Goal: Information Seeking & Learning: Check status

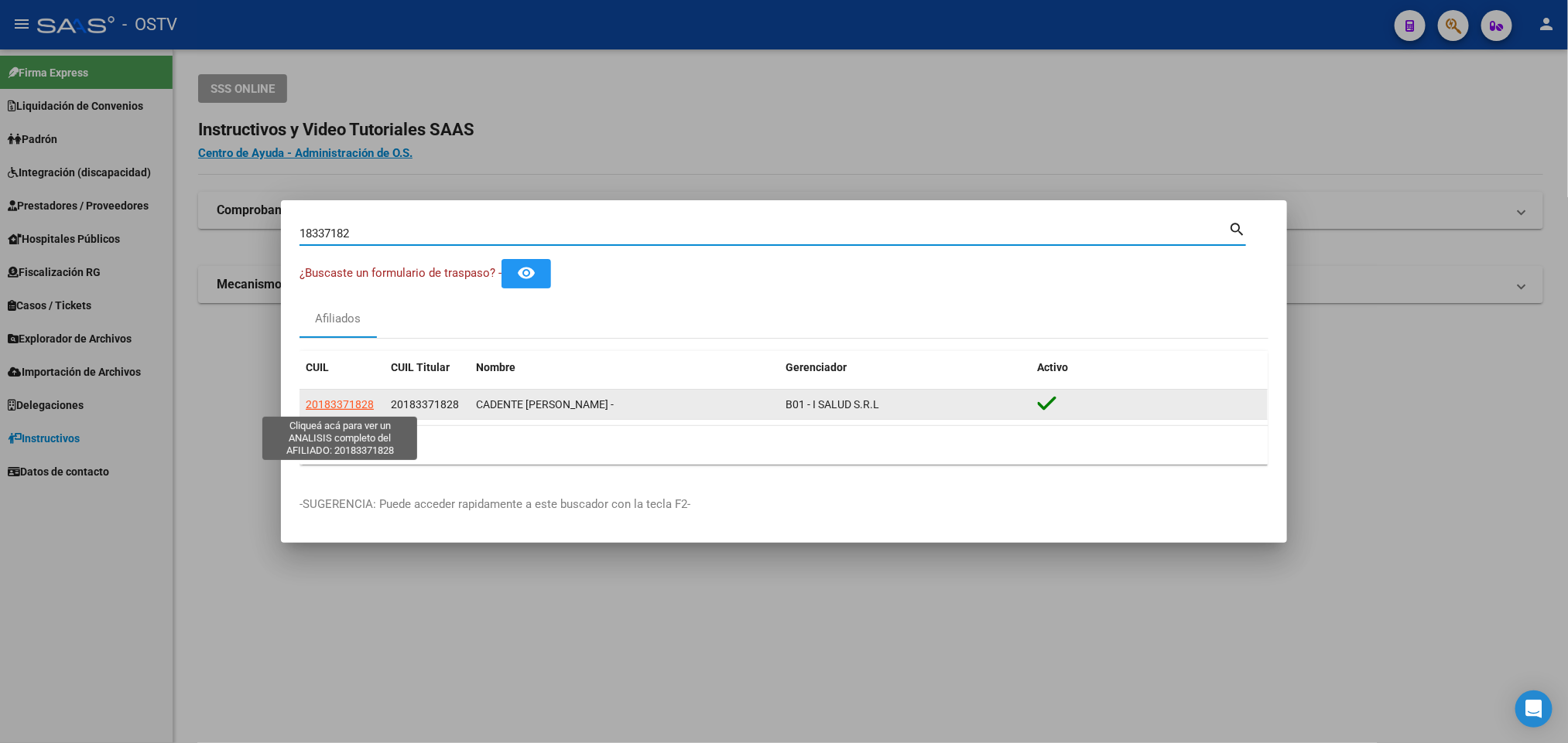
click at [347, 403] on span "20183371828" at bounding box center [339, 404] width 68 height 12
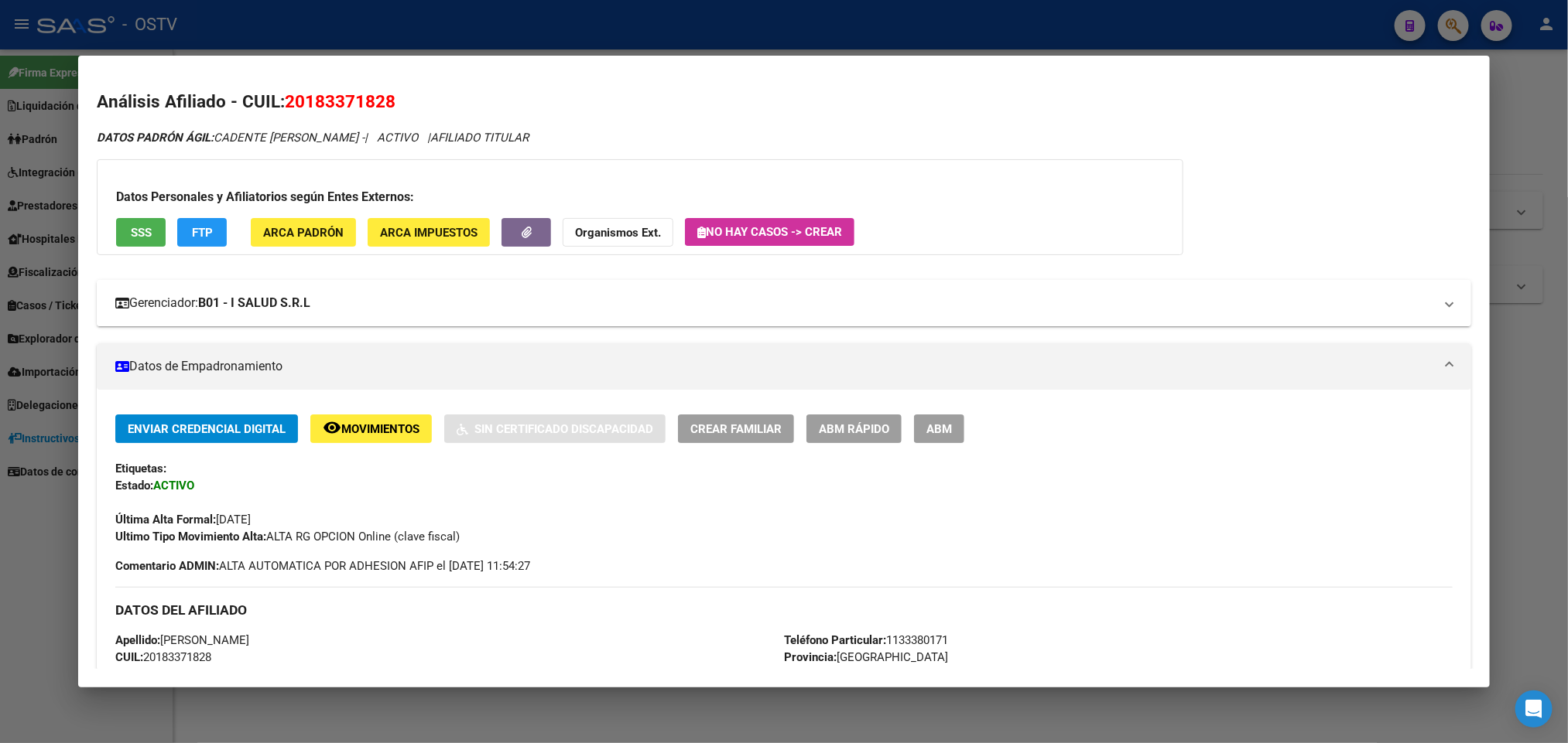
click at [433, 313] on mat-expansion-panel-header "Gerenciador: B01 - I SALUD S.R.L" at bounding box center [783, 303] width 1373 height 46
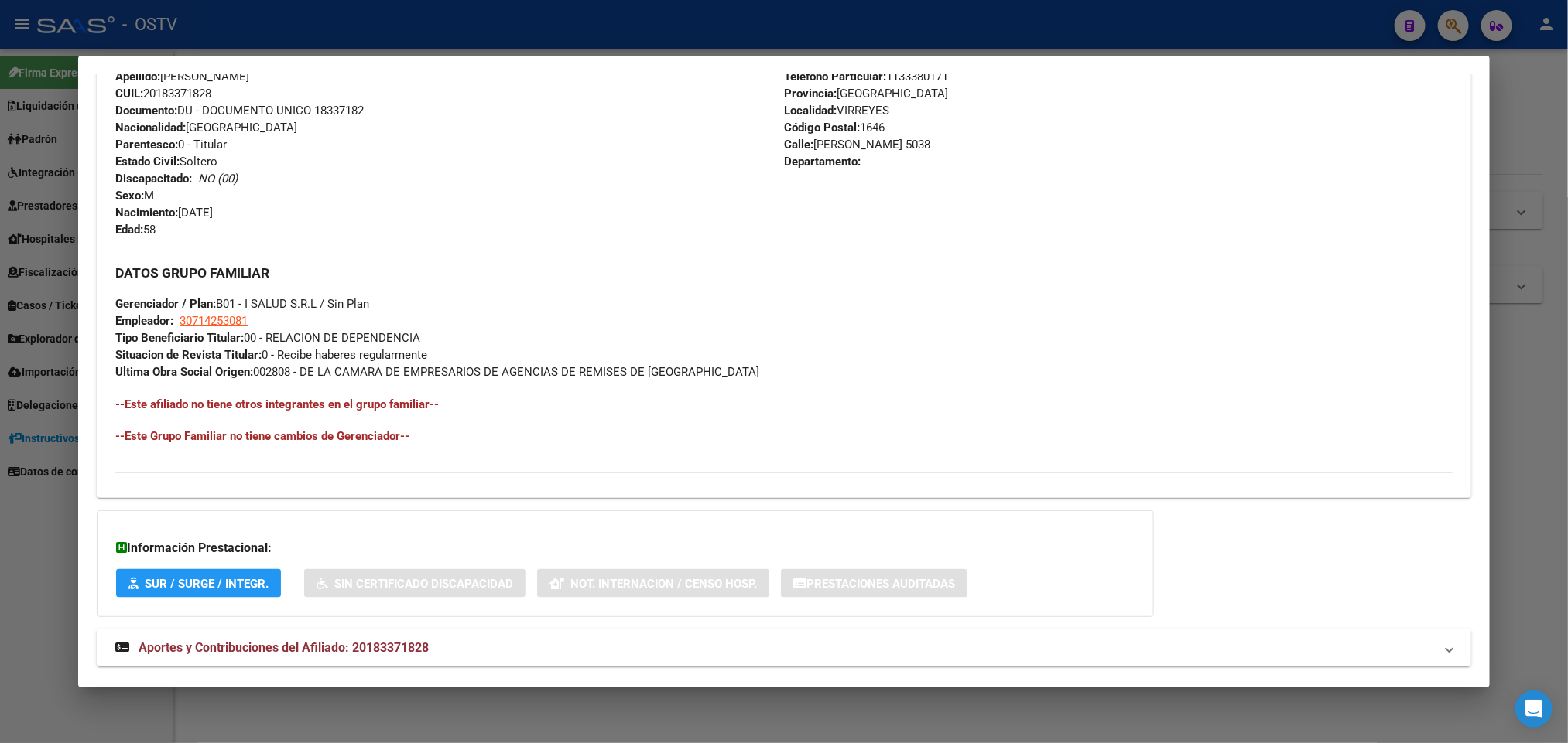
scroll to position [1144, 0]
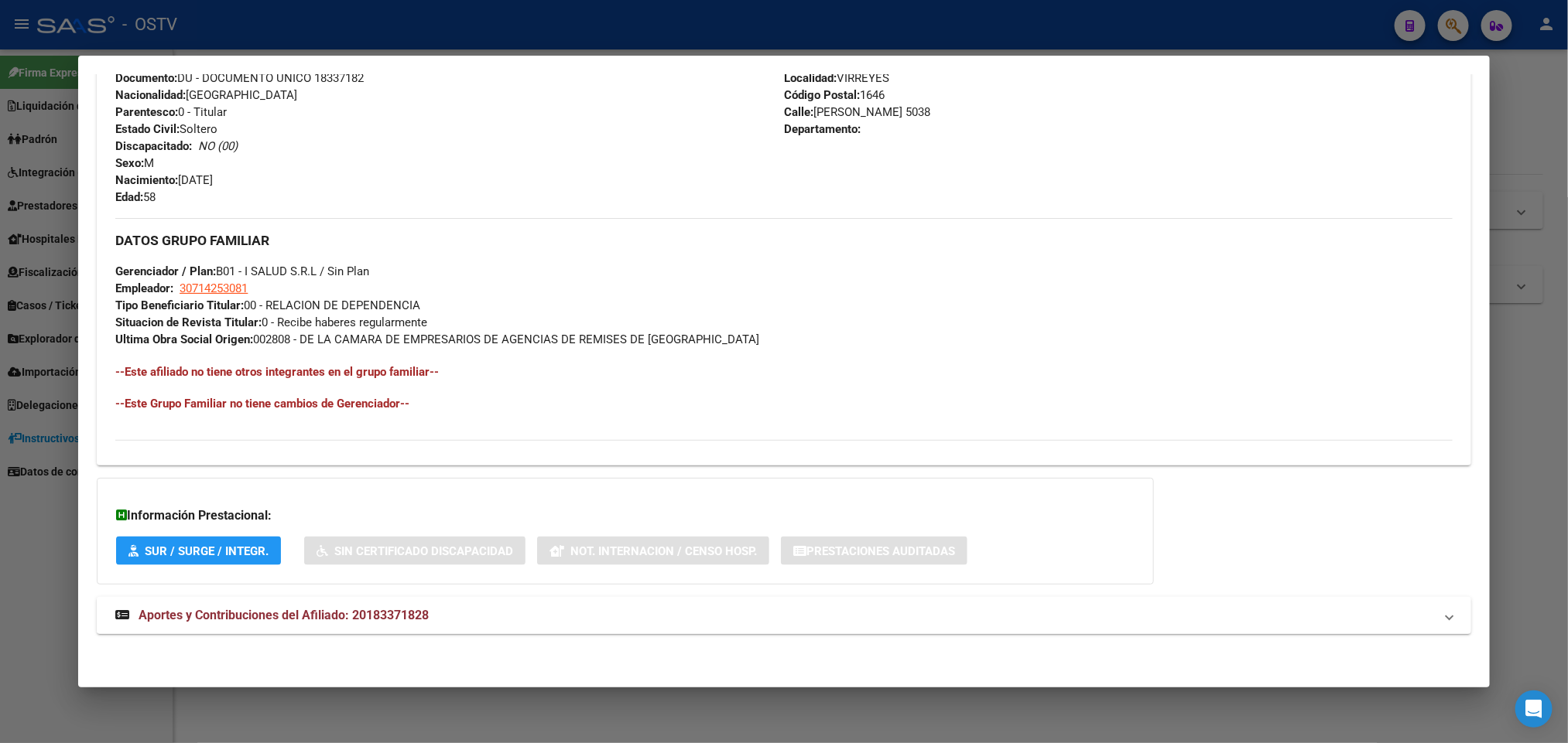
click at [380, 613] on span "Aportes y Contribuciones del Afiliado: 20183371828" at bounding box center [284, 615] width 290 height 15
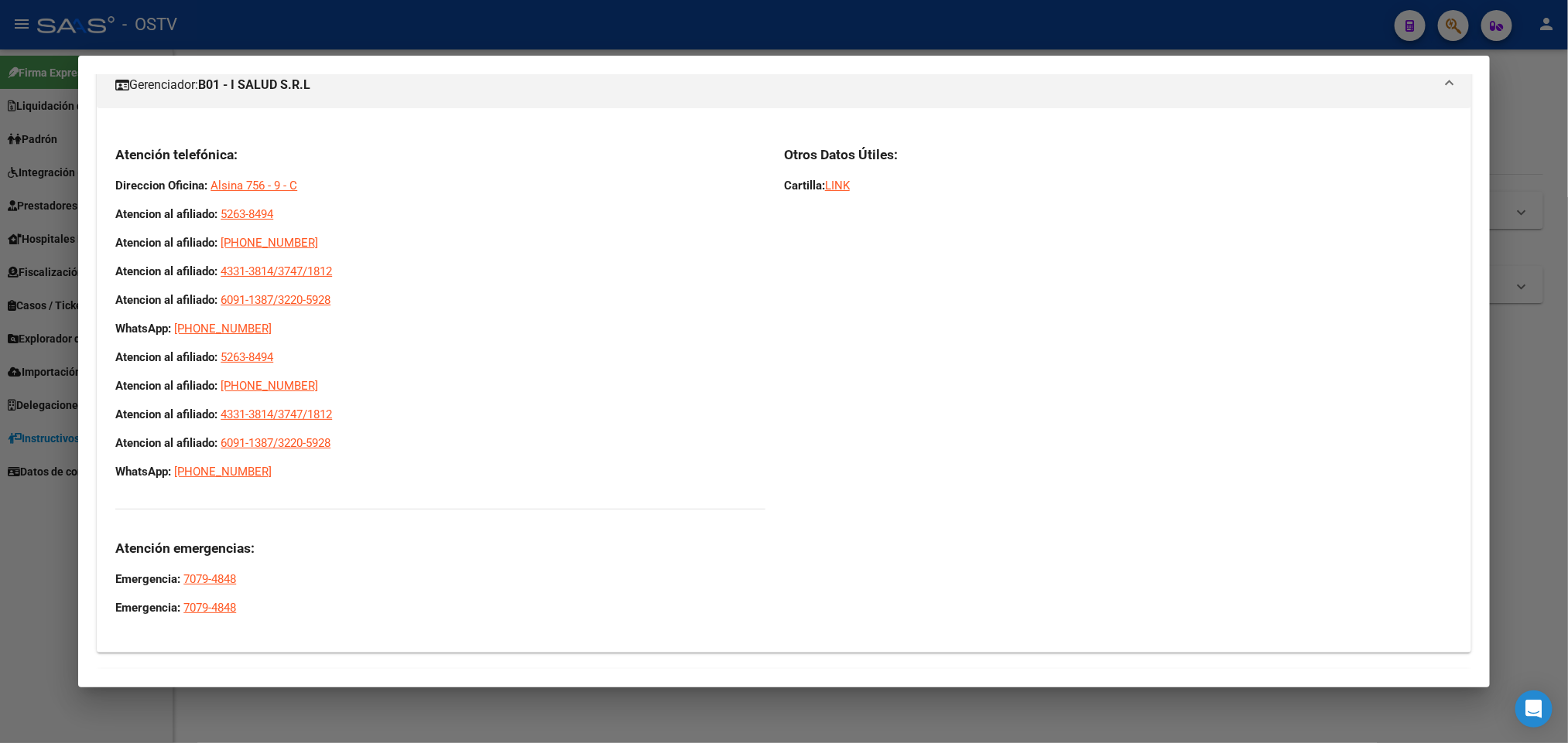
scroll to position [0, 0]
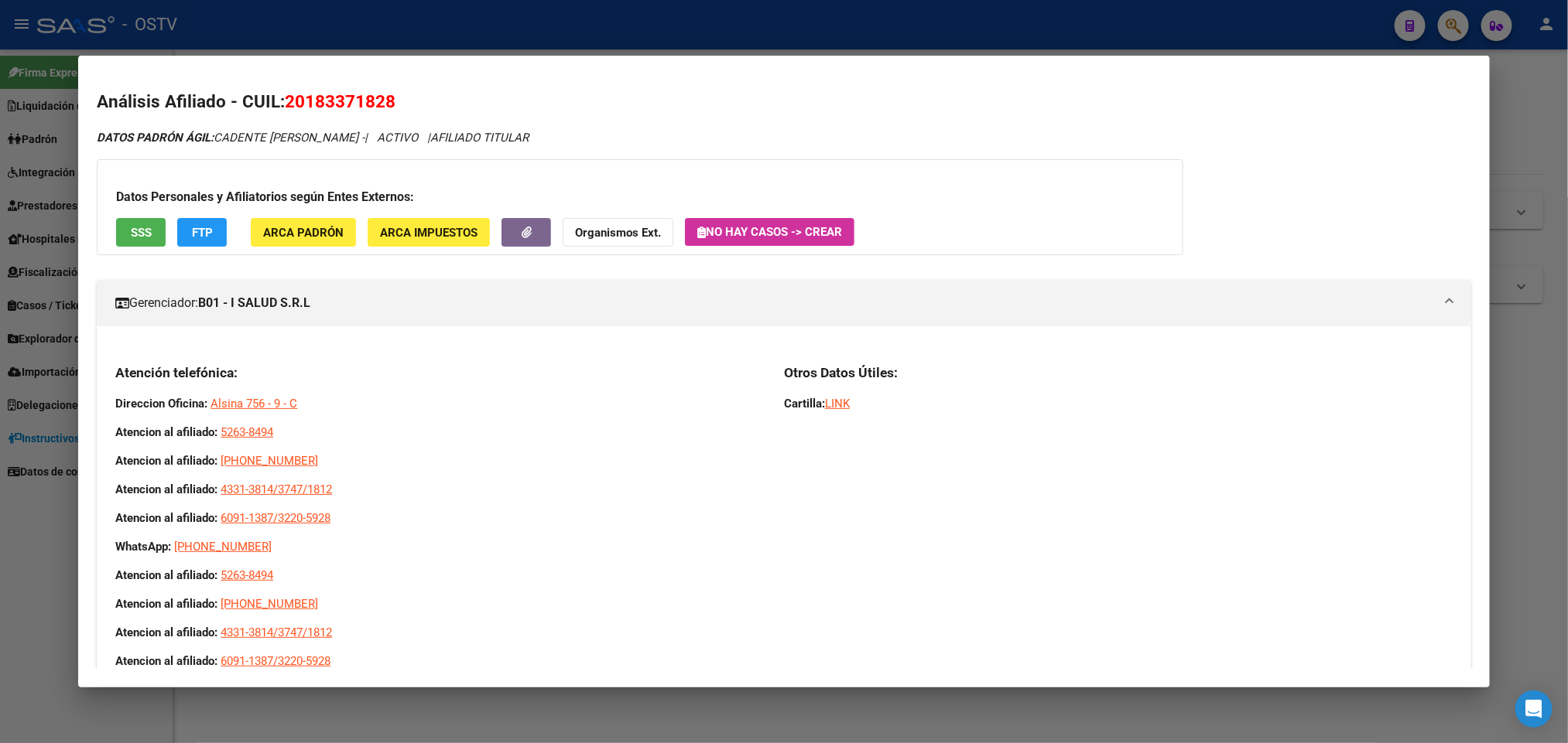
click at [0, 432] on div at bounding box center [784, 372] width 1568 height 743
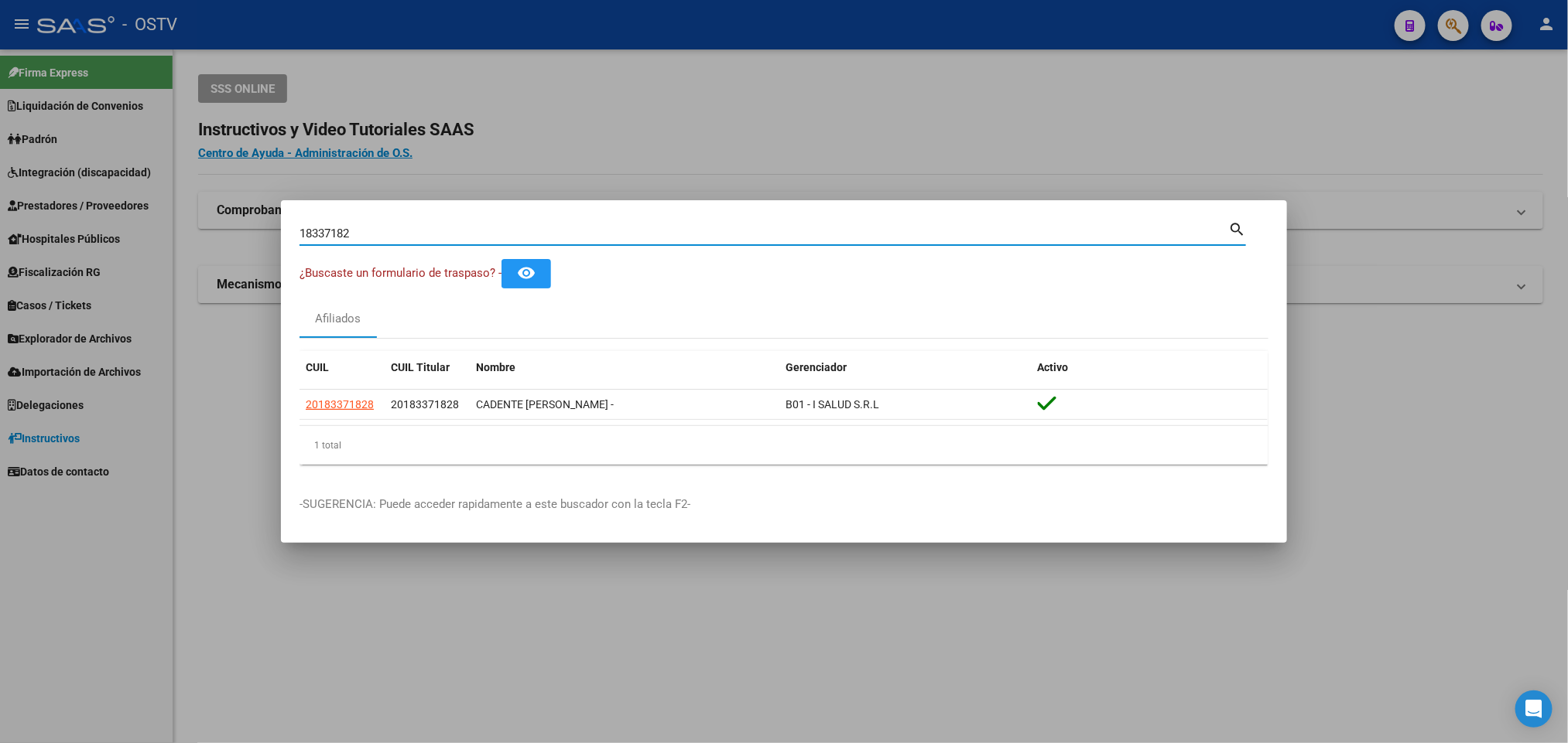
drag, startPoint x: 404, startPoint y: 234, endPoint x: 0, endPoint y: 262, distance: 405.0
click at [0, 262] on div "18337182 Buscar (apellido, dni, cuil, nro traspaso, cuit, obra social) search ¿…" at bounding box center [784, 372] width 1568 height 743
paste input "39533616"
type input "39533616"
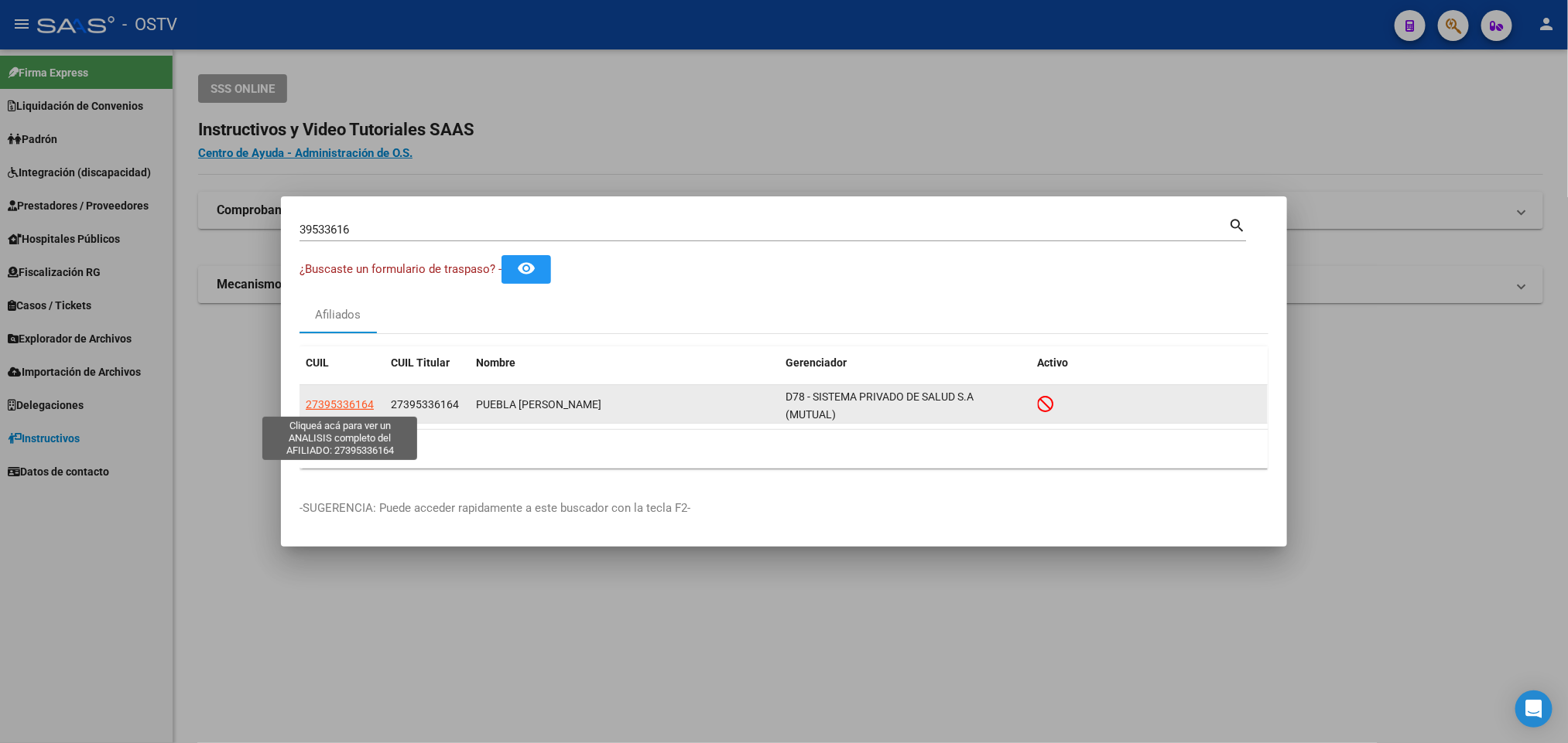
click at [365, 398] on span "27395336164" at bounding box center [339, 404] width 68 height 12
type textarea "27395336164"
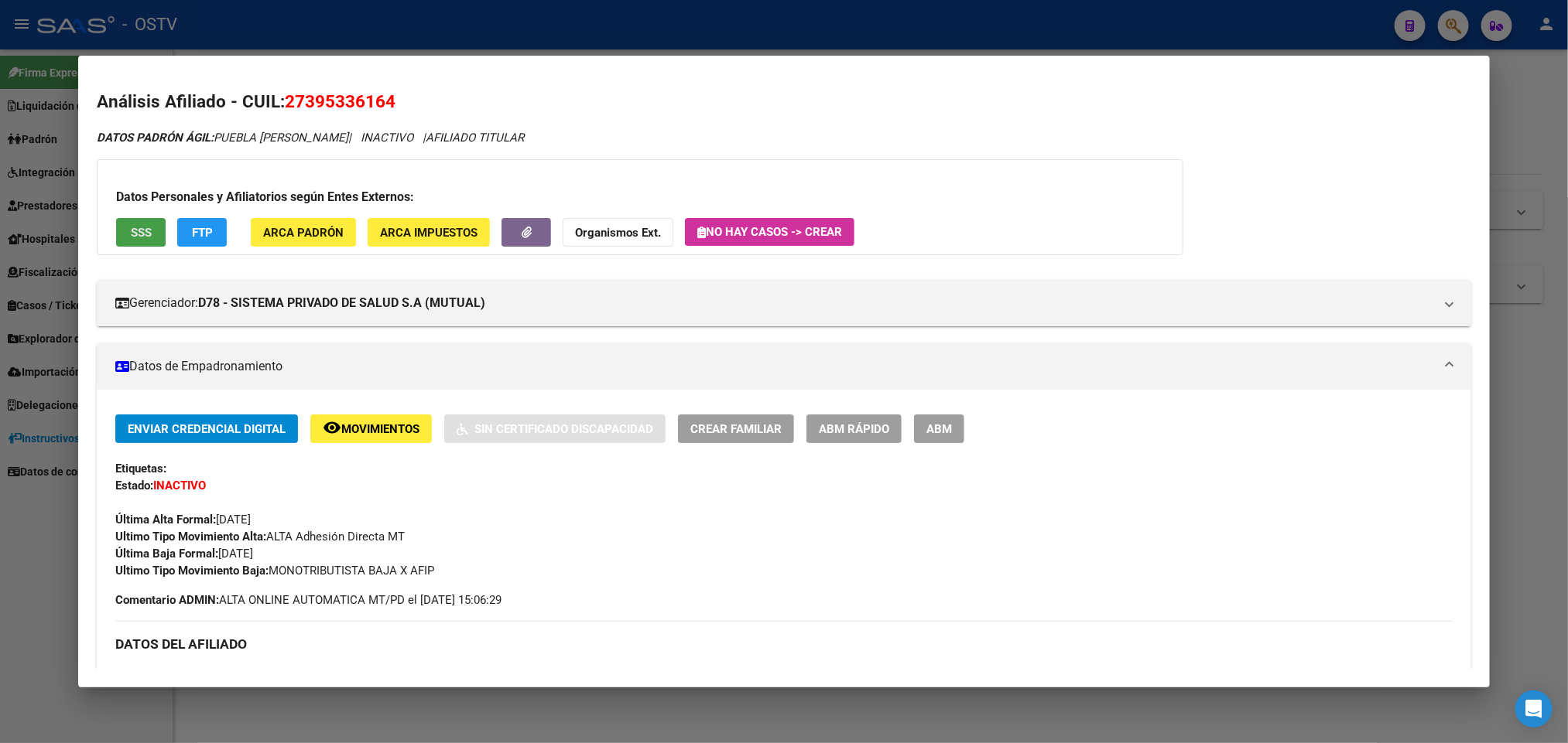
click at [144, 240] on button "SSS" at bounding box center [141, 233] width 50 height 28
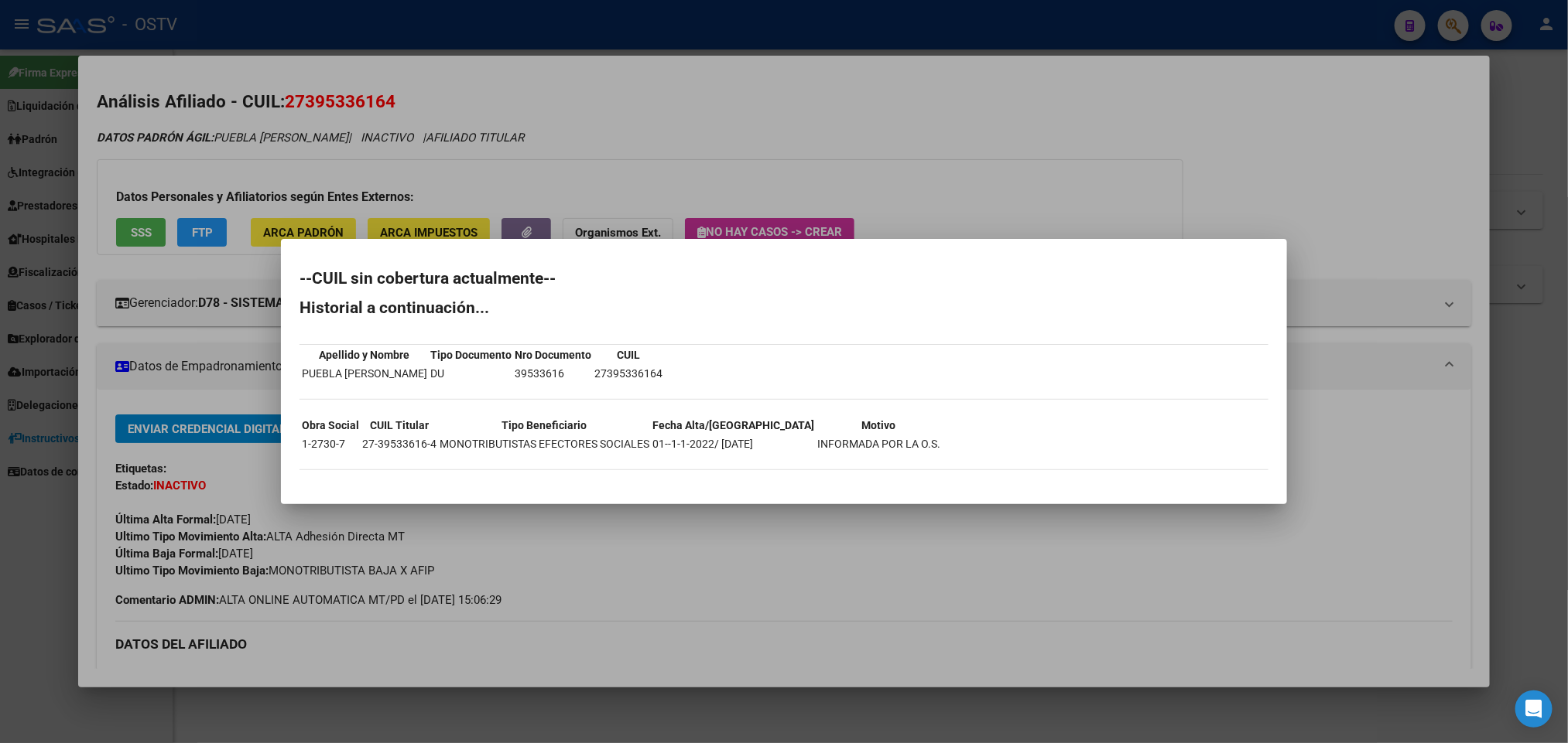
click at [885, 142] on div at bounding box center [784, 372] width 1568 height 743
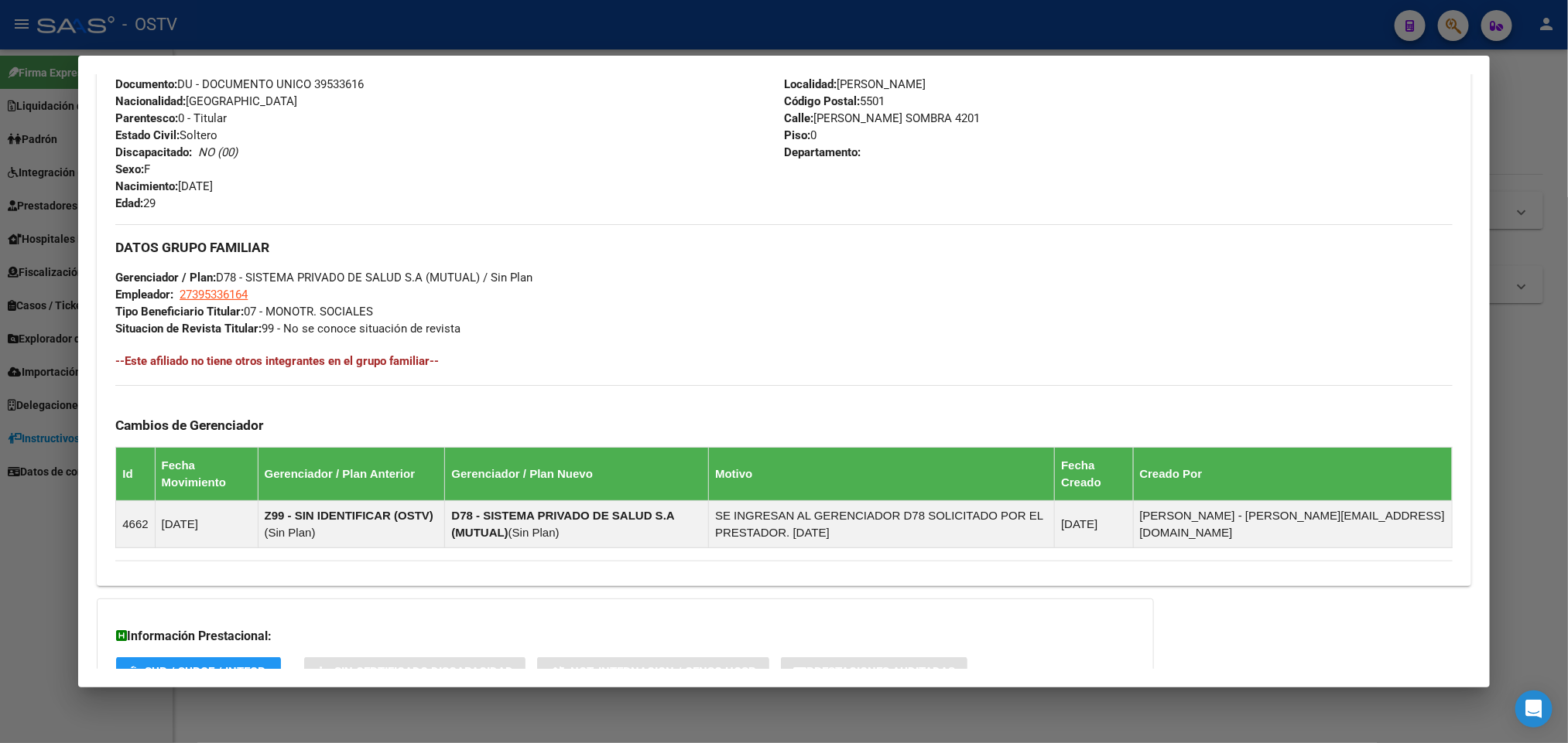
scroll to position [748, 0]
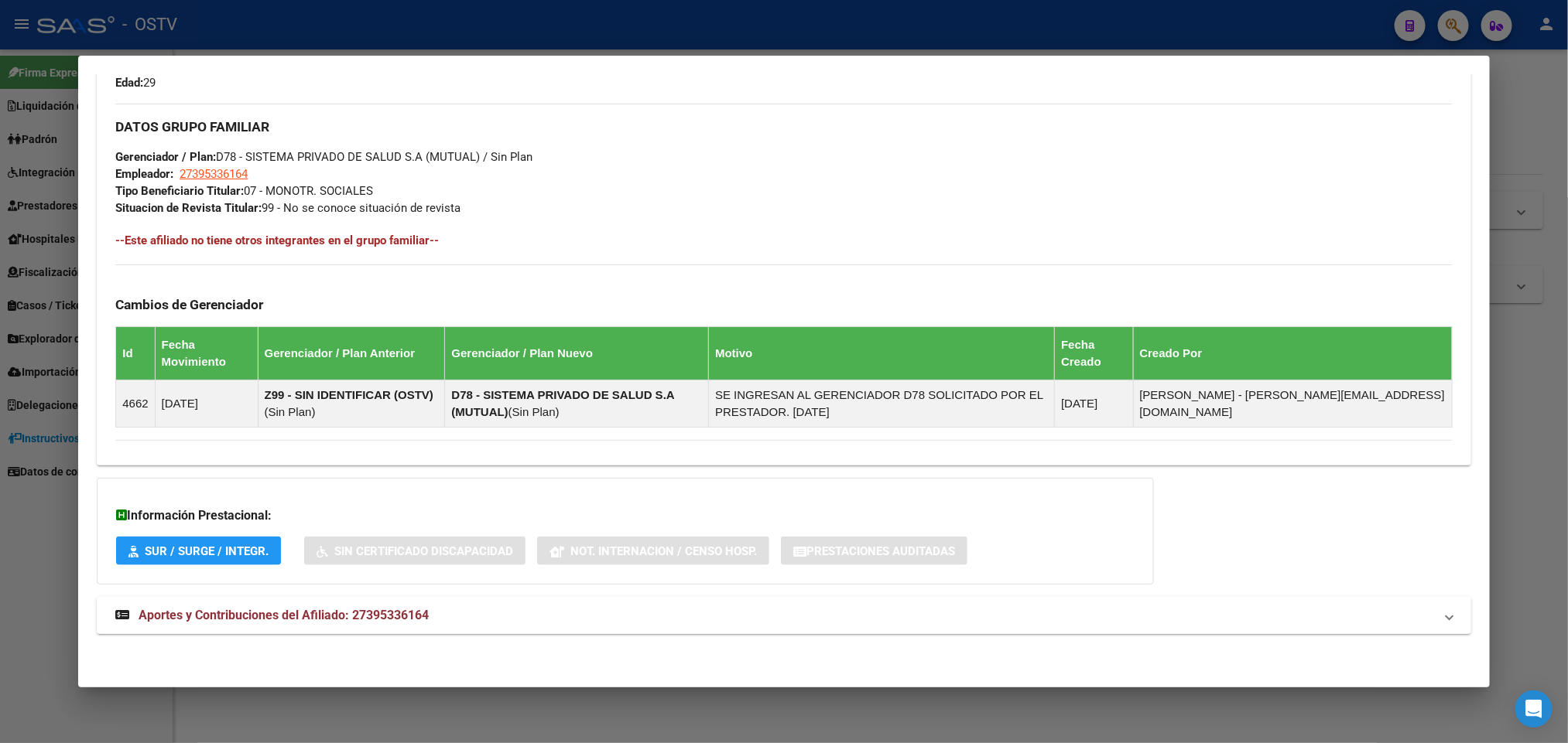
click at [310, 625] on mat-expansion-panel-header "Aportes y Contribuciones del Afiliado: 27395336164" at bounding box center [783, 616] width 1373 height 37
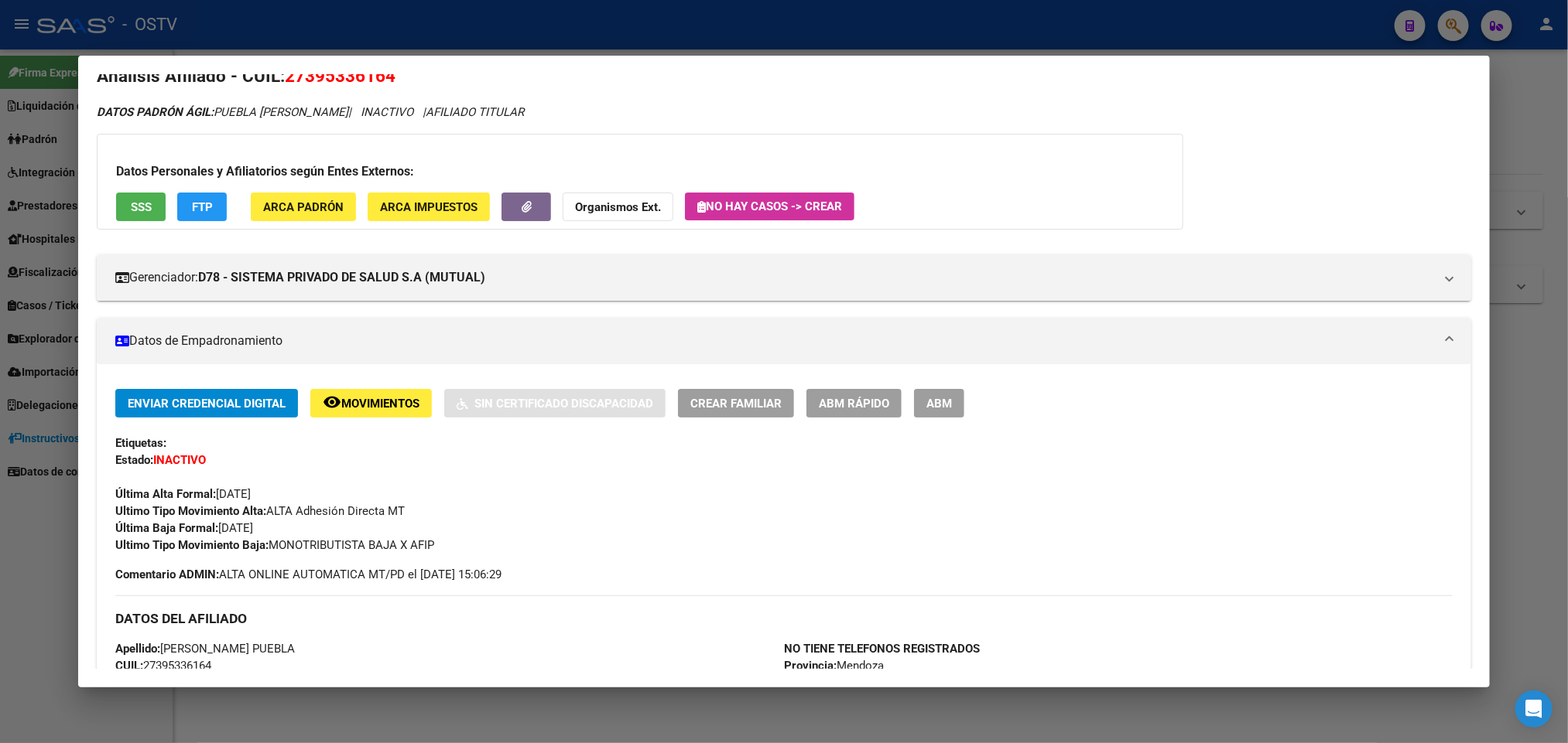
scroll to position [0, 0]
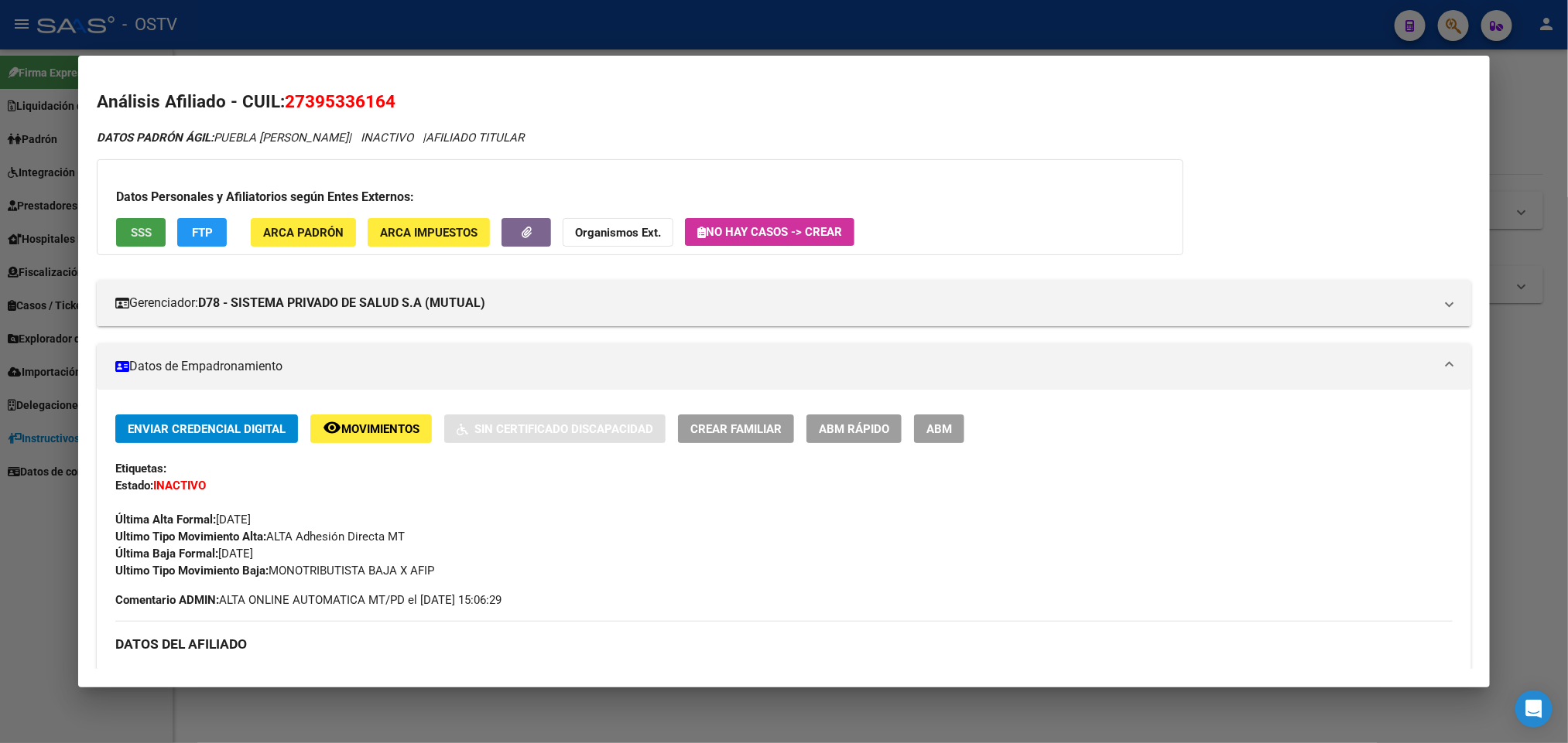
click at [131, 232] on span "SSS" at bounding box center [142, 233] width 21 height 14
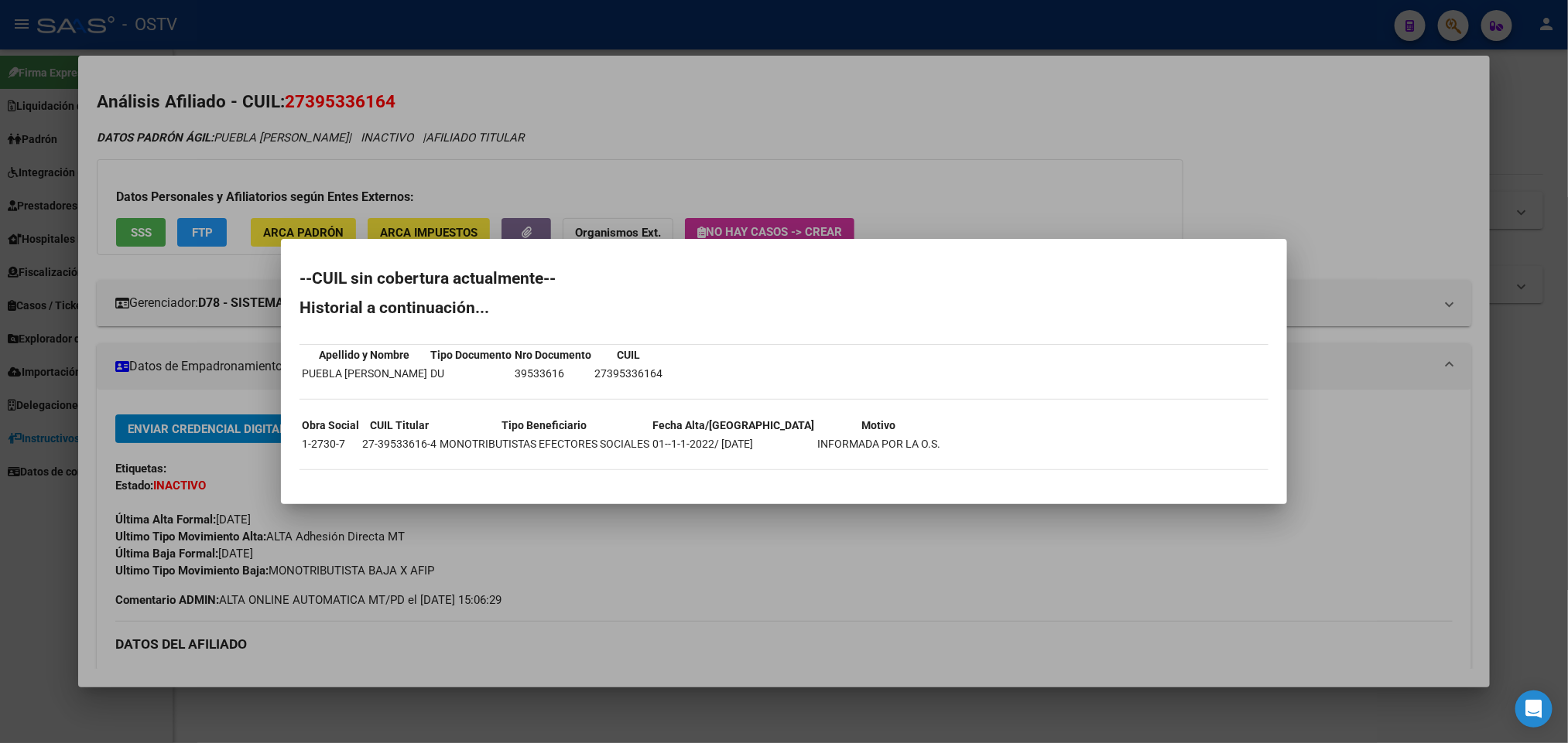
click at [251, 157] on div at bounding box center [784, 372] width 1568 height 743
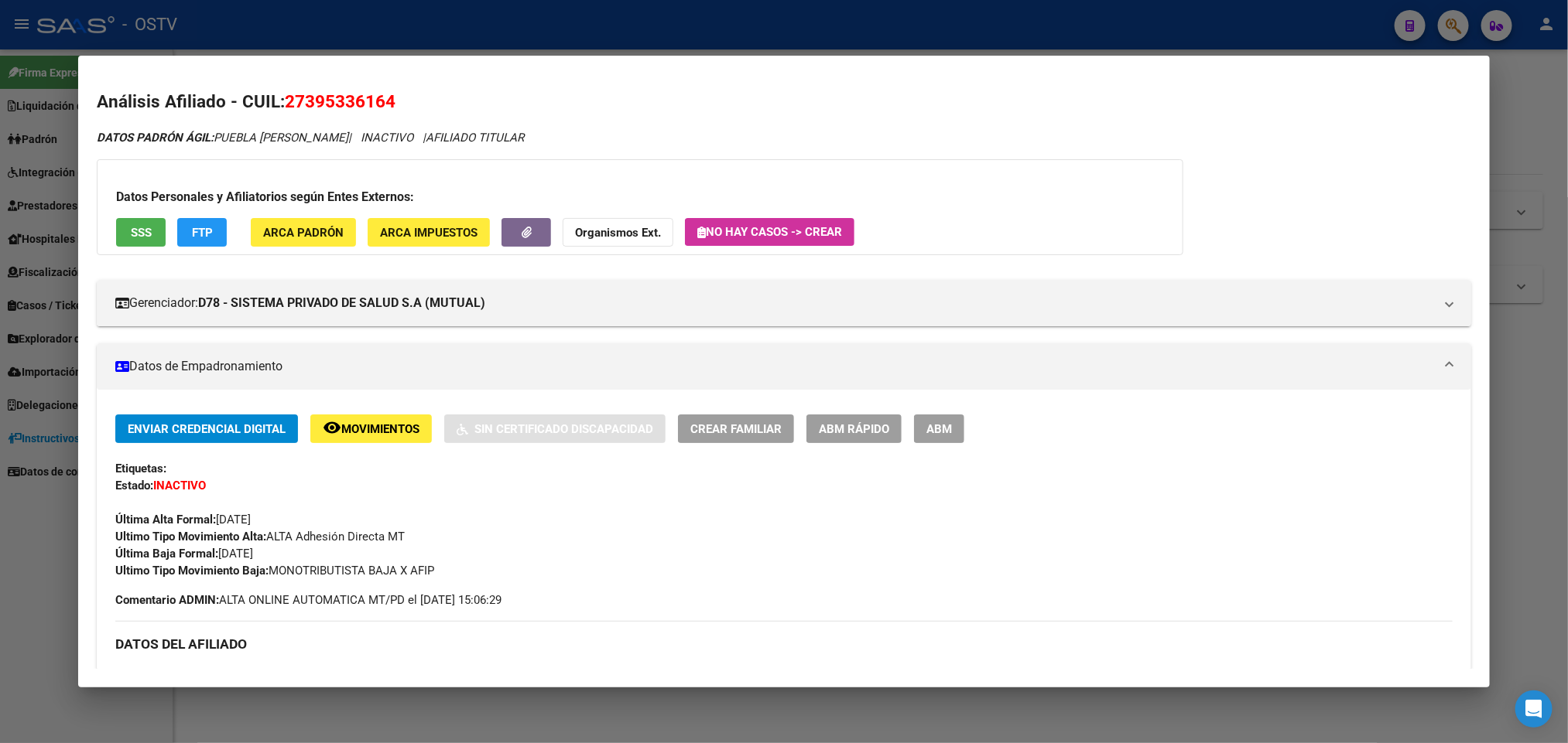
click at [484, 24] on div at bounding box center [784, 372] width 1568 height 743
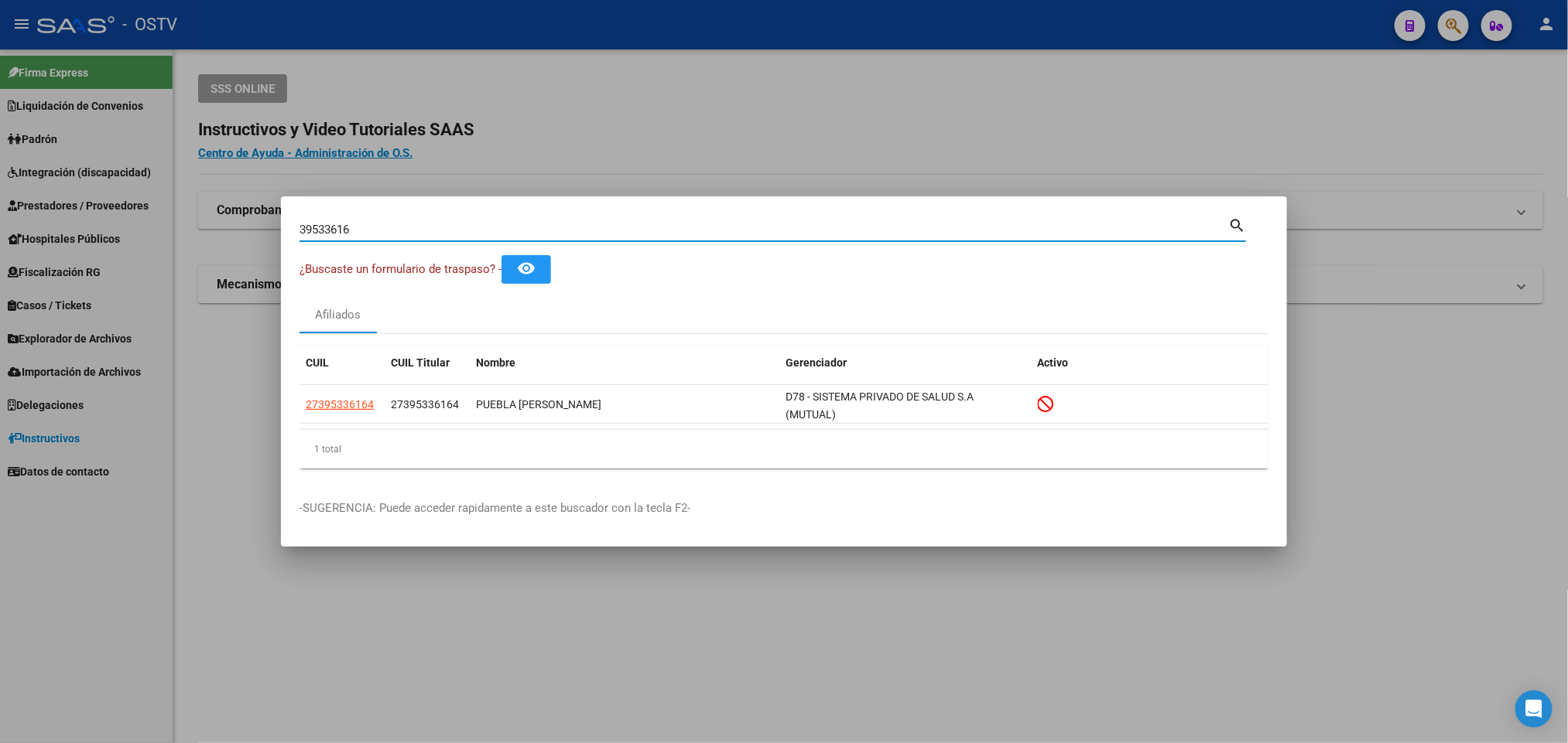
drag, startPoint x: 362, startPoint y: 226, endPoint x: 217, endPoint y: 261, distance: 149.2
click at [220, 261] on div "39533616 Buscar (apellido, dni, cuil, nro traspaso, cuit, obra social) search ¿…" at bounding box center [784, 372] width 1568 height 743
paste input "2618514"
type input "32618514"
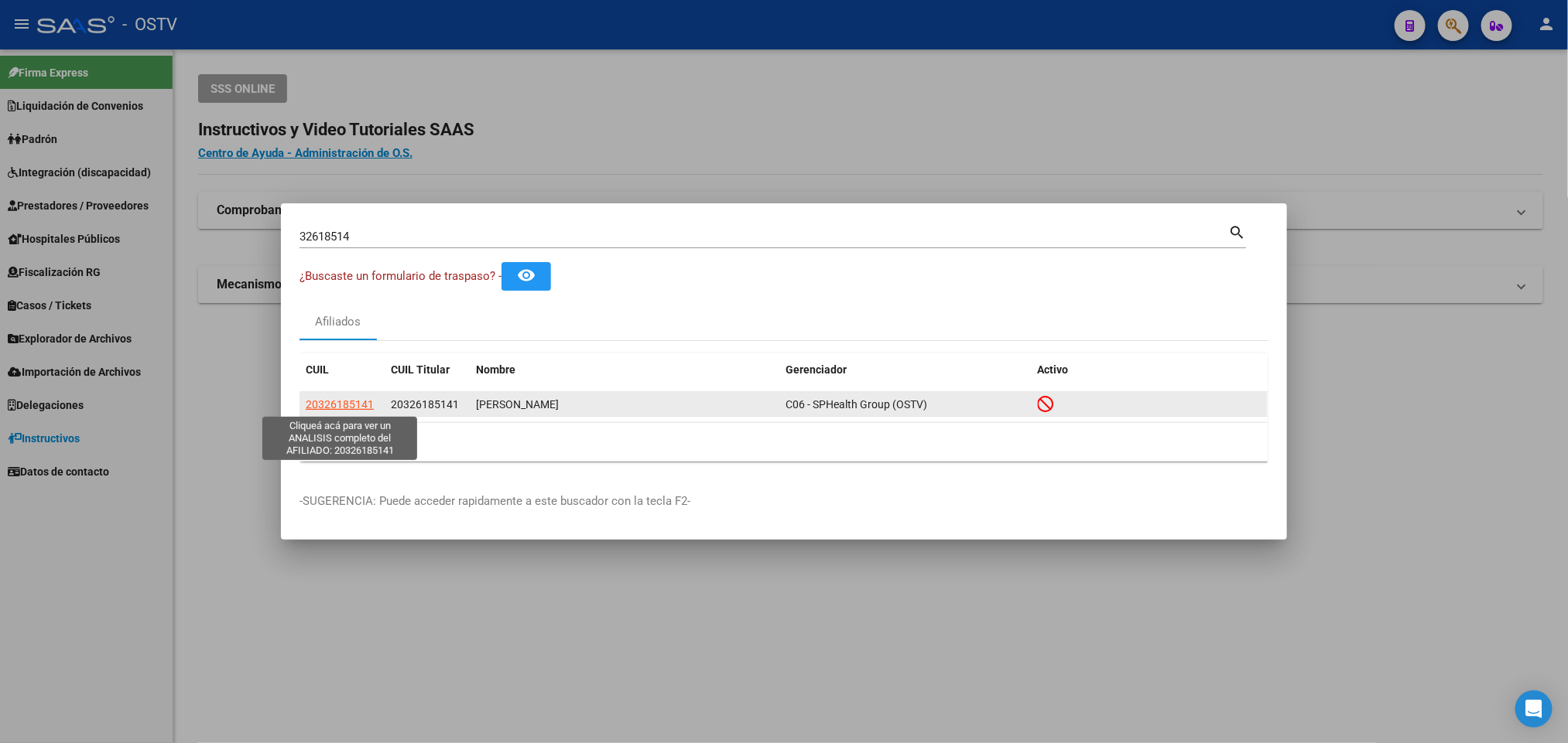
click at [340, 402] on span "20326185141" at bounding box center [339, 404] width 68 height 12
type textarea "20326185141"
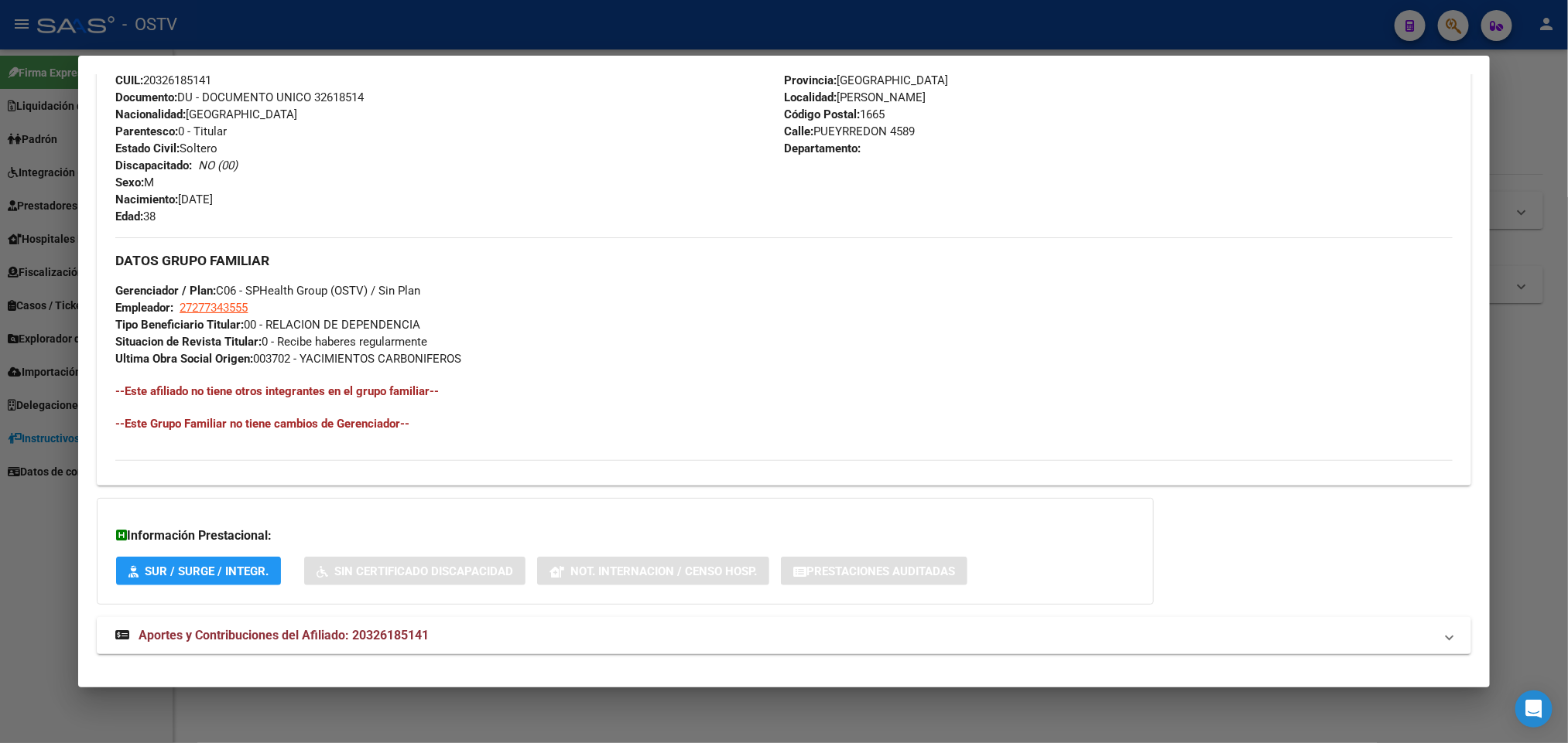
scroll to position [632, 0]
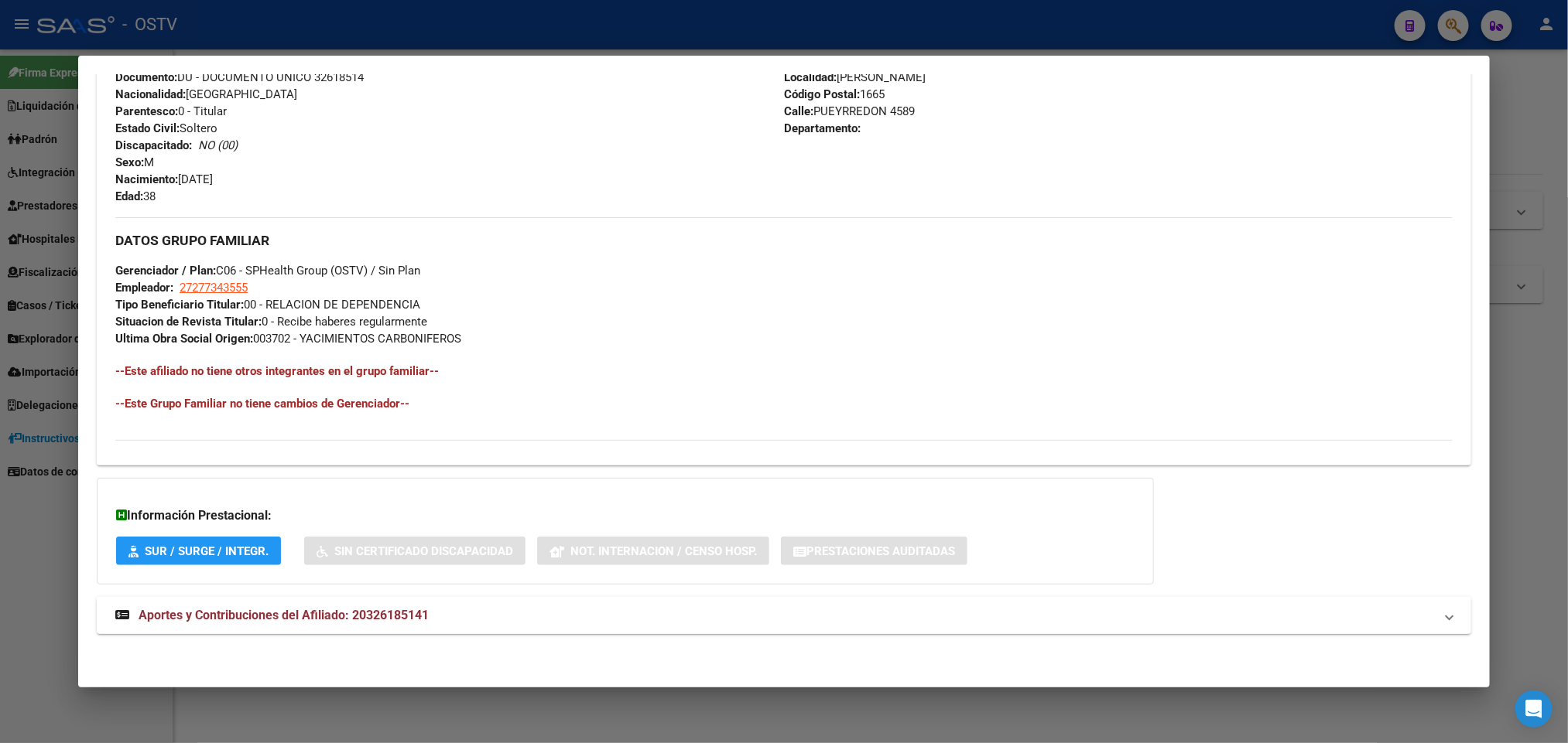
click at [351, 607] on strong "Aportes y Contribuciones del Afiliado: 20326185141" at bounding box center [272, 616] width 313 height 19
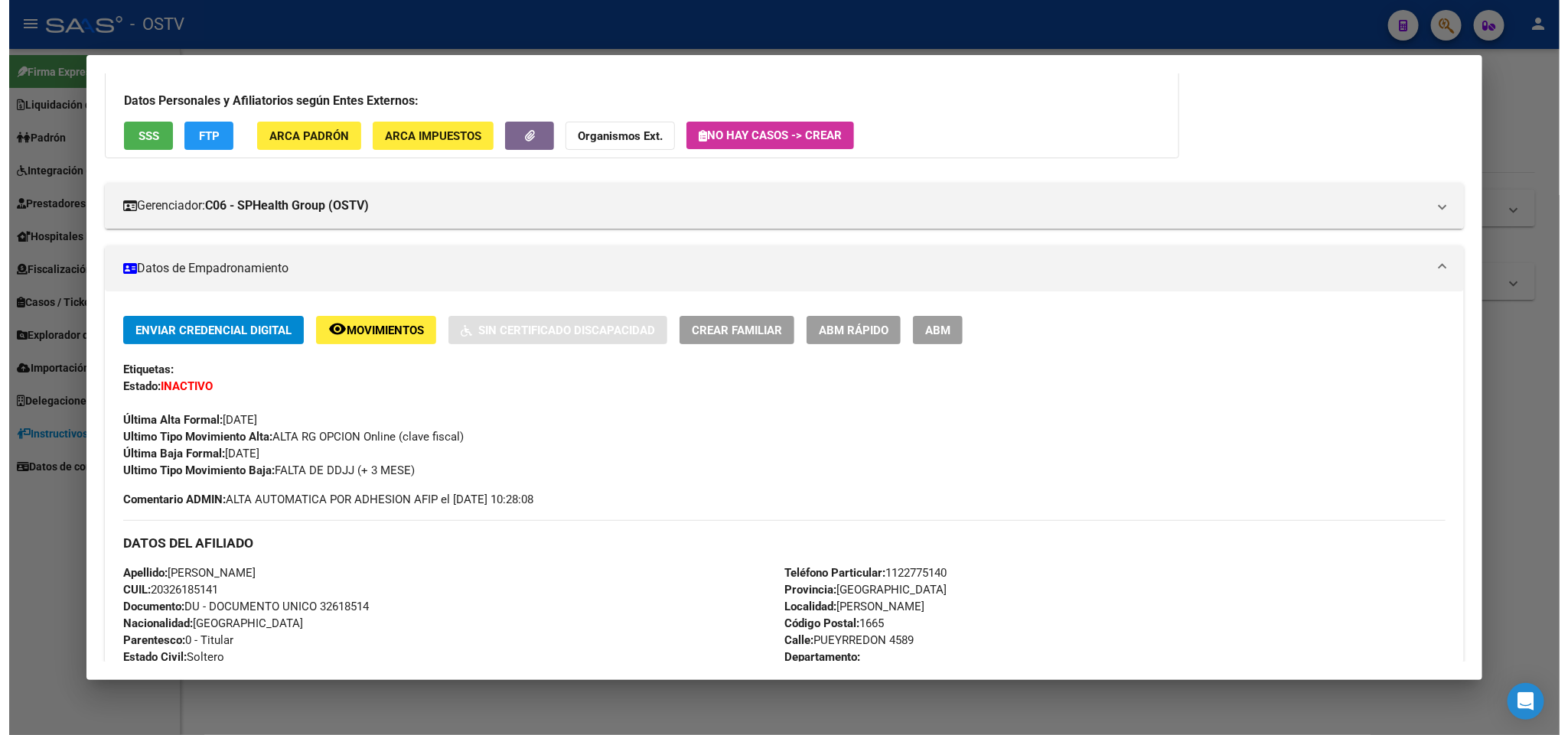
scroll to position [0, 0]
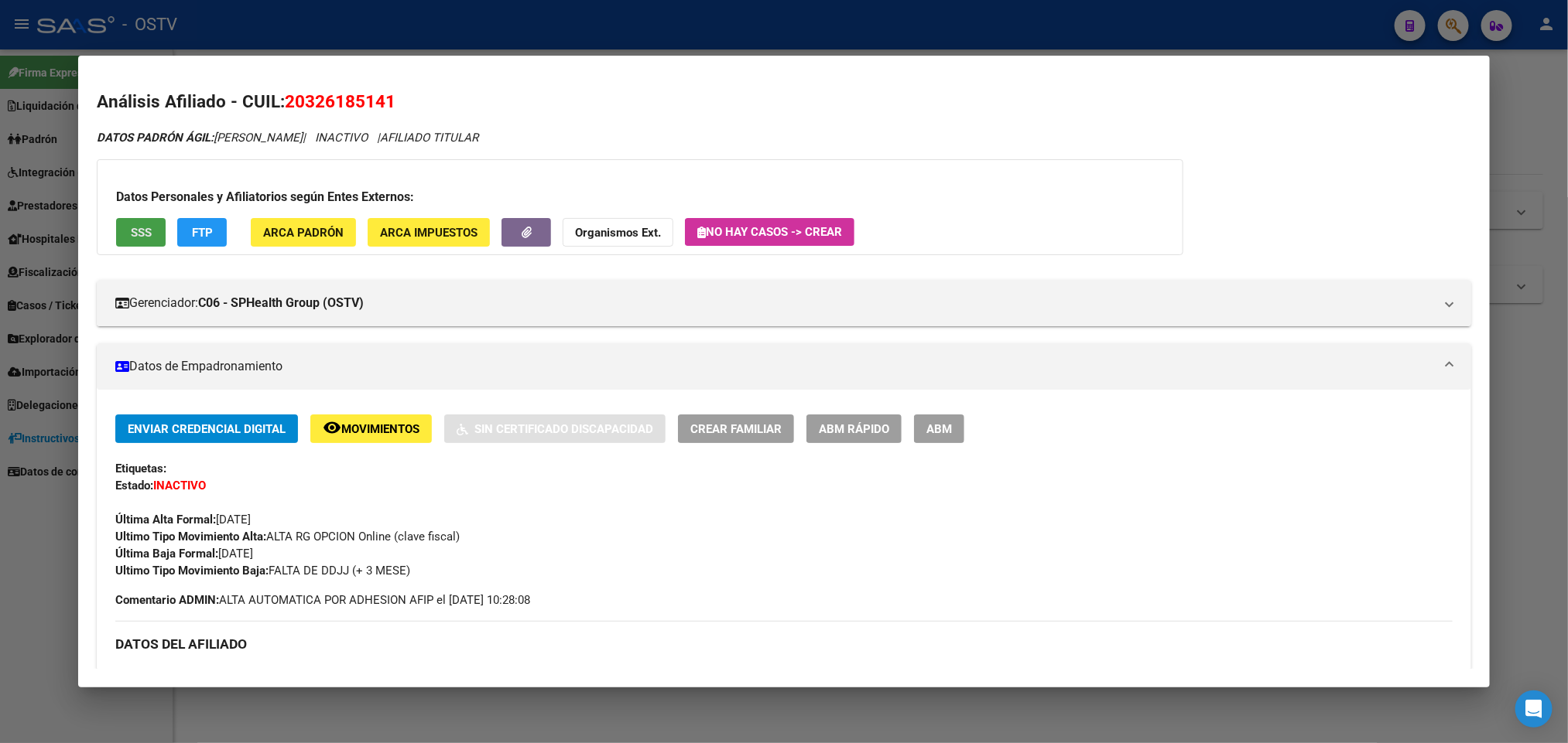
click at [117, 234] on button "SSS" at bounding box center [141, 233] width 50 height 28
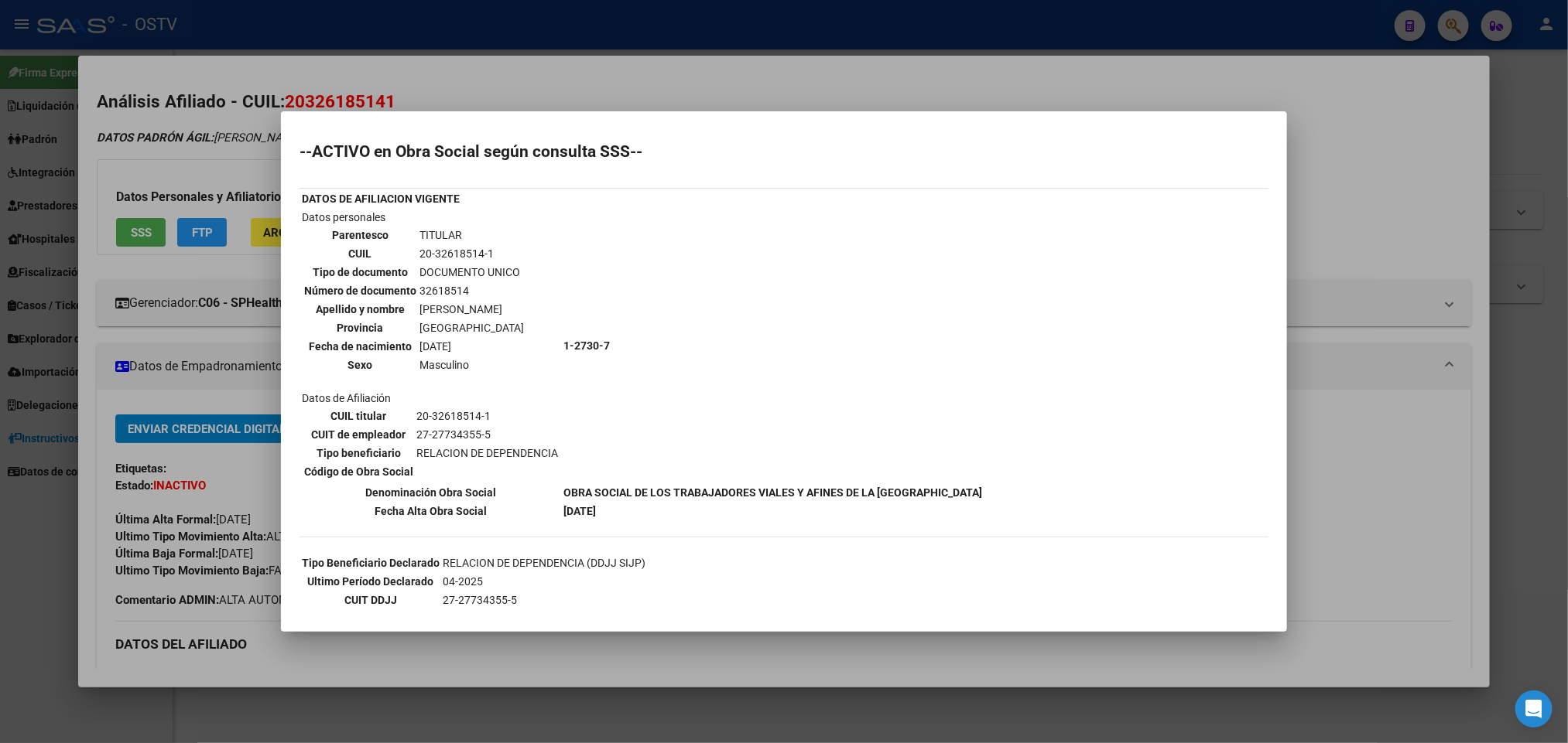
click at [191, 318] on div at bounding box center [784, 372] width 1568 height 743
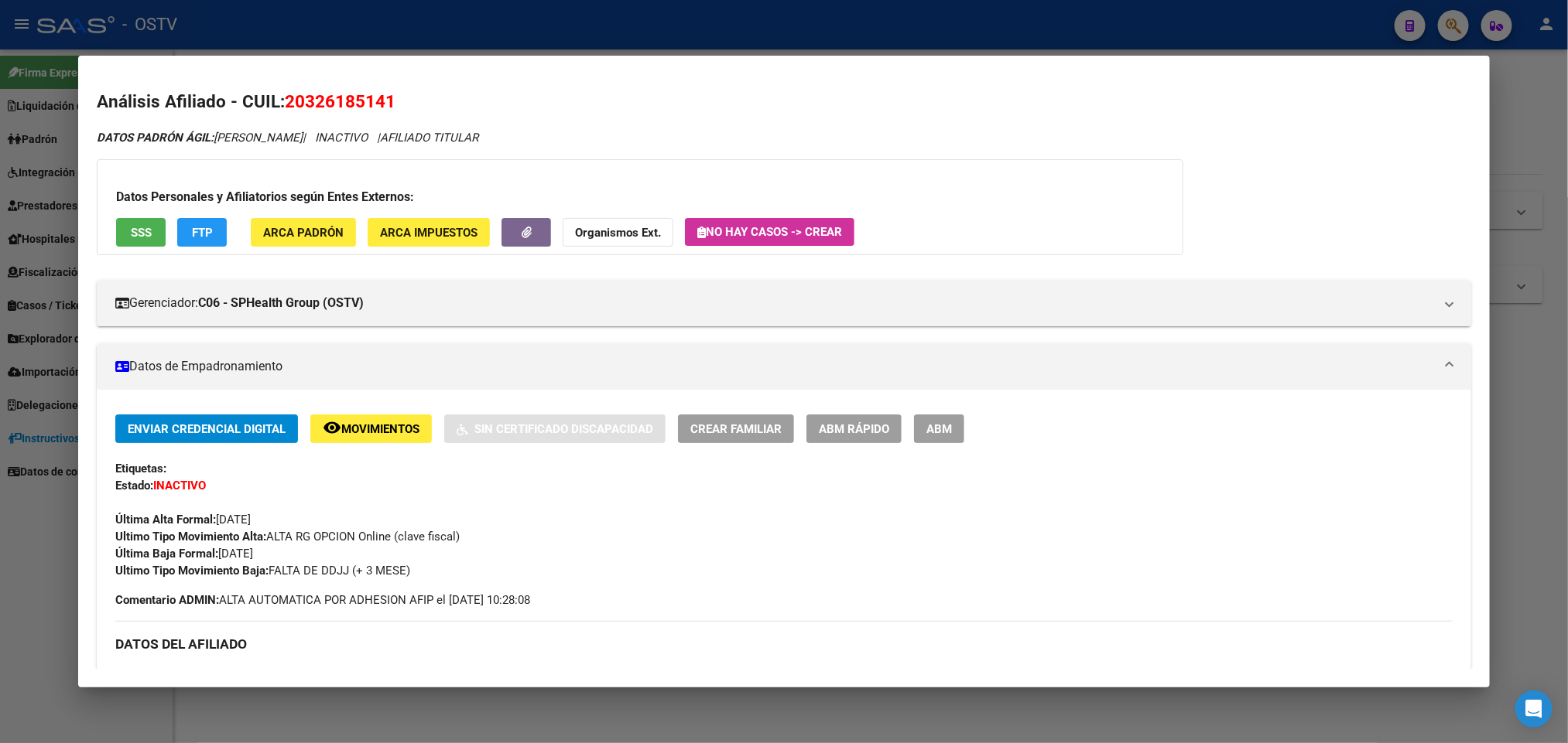
click at [929, 434] on span "ABM" at bounding box center [939, 429] width 26 height 14
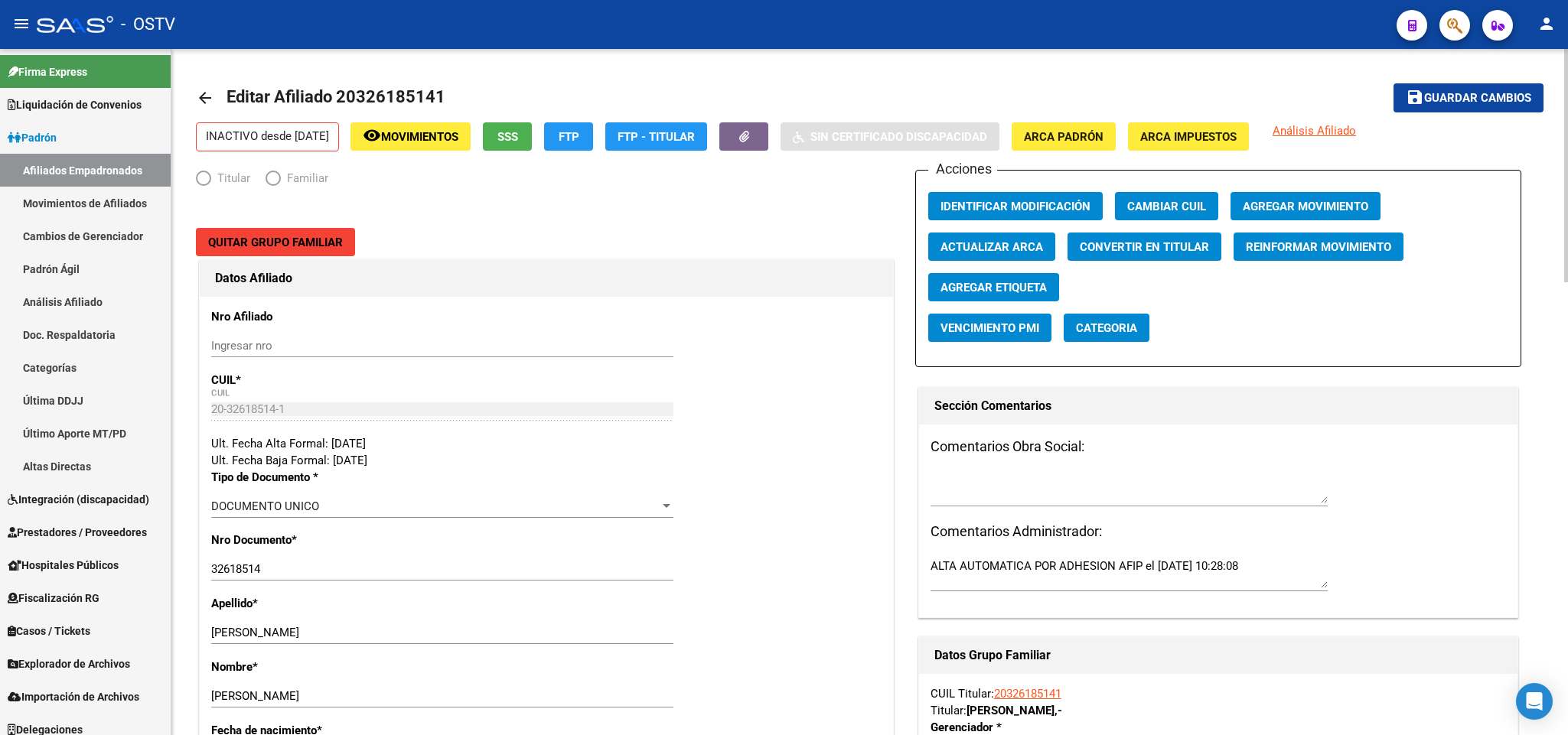
radio input "true"
type input "27-27734355-5"
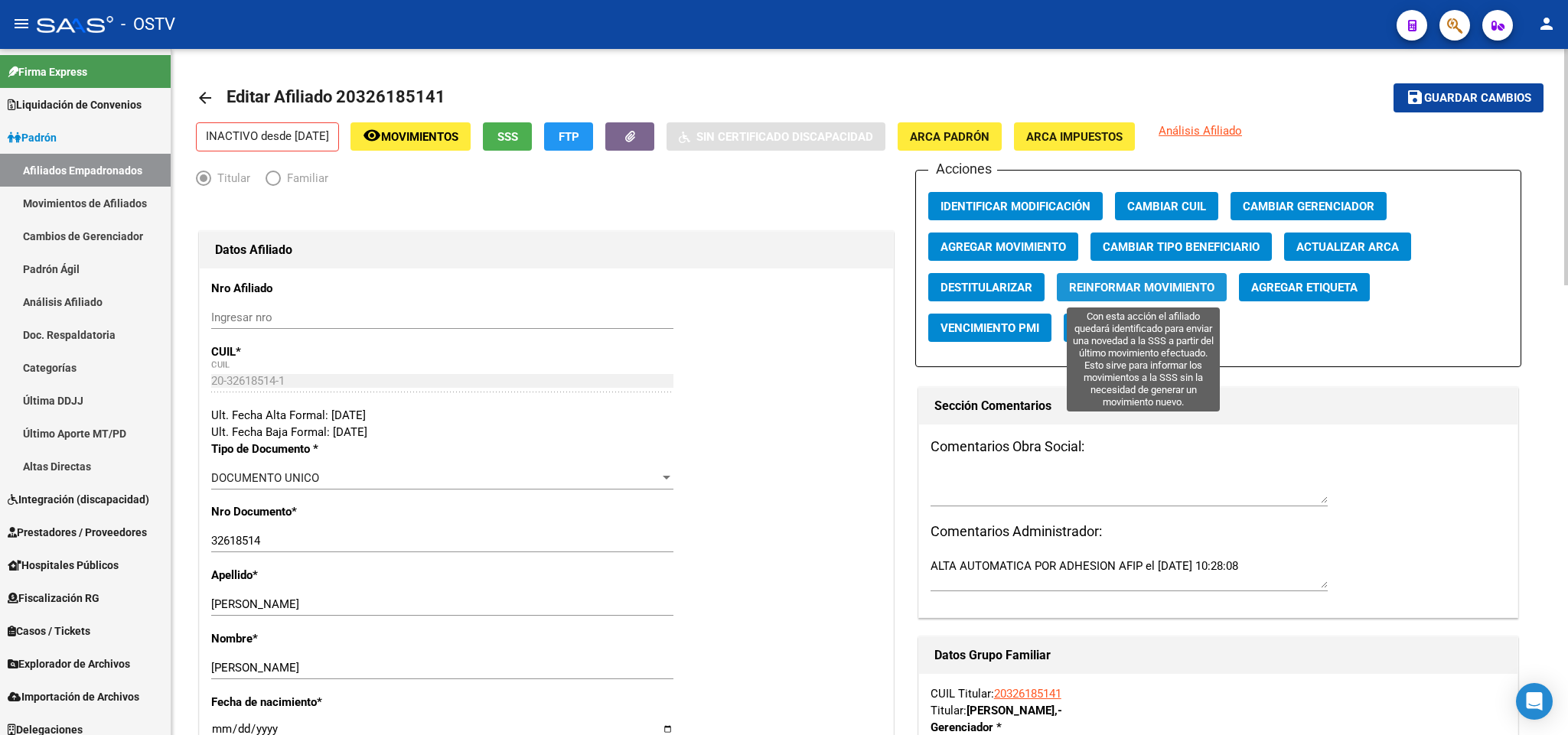
click at [1112, 292] on span "Reinformar Movimiento" at bounding box center [1142, 288] width 145 height 14
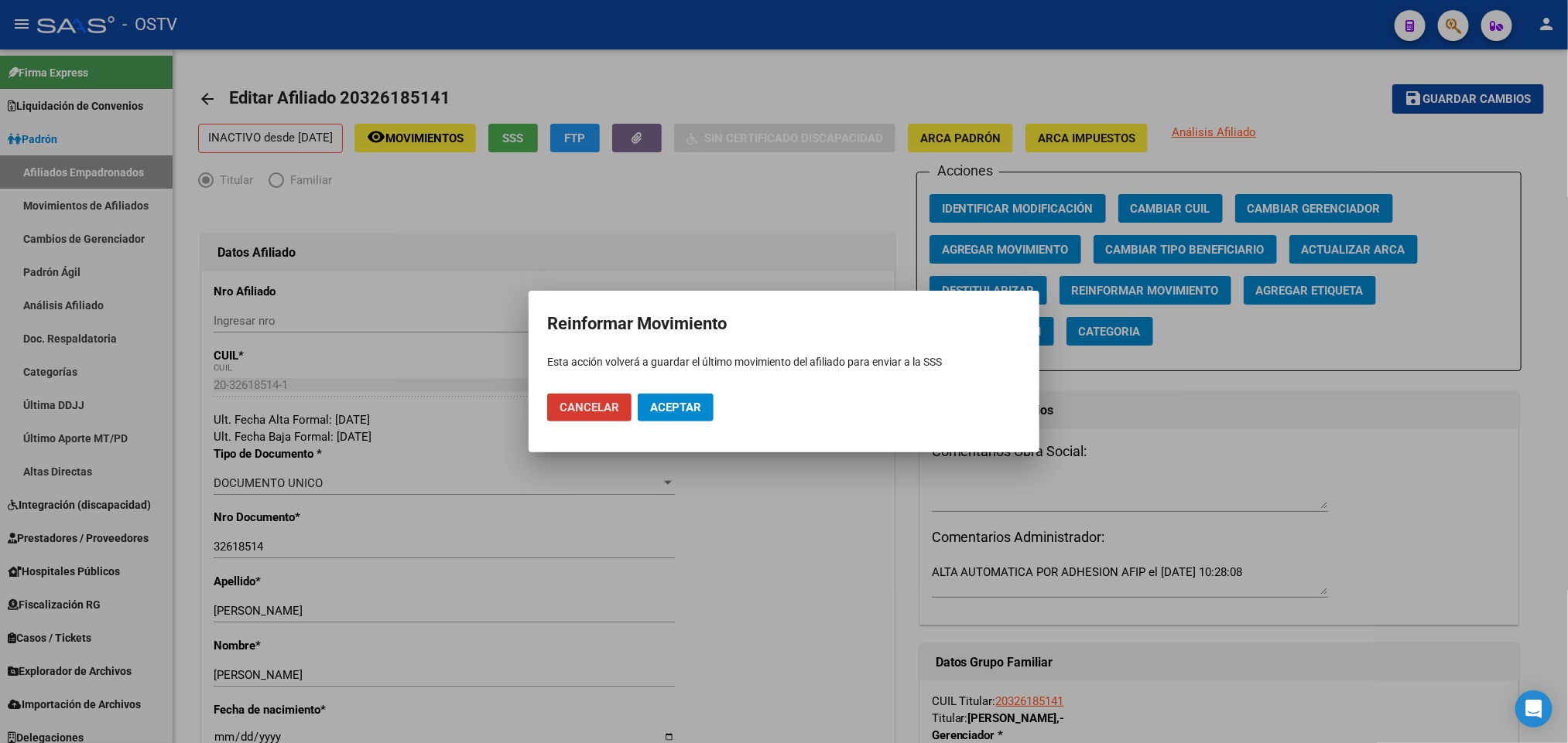
click at [663, 407] on span "Aceptar" at bounding box center [676, 408] width 51 height 14
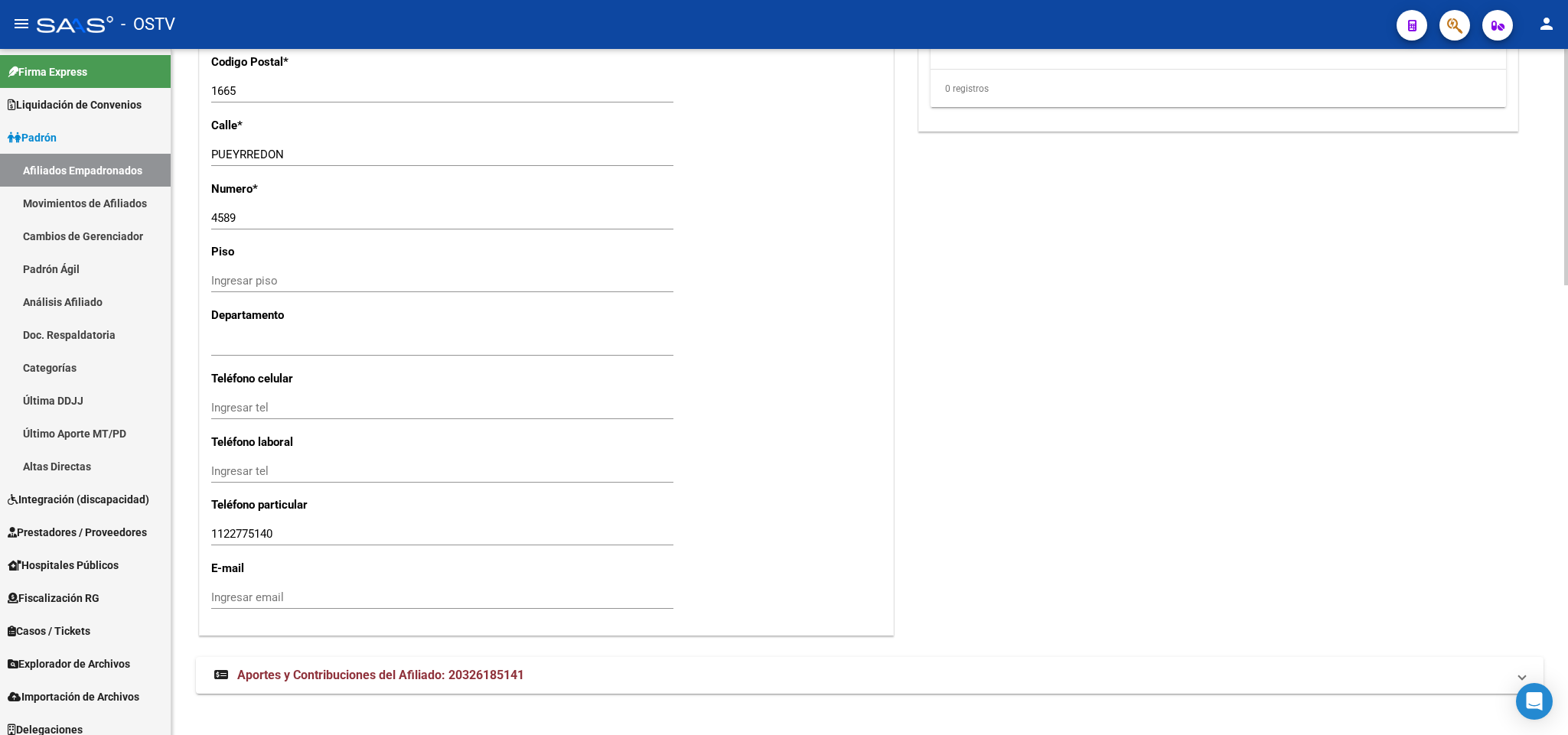
scroll to position [1307, 0]
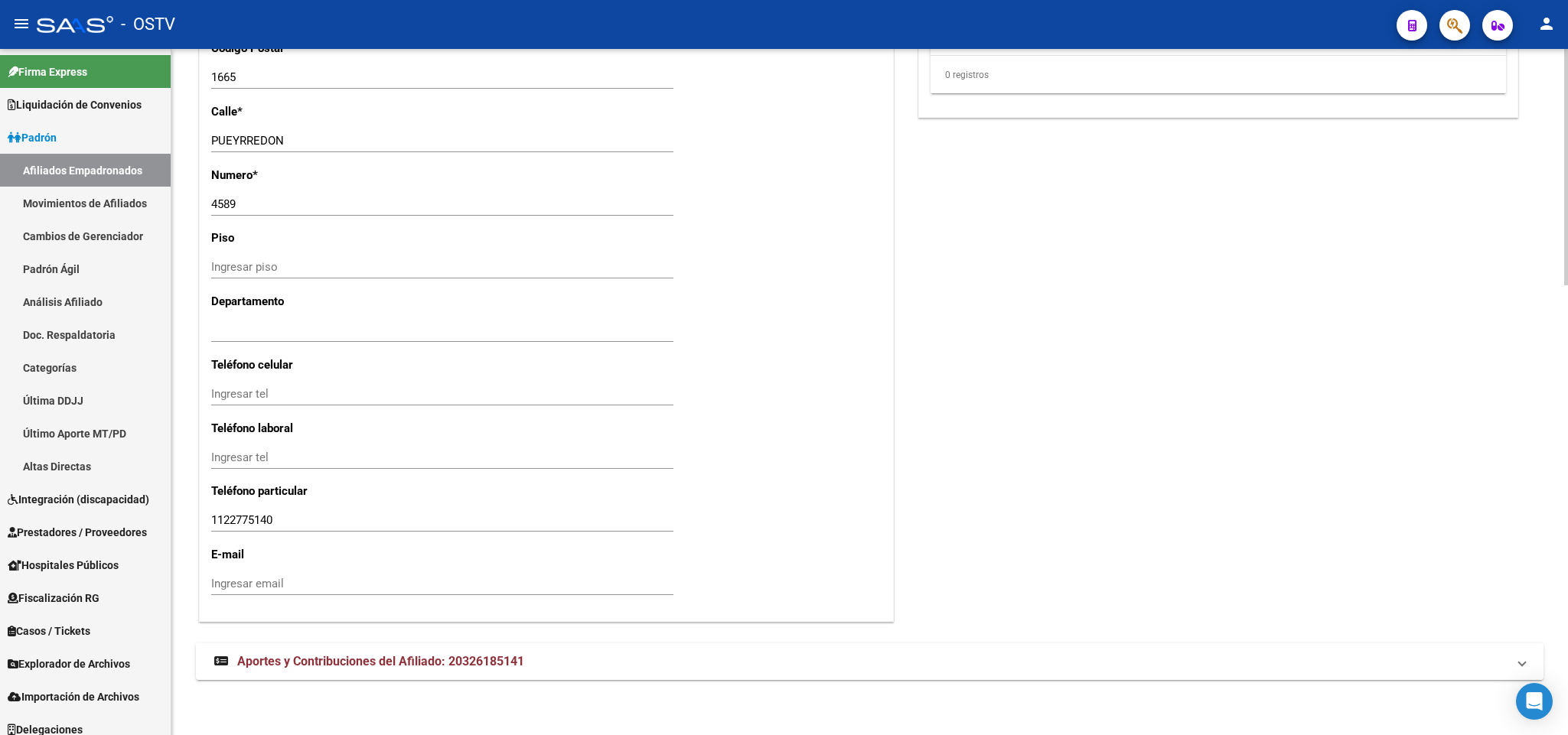
click at [542, 662] on mat-panel-title "Aportes y Contribuciones del Afiliado: 20326185141" at bounding box center [860, 662] width 1292 height 17
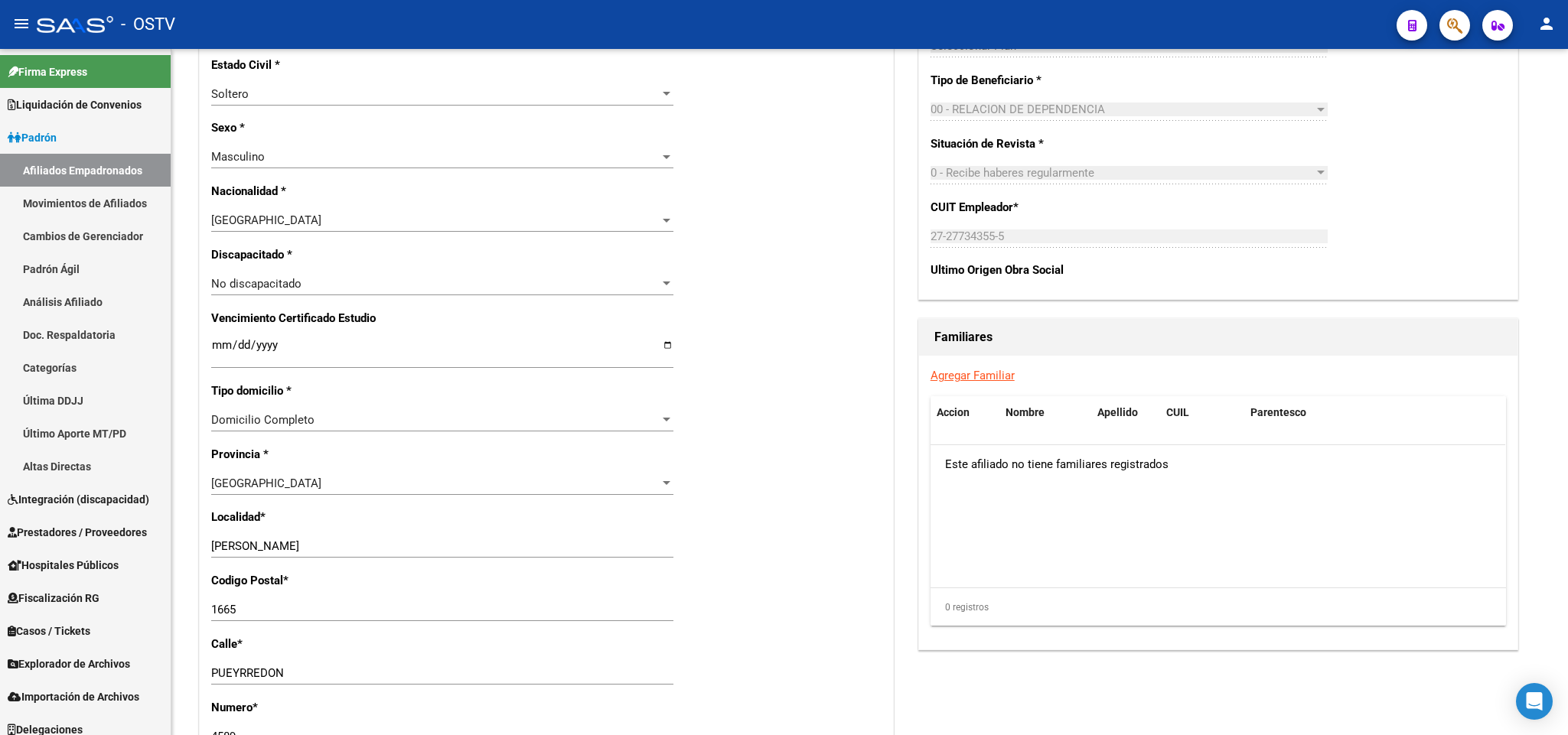
scroll to position [491, 0]
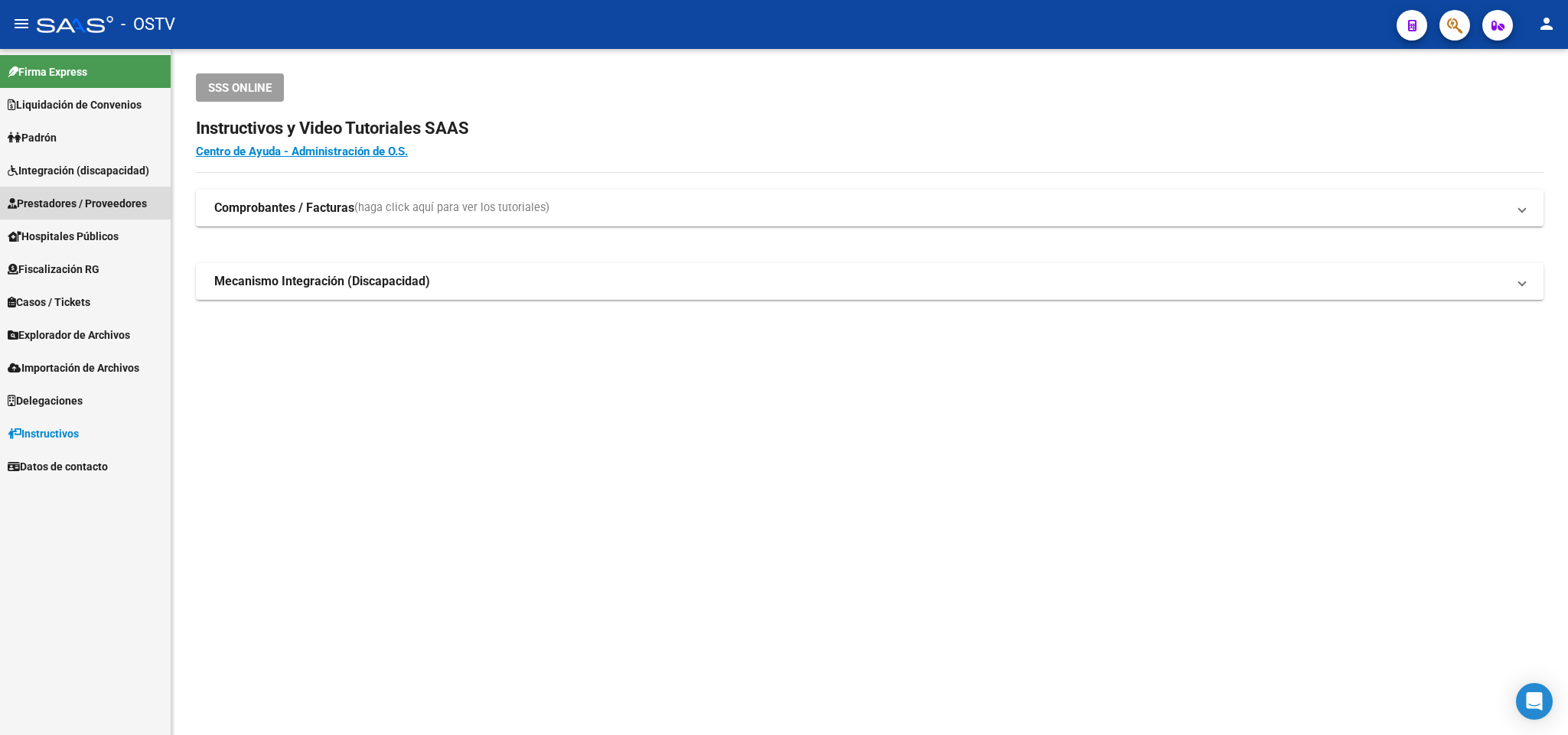
click at [58, 196] on span "Prestadores / Proveedores" at bounding box center [77, 203] width 139 height 17
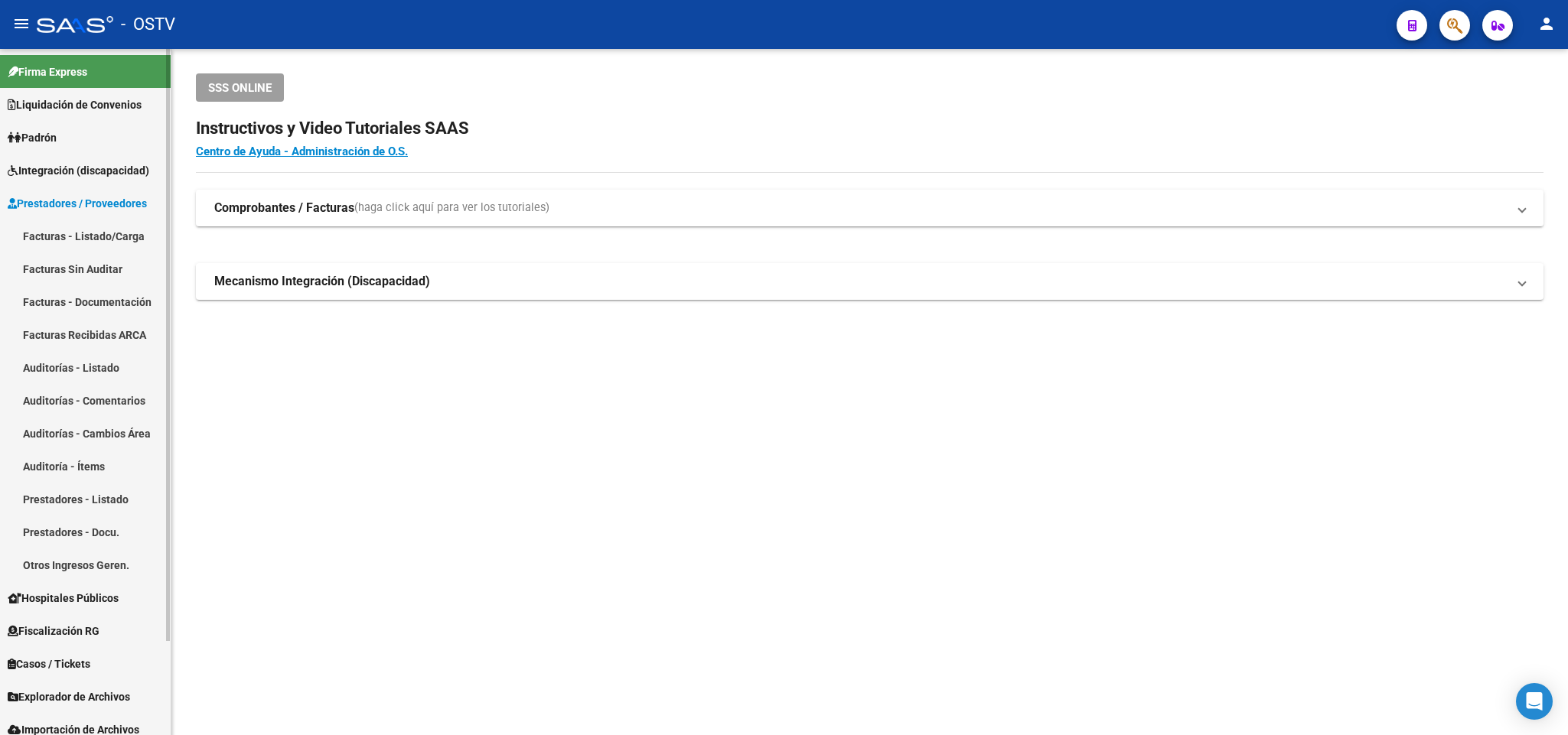
click at [71, 216] on link "Prestadores / Proveedores" at bounding box center [85, 203] width 171 height 33
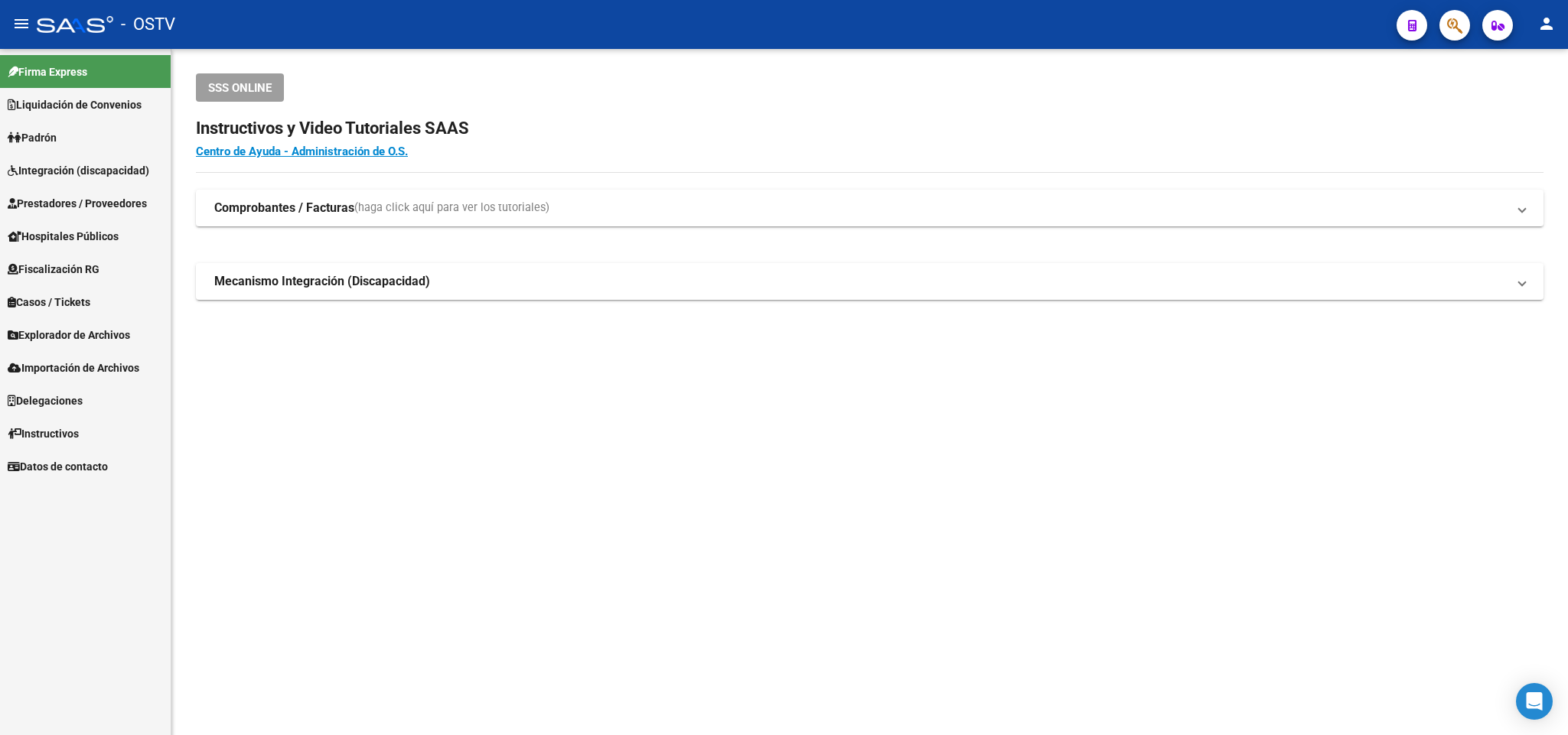
click at [80, 221] on link "Hospitales Públicos" at bounding box center [85, 236] width 171 height 33
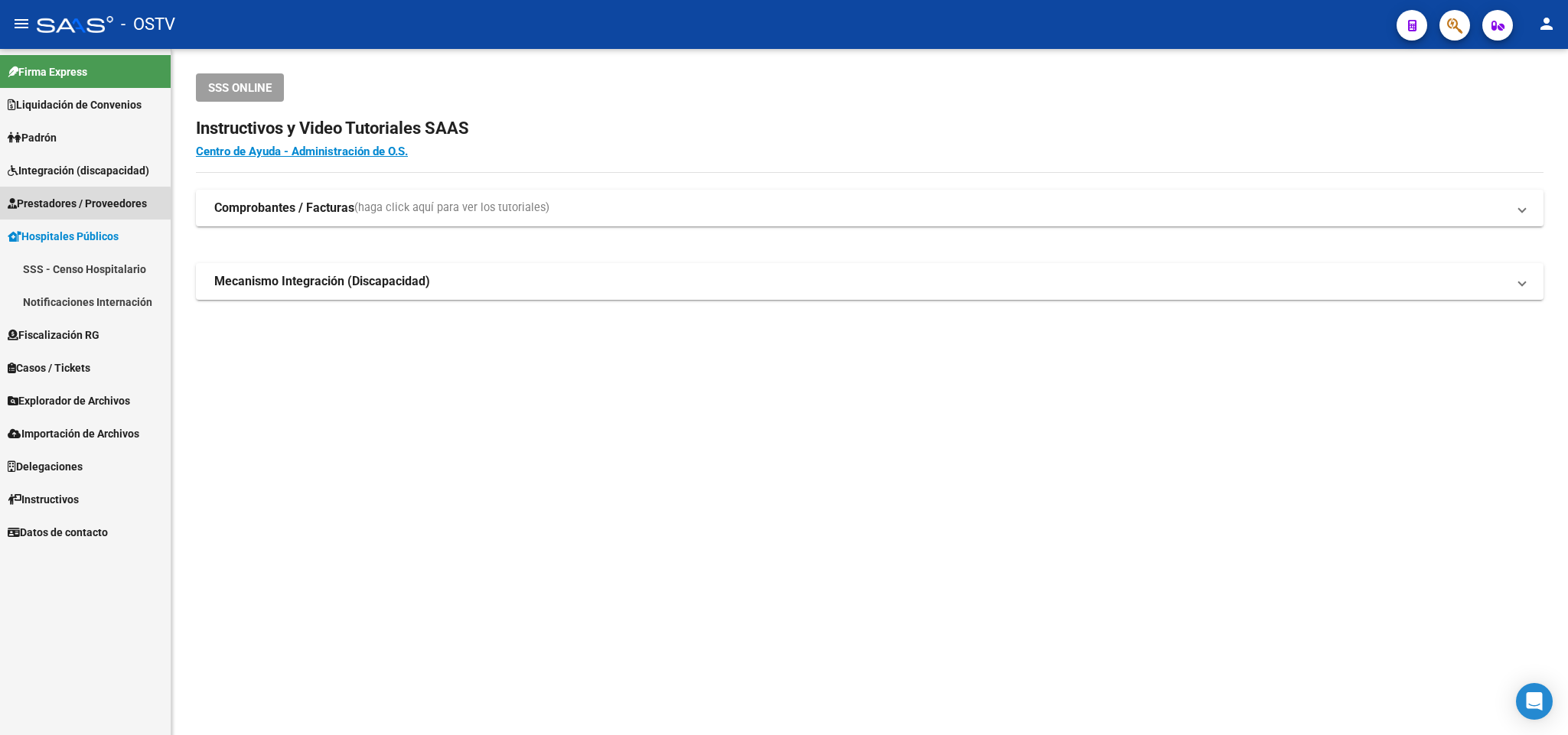
click at [81, 205] on span "Prestadores / Proveedores" at bounding box center [77, 203] width 139 height 17
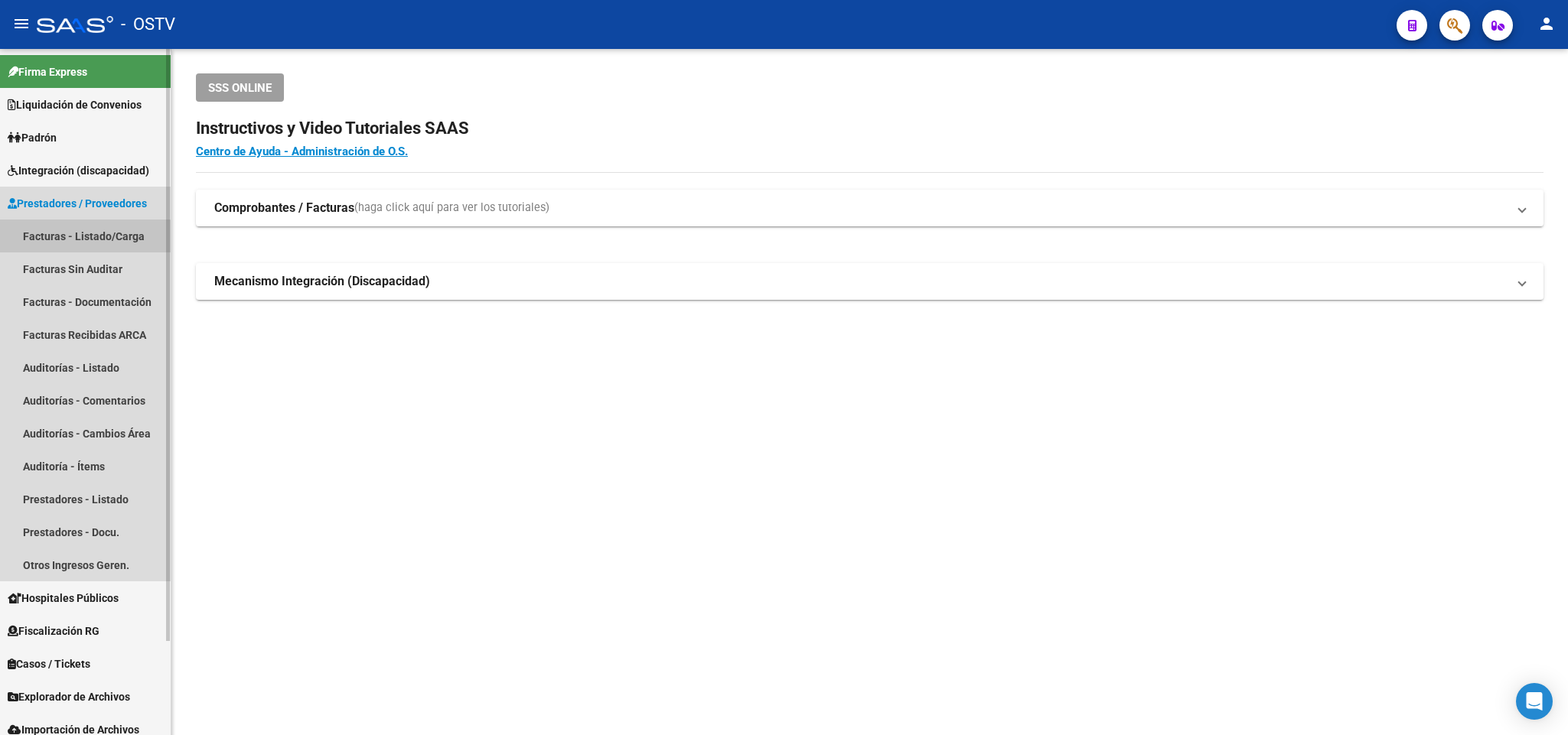
drag, startPoint x: 81, startPoint y: 236, endPoint x: 94, endPoint y: 237, distance: 13.0
click at [81, 237] on link "Facturas - Listado/Carga" at bounding box center [85, 236] width 171 height 33
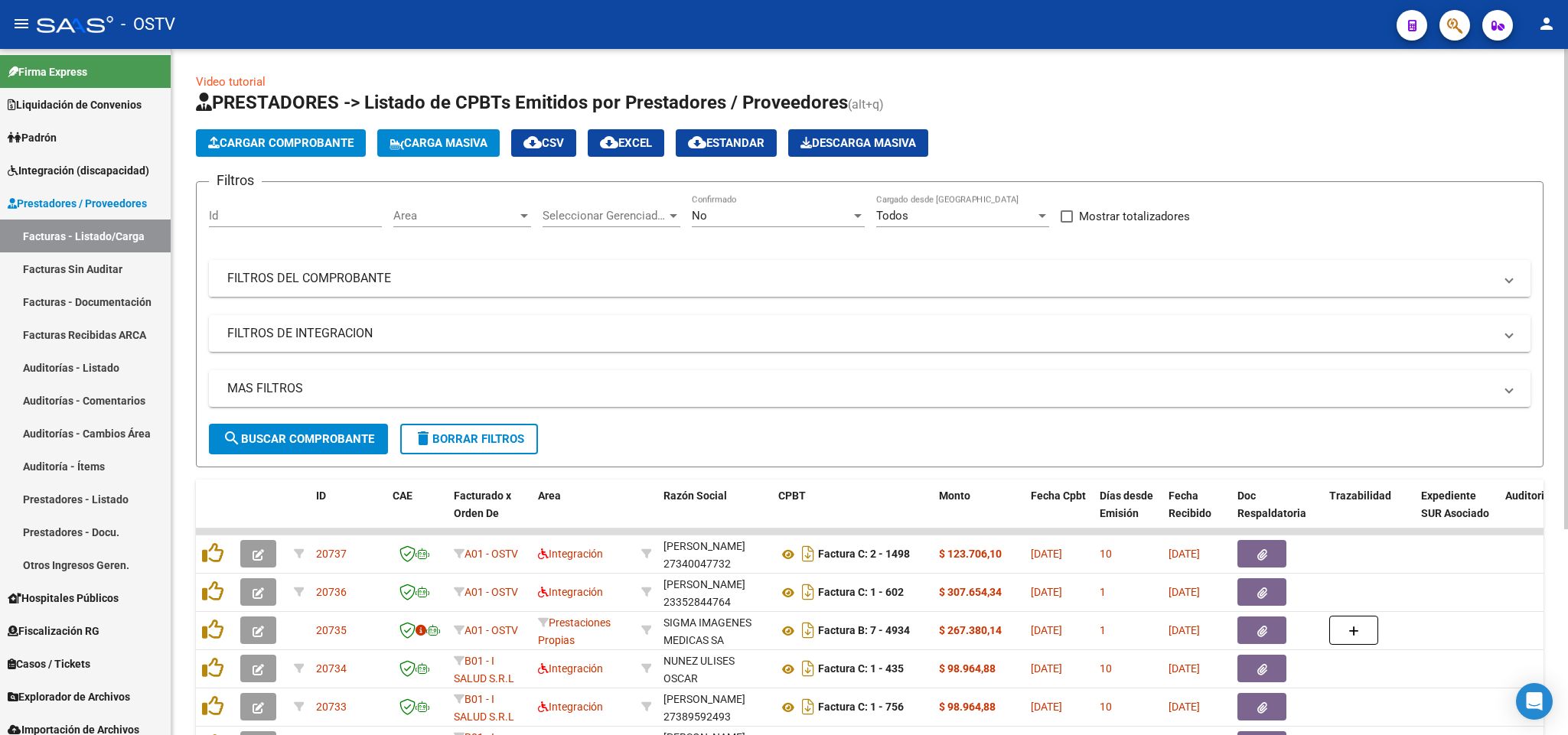
click at [899, 280] on mat-panel-title "FILTROS DEL COMPROBANTE" at bounding box center [860, 278] width 1266 height 17
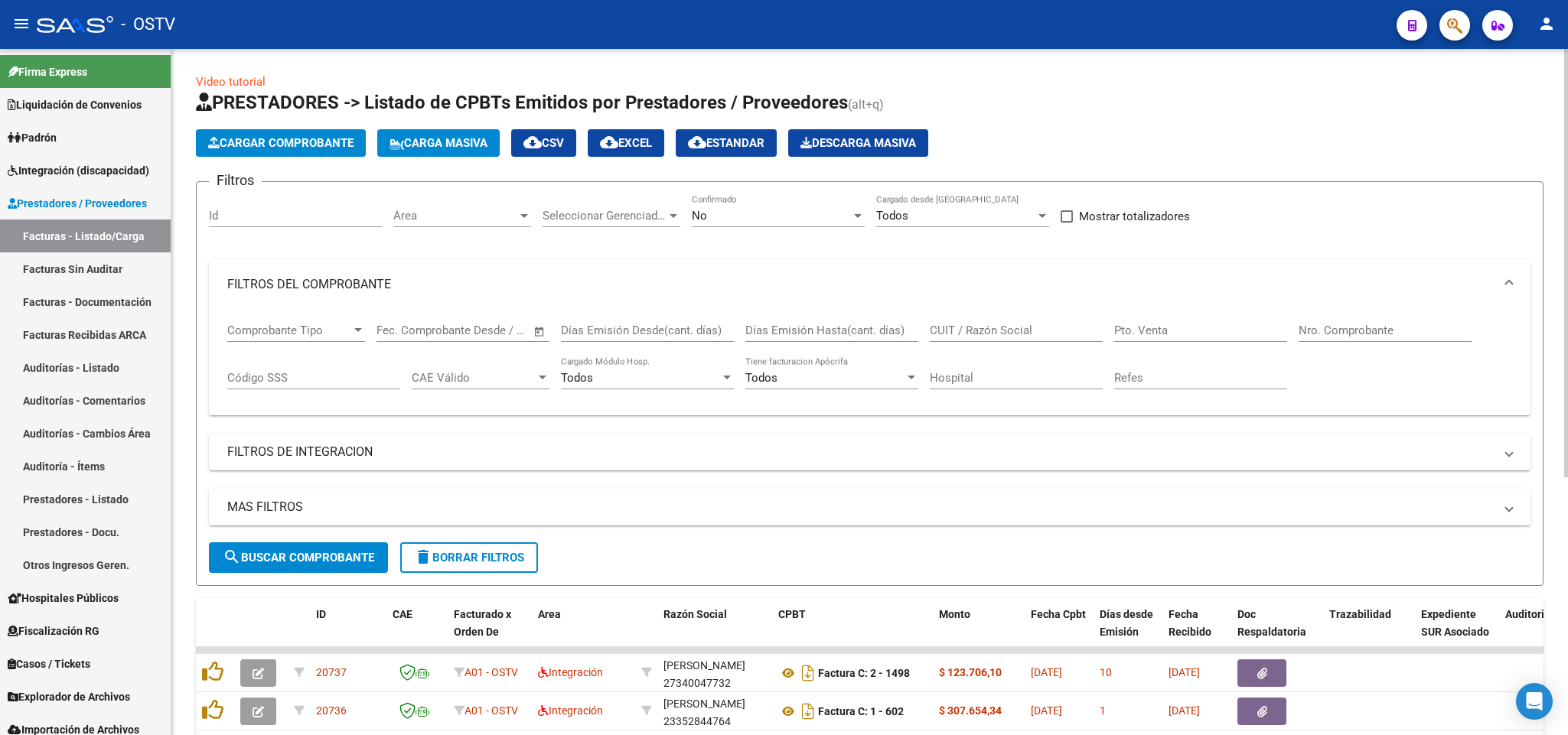
click at [1340, 324] on div "Nro. Comprobante" at bounding box center [1385, 326] width 173 height 33
type input "5380"
click at [1206, 318] on div "Pto. Venta" at bounding box center [1200, 326] width 173 height 33
type input "4"
click at [803, 221] on div "No" at bounding box center [772, 216] width 159 height 14
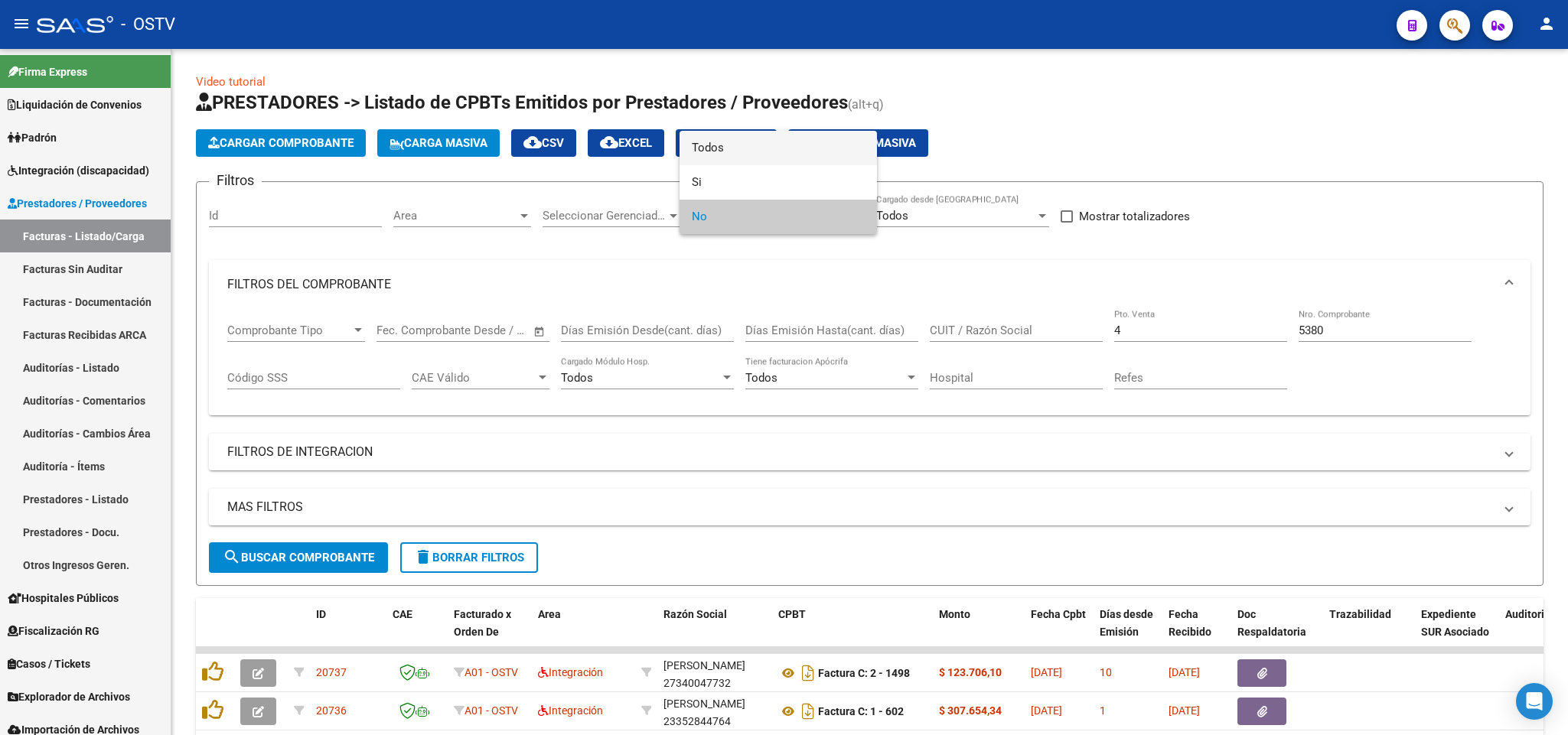
click at [797, 158] on span "Todos" at bounding box center [779, 148] width 173 height 34
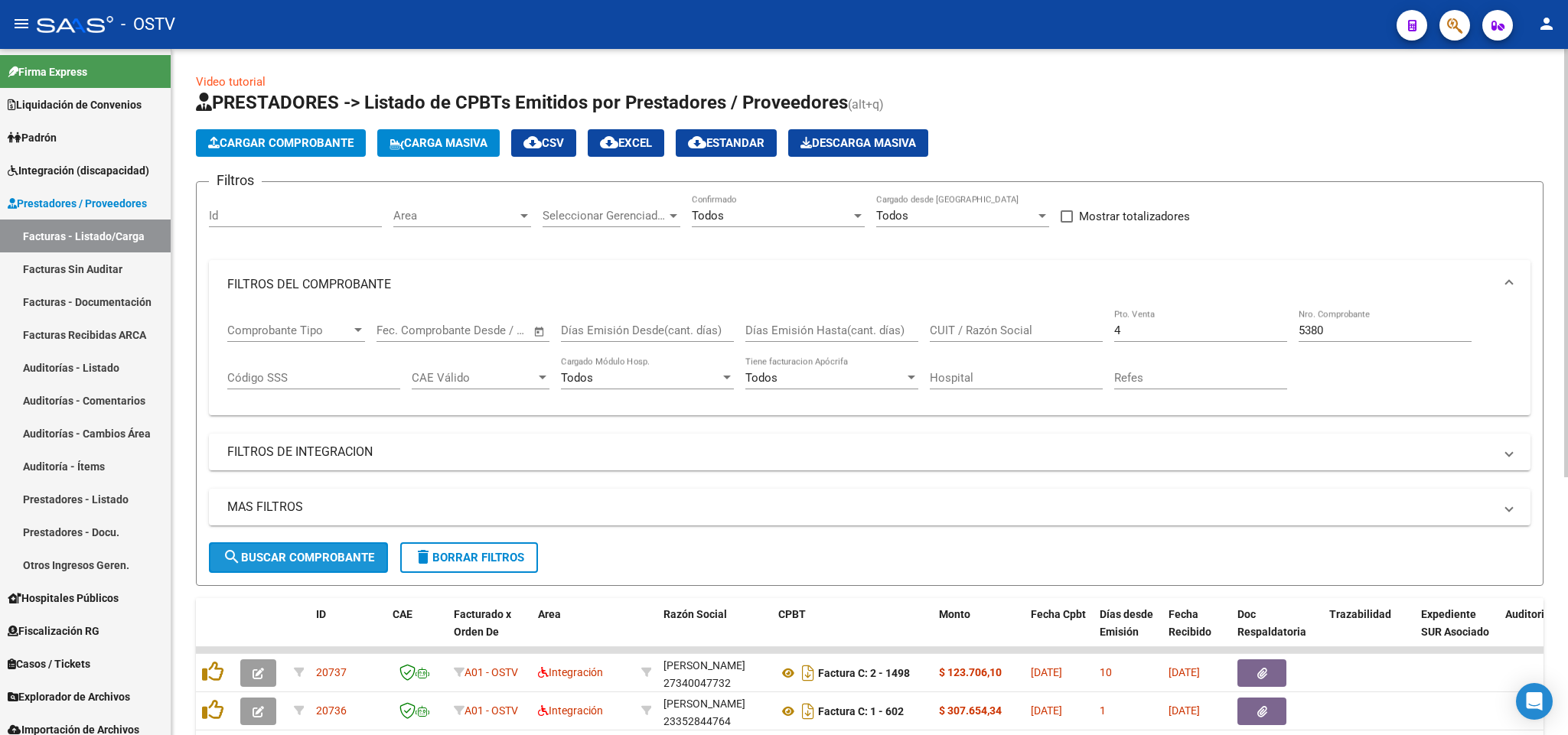
click at [324, 553] on span "search Buscar Comprobante" at bounding box center [298, 558] width 151 height 14
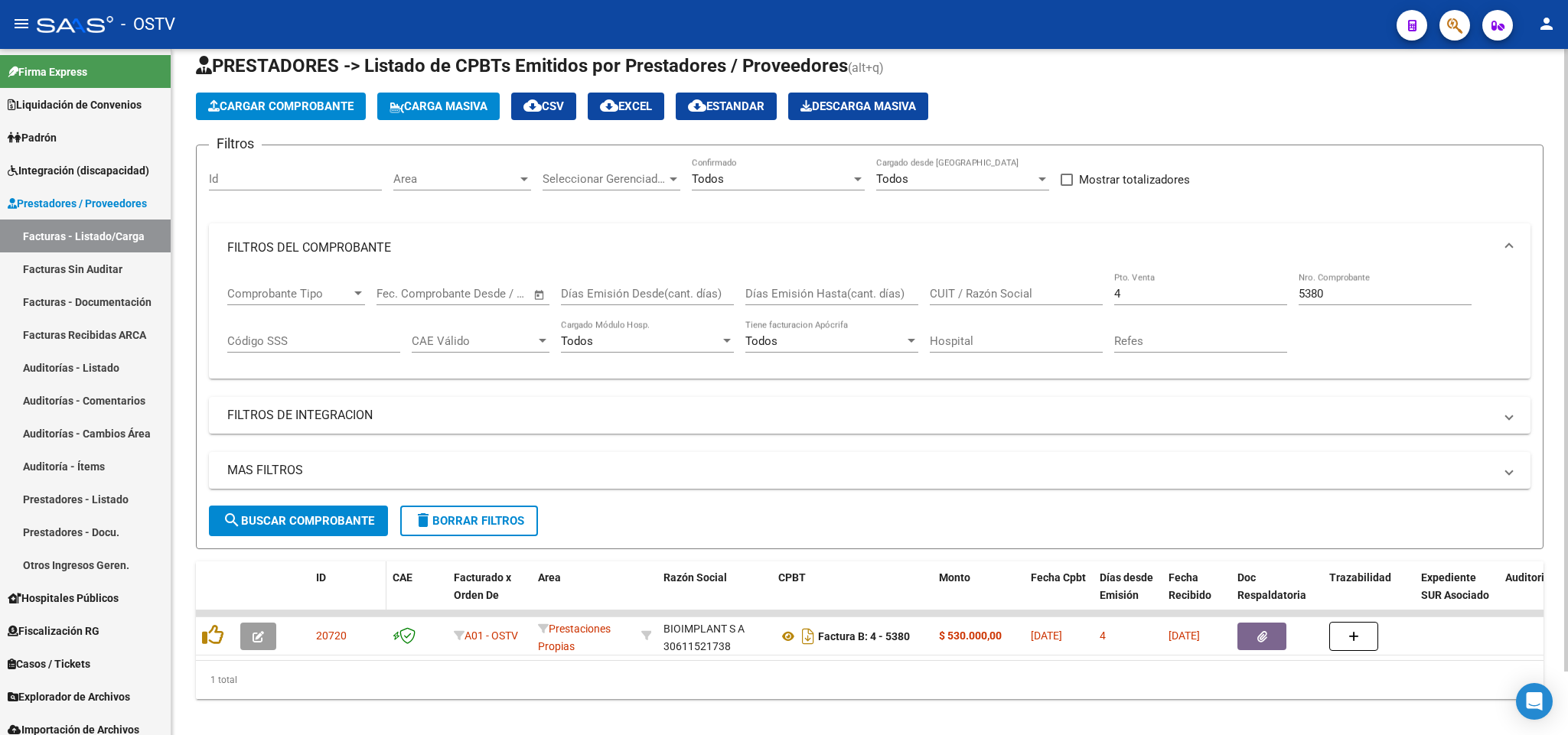
scroll to position [69, 0]
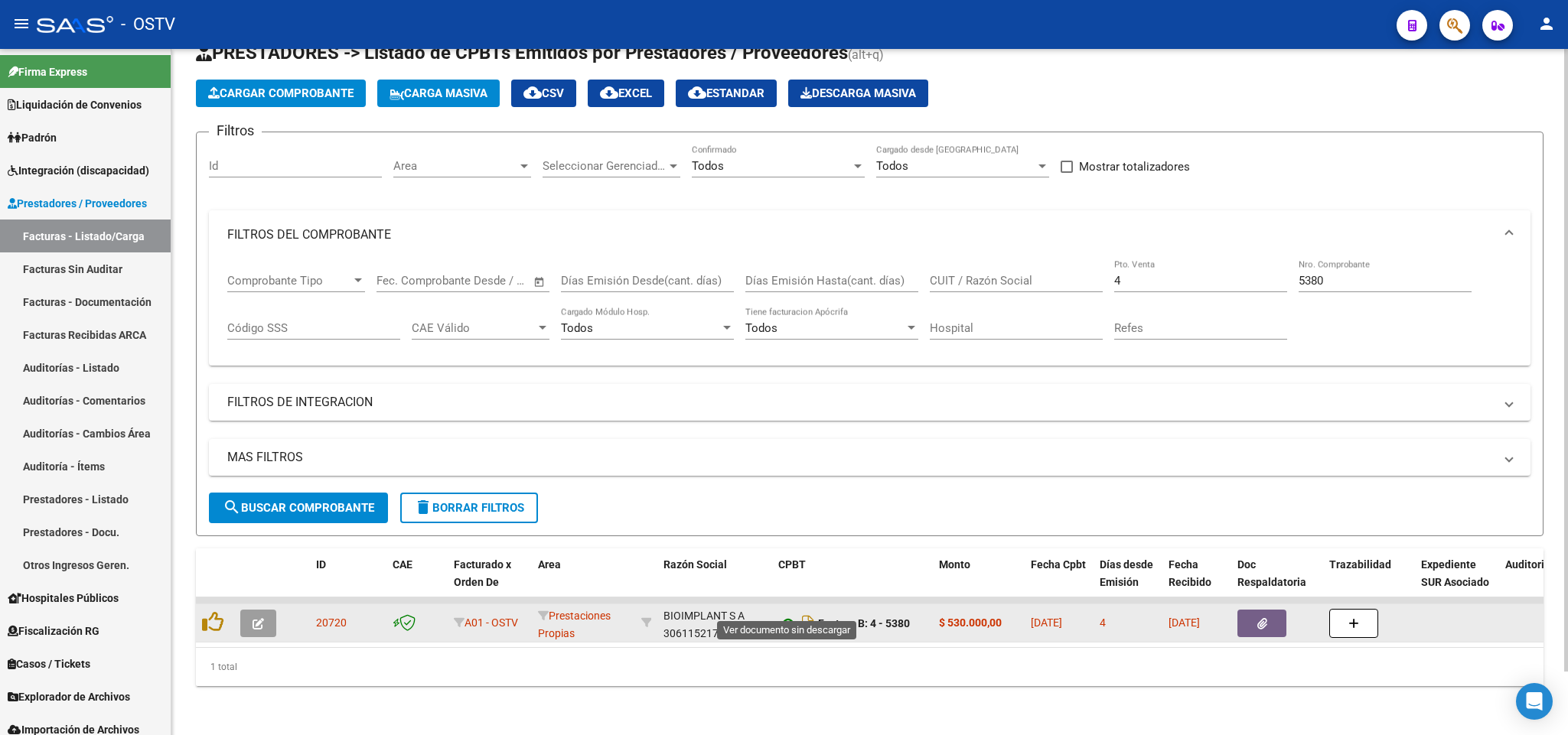
click at [780, 614] on icon at bounding box center [788, 623] width 20 height 18
drag, startPoint x: 662, startPoint y: 594, endPoint x: 739, endPoint y: 609, distance: 78.4
click at [739, 609] on datatable-body-cell "BIOIMPLANT S A 30611521738" at bounding box center [714, 623] width 115 height 38
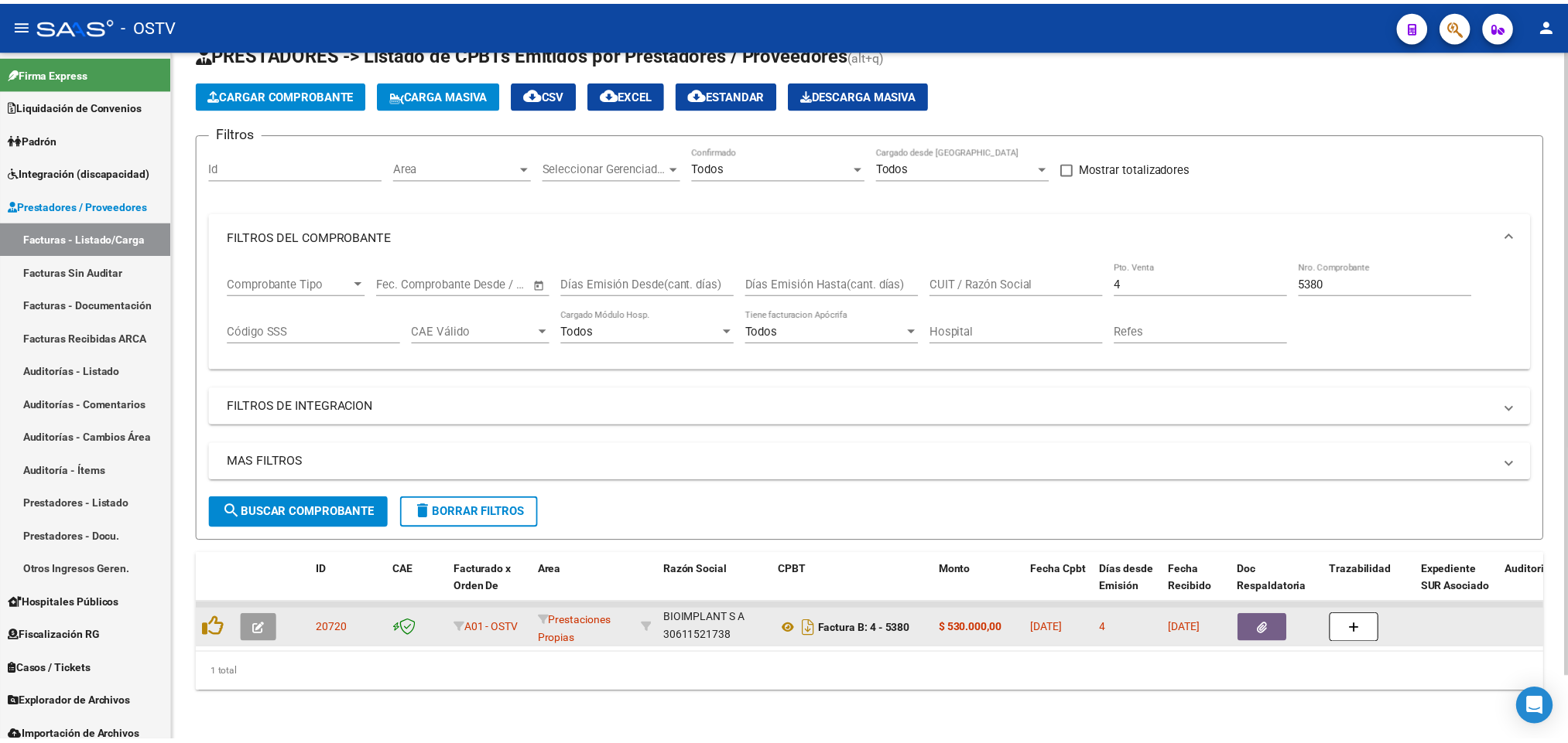
scroll to position [0, 0]
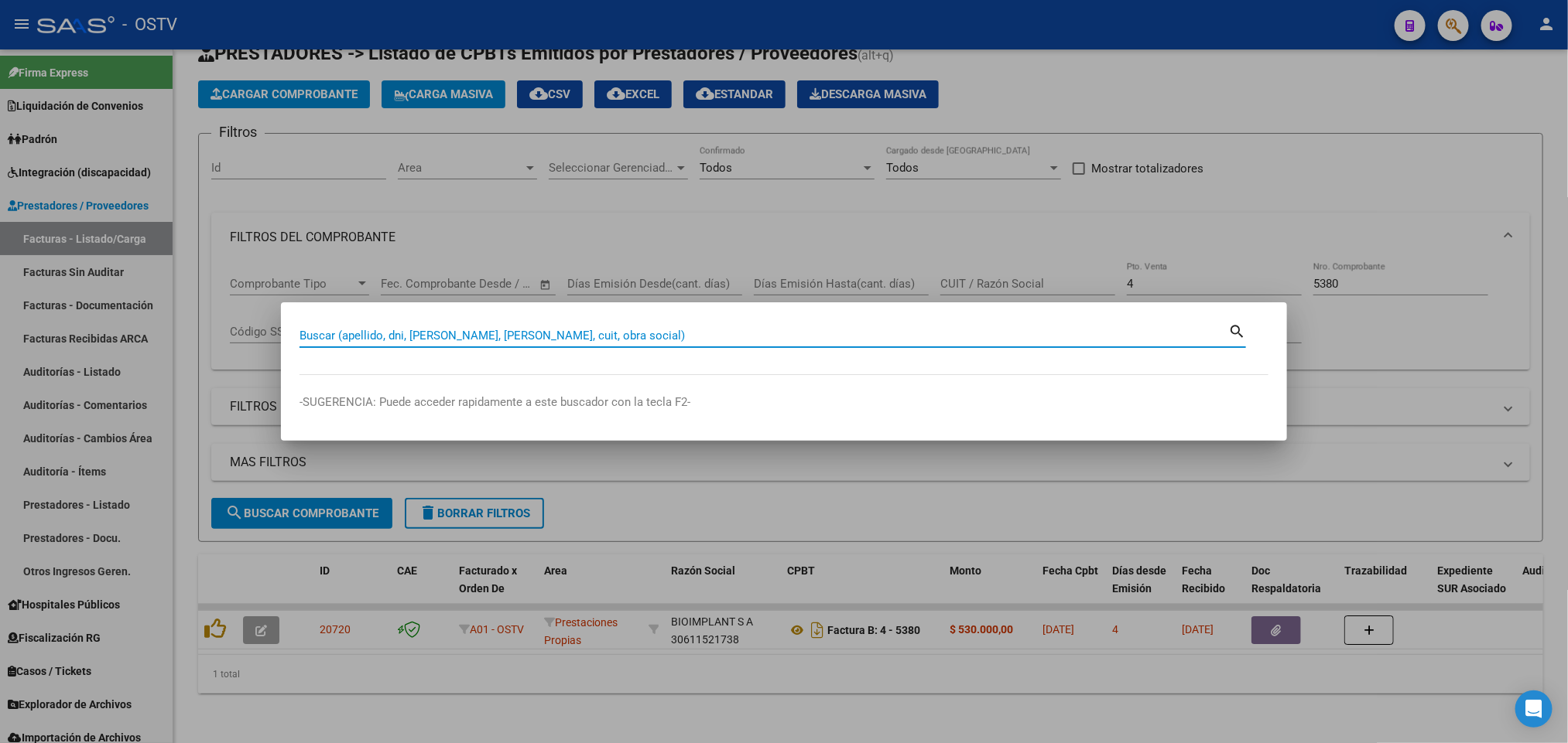
paste input "18159980"
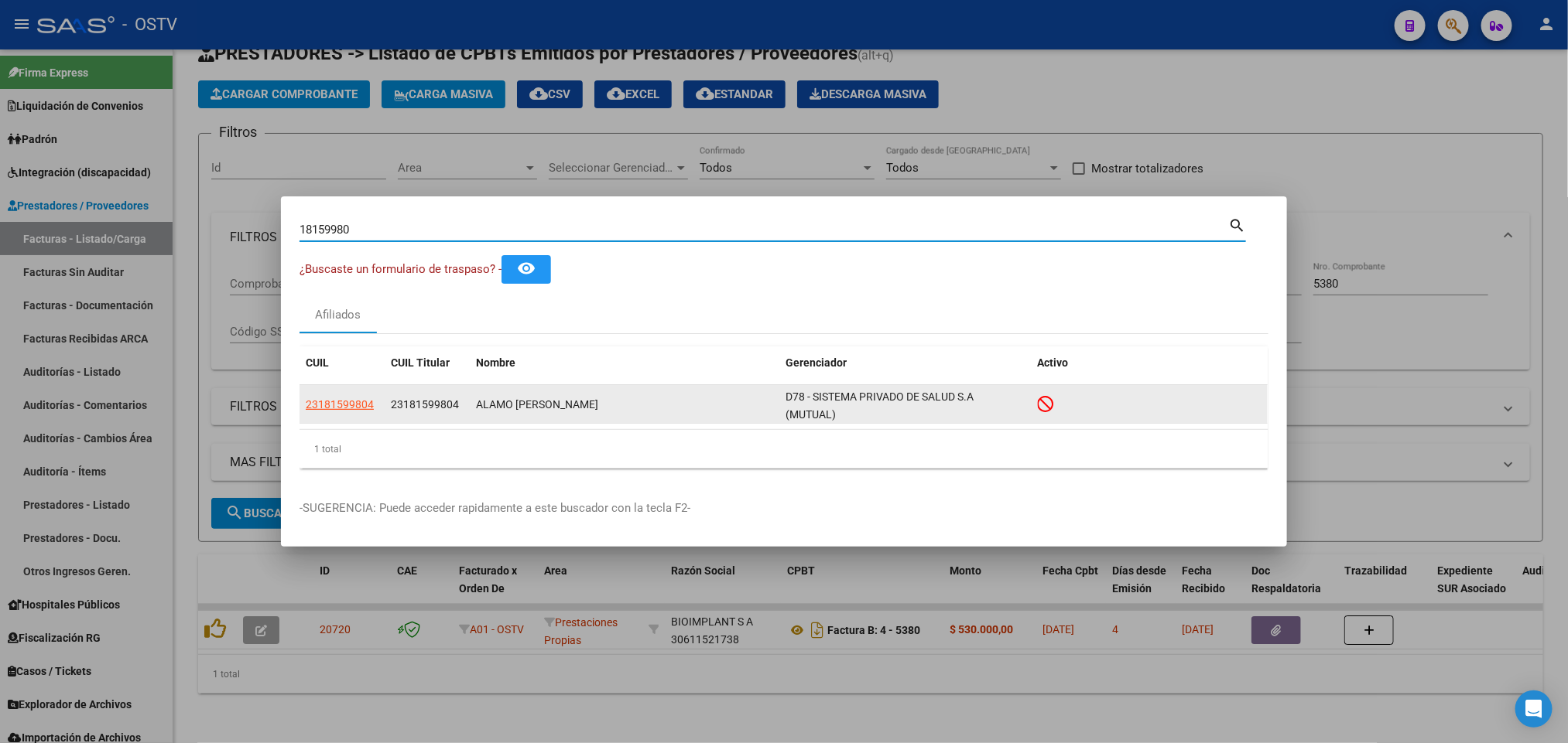
click at [328, 392] on datatable-body-cell "23181599804" at bounding box center [342, 404] width 85 height 38
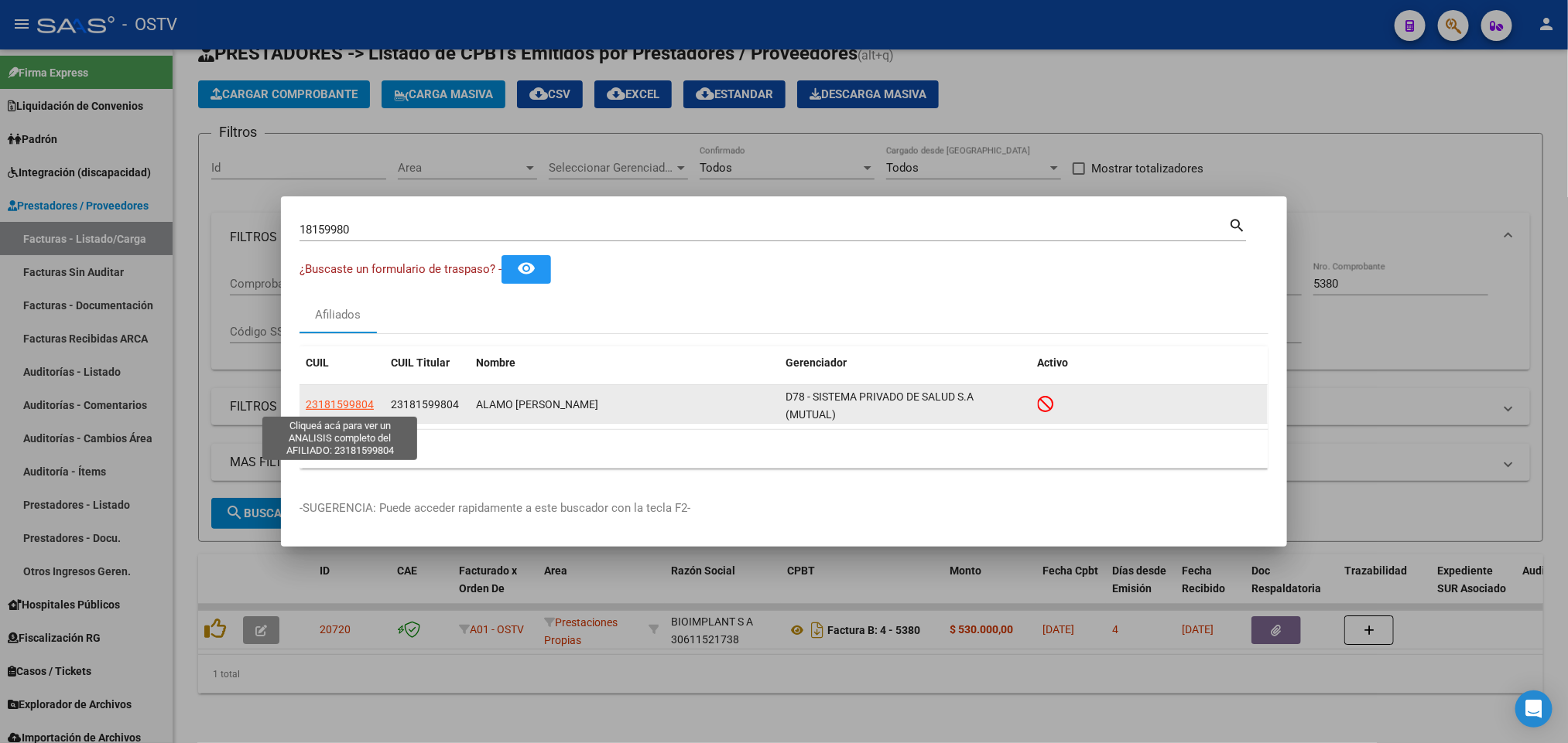
click at [336, 406] on span "23181599804" at bounding box center [339, 404] width 68 height 12
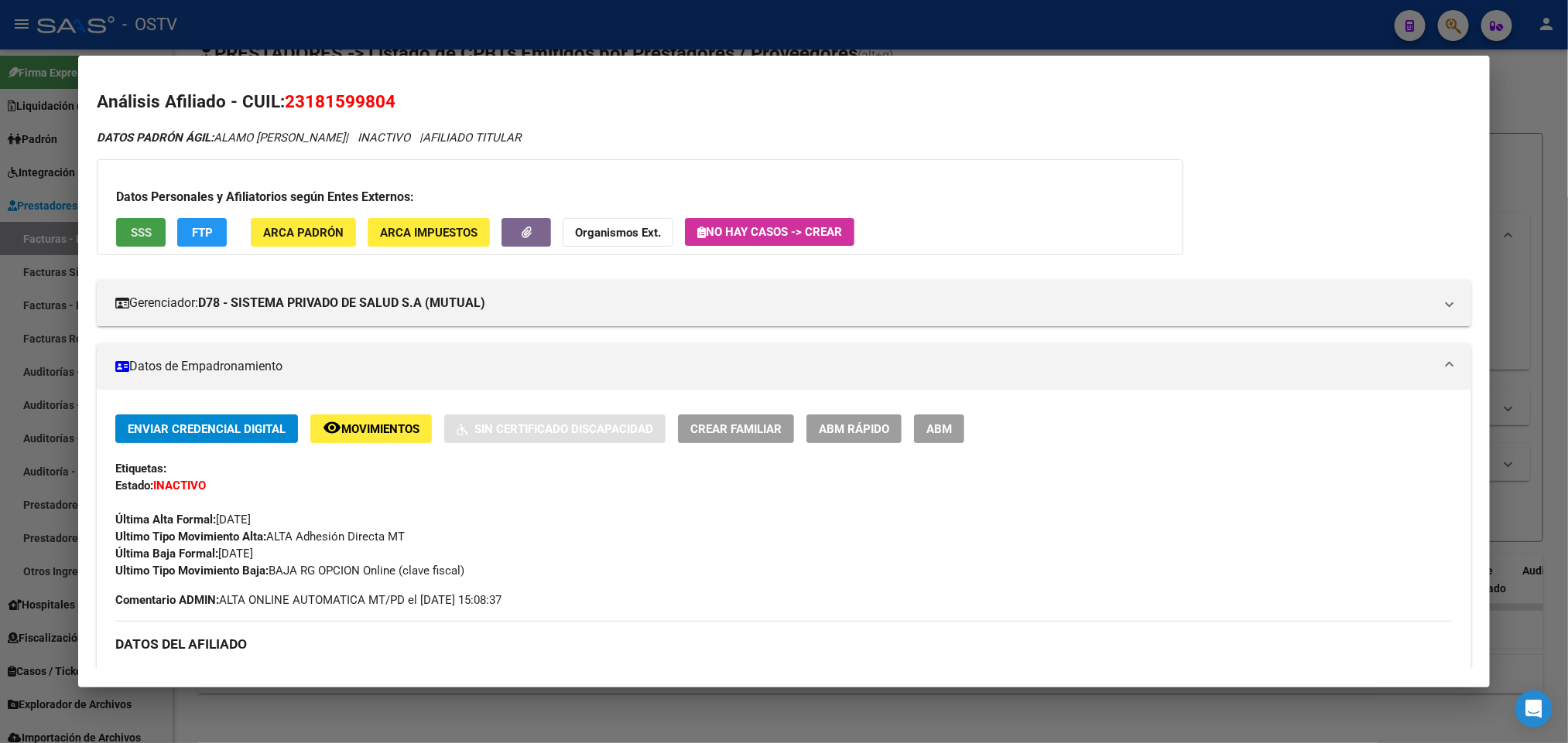
click at [131, 235] on span "SSS" at bounding box center [142, 233] width 21 height 14
click at [519, 40] on div at bounding box center [784, 372] width 1568 height 743
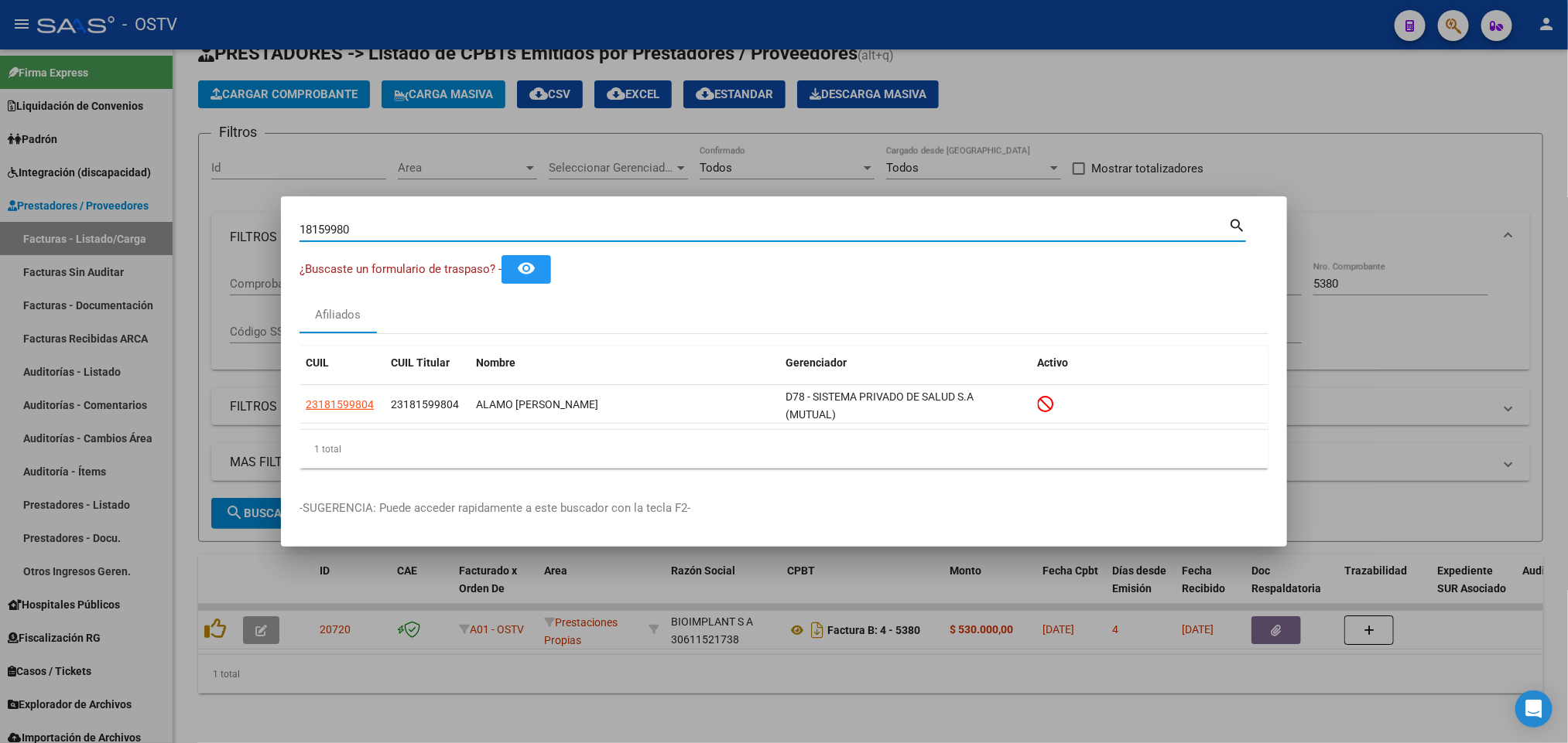
drag, startPoint x: 484, startPoint y: 232, endPoint x: 0, endPoint y: 347, distance: 497.5
click at [0, 346] on div "18159980 Buscar (apellido, dni, cuil, nro traspaso, cuit, obra social) search ¿…" at bounding box center [784, 372] width 1568 height 743
type input "18404976"
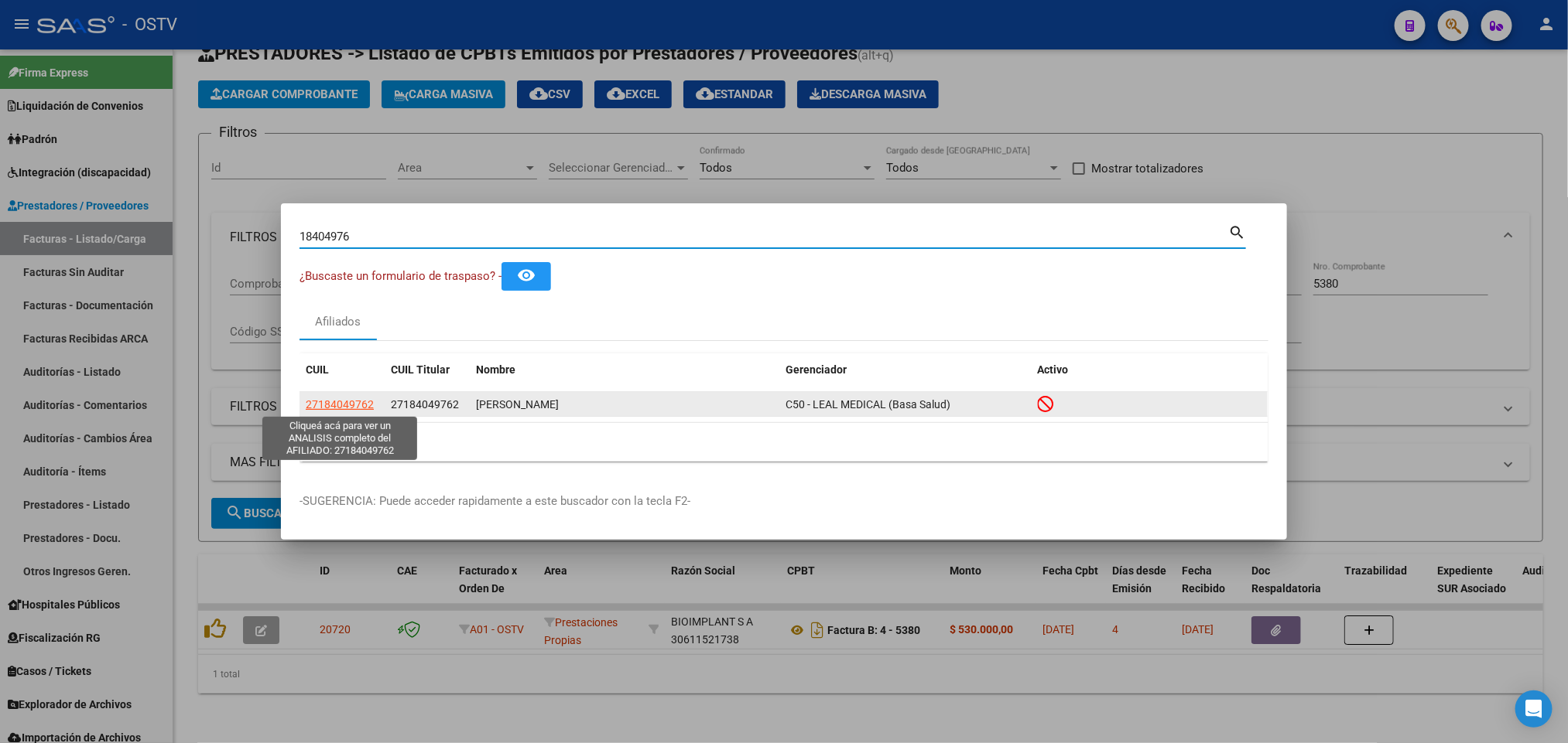
click at [355, 403] on span "27184049762" at bounding box center [339, 404] width 68 height 12
type textarea "27184049762"
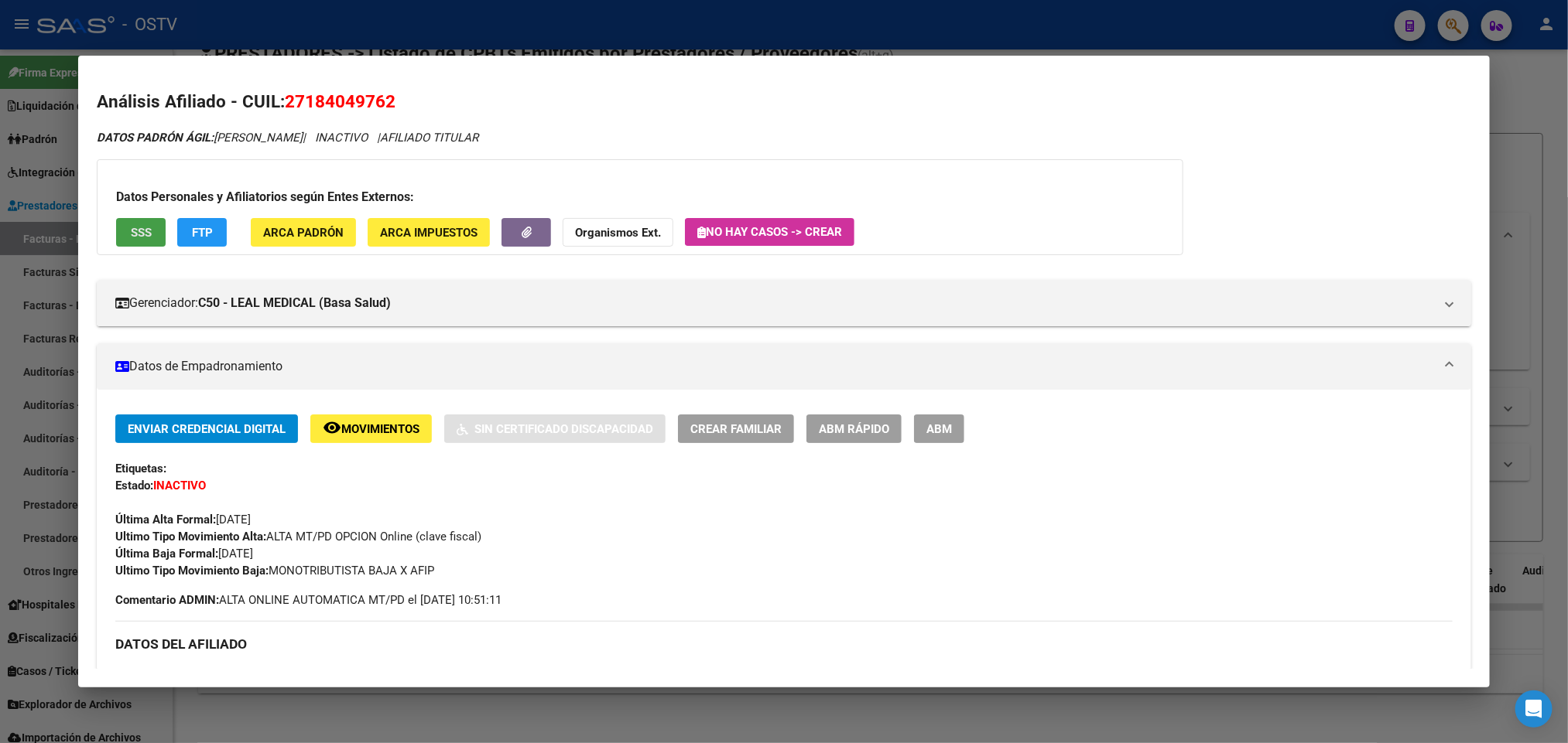
click at [131, 231] on span "SSS" at bounding box center [142, 233] width 21 height 14
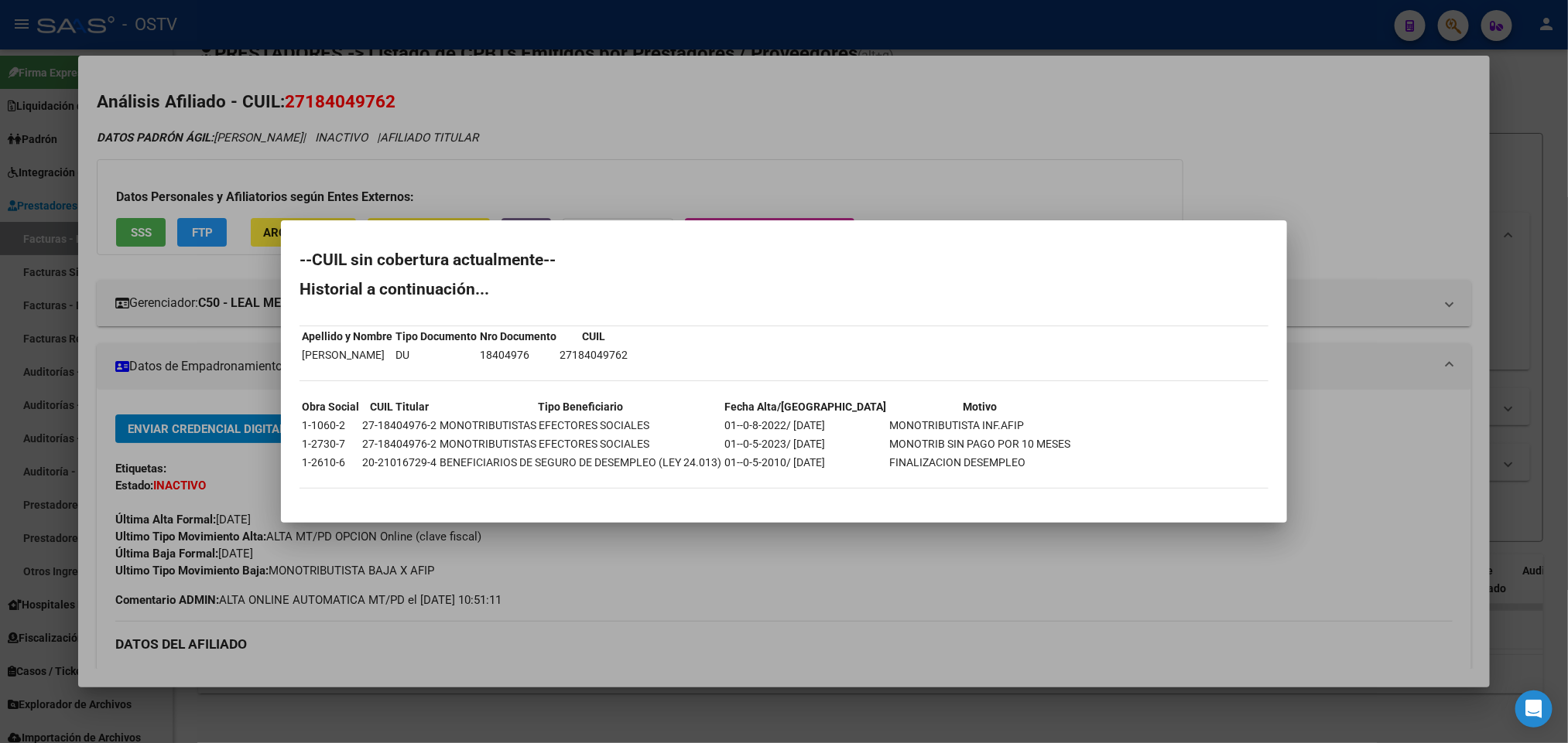
click at [450, 131] on div at bounding box center [784, 372] width 1568 height 743
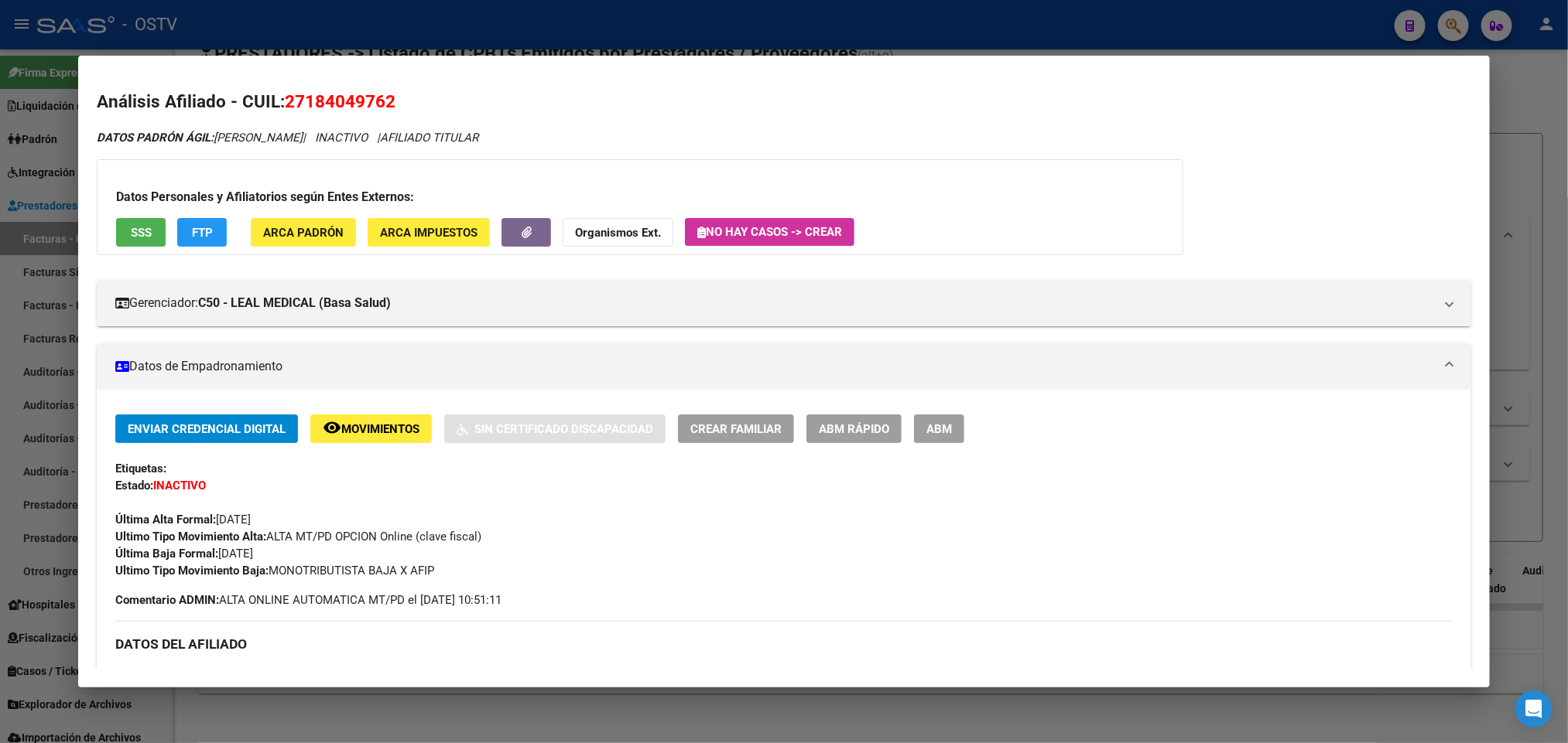
click at [490, 24] on div at bounding box center [784, 372] width 1568 height 743
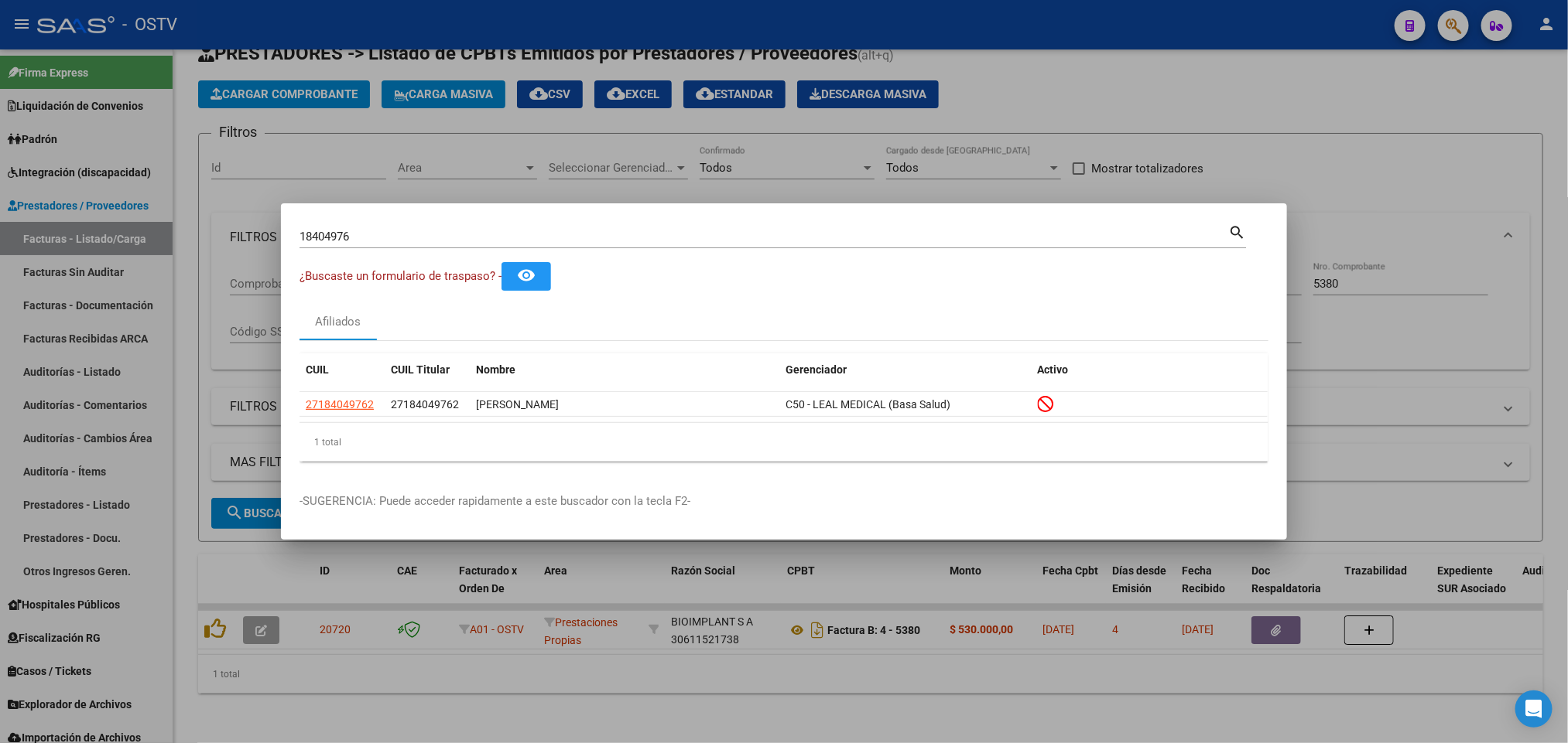
click at [373, 243] on div "18404976 Buscar (apellido, dni, cuil, nro traspaso, cuit, obra social)" at bounding box center [763, 236] width 928 height 23
drag, startPoint x: 365, startPoint y: 233, endPoint x: 0, endPoint y: 240, distance: 365.1
click at [0, 237] on div "18404976 Buscar (apellido, dni, cuil, nro traspaso, cuit, obra social) search ¿…" at bounding box center [784, 372] width 1568 height 743
paste input "9902"
type input "18499026"
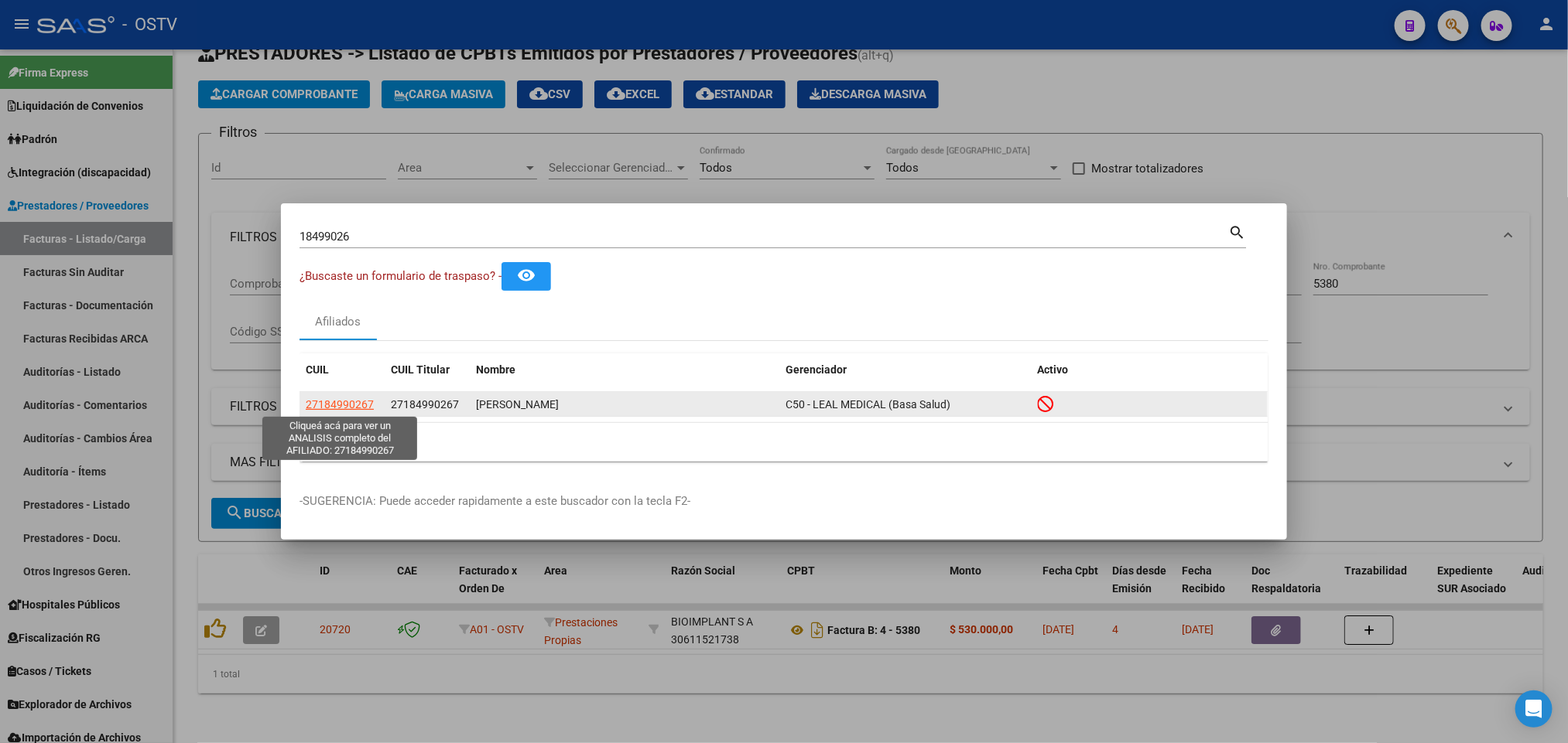
click at [340, 407] on span "27184990267" at bounding box center [339, 404] width 68 height 12
type textarea "27184990267"
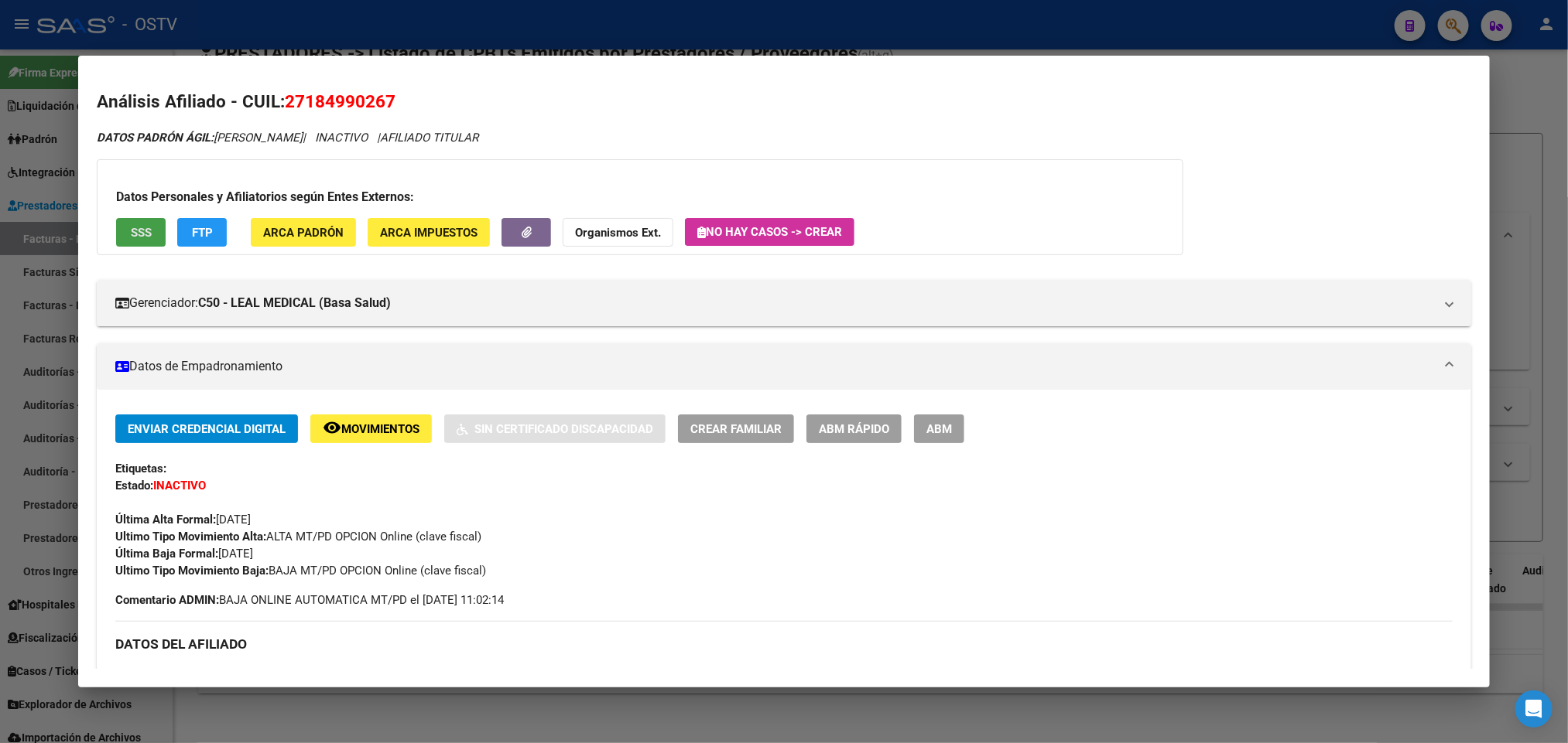
click at [116, 221] on button "SSS" at bounding box center [141, 233] width 50 height 28
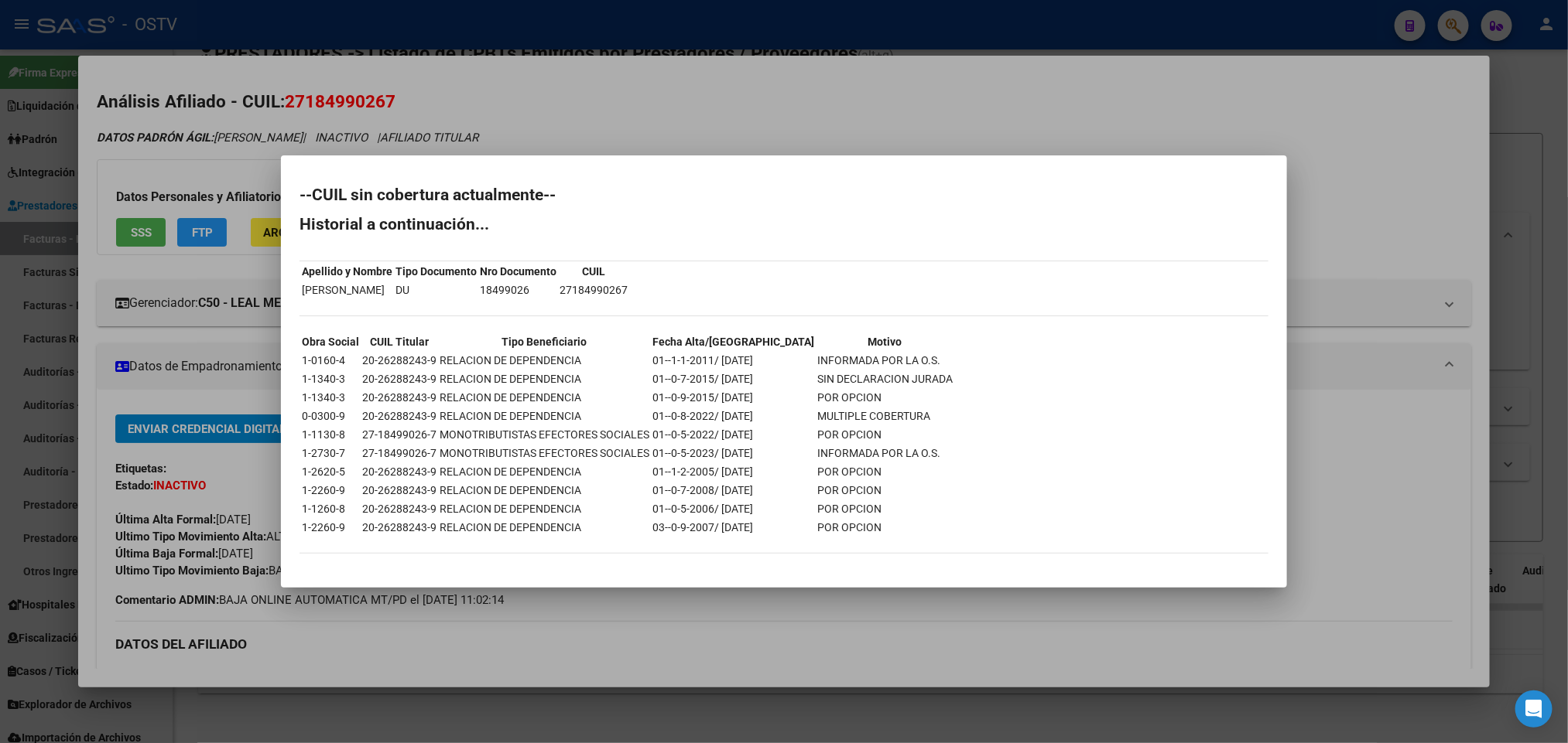
click at [523, 108] on div at bounding box center [784, 372] width 1568 height 743
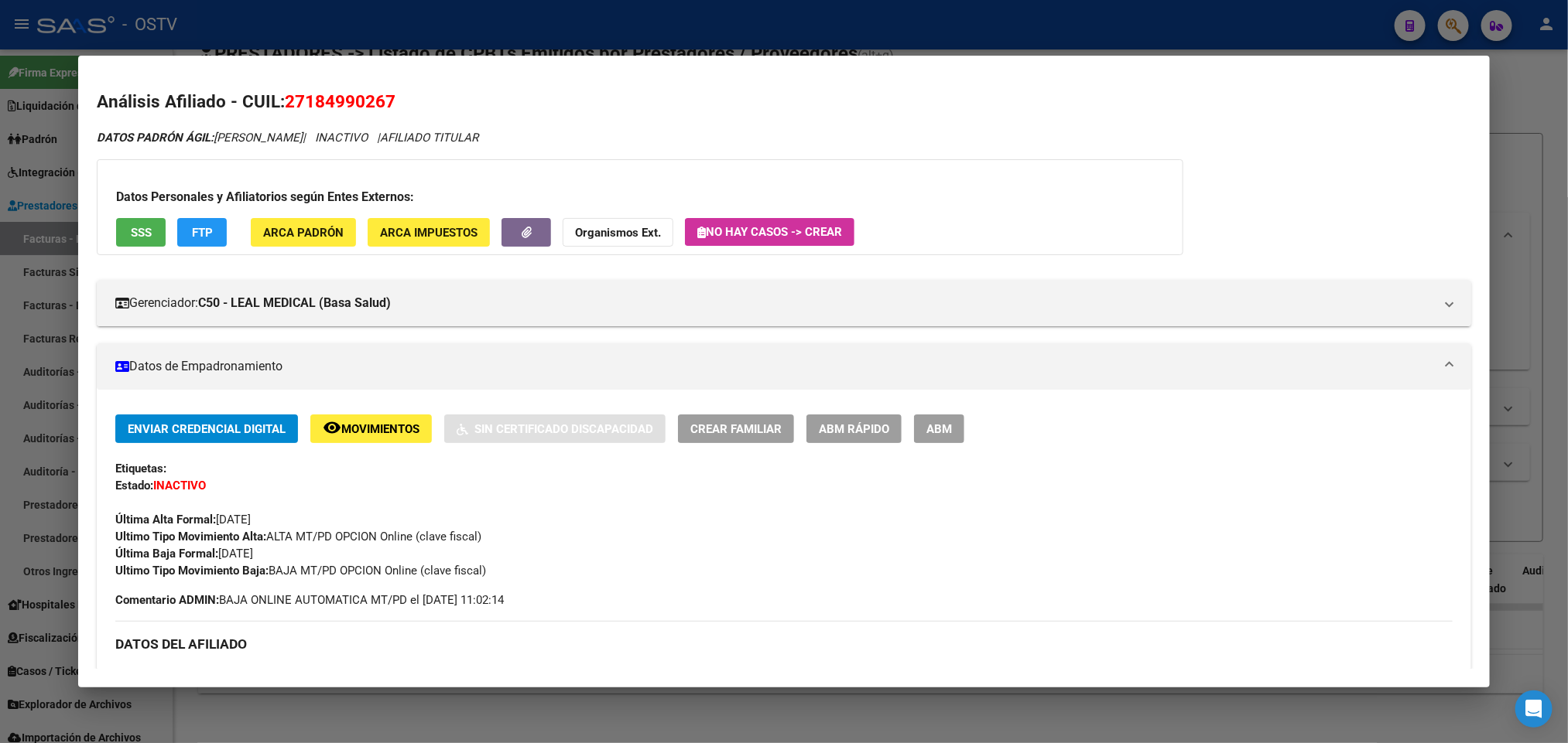
click at [502, 38] on div at bounding box center [784, 372] width 1568 height 743
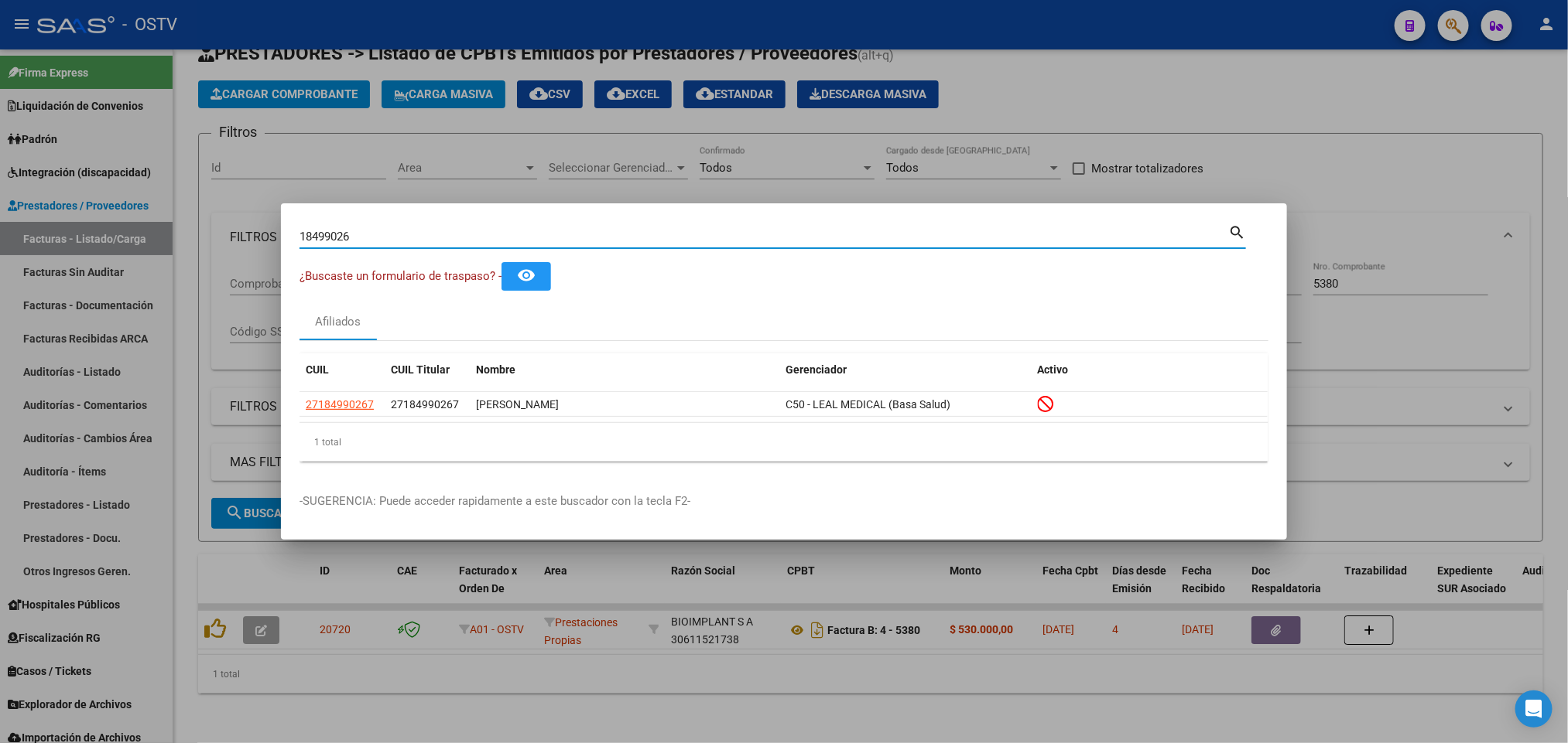
drag, startPoint x: 358, startPoint y: 231, endPoint x: 0, endPoint y: 218, distance: 358.2
click at [9, 232] on div "18499026 Buscar (apellido, dni, cuil, nro traspaso, cuit, obra social) search ¿…" at bounding box center [784, 372] width 1568 height 743
paste input "21049833"
type input "21049833"
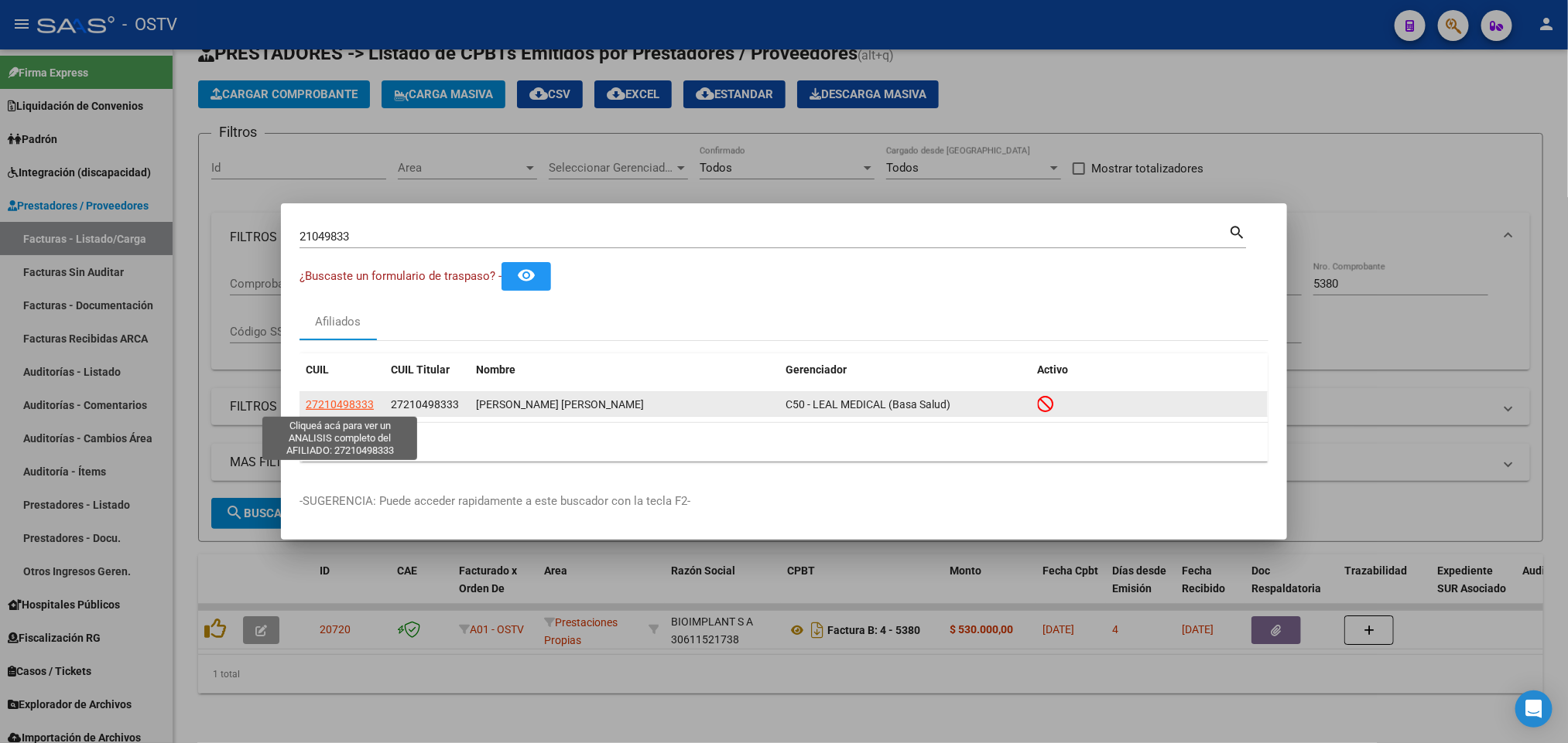
click at [358, 399] on span "27210498333" at bounding box center [339, 404] width 68 height 12
type textarea "27210498333"
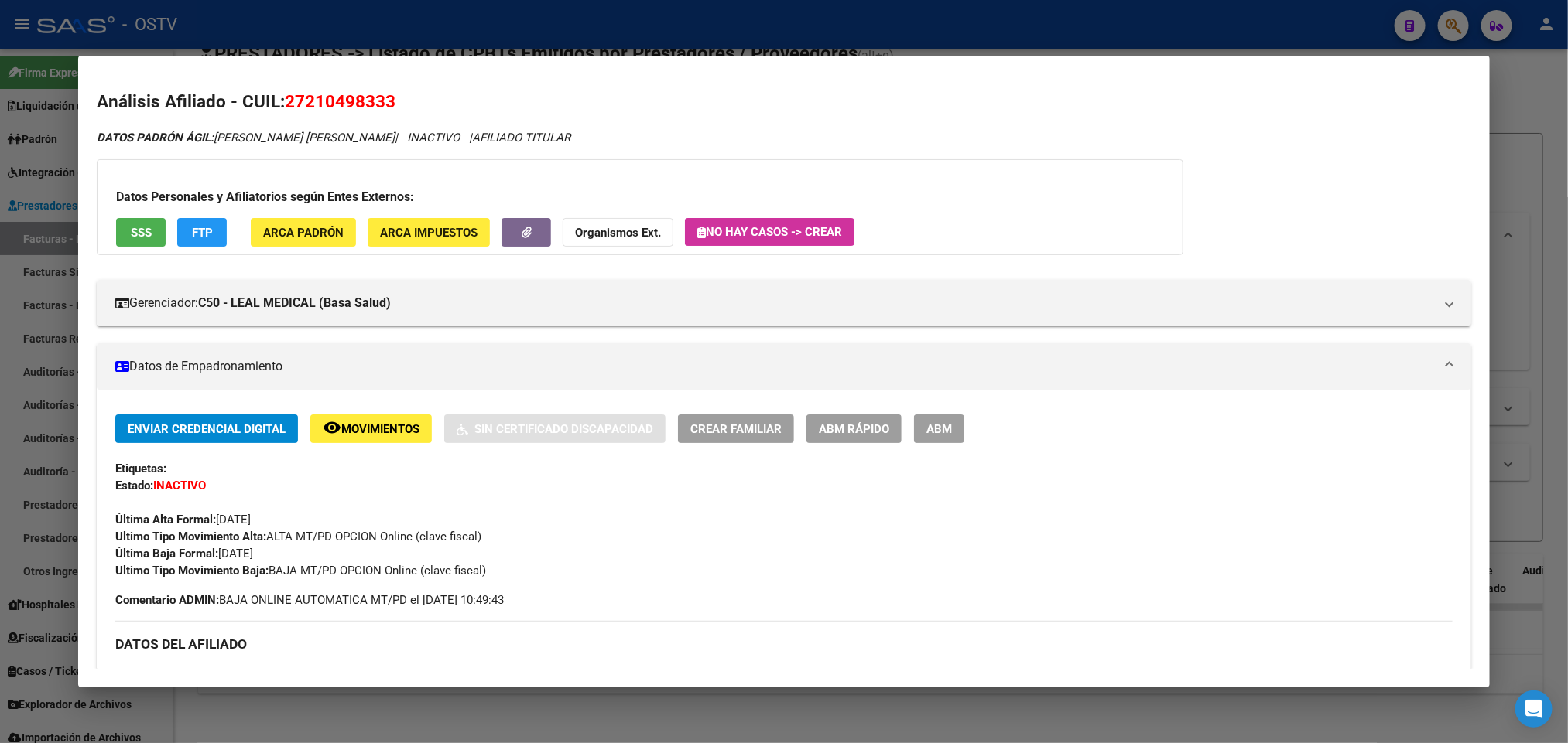
click at [144, 234] on span "SSS" at bounding box center [142, 233] width 21 height 14
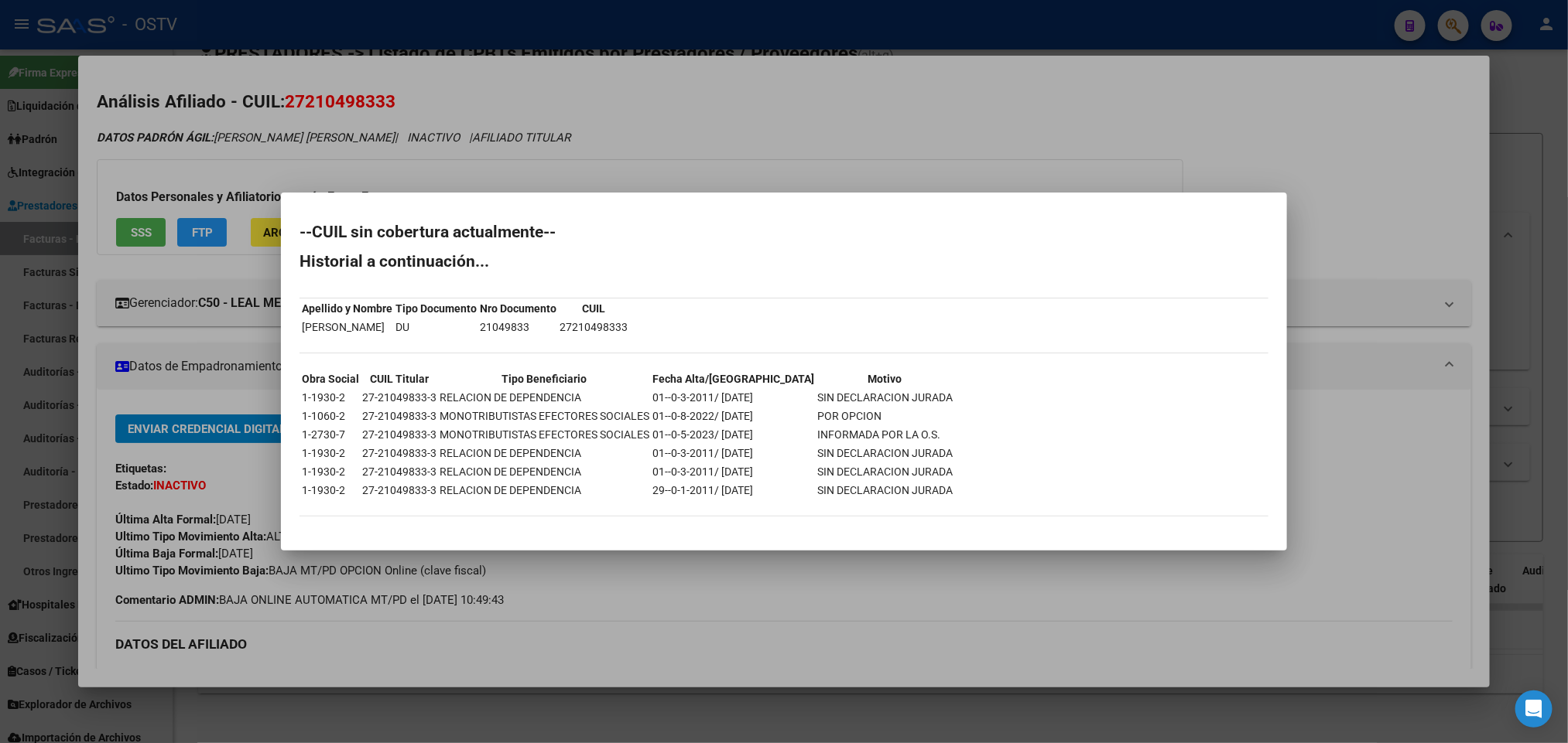
click at [595, 60] on div at bounding box center [784, 372] width 1568 height 743
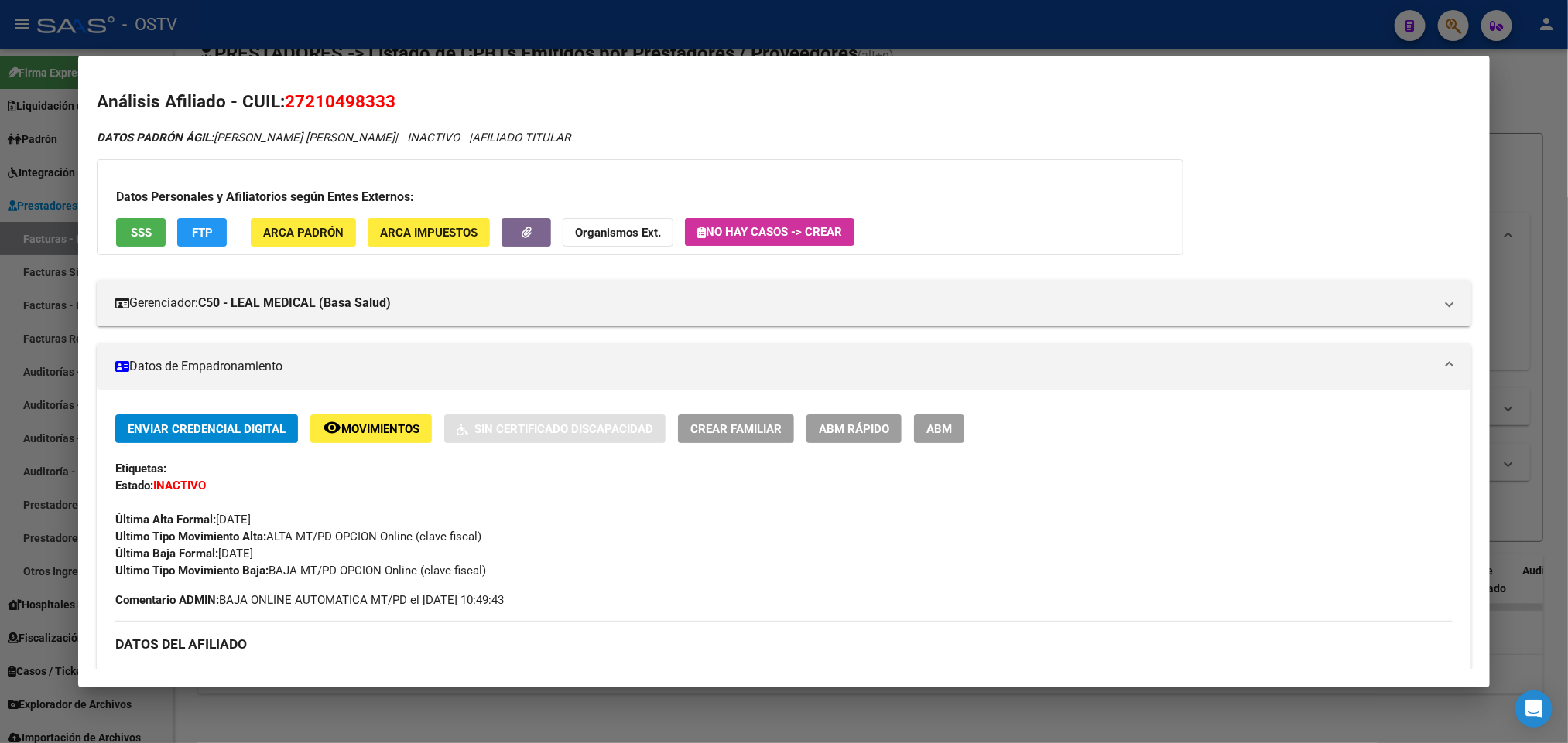
click at [586, 37] on div at bounding box center [784, 372] width 1568 height 743
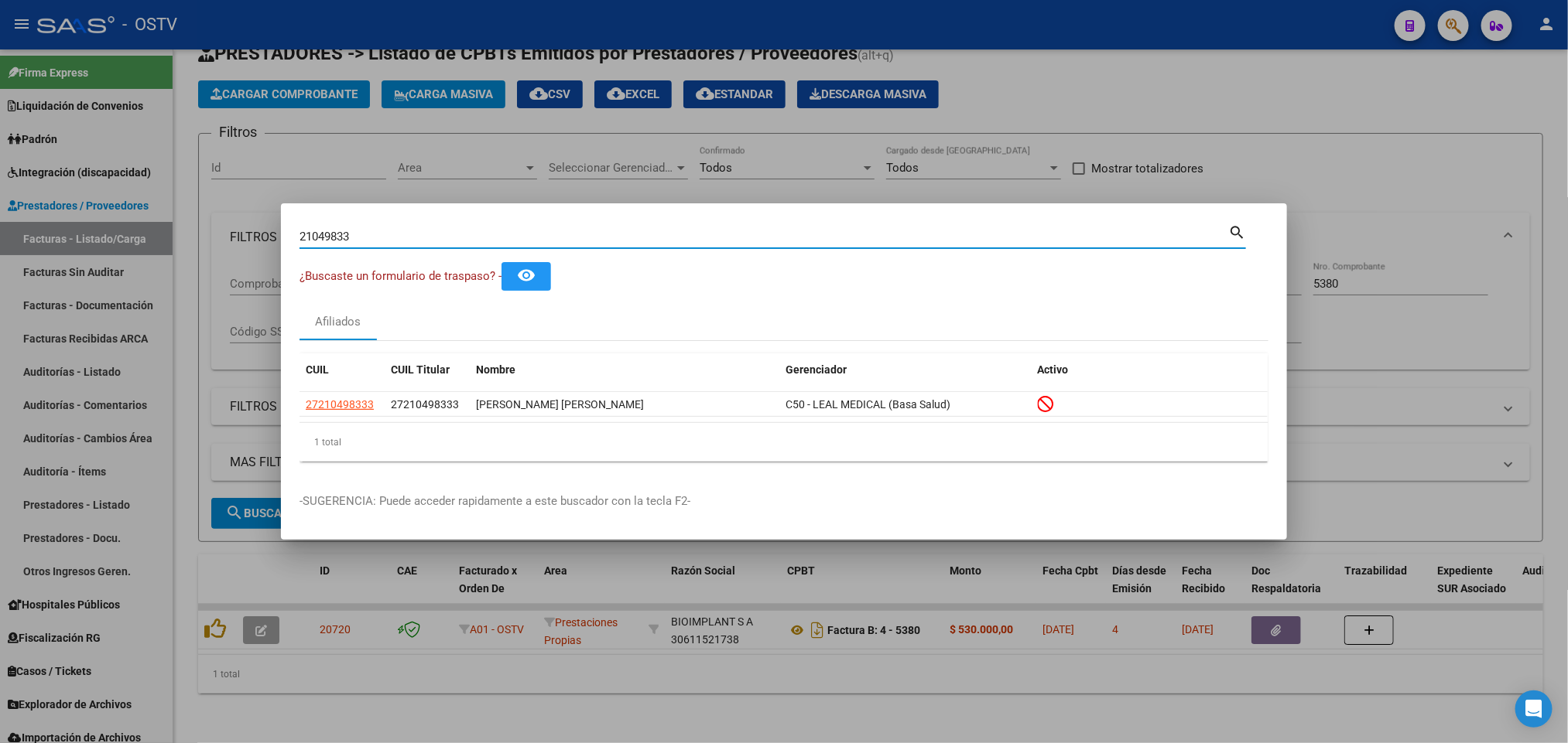
drag, startPoint x: 365, startPoint y: 242, endPoint x: 179, endPoint y: 243, distance: 186.0
click at [186, 243] on div "21049833 Buscar (apellido, dni, cuil, nro traspaso, cuit, obra social) search ¿…" at bounding box center [784, 372] width 1568 height 743
paste input "611689"
type input "21611689"
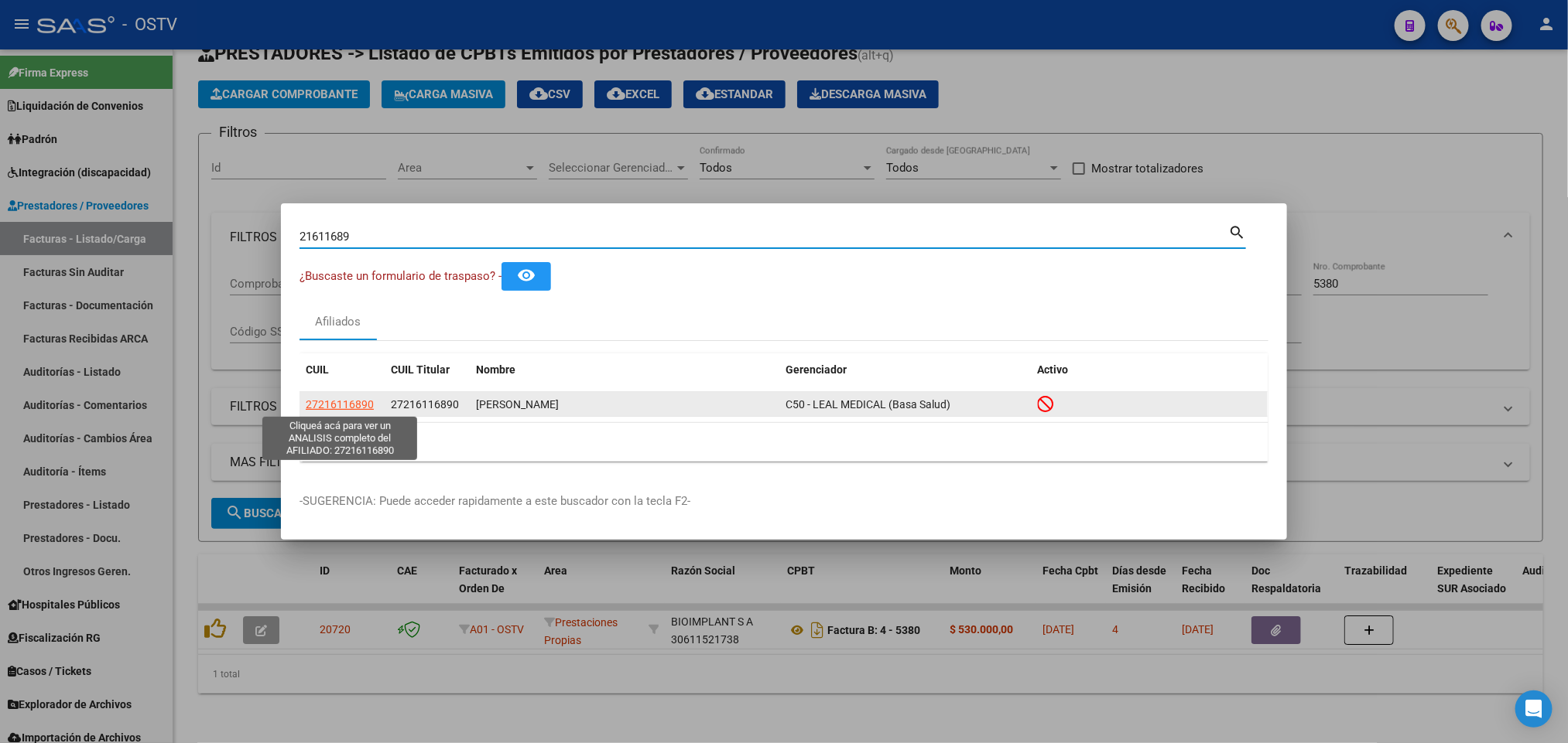
click at [342, 399] on span "27216116890" at bounding box center [339, 404] width 68 height 12
type textarea "27216116890"
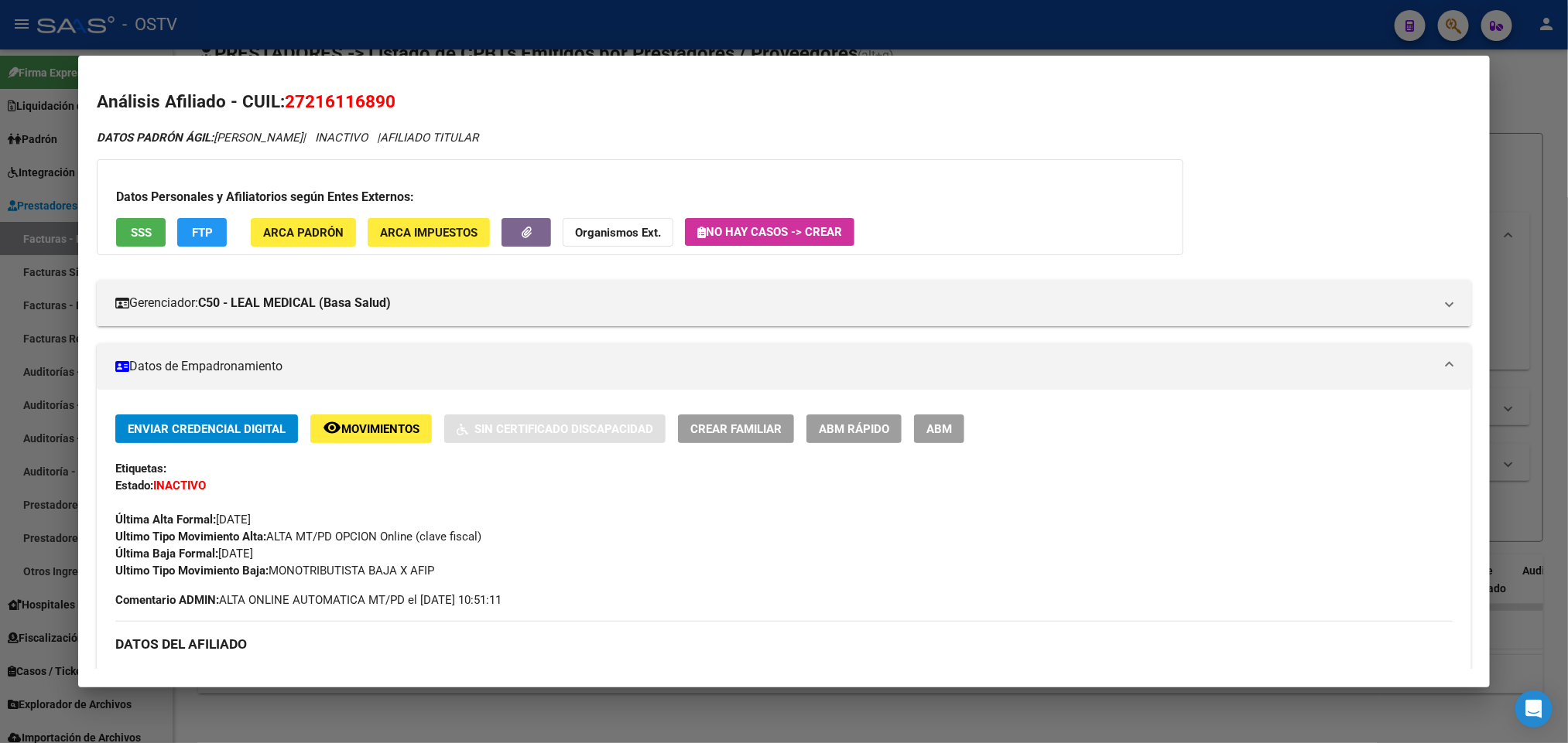
click at [145, 240] on button "SSS" at bounding box center [141, 233] width 50 height 28
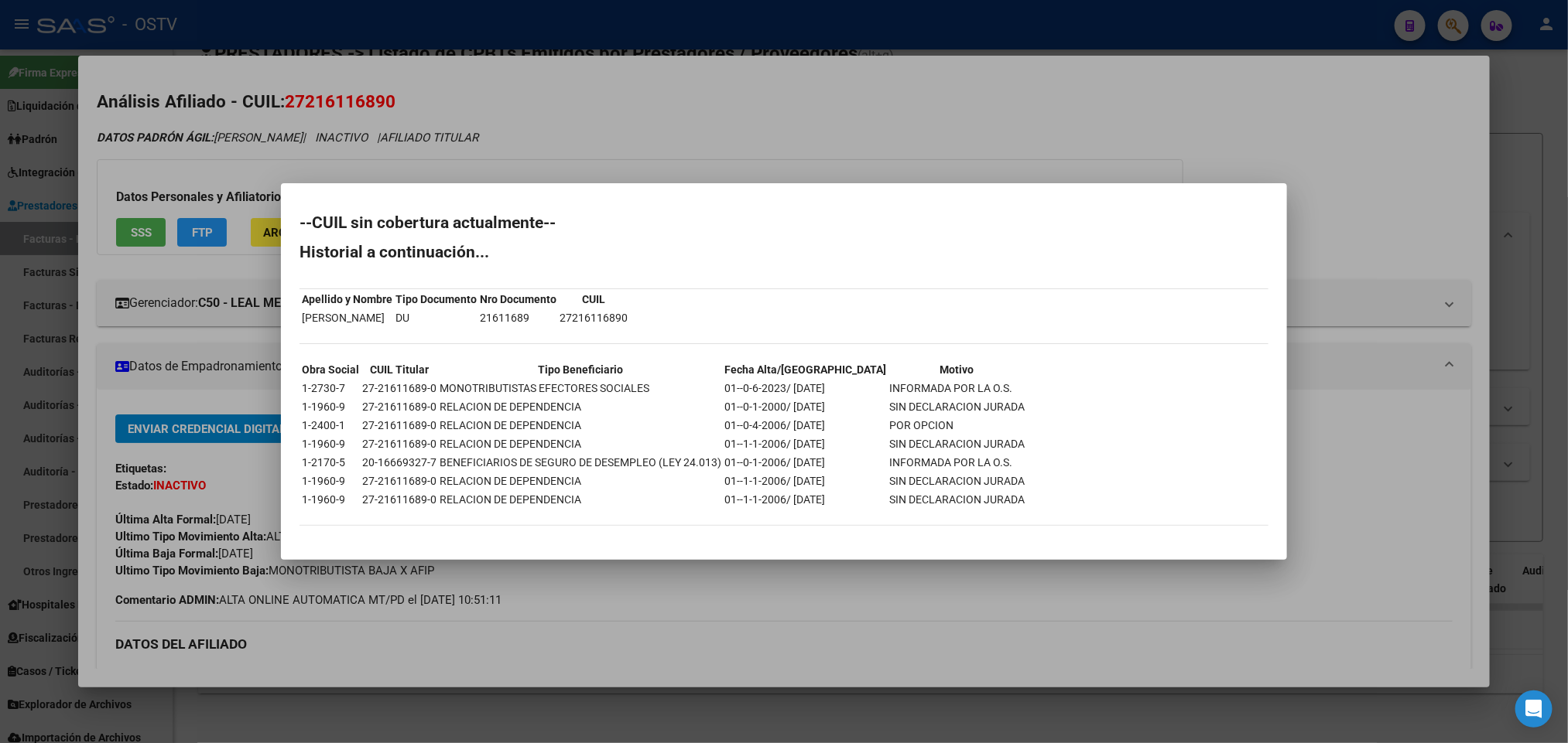
click at [539, 71] on div at bounding box center [784, 372] width 1568 height 743
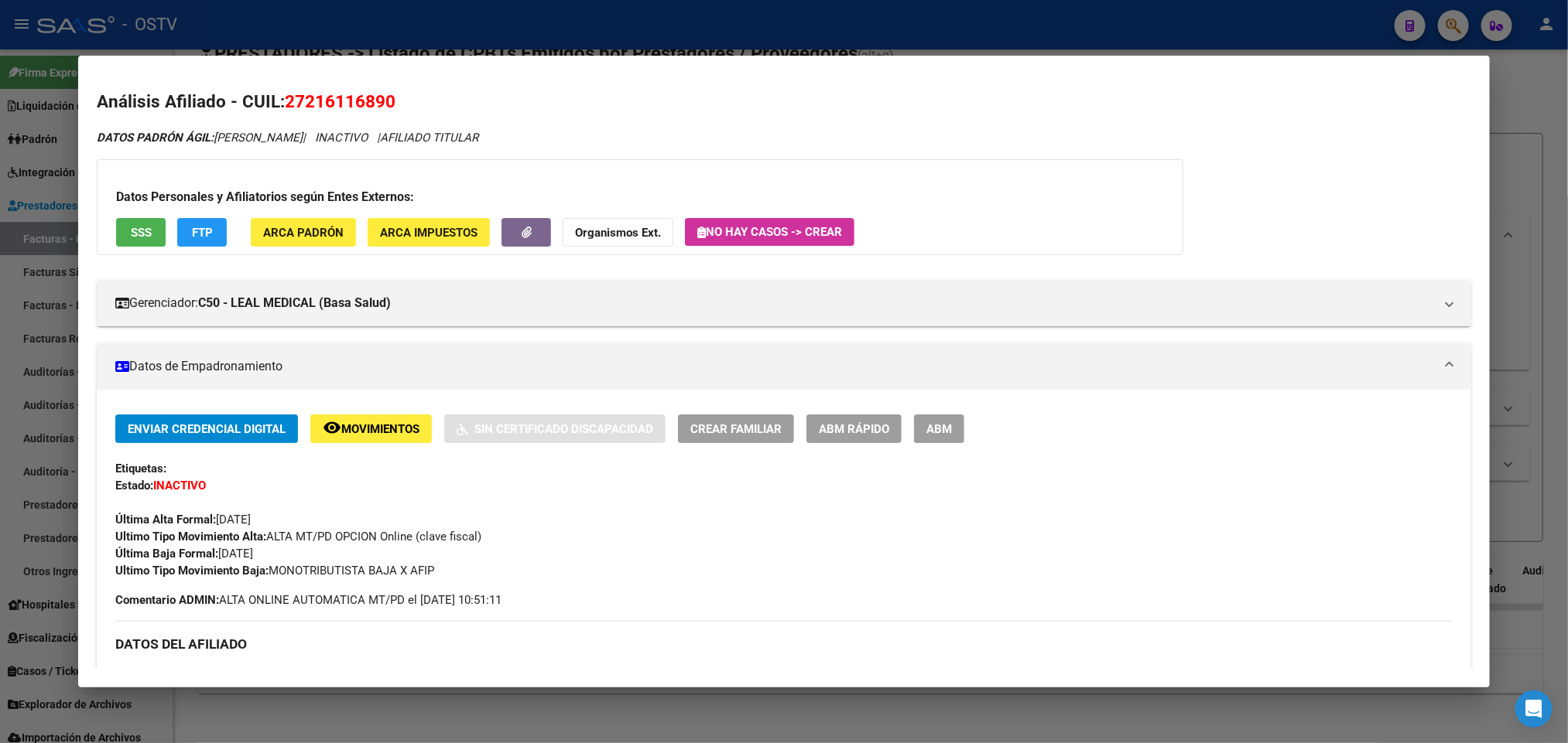
click at [580, 15] on div at bounding box center [784, 372] width 1568 height 743
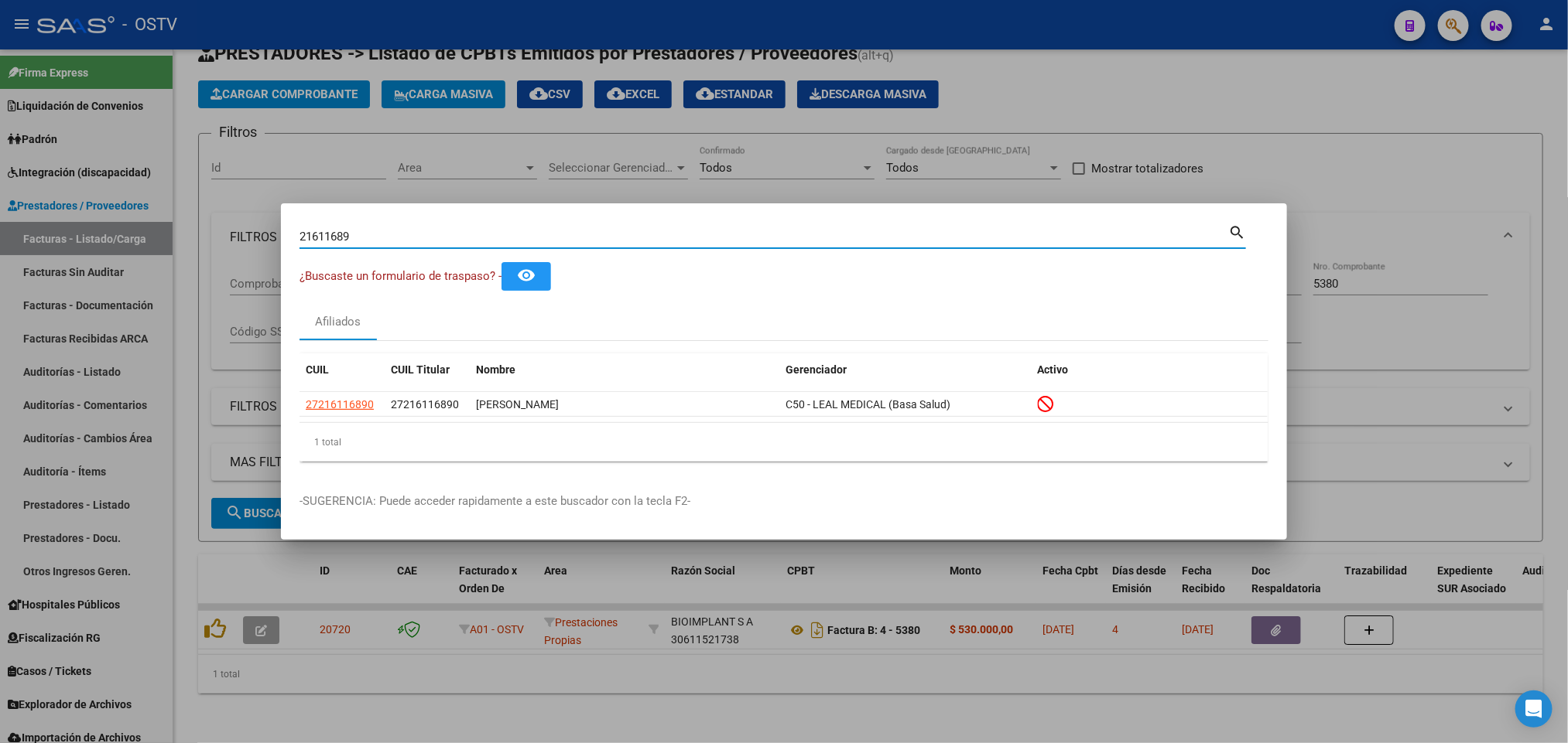
drag, startPoint x: 367, startPoint y: 237, endPoint x: 37, endPoint y: 243, distance: 330.1
click at [40, 243] on div "21611689 Buscar (apellido, dni, cuil, nro traspaso, cuit, obra social) search ¿…" at bounding box center [784, 372] width 1568 height 743
paste input "926372"
type input "21926372"
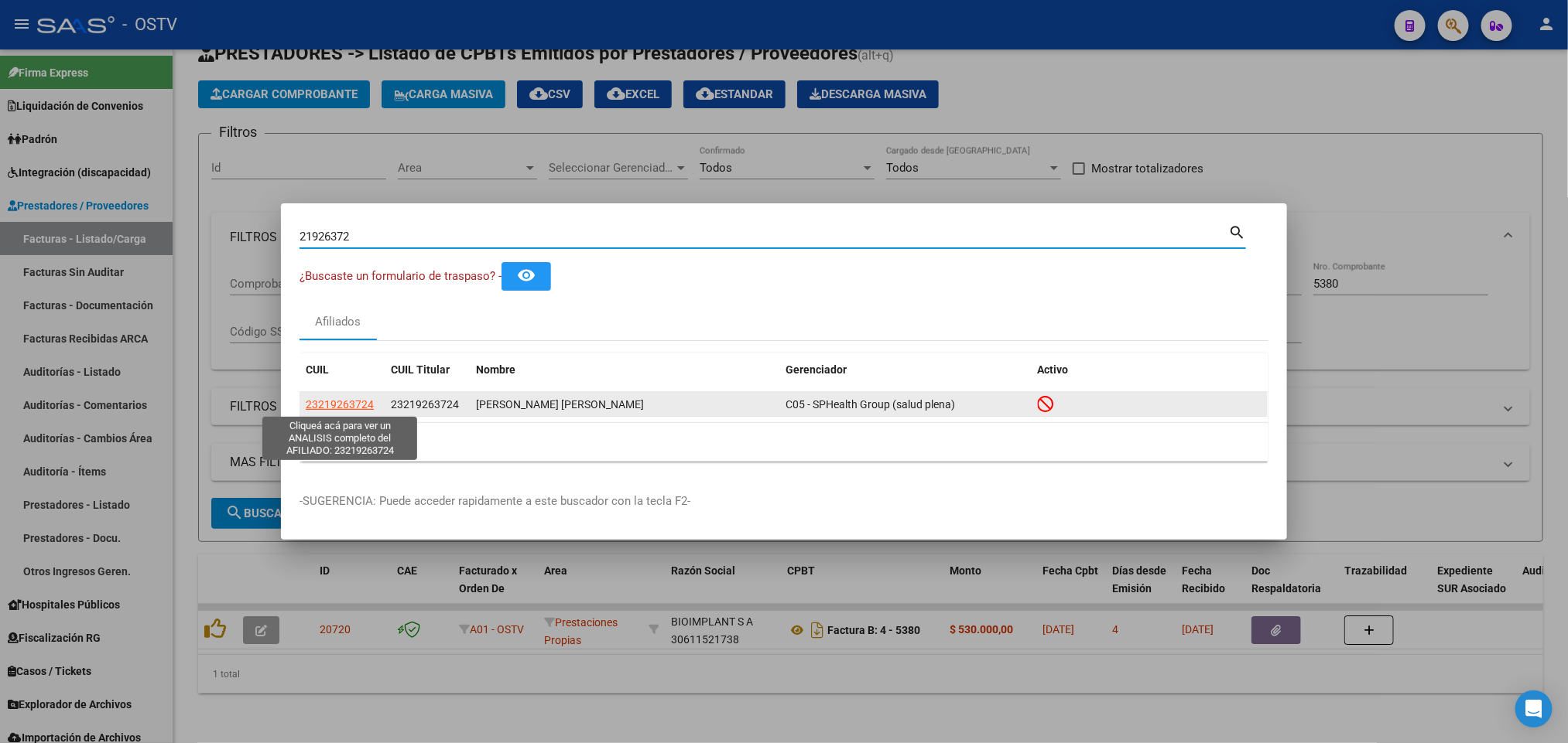
click at [317, 406] on span "23219263724" at bounding box center [339, 404] width 68 height 12
type textarea "23219263724"
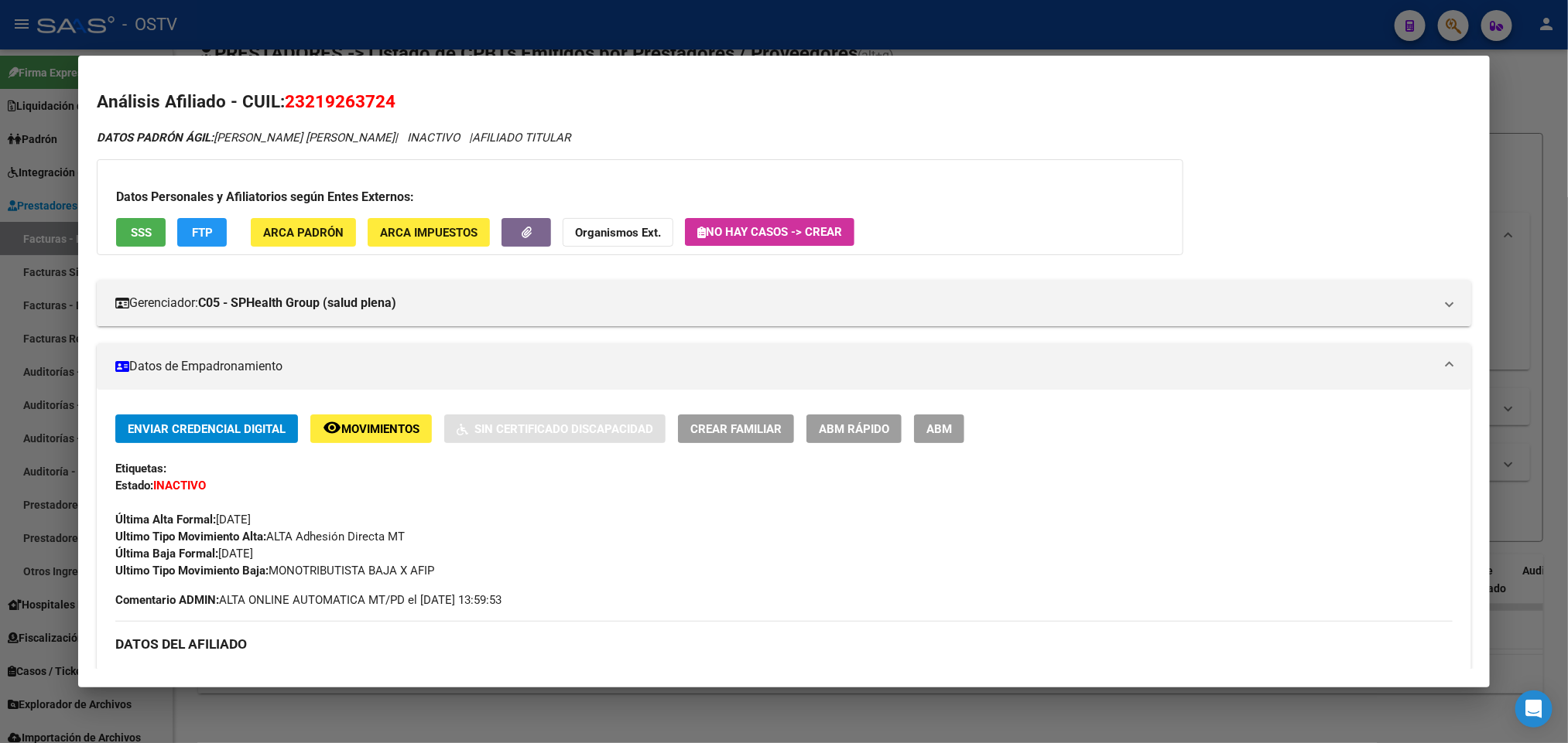
click at [116, 224] on button "SSS" at bounding box center [141, 233] width 50 height 28
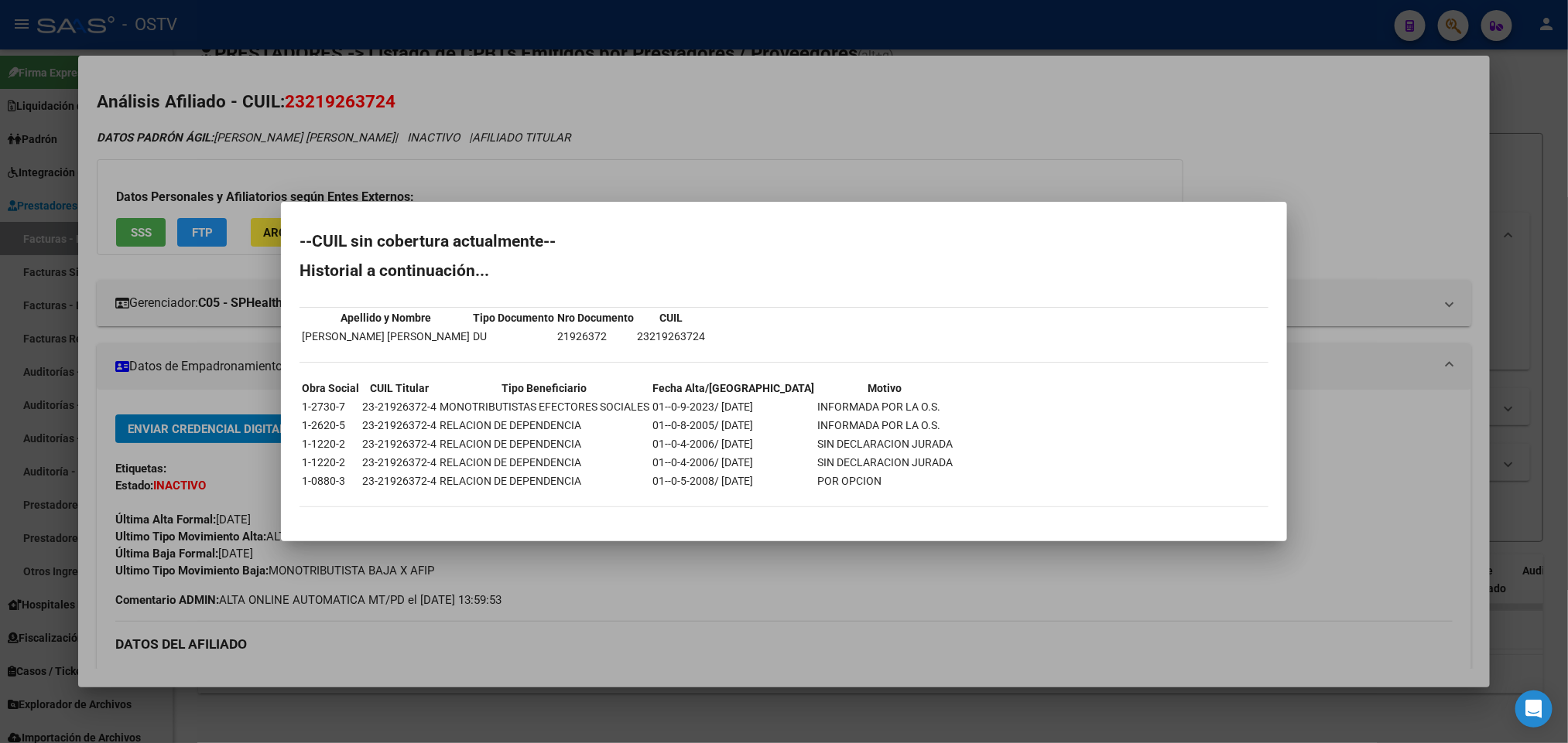
click at [589, 89] on div at bounding box center [784, 372] width 1568 height 743
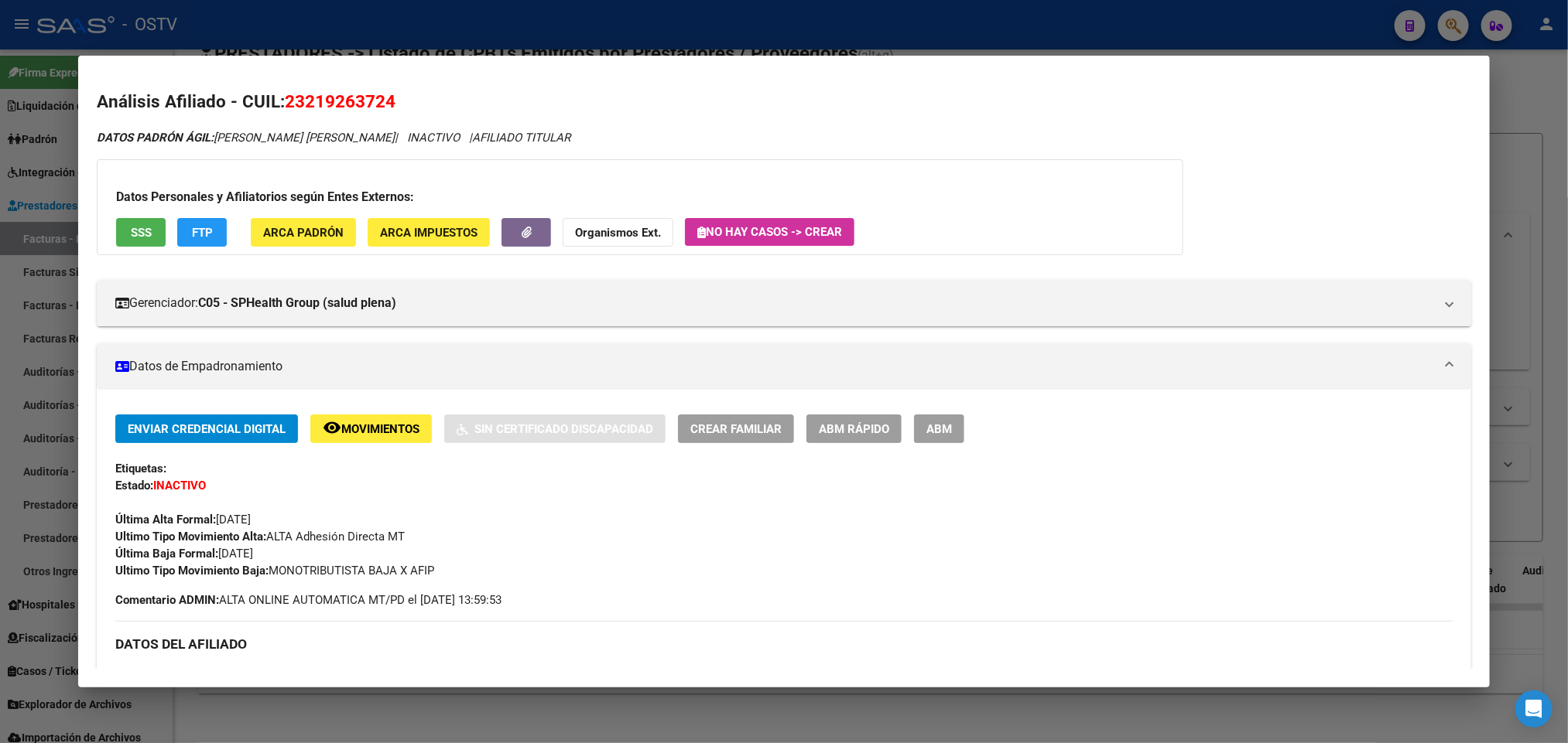
click at [565, 28] on div at bounding box center [784, 372] width 1568 height 743
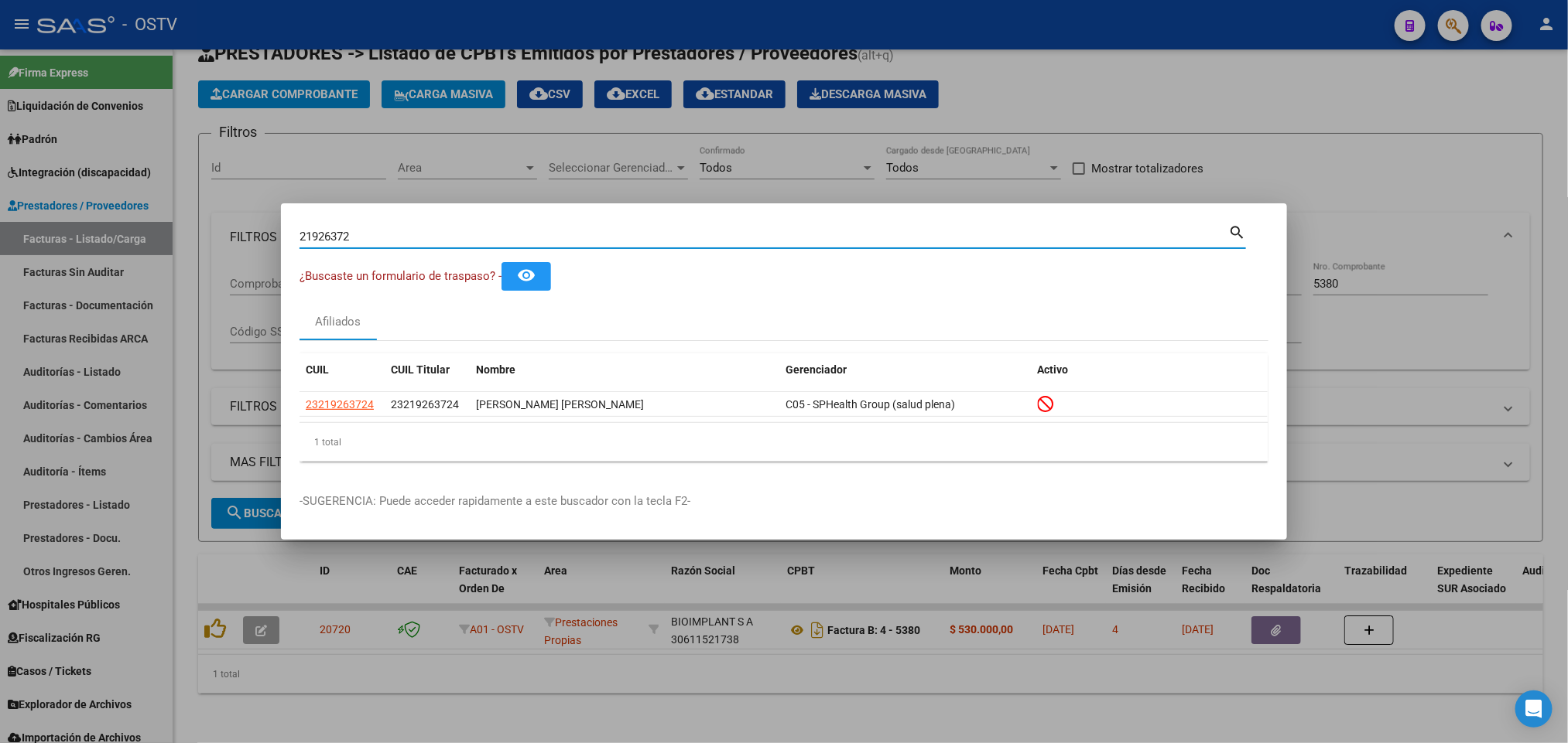
drag, startPoint x: 388, startPoint y: 231, endPoint x: 119, endPoint y: 234, distance: 269.0
click at [158, 247] on div "21926372 Buscar (apellido, dni, cuil, nro traspaso, cuit, obra social) search ¿…" at bounding box center [784, 372] width 1568 height 743
paste input "2358266"
type input "22358266"
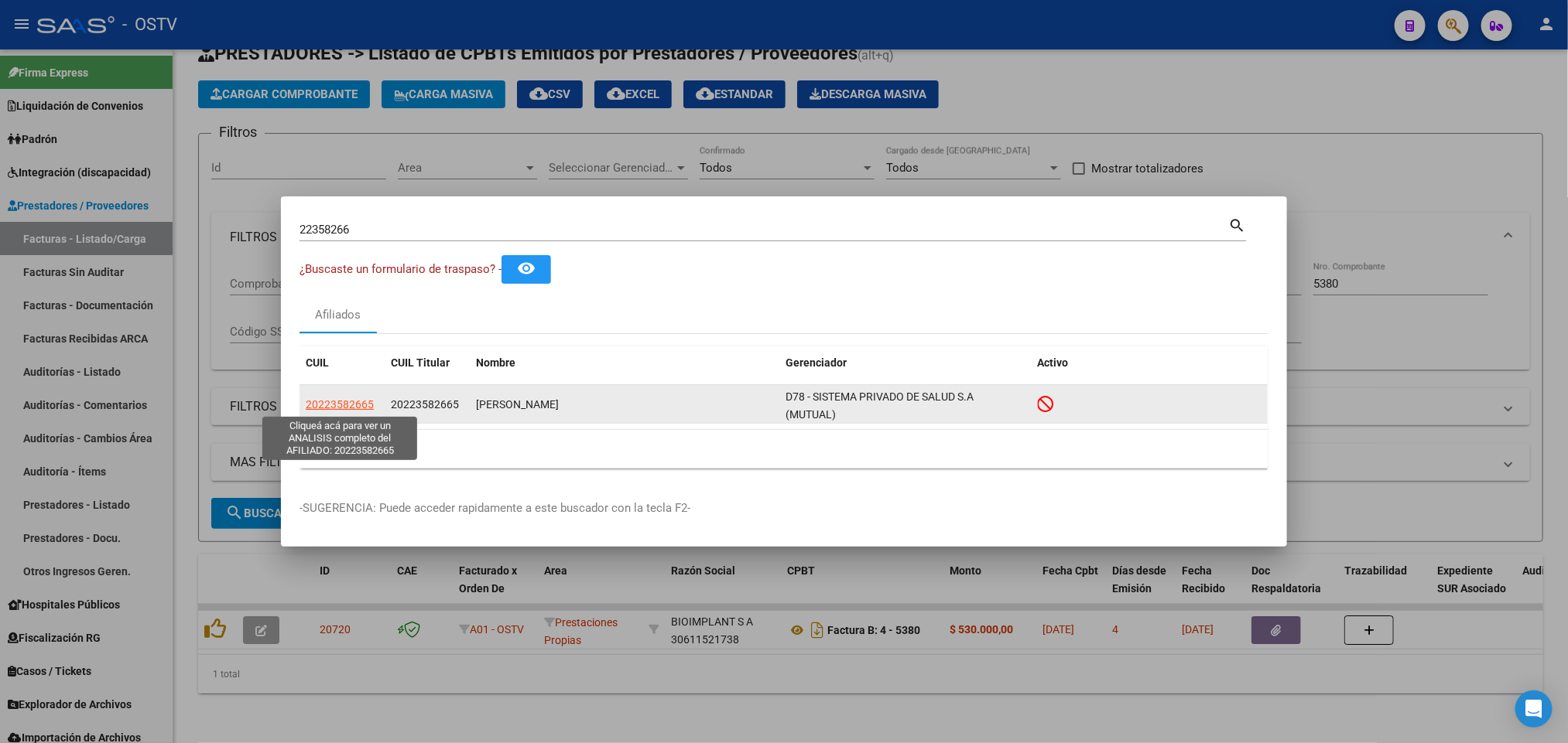
click at [346, 402] on span "20223582665" at bounding box center [339, 404] width 68 height 12
type textarea "20223582665"
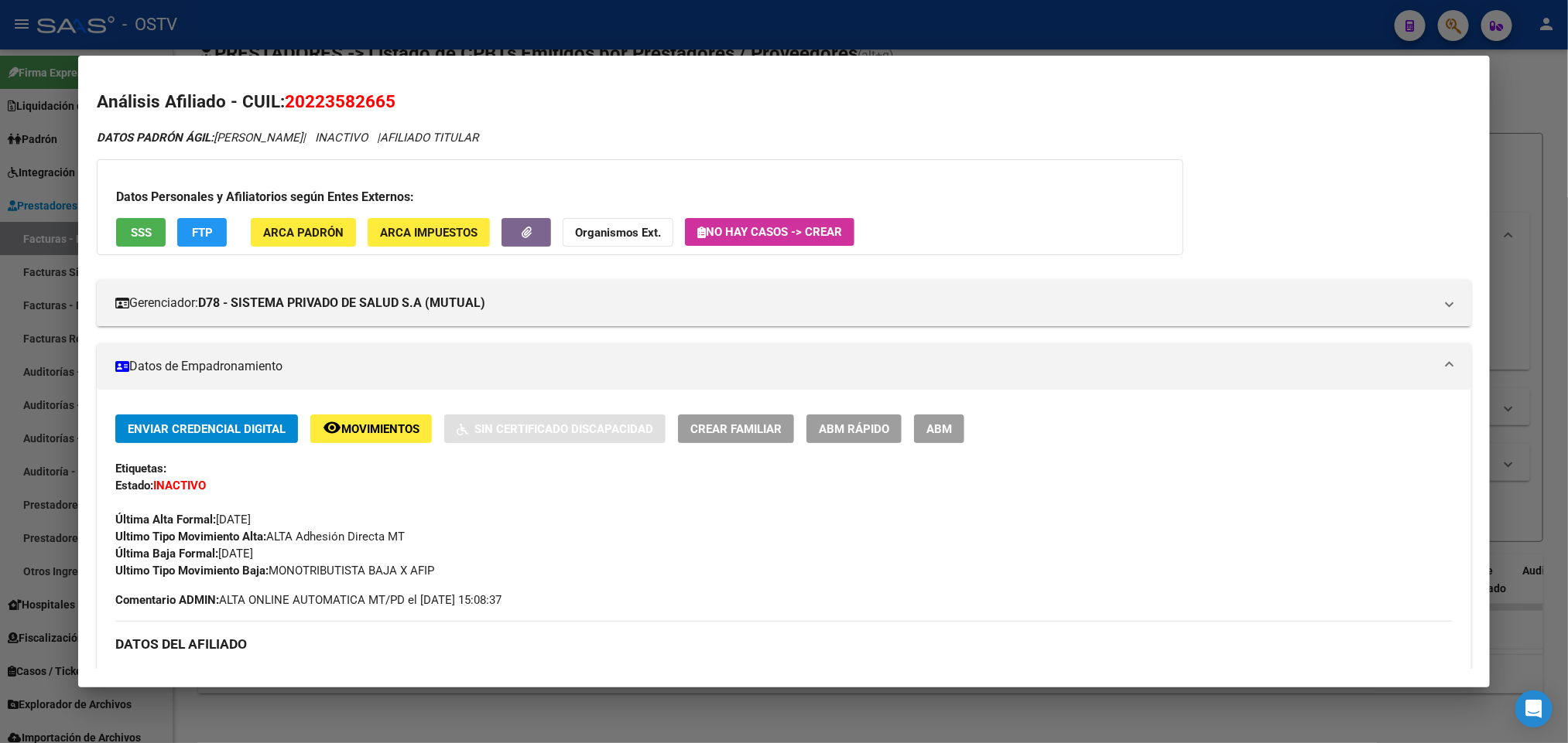
click at [133, 230] on span "SSS" at bounding box center [142, 233] width 21 height 14
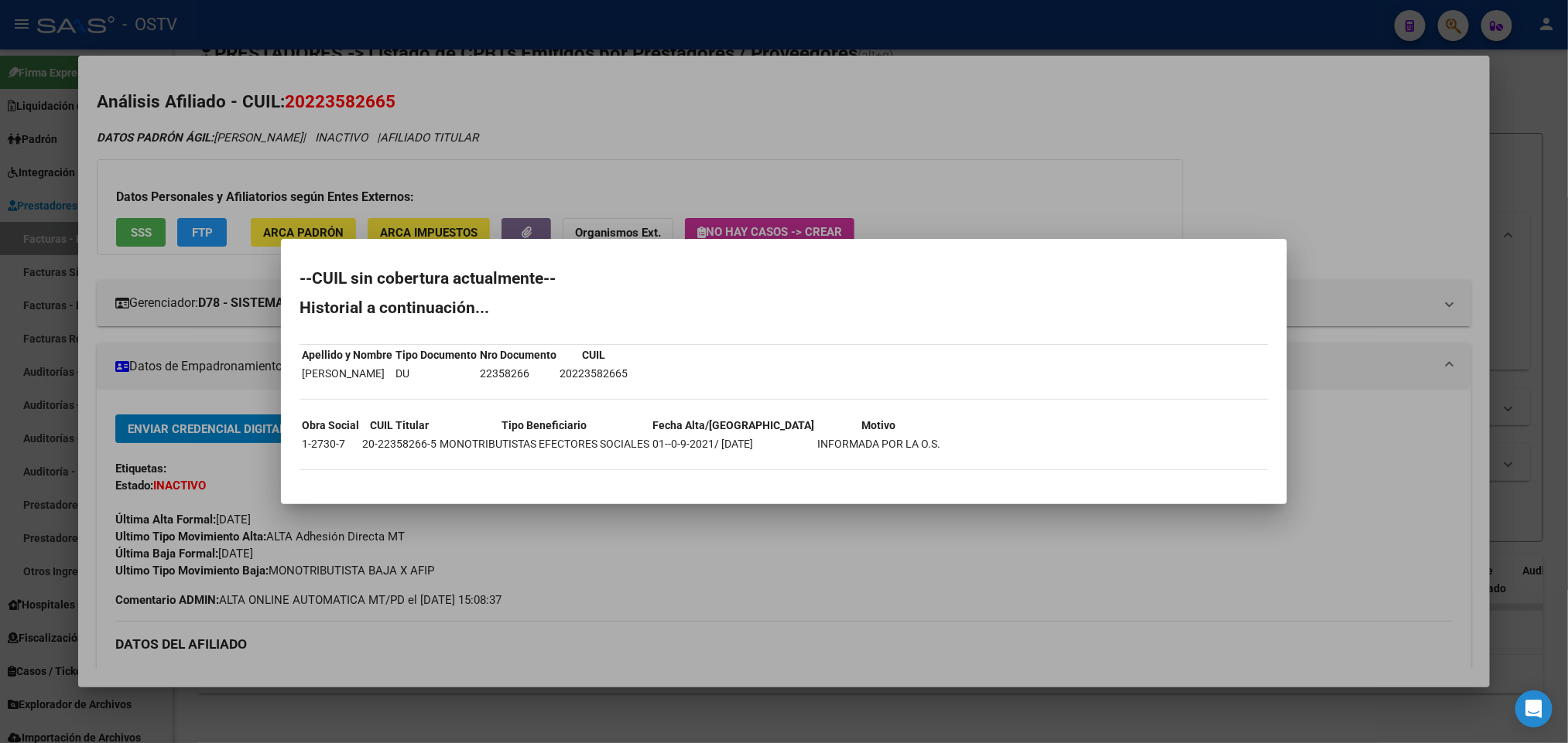
click at [562, 111] on div at bounding box center [784, 372] width 1568 height 743
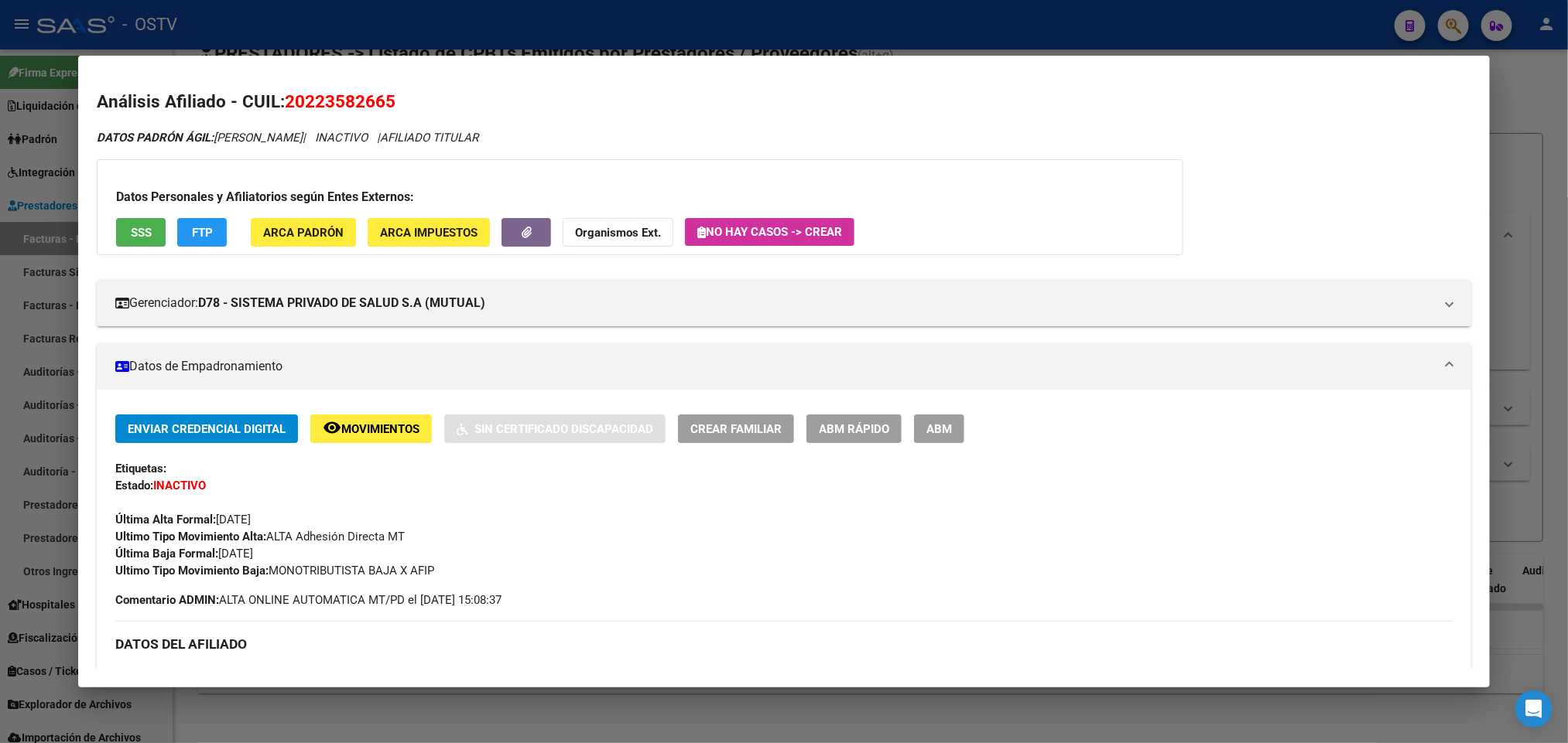
click at [578, 26] on div at bounding box center [784, 372] width 1568 height 743
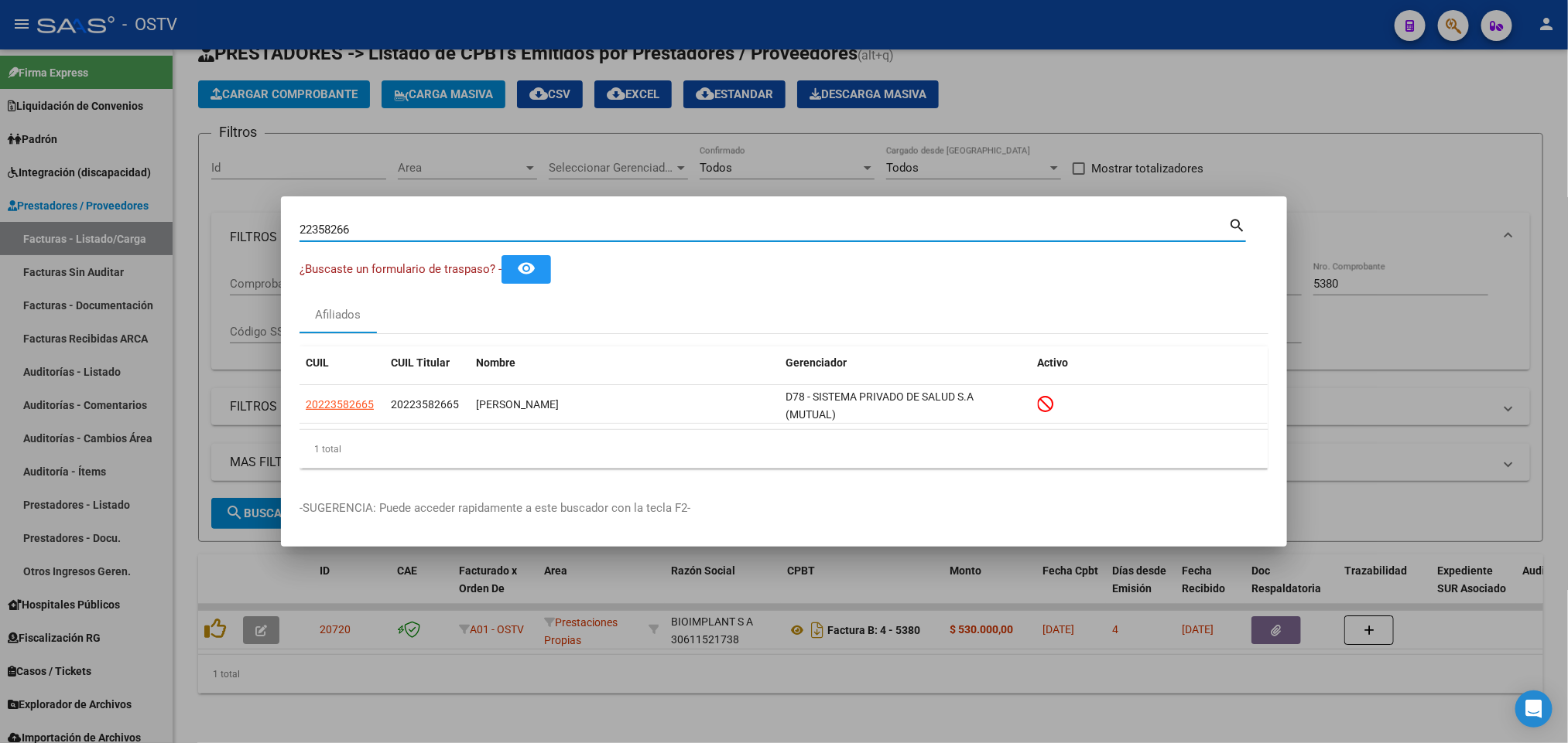
drag, startPoint x: 374, startPoint y: 226, endPoint x: 45, endPoint y: 226, distance: 329.0
click at [47, 226] on div "22358266 Buscar (apellido, dni, cuil, nro traspaso, cuit, obra social) search ¿…" at bounding box center [784, 372] width 1568 height 743
paste input "444704"
type input "22444704"
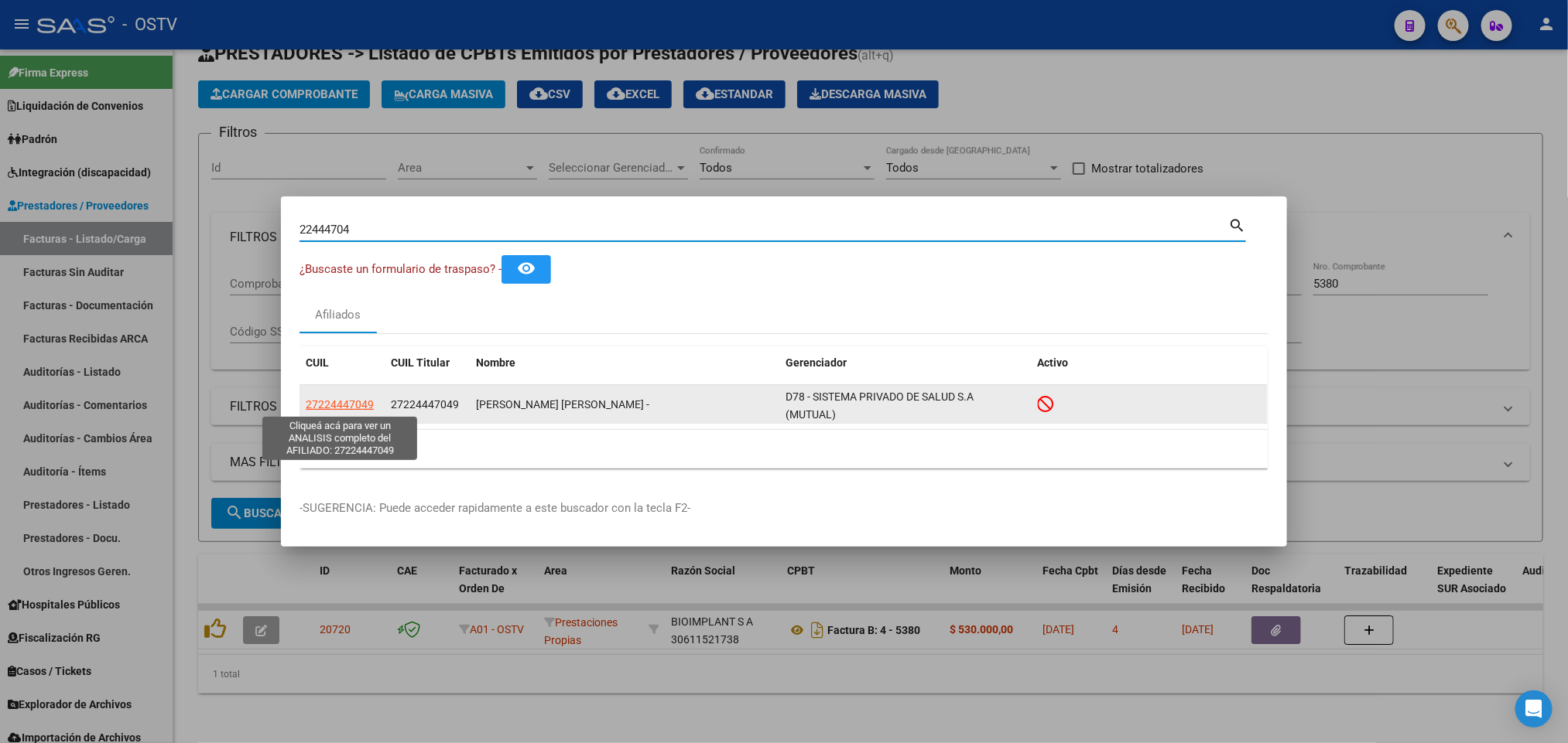
click at [319, 400] on span "27224447049" at bounding box center [339, 404] width 68 height 12
type textarea "27224447049"
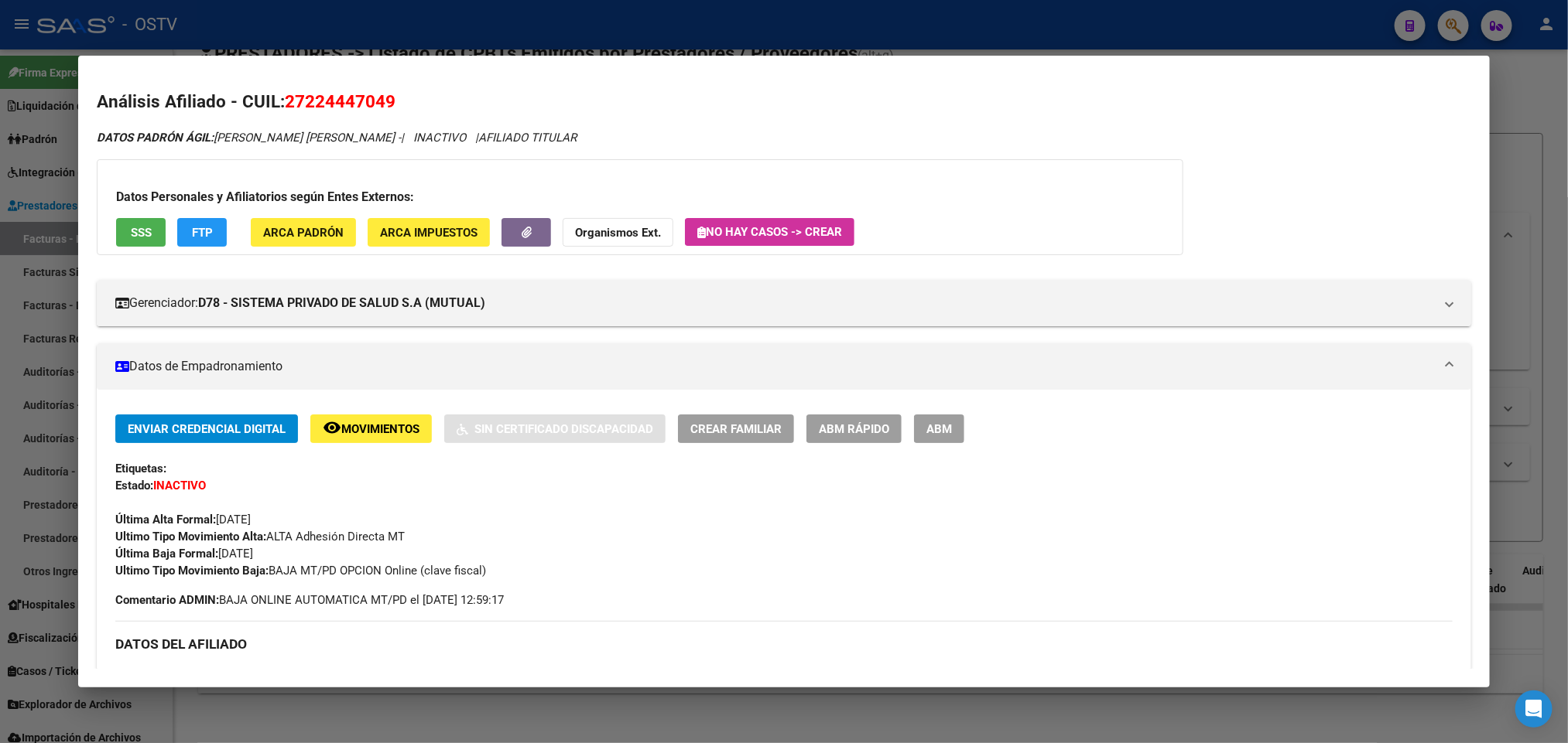
click at [147, 226] on button "SSS" at bounding box center [141, 233] width 50 height 28
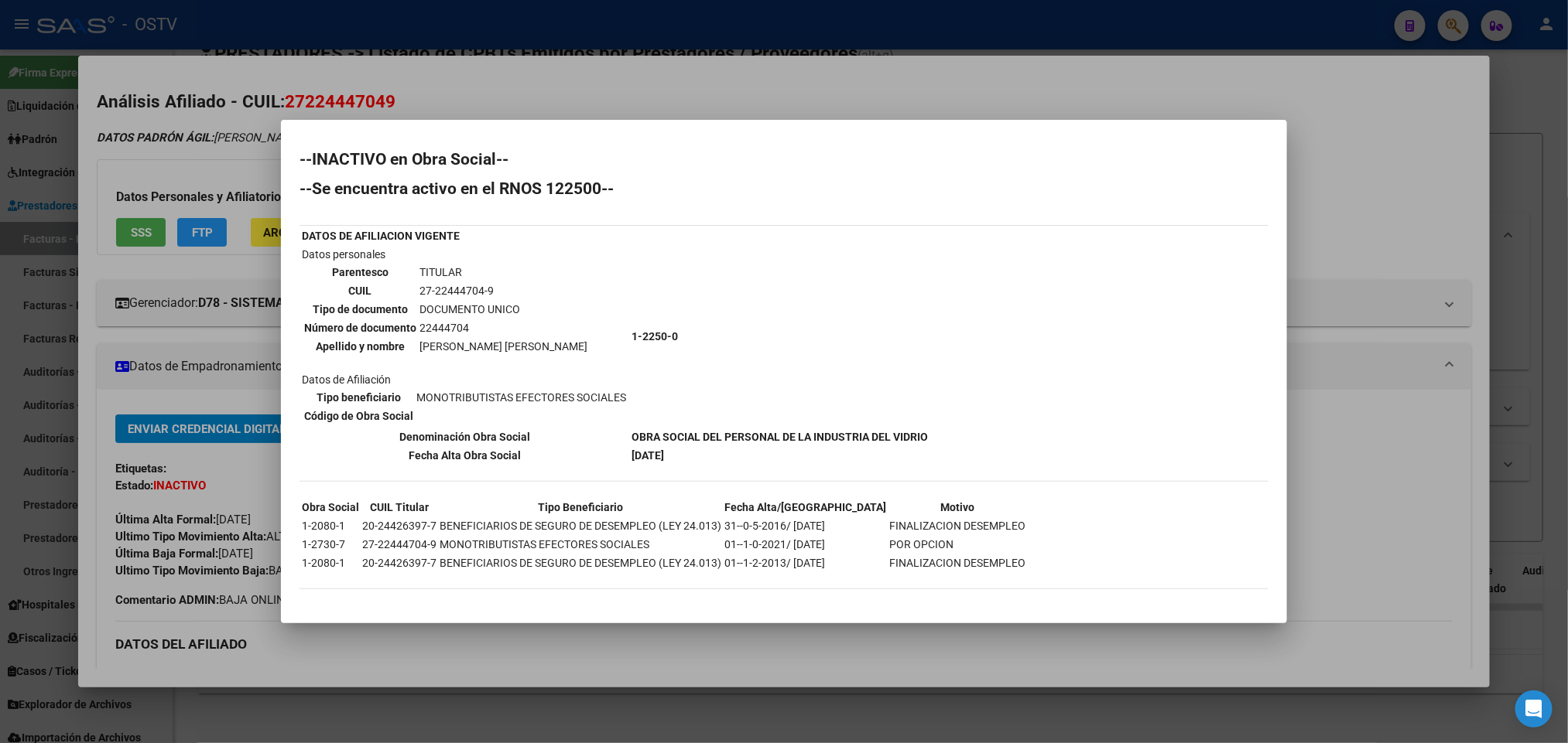
click at [0, 230] on div at bounding box center [784, 372] width 1568 height 743
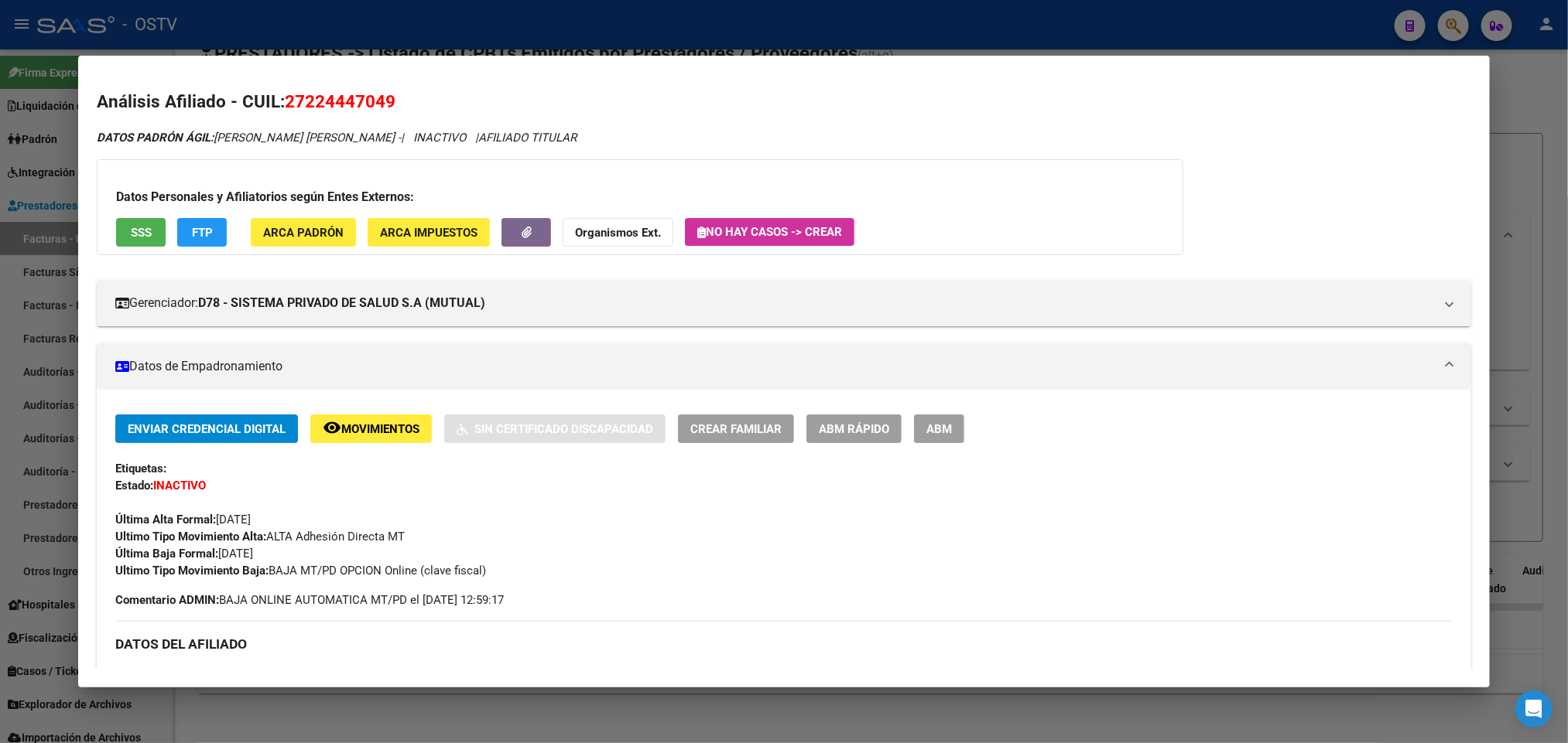
click at [729, 17] on div at bounding box center [784, 372] width 1568 height 743
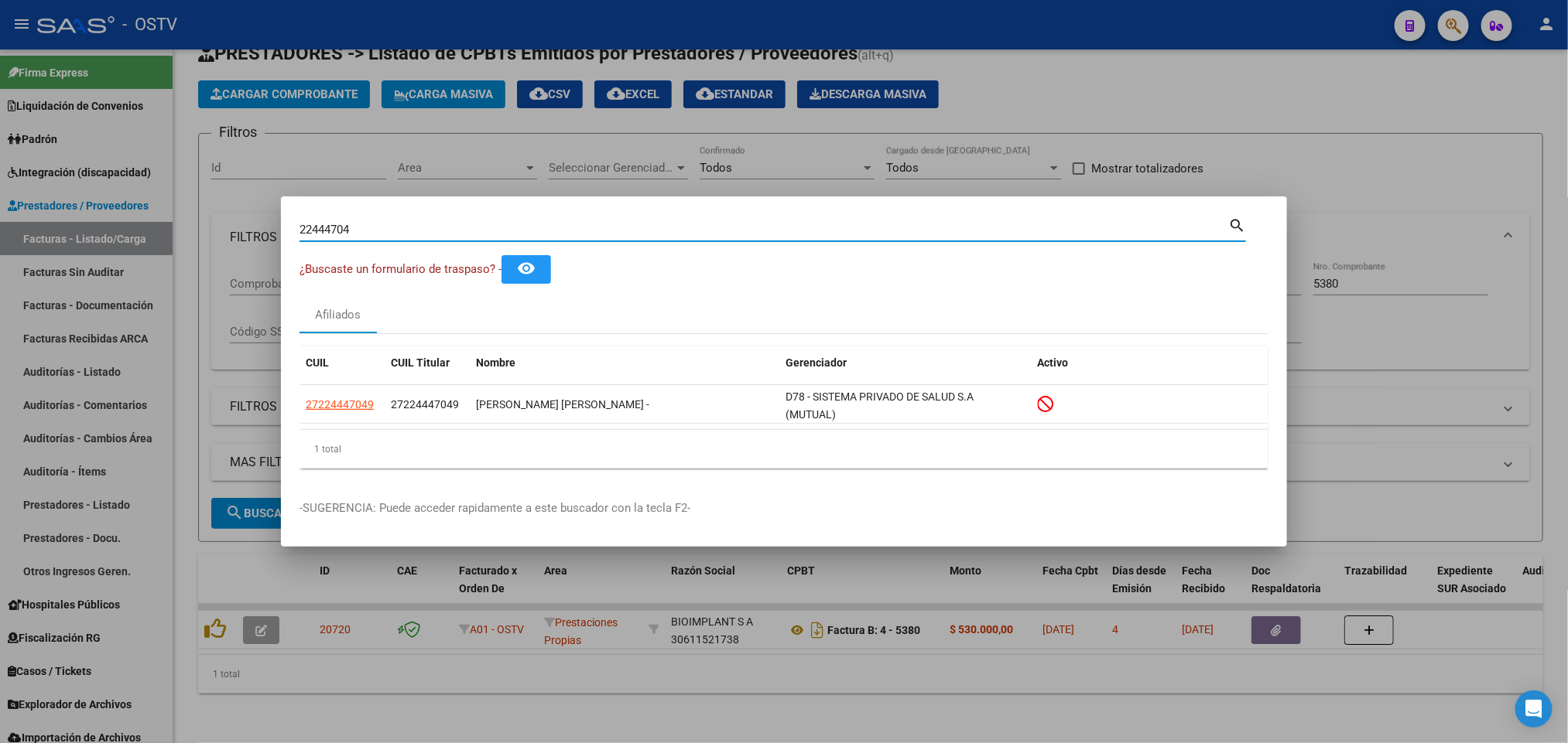
drag, startPoint x: 365, startPoint y: 231, endPoint x: 26, endPoint y: 269, distance: 341.1
click at [126, 249] on div "22444704 Buscar (apellido, dni, cuil, nro traspaso, cuit, obra social) search ¿…" at bounding box center [784, 372] width 1568 height 743
paste input "659045"
type input "22659045"
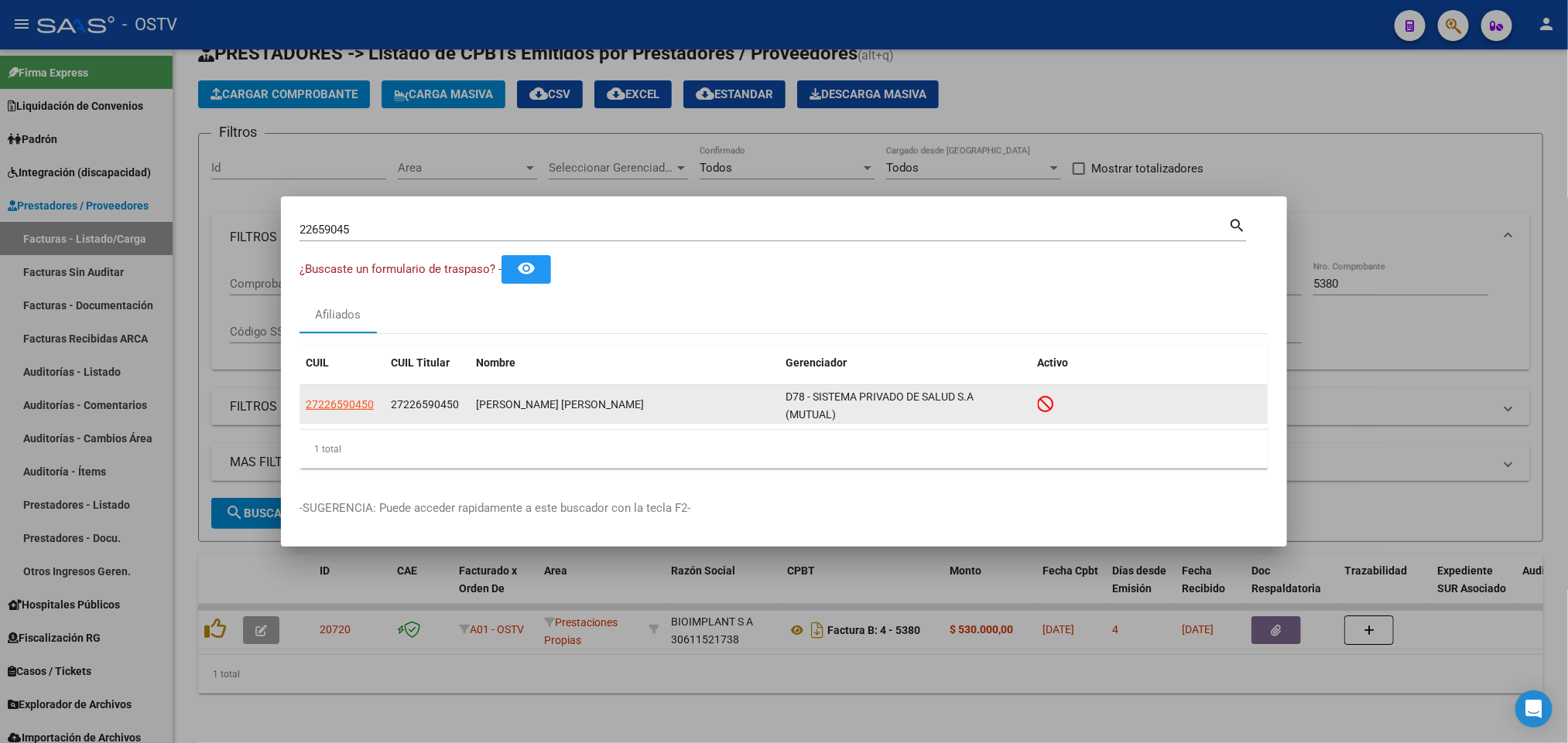
click at [363, 392] on datatable-body-cell "27226590450" at bounding box center [342, 404] width 85 height 38
click at [354, 402] on span "27226590450" at bounding box center [339, 404] width 68 height 12
type textarea "27226590450"
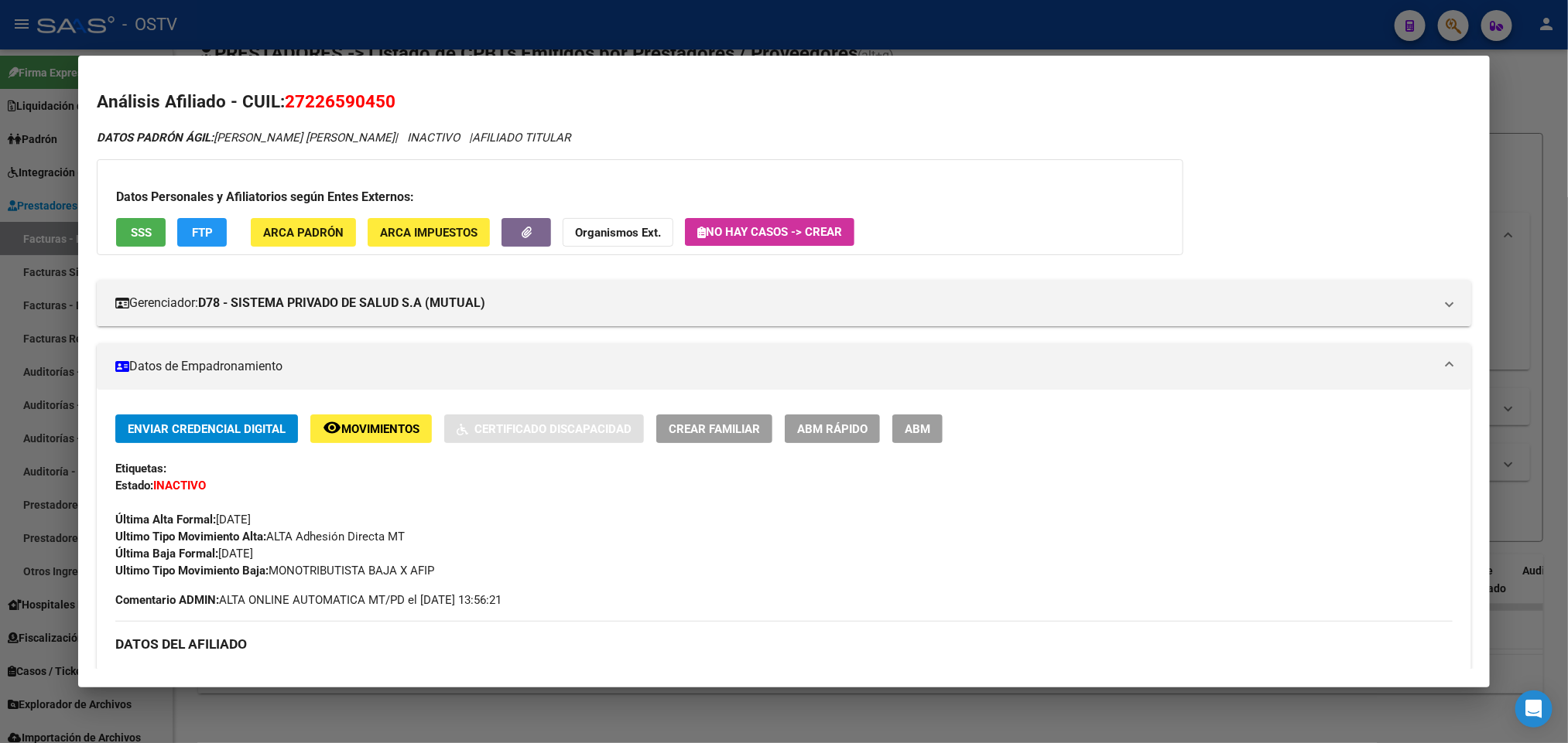
click at [133, 226] on span "SSS" at bounding box center [142, 233] width 21 height 14
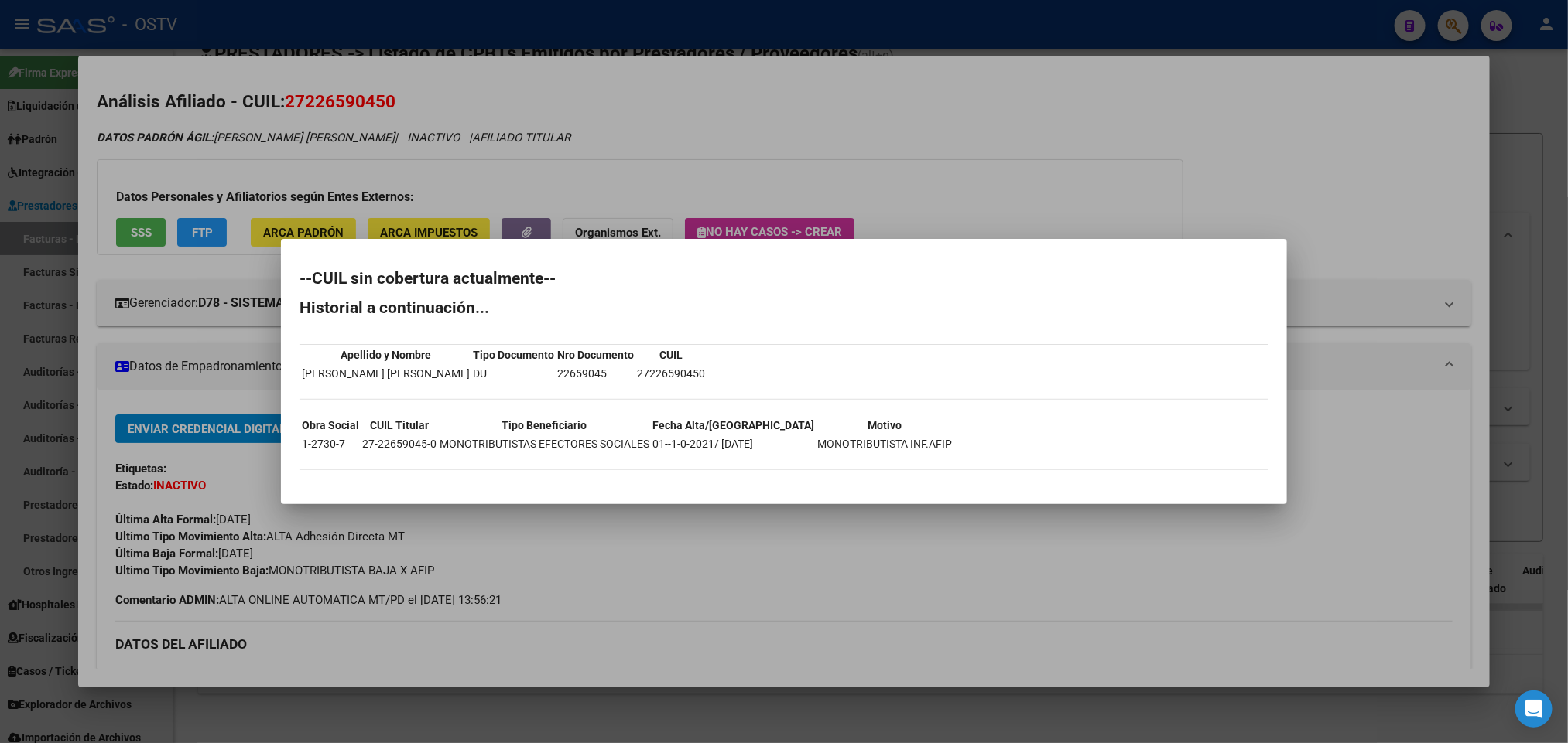
click at [596, 183] on div at bounding box center [784, 372] width 1568 height 743
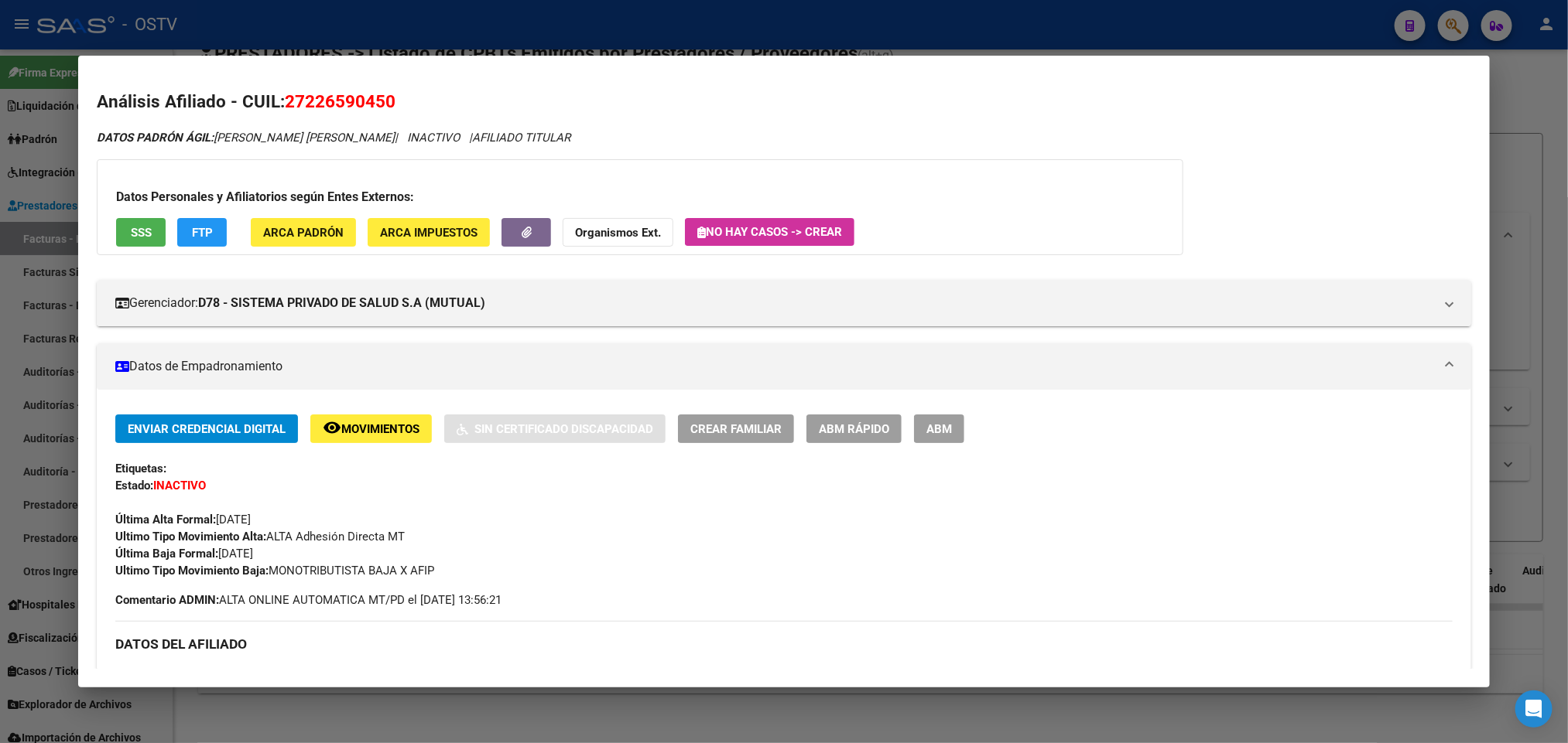
click at [565, 40] on div at bounding box center [784, 372] width 1568 height 743
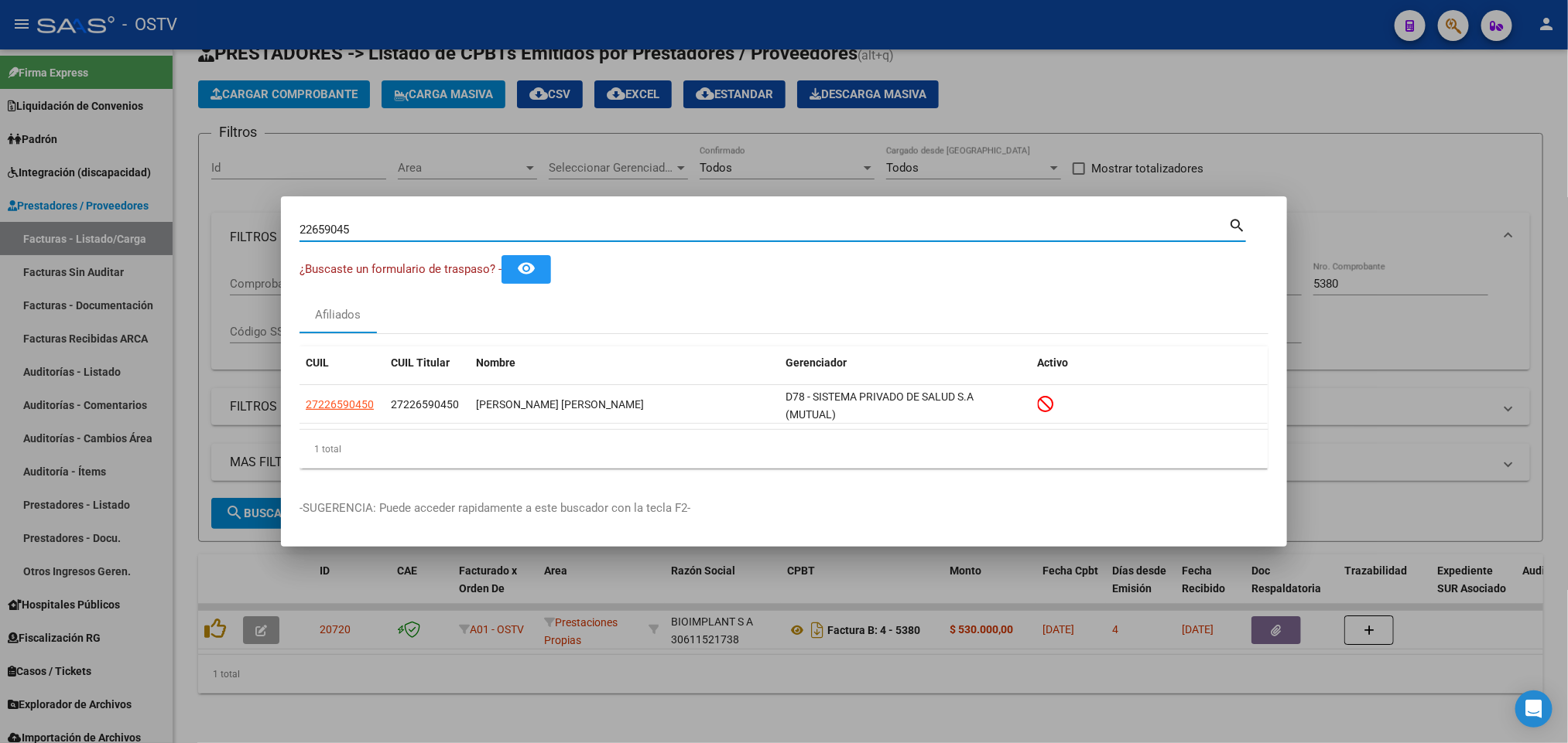
drag, startPoint x: 392, startPoint y: 231, endPoint x: 0, endPoint y: 283, distance: 395.4
click at [0, 283] on div "22659045 Buscar (apellido, dni, cuil, nro traspaso, cuit, obra social) search ¿…" at bounding box center [784, 372] width 1568 height 743
paste input "997460"
type input "22997460"
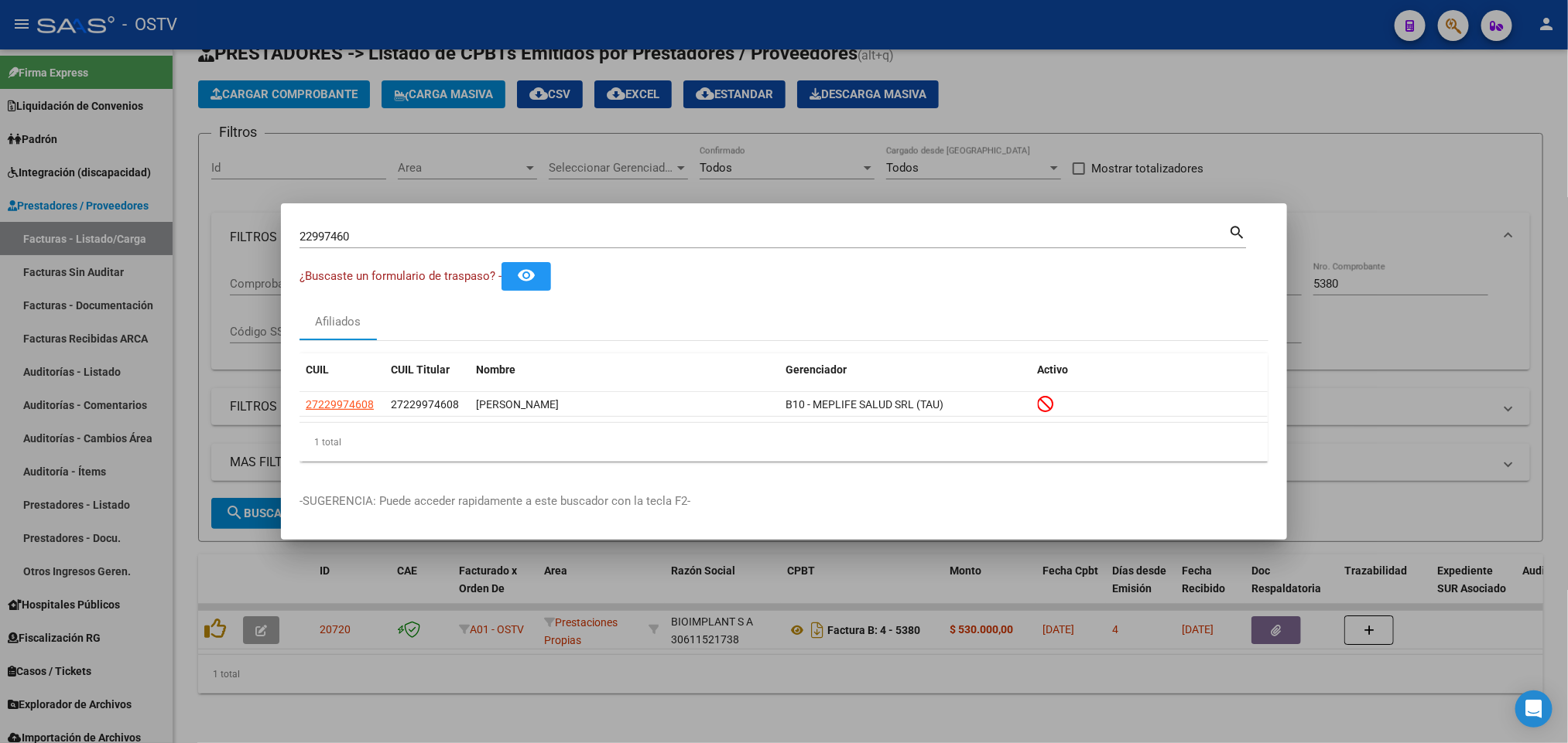
drag, startPoint x: 395, startPoint y: 249, endPoint x: 88, endPoint y: 269, distance: 307.7
click at [88, 269] on div "22997460 Buscar (apellido, dni, cuil, nro traspaso, cuit, obra social) search ¿…" at bounding box center [784, 372] width 1568 height 743
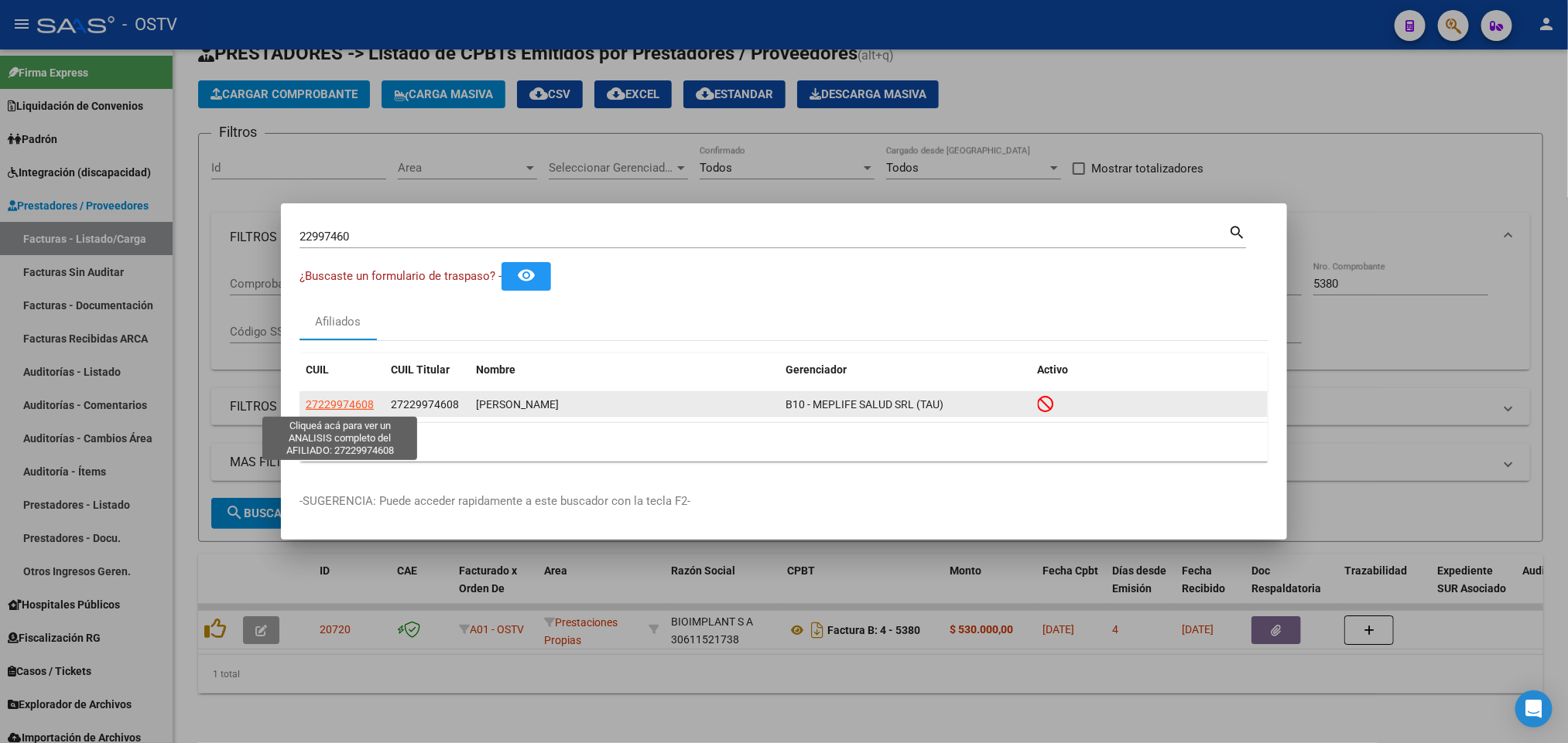
click at [344, 402] on span "27229974608" at bounding box center [339, 404] width 68 height 12
type textarea "27229974608"
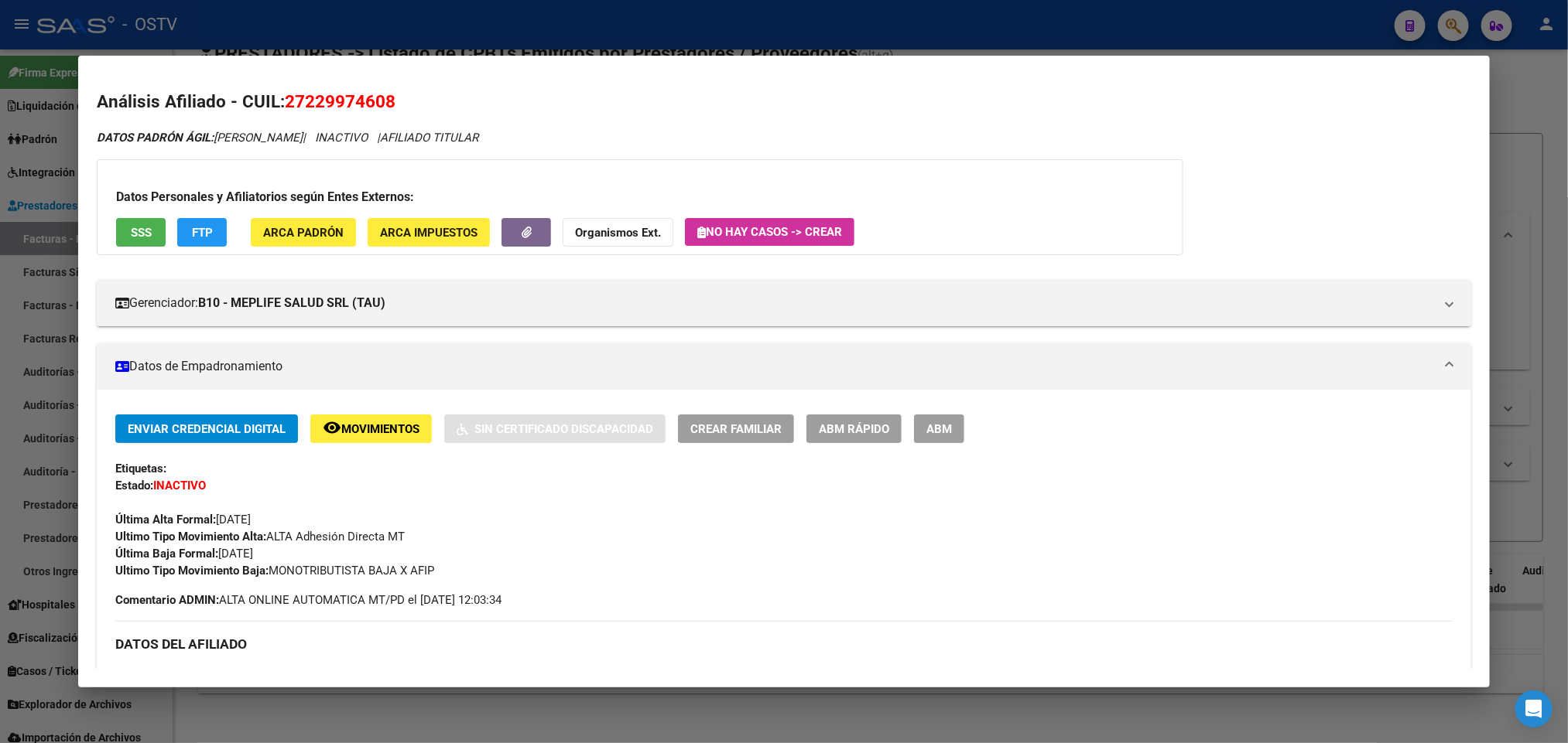
click at [131, 227] on span "SSS" at bounding box center [142, 233] width 21 height 14
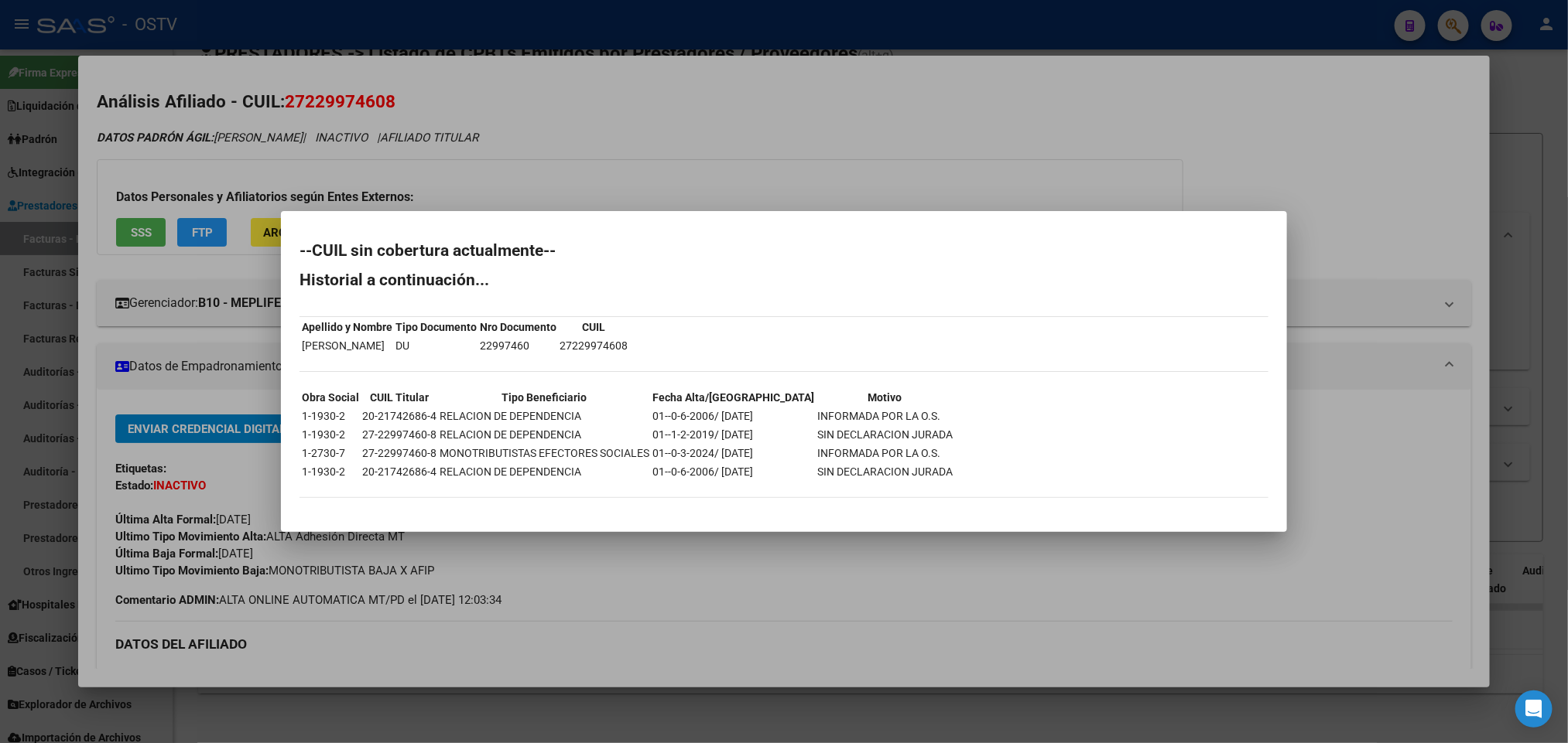
click at [425, 145] on div at bounding box center [784, 372] width 1568 height 743
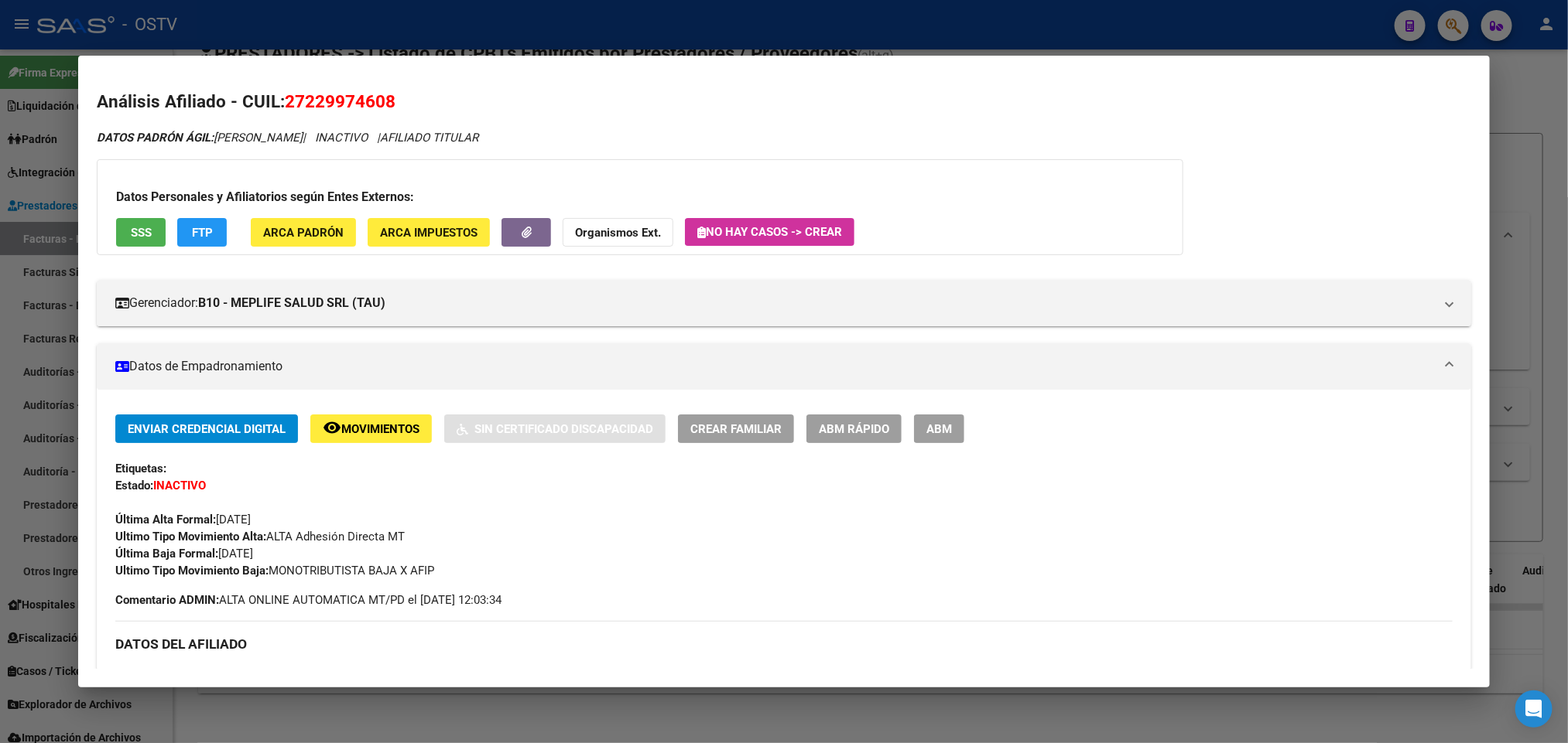
click at [441, 35] on div at bounding box center [784, 372] width 1568 height 743
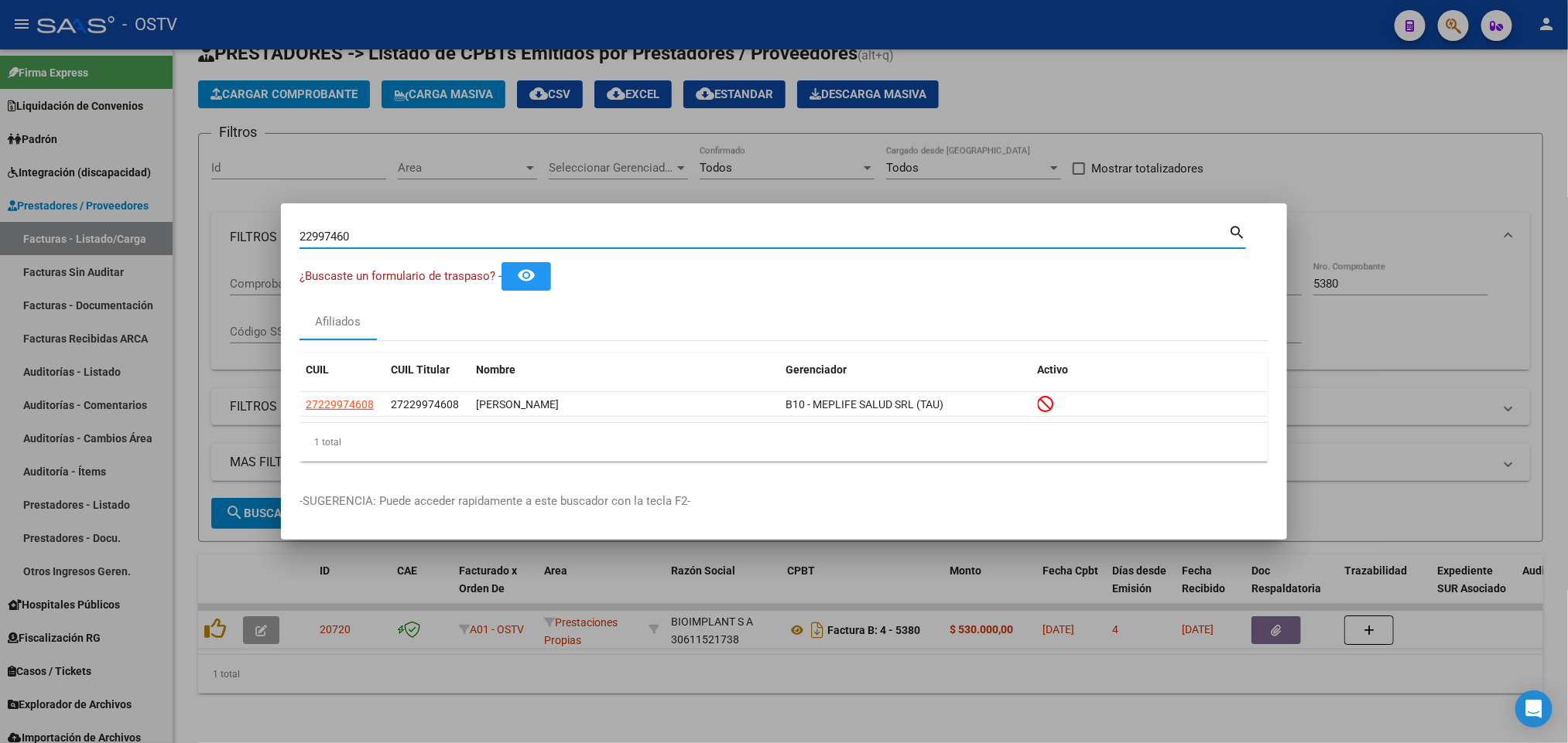
drag, startPoint x: 396, startPoint y: 239, endPoint x: 0, endPoint y: 298, distance: 400.4
click at [0, 281] on div "22997460 Buscar (apellido, dni, cuil, nro traspaso, cuit, obra social) search ¿…" at bounding box center [784, 372] width 1568 height 743
paste input "8009"
type input "22998009"
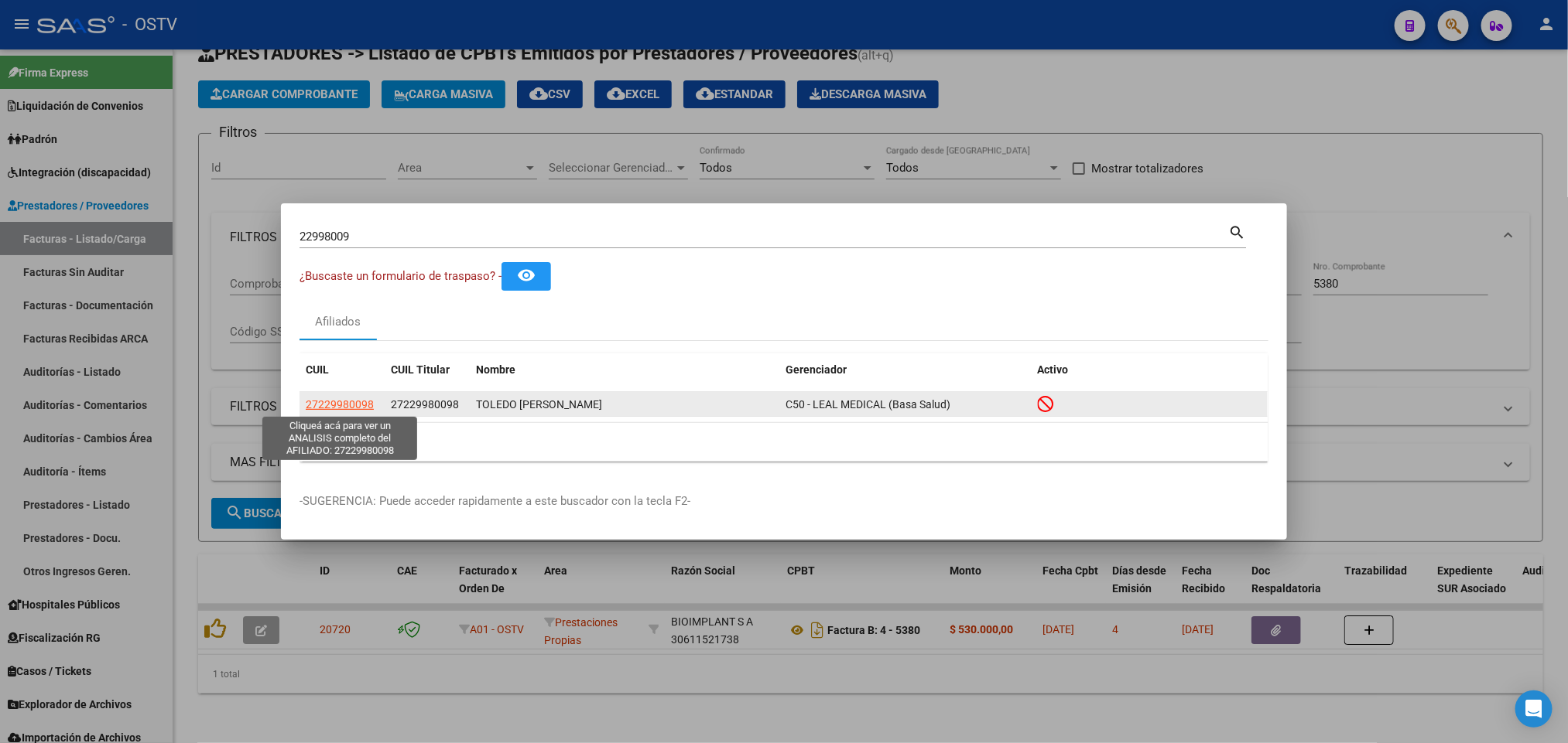
click at [340, 410] on span "27229980098" at bounding box center [339, 404] width 68 height 12
type textarea "27229980098"
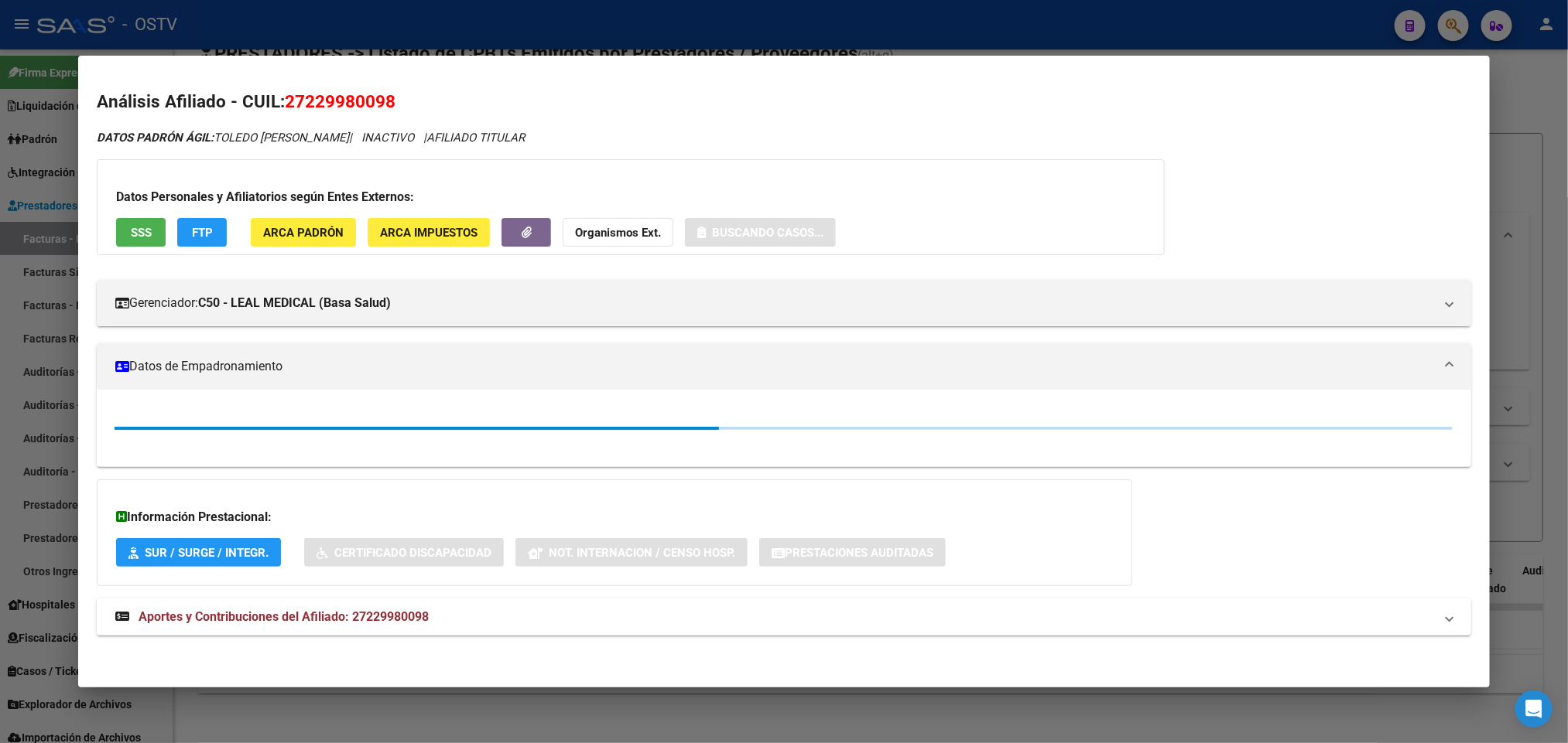
click at [144, 227] on span "SSS" at bounding box center [142, 233] width 21 height 14
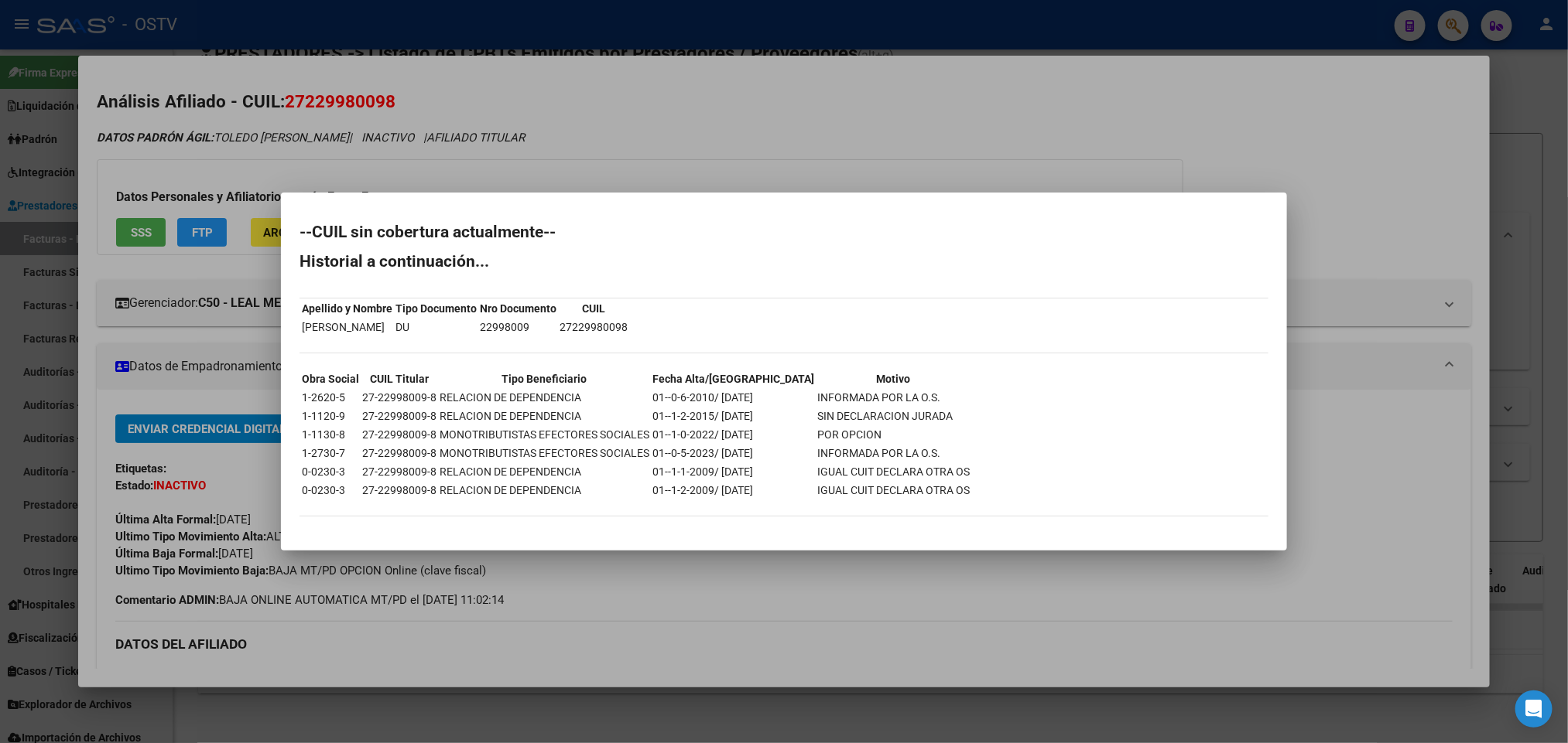
click at [137, 233] on div at bounding box center [784, 372] width 1568 height 743
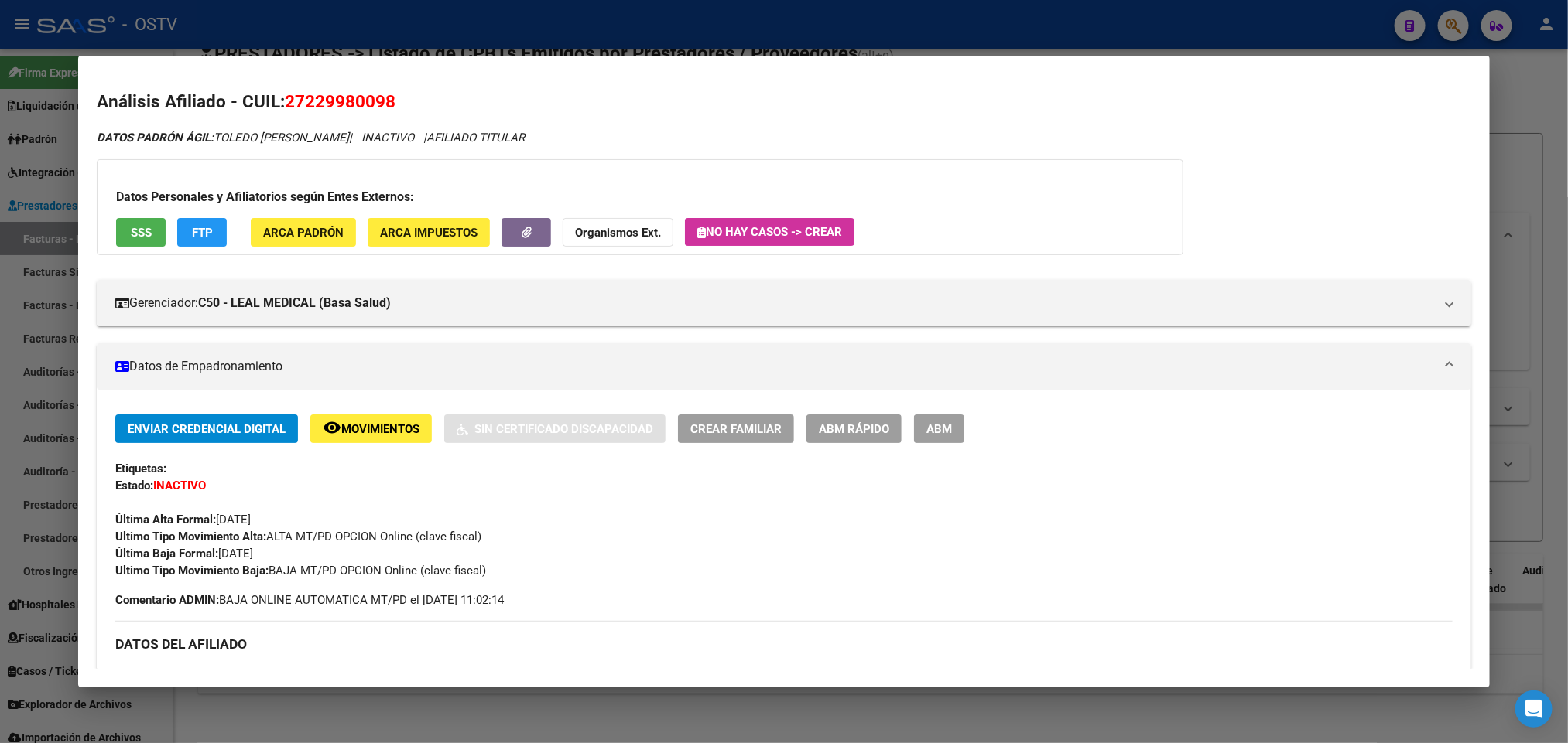
click at [0, 56] on div at bounding box center [784, 372] width 1568 height 743
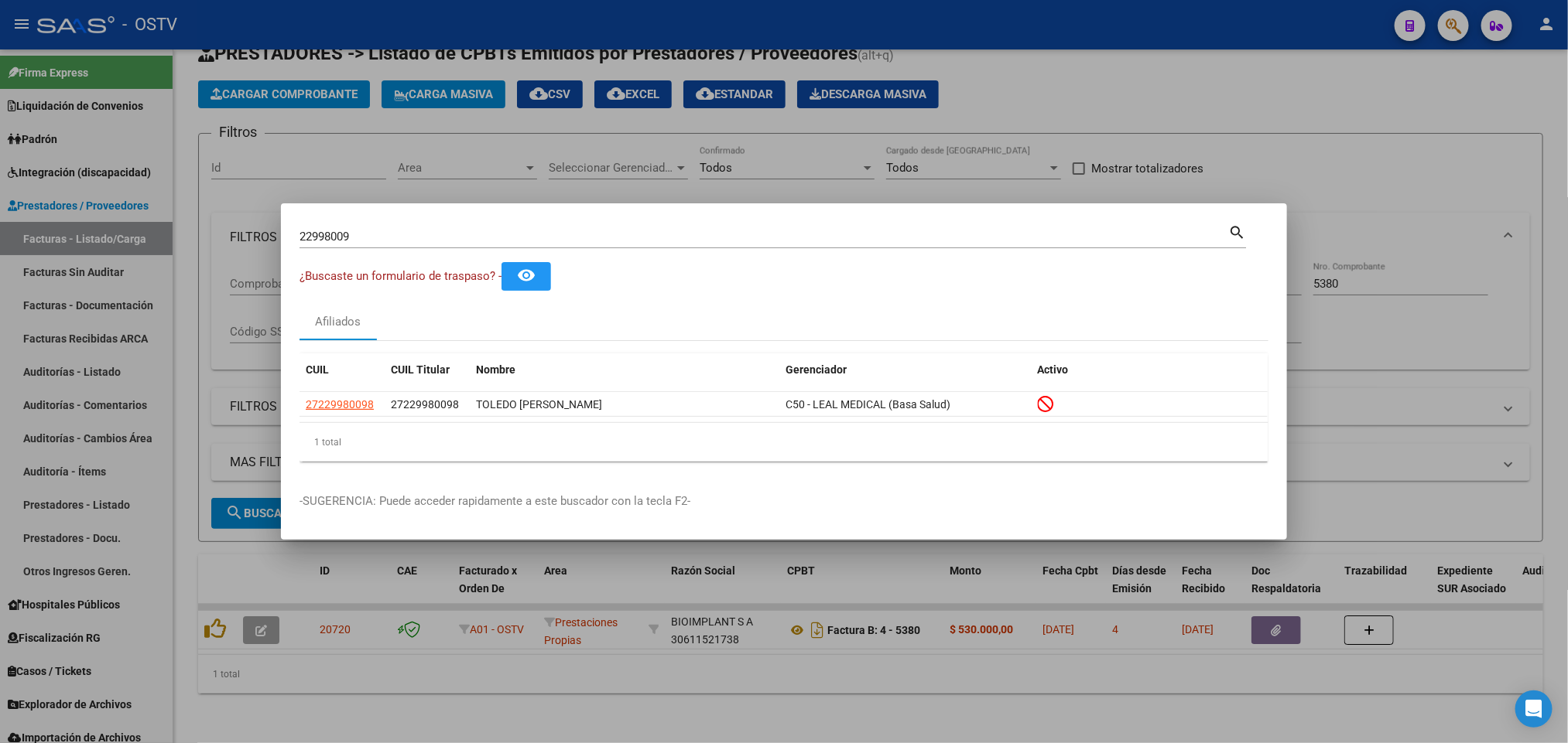
drag, startPoint x: 427, startPoint y: 239, endPoint x: 0, endPoint y: 332, distance: 437.0
click at [0, 327] on div "22998009 Buscar (apellido, dni, cuil, nro traspaso, cuit, obra social) search ¿…" at bounding box center [784, 372] width 1568 height 743
paste input "3380127"
type input "23380127"
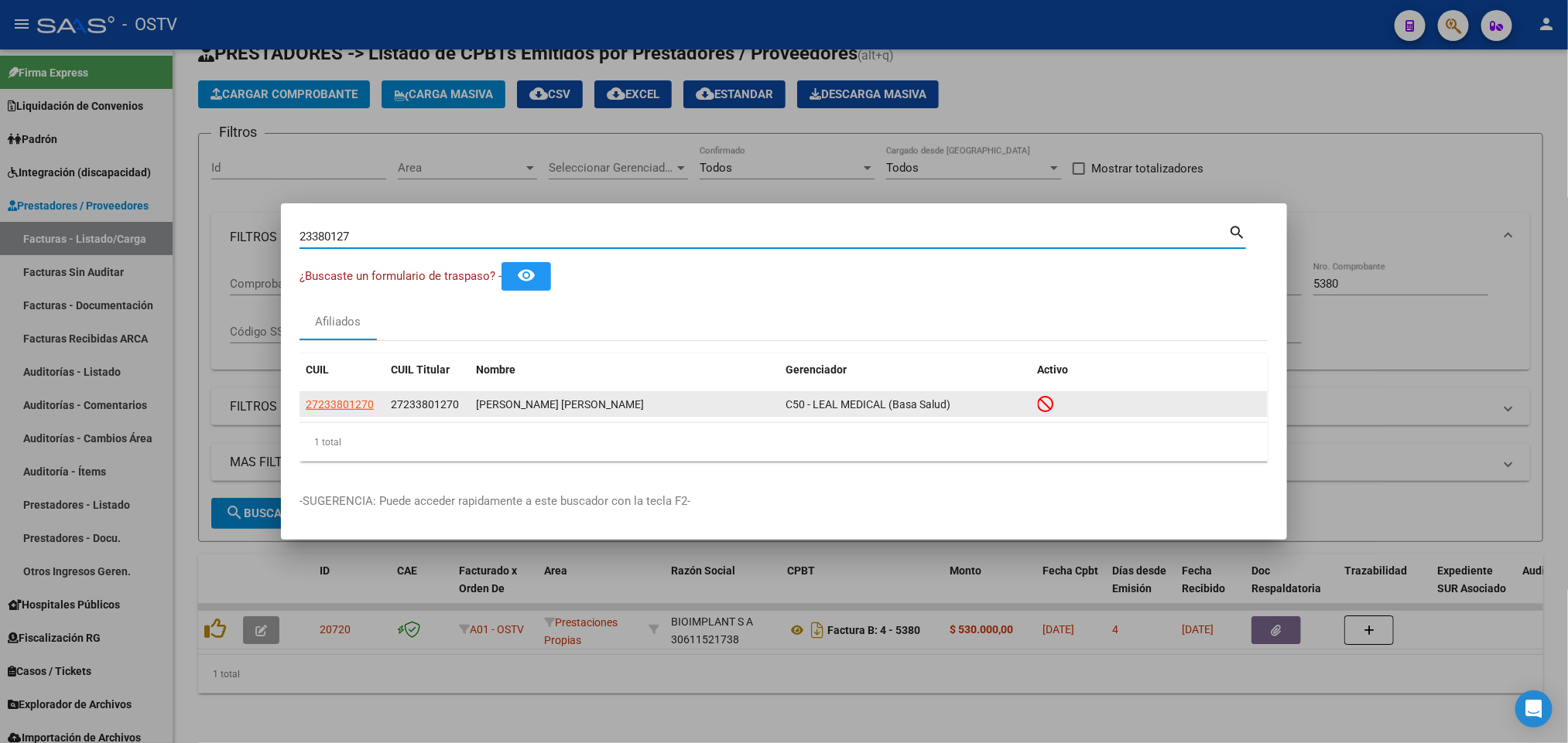
click at [340, 413] on app-link-go-to "27233801270" at bounding box center [339, 405] width 68 height 18
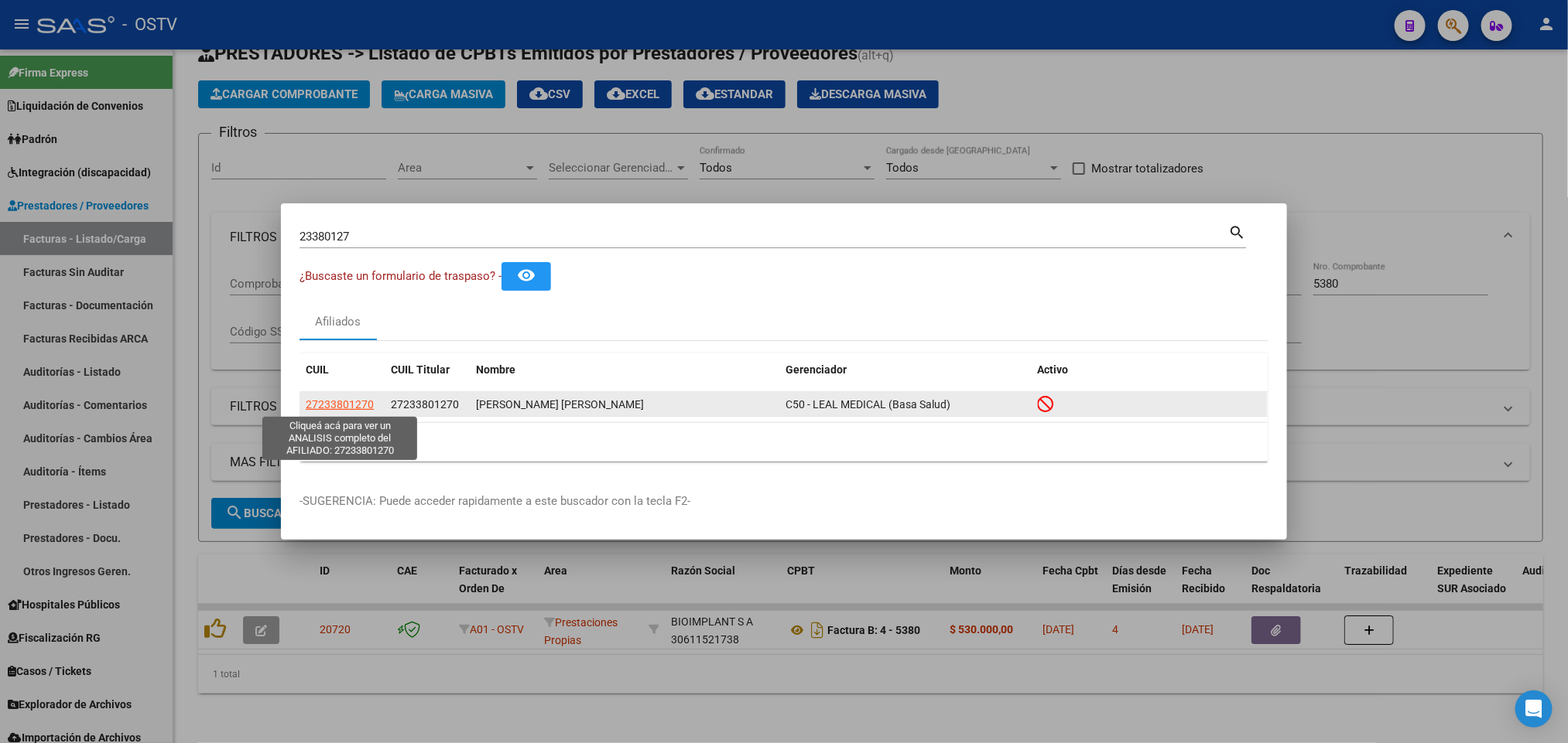
click at [326, 402] on span "27233801270" at bounding box center [339, 404] width 68 height 12
type textarea "27233801270"
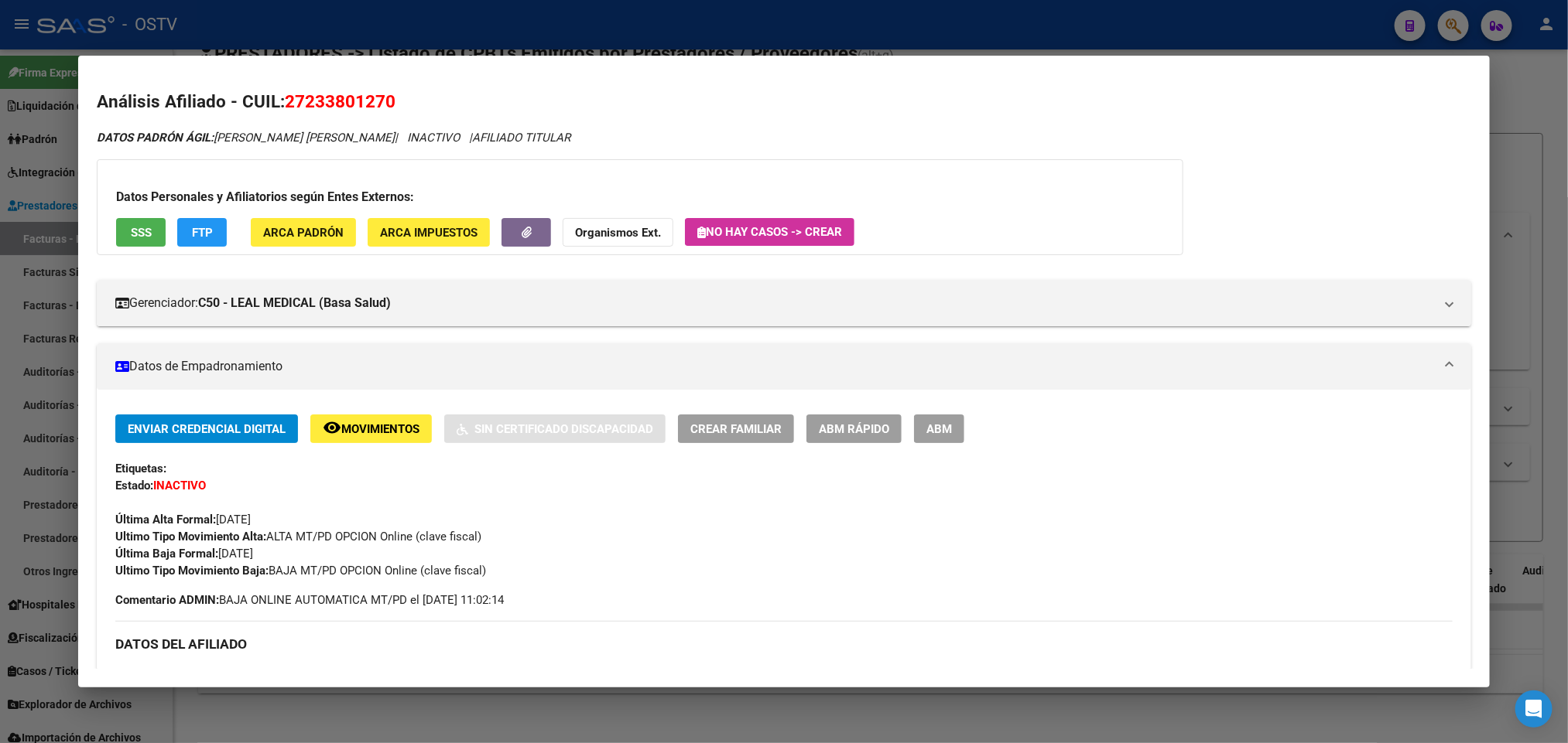
click at [138, 233] on span "SSS" at bounding box center [142, 233] width 21 height 14
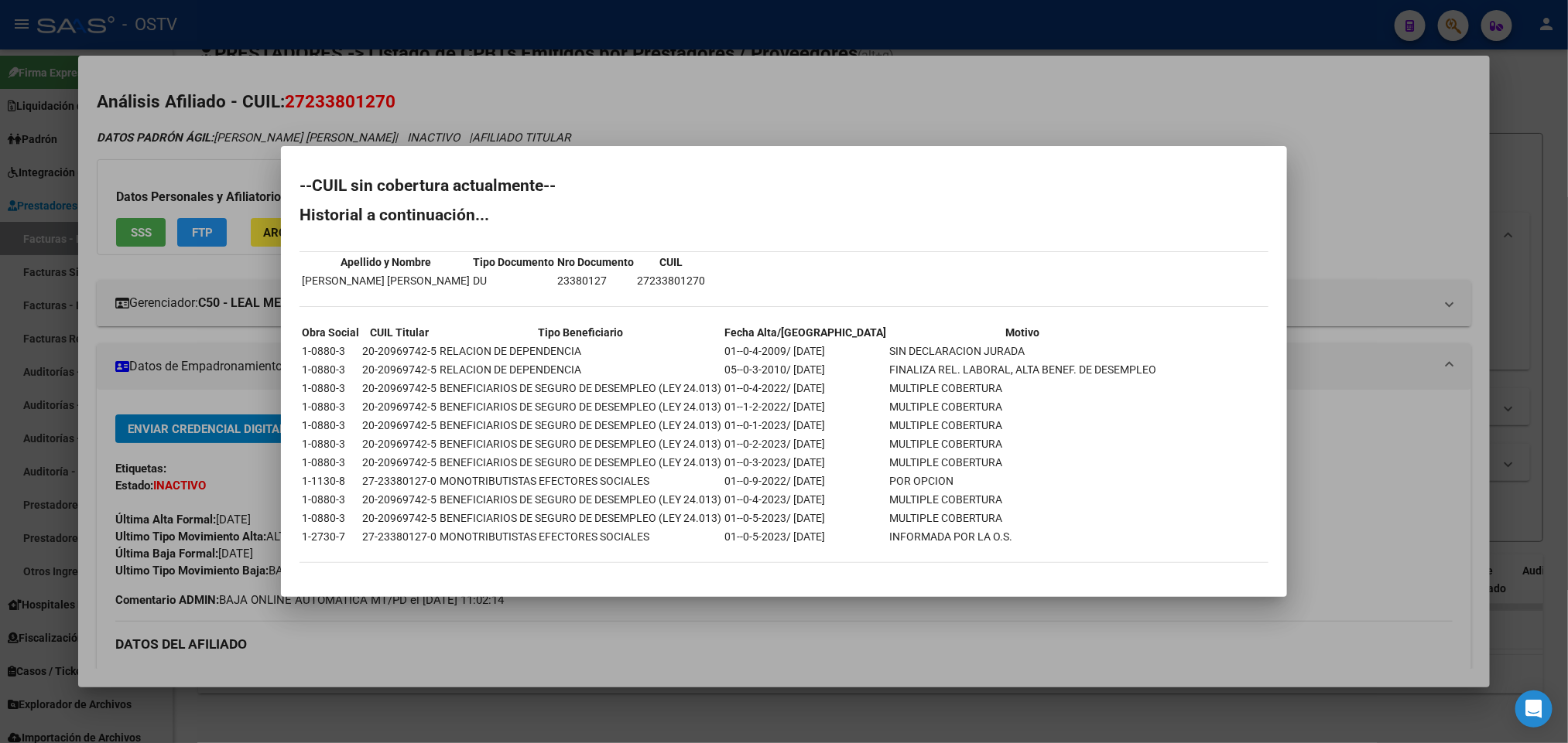
click at [472, 50] on div at bounding box center [784, 372] width 1568 height 743
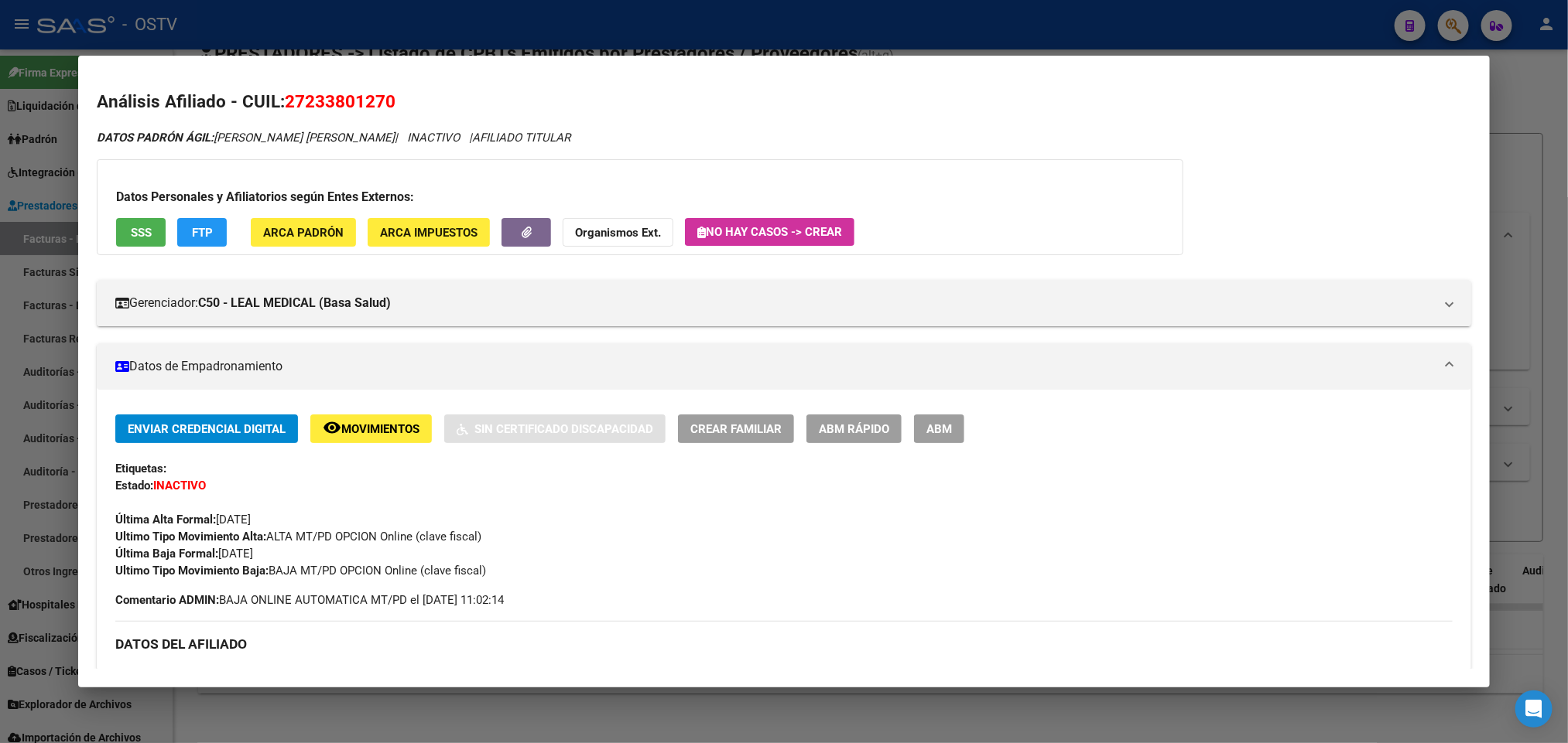
click at [472, 50] on div at bounding box center [784, 372] width 1568 height 743
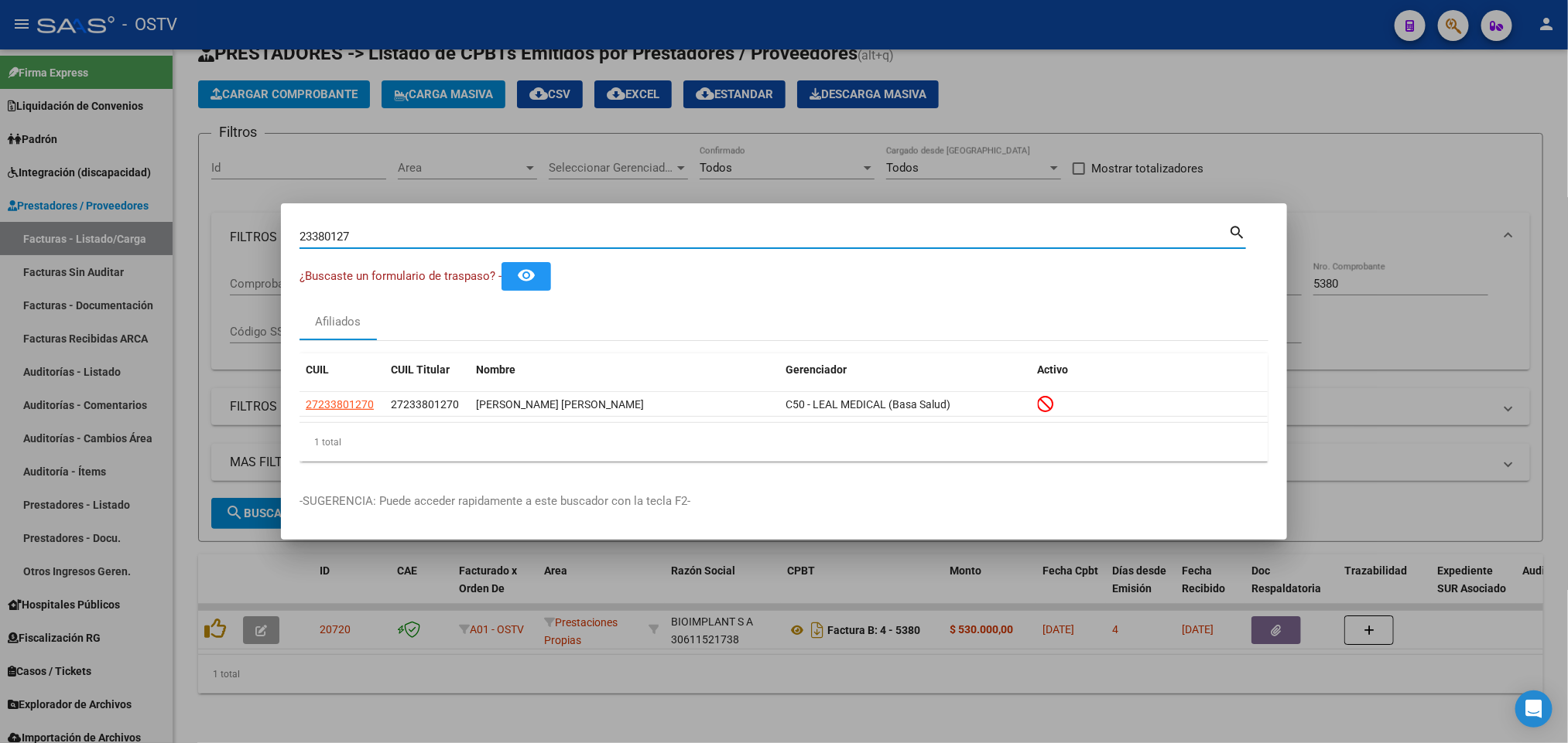
drag, startPoint x: 426, startPoint y: 231, endPoint x: 0, endPoint y: 357, distance: 444.2
click at [0, 357] on div "23380127 Buscar (apellido, dni, cuil, nro traspaso, cuit, obra social) search ¿…" at bounding box center [784, 372] width 1568 height 743
type input "23634087"
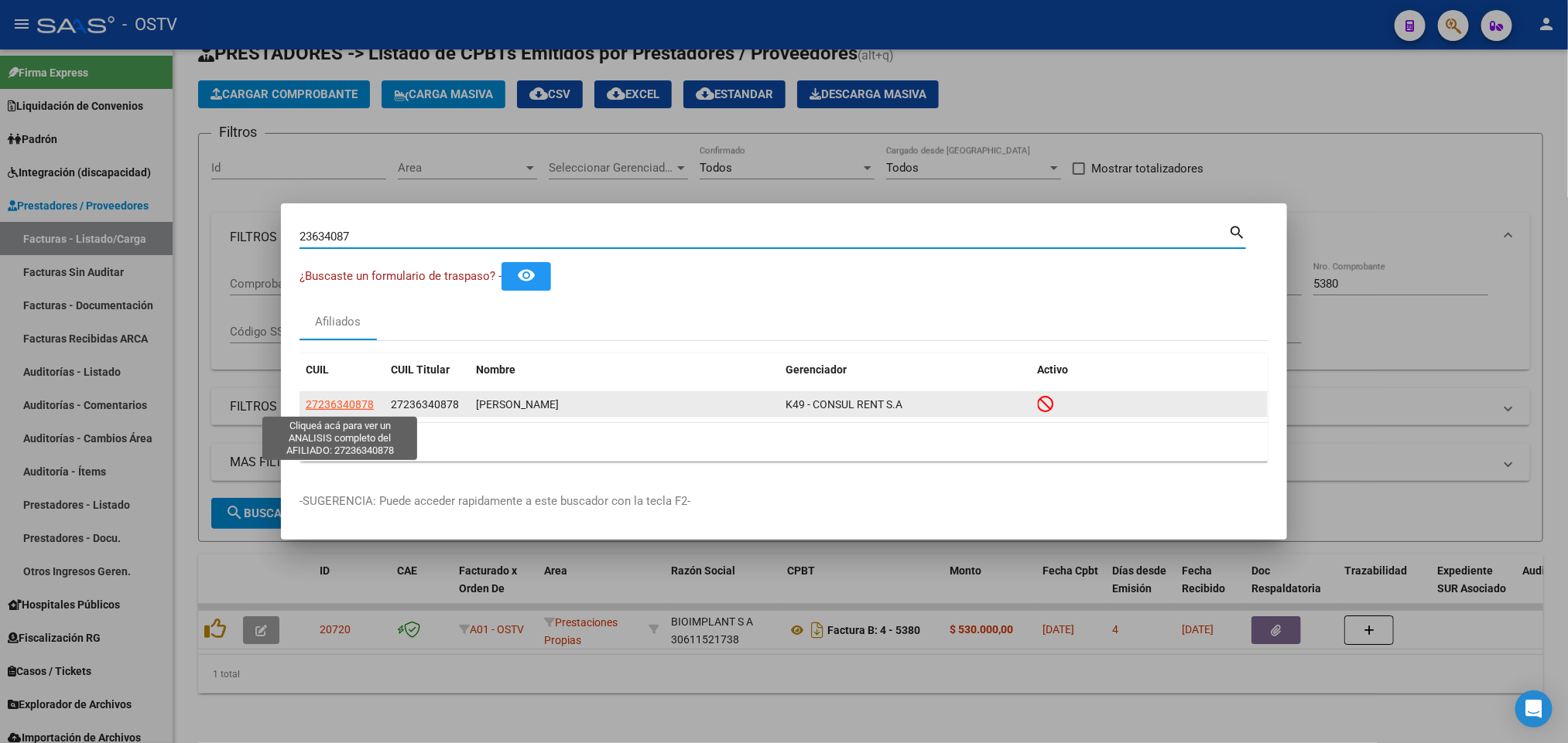
click at [361, 402] on span "27236340878" at bounding box center [339, 404] width 68 height 12
type textarea "27236340878"
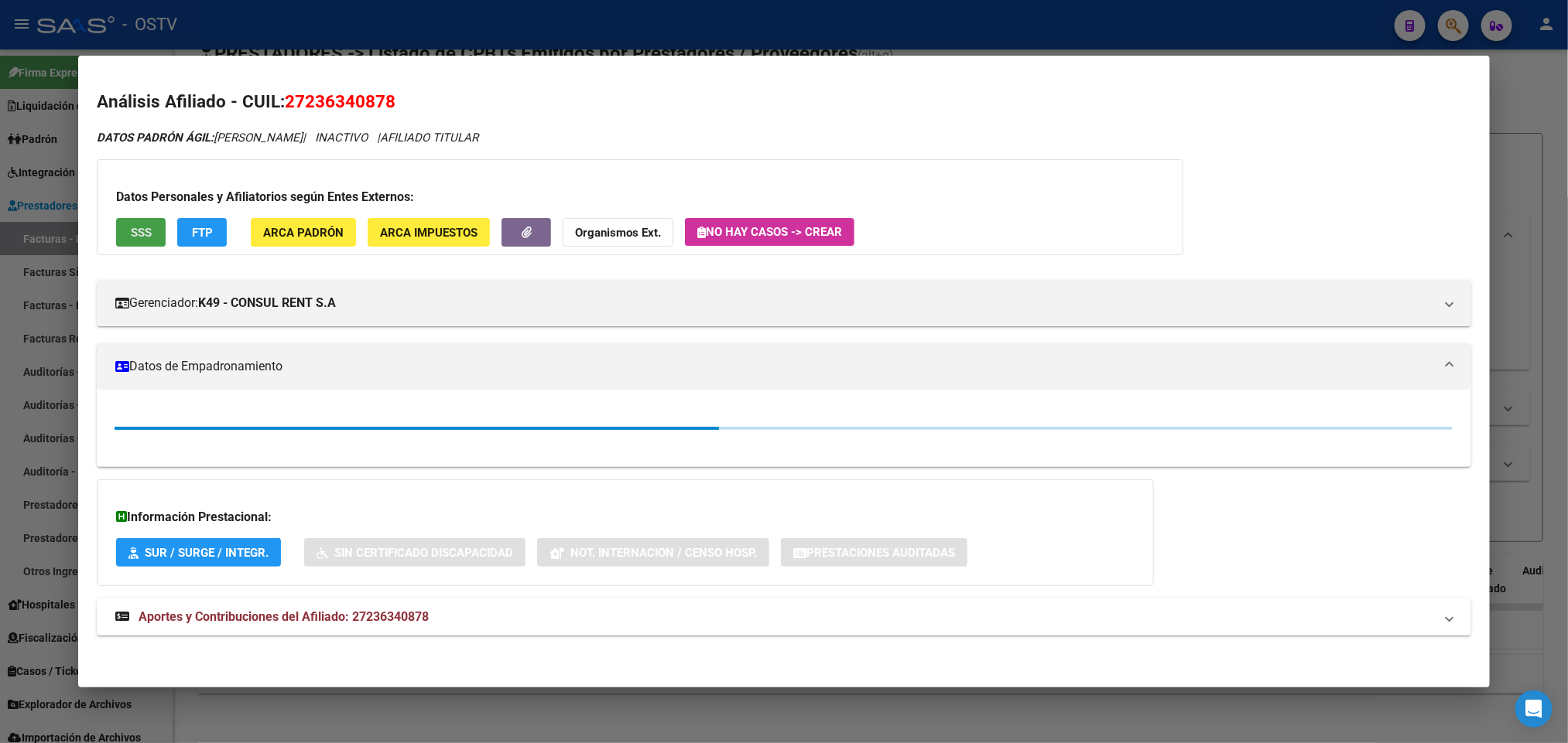
click at [131, 237] on span "SSS" at bounding box center [142, 233] width 21 height 14
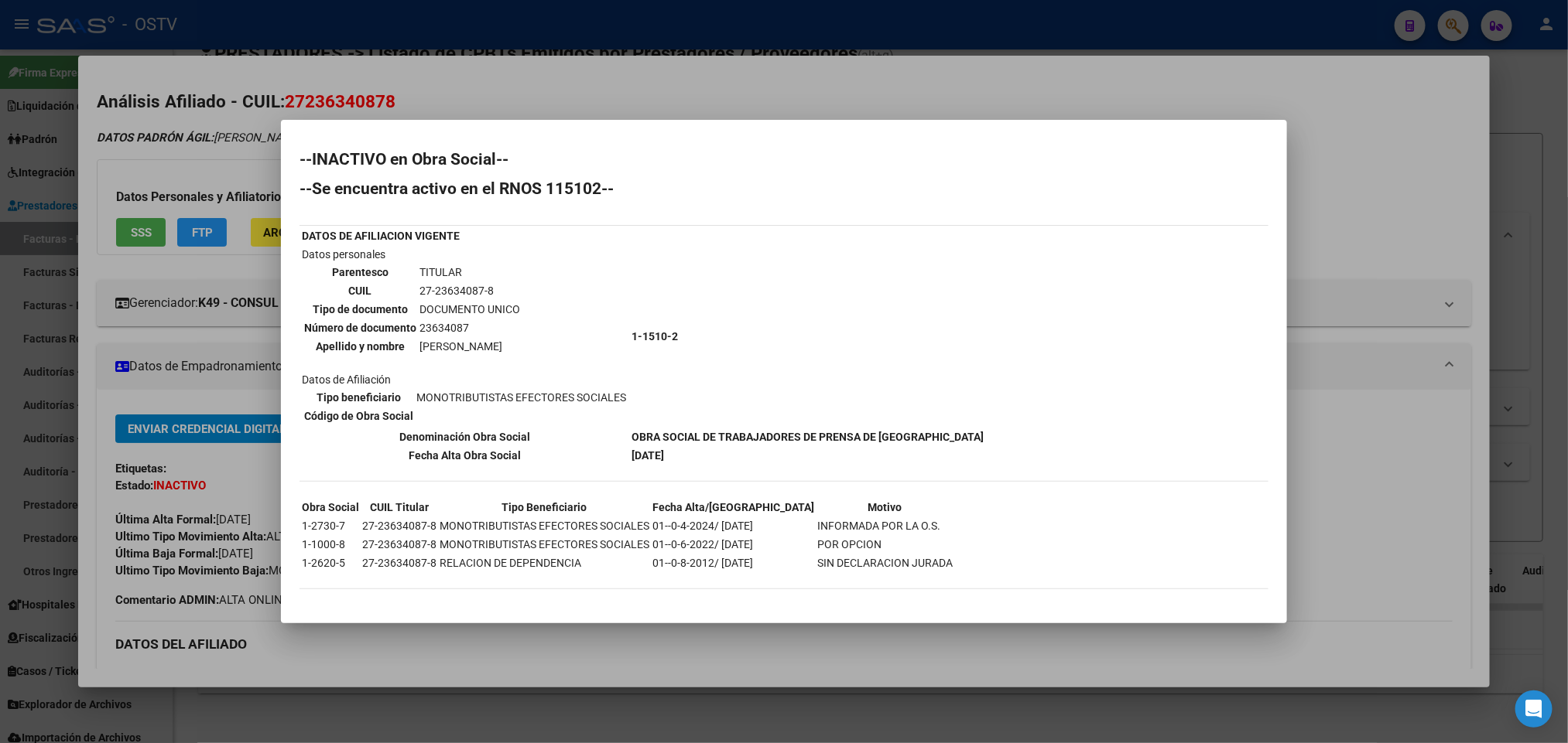
click at [479, 75] on div at bounding box center [784, 372] width 1568 height 743
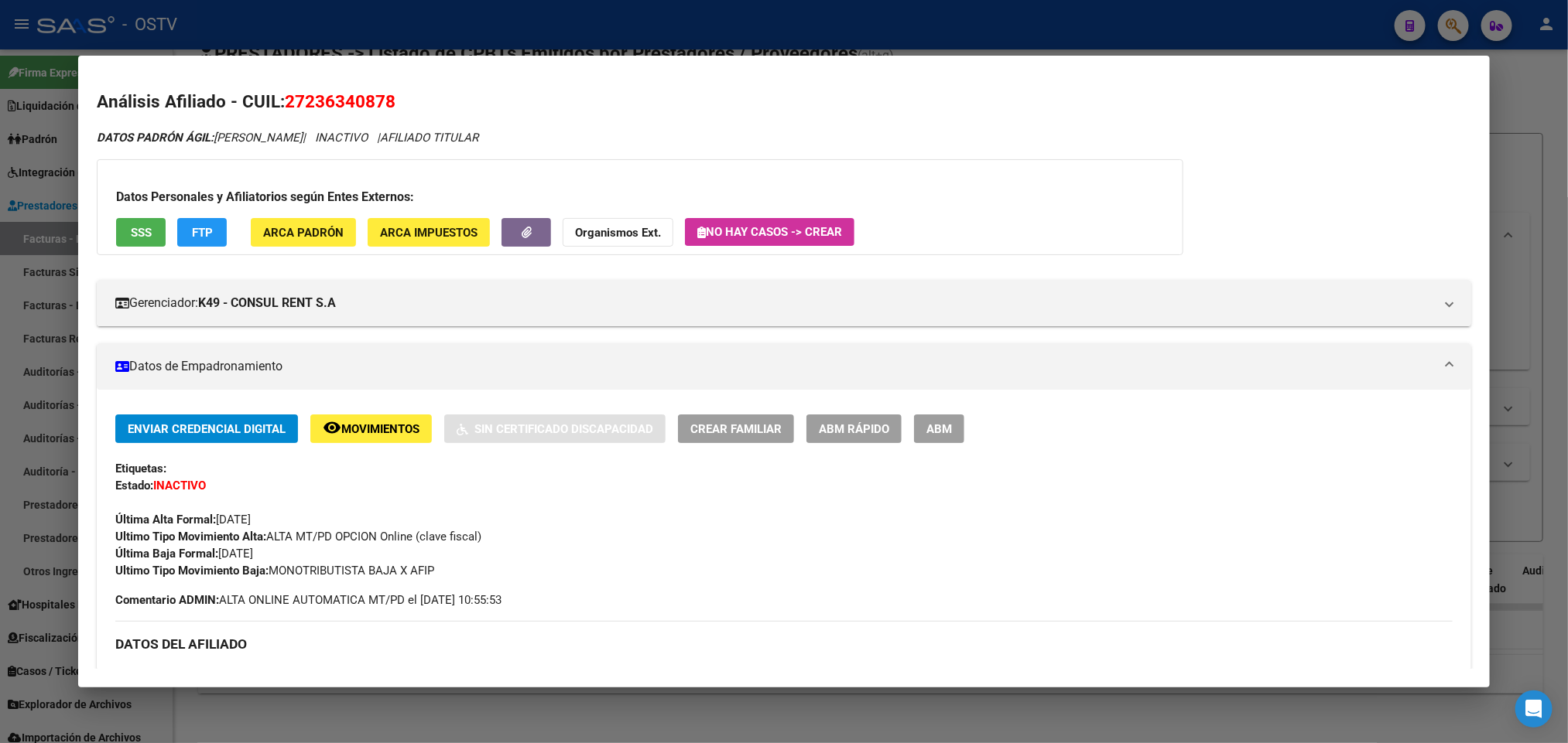
click at [516, 19] on div at bounding box center [784, 372] width 1568 height 743
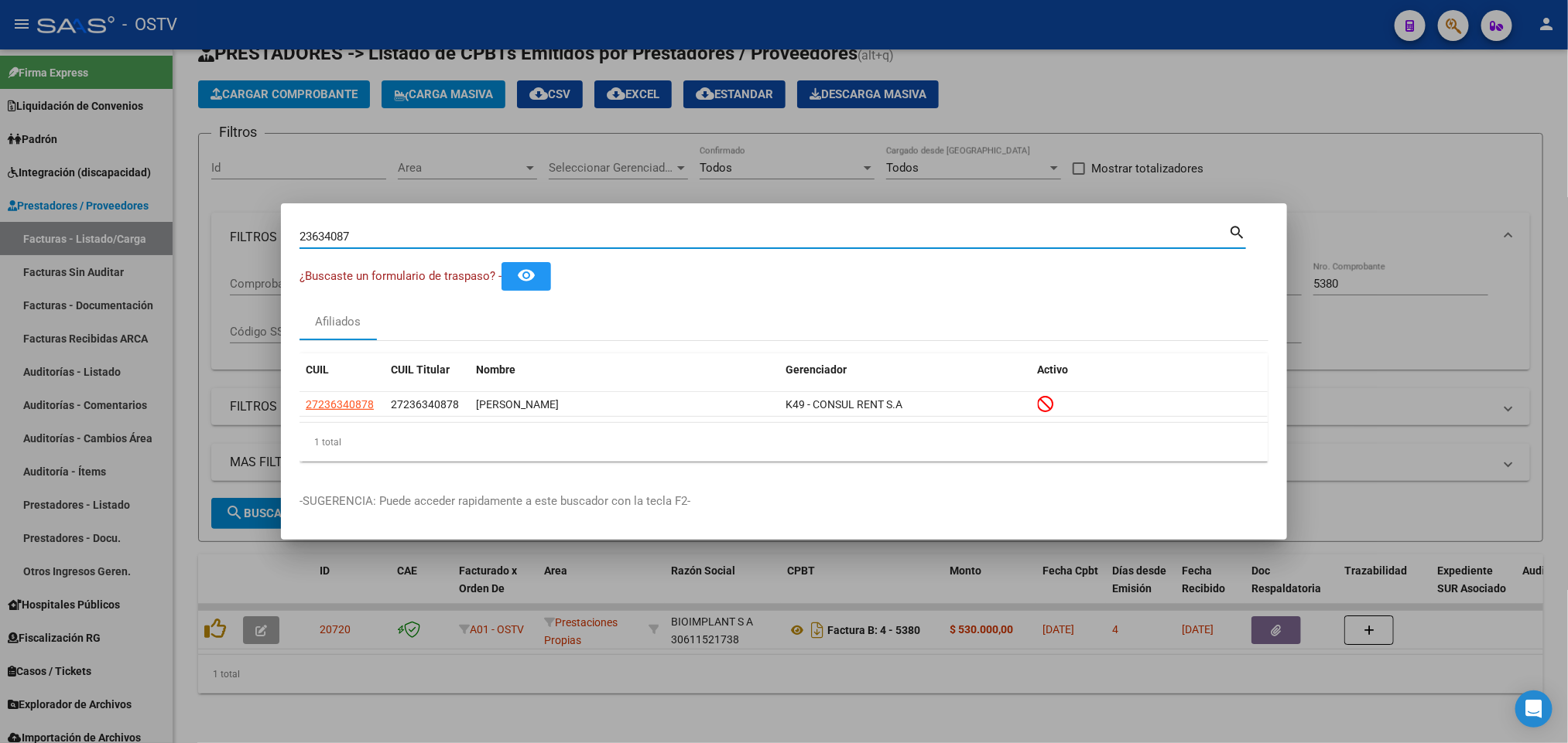
drag, startPoint x: 373, startPoint y: 231, endPoint x: 0, endPoint y: 243, distance: 373.2
click at [0, 242] on div "23634087 Buscar (apellido, dni, cuil, nro traspaso, cuit, obra social) search ¿…" at bounding box center [784, 372] width 1568 height 743
paste input "899022"
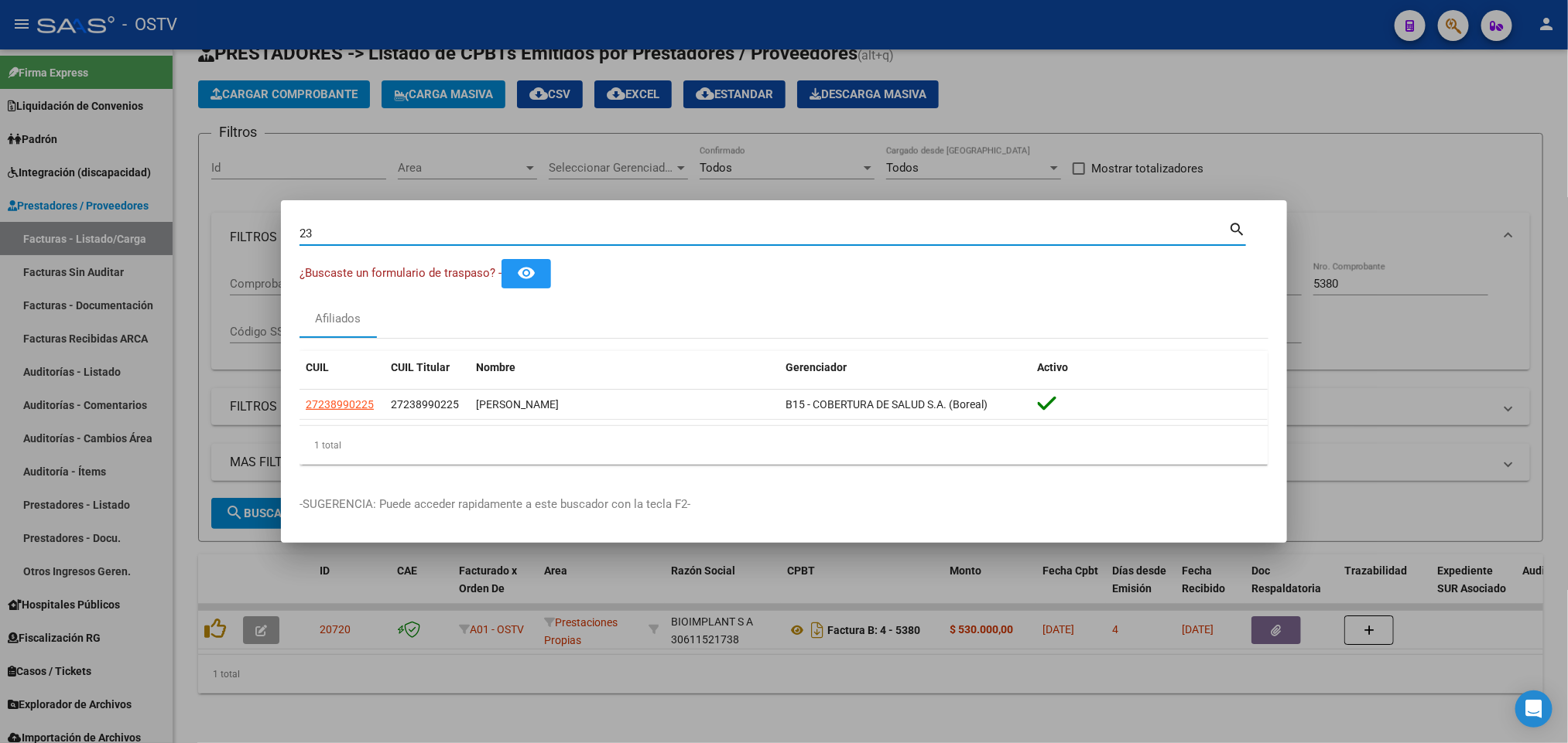
type input "2"
paste input "24693586"
type input "24693586"
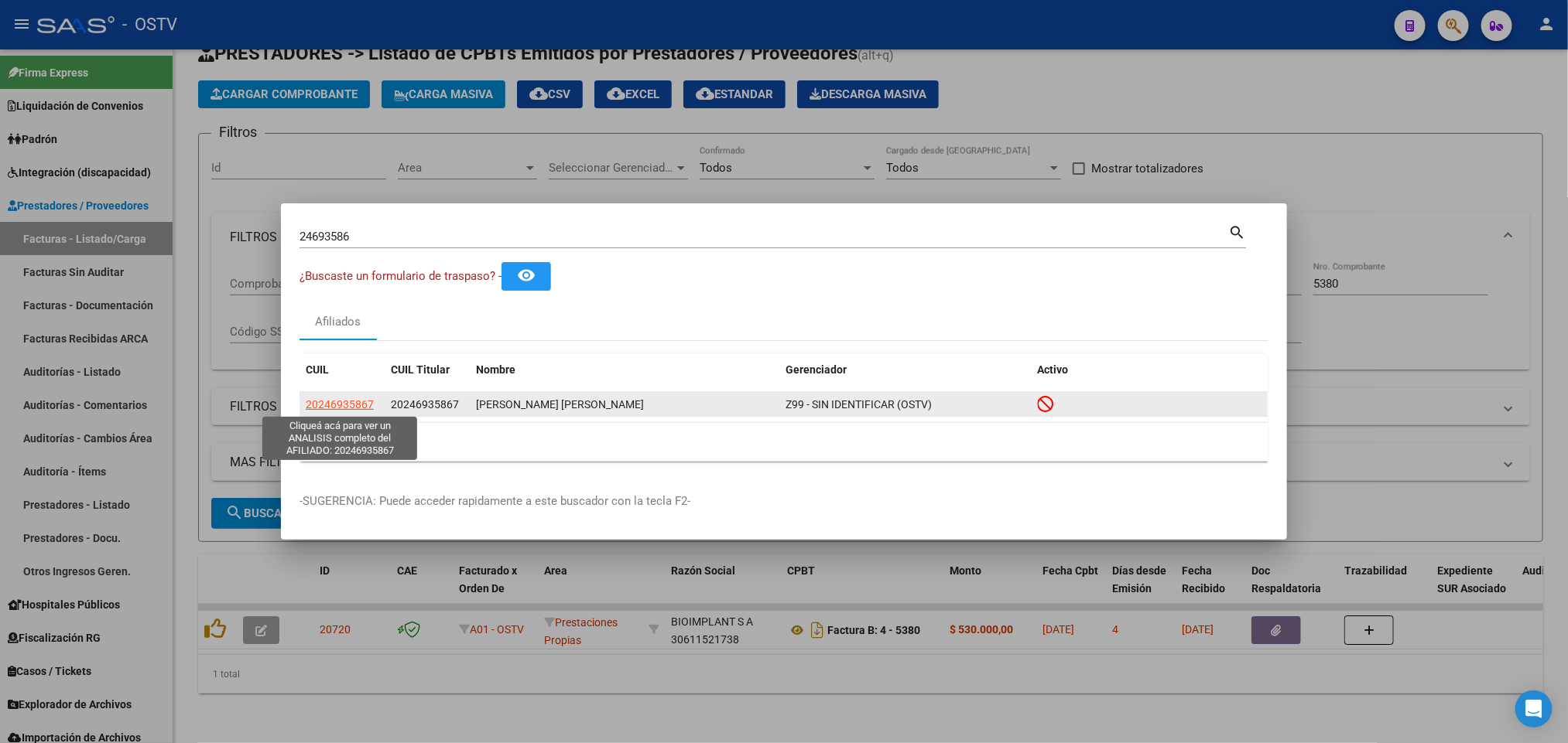
click at [342, 404] on span "20246935867" at bounding box center [339, 404] width 68 height 12
type textarea "20246935867"
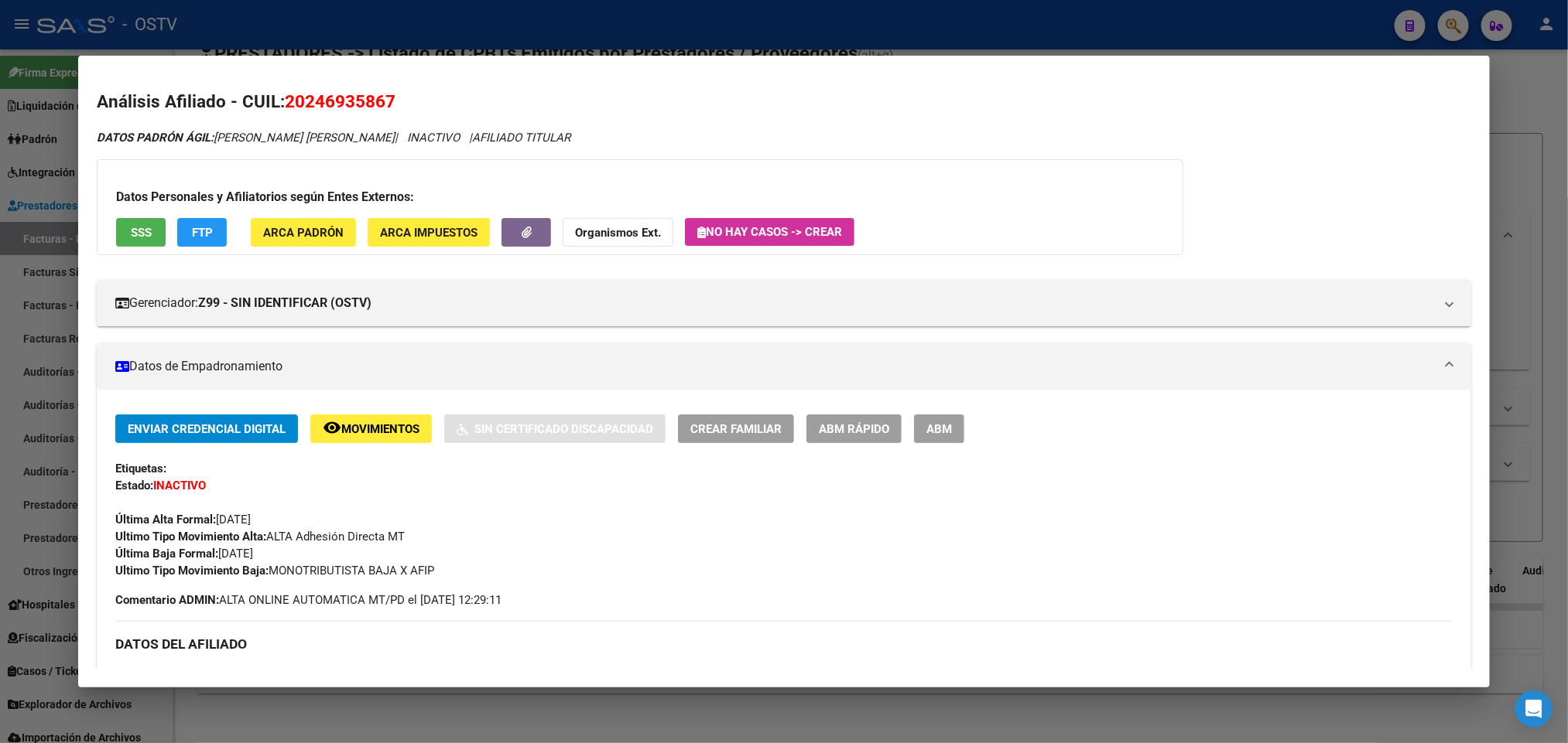
click at [133, 228] on span "SSS" at bounding box center [142, 233] width 21 height 14
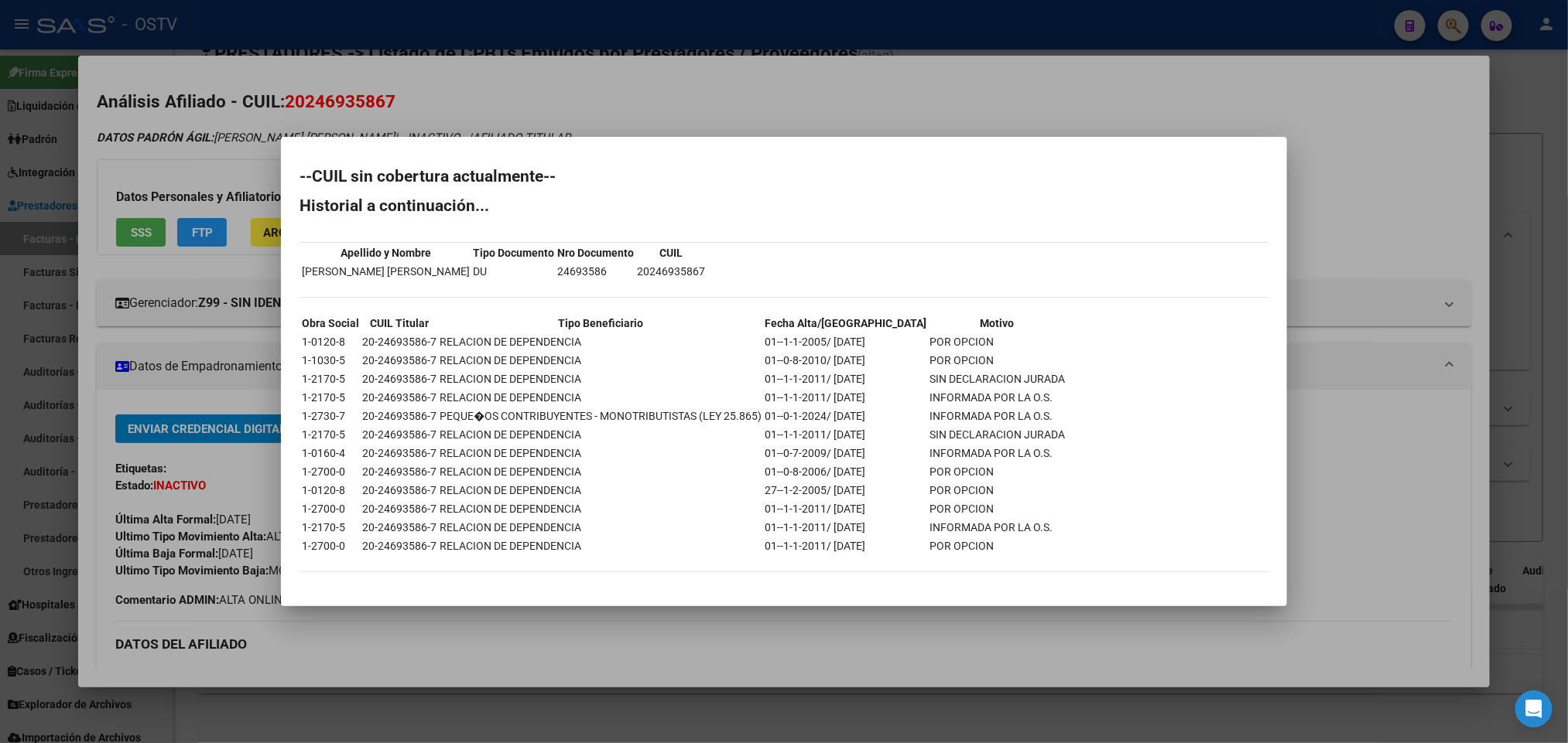
click at [1348, 218] on div at bounding box center [784, 372] width 1568 height 743
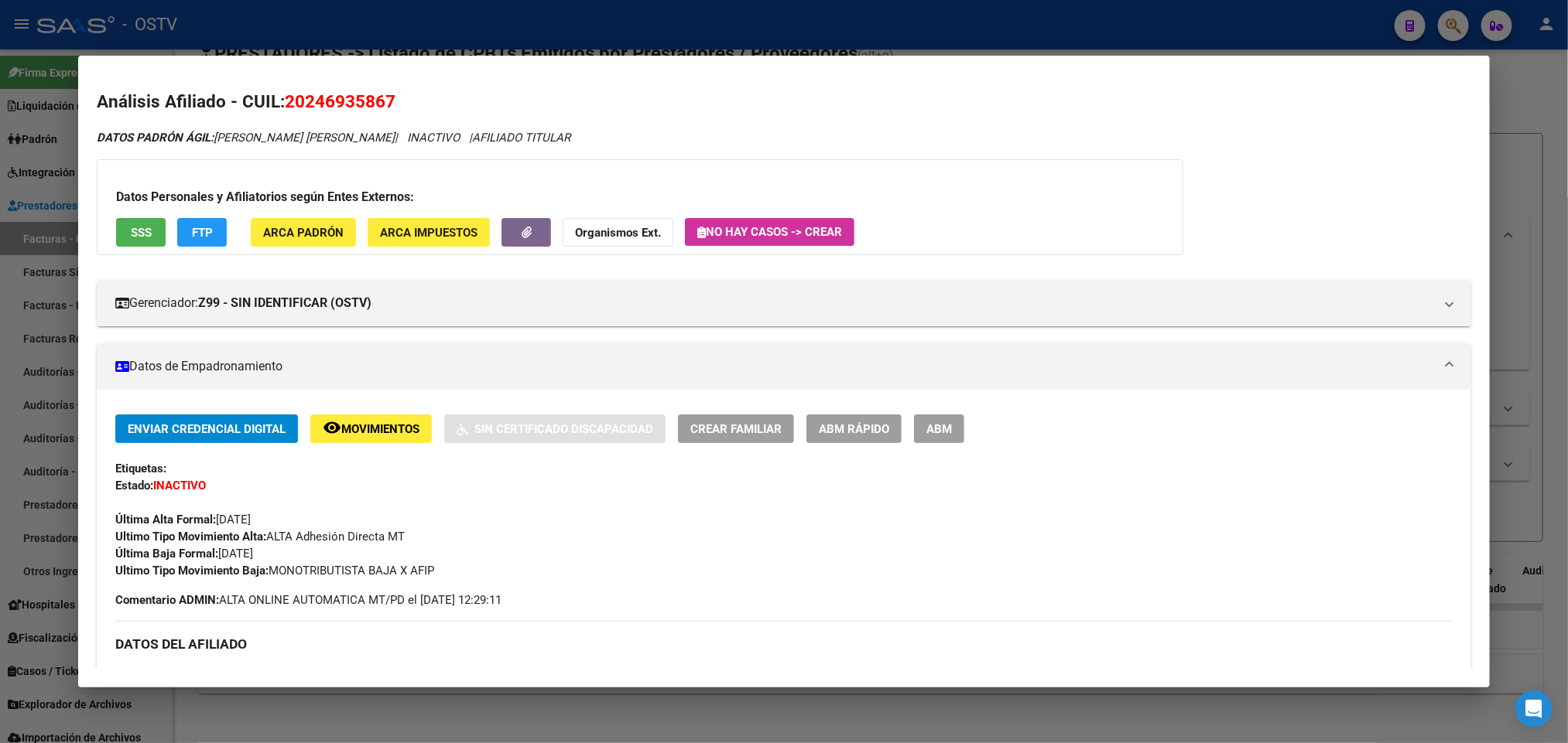
click at [127, 240] on button "SSS" at bounding box center [141, 233] width 50 height 28
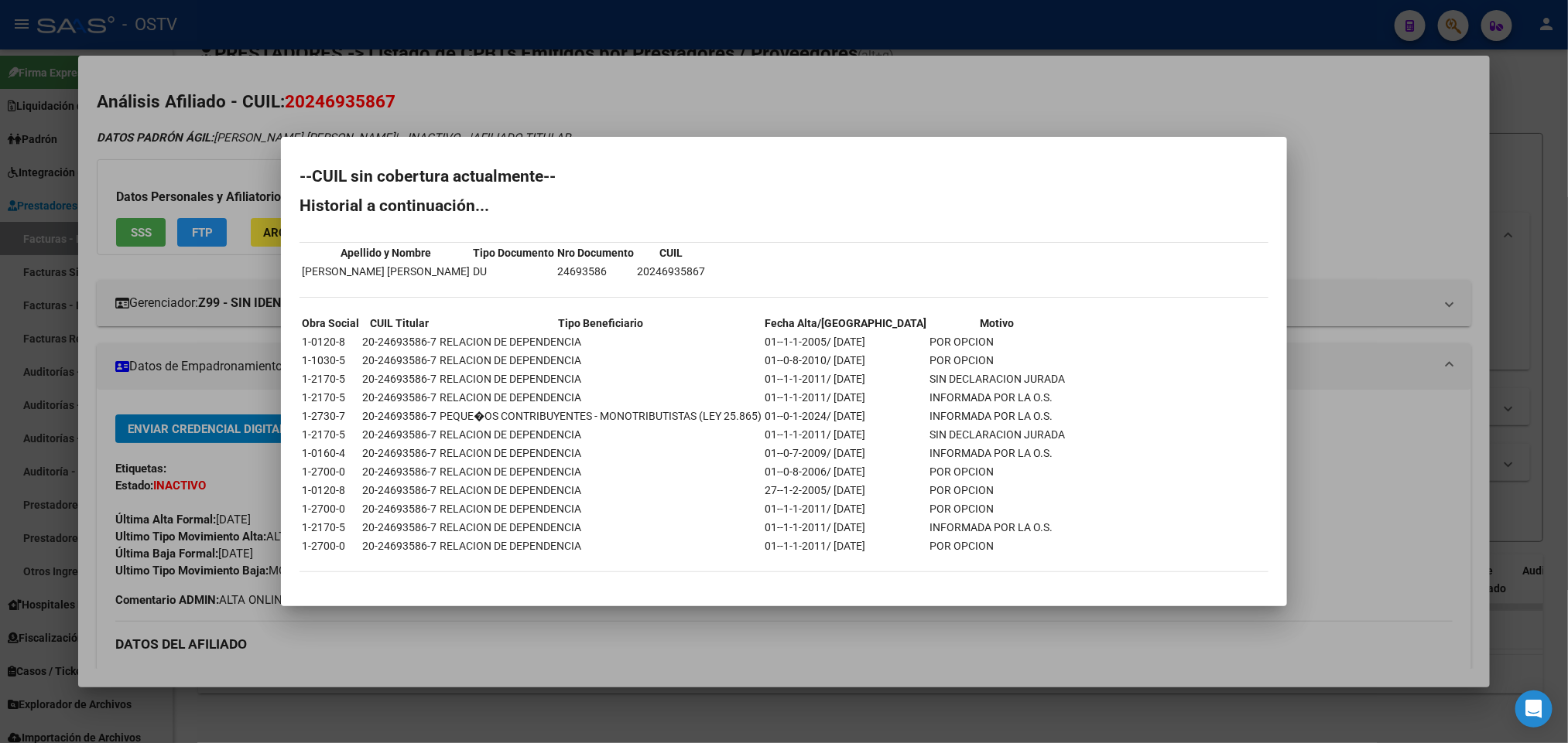
click at [24, 240] on div at bounding box center [784, 372] width 1568 height 743
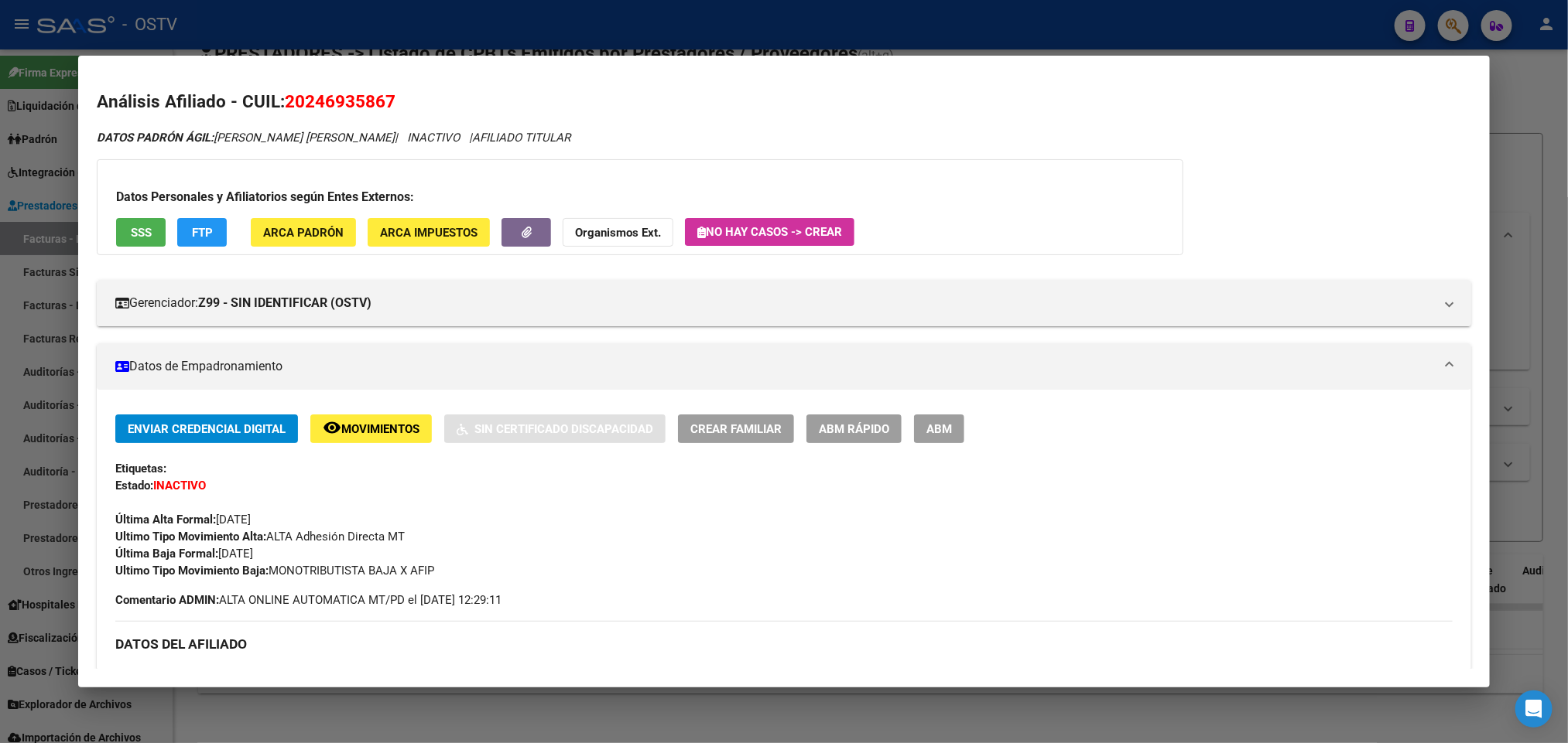
click at [3, 142] on div at bounding box center [784, 372] width 1568 height 743
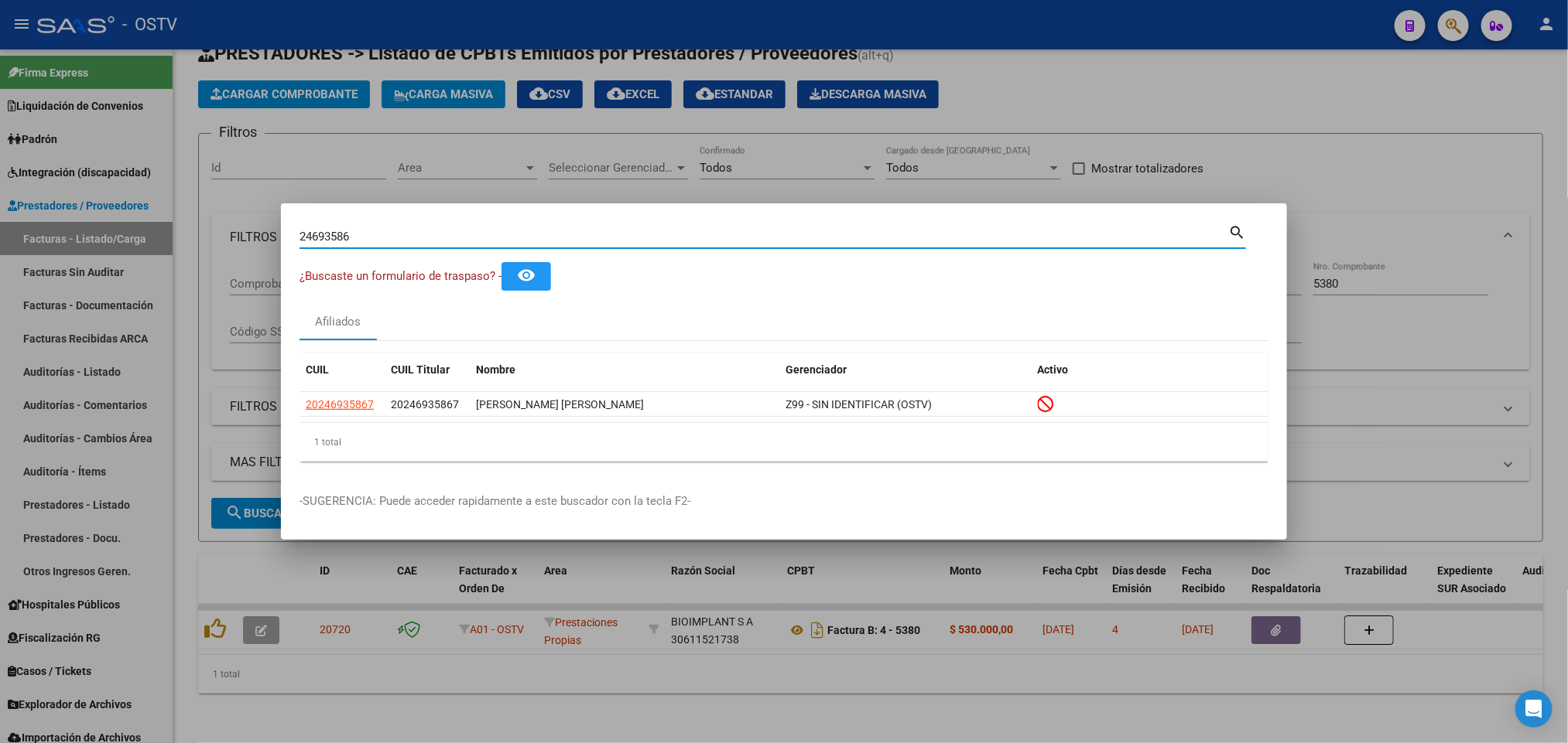
drag, startPoint x: 365, startPoint y: 237, endPoint x: 0, endPoint y: 272, distance: 366.7
click at [0, 276] on div "24693586 Buscar (apellido, dni, cuil, nro traspaso, cuit, obra social) search ¿…" at bounding box center [784, 372] width 1568 height 743
paste input "5243959"
type input "25243959"
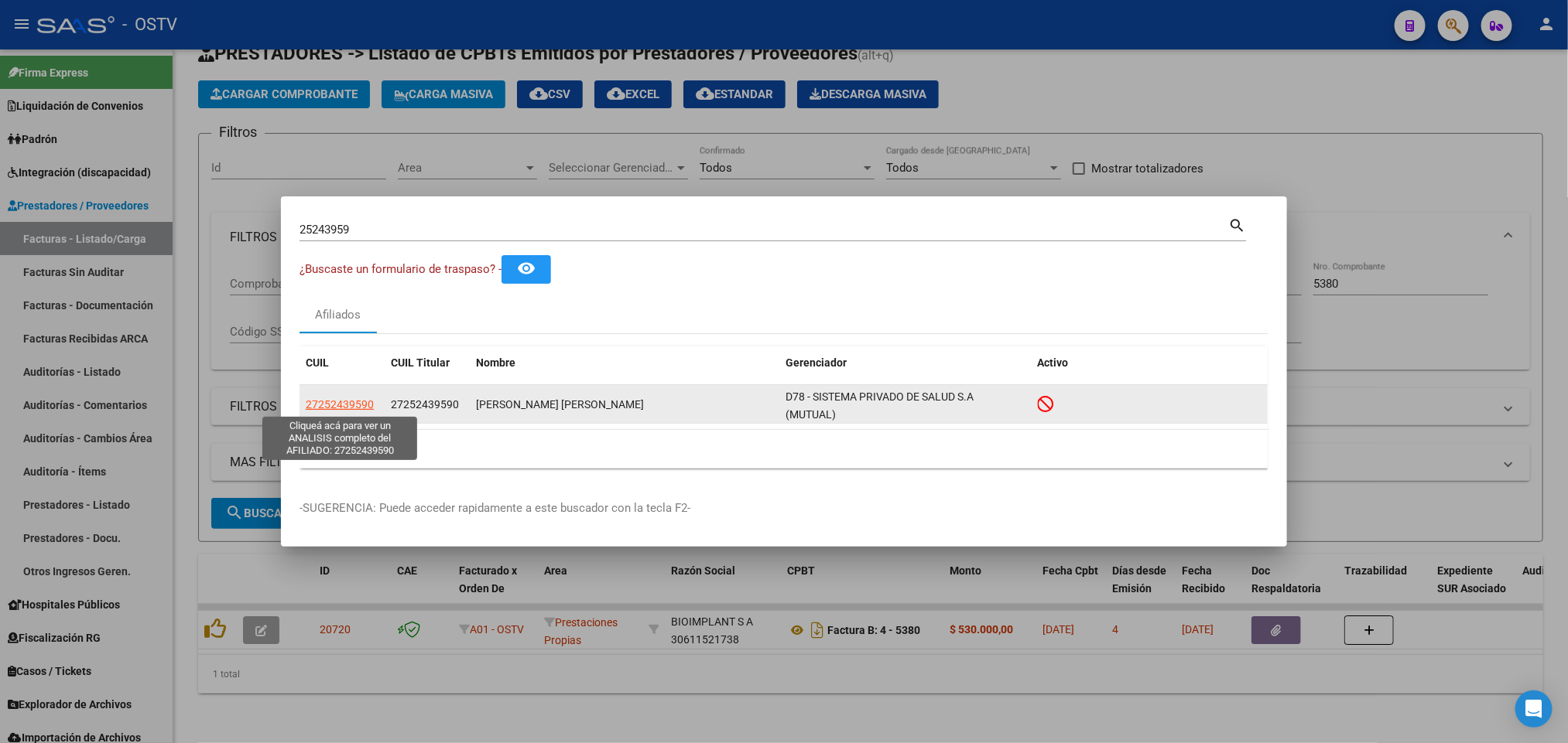
click at [357, 407] on span "27252439590" at bounding box center [339, 404] width 68 height 12
type textarea "27252439590"
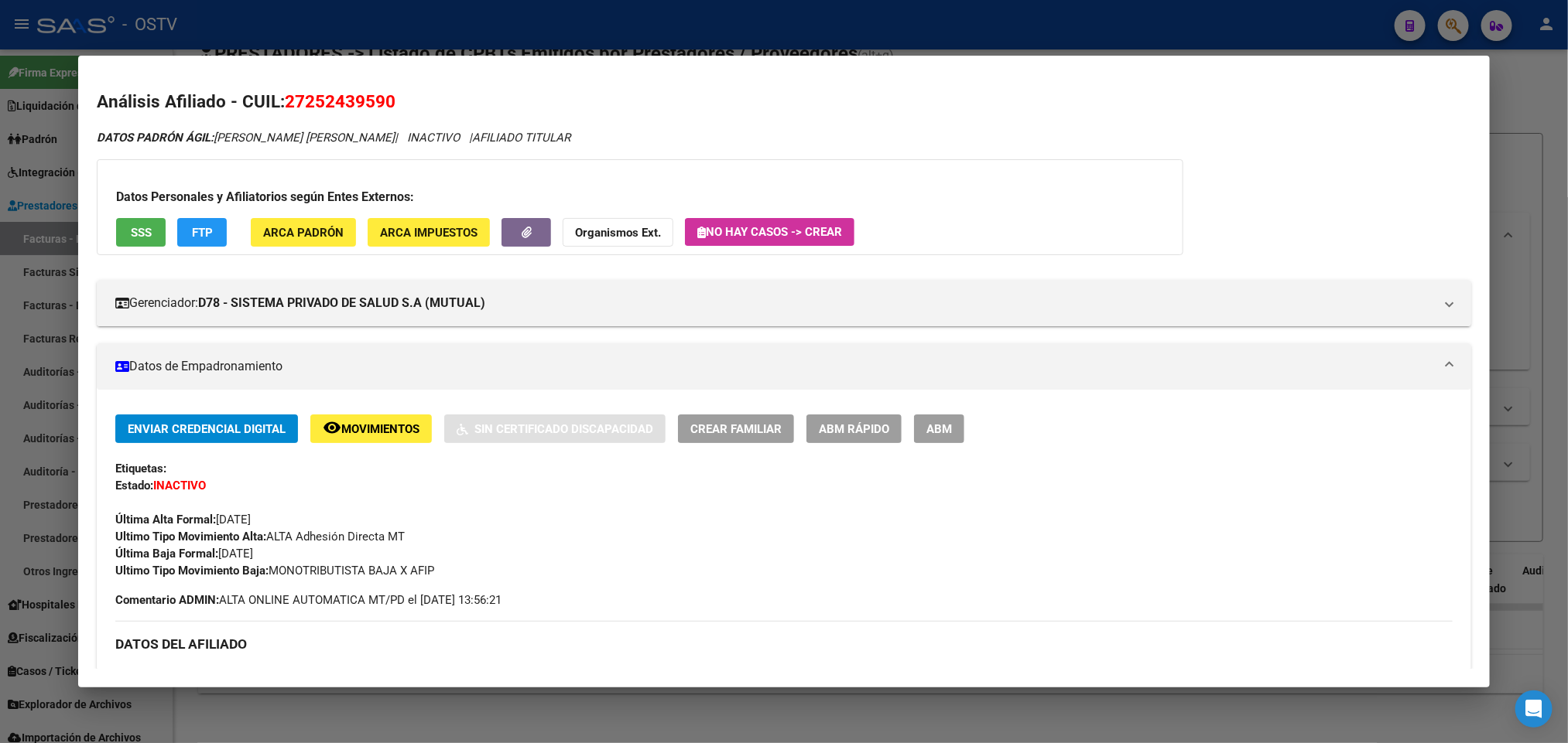
click at [131, 235] on span "SSS" at bounding box center [142, 233] width 21 height 14
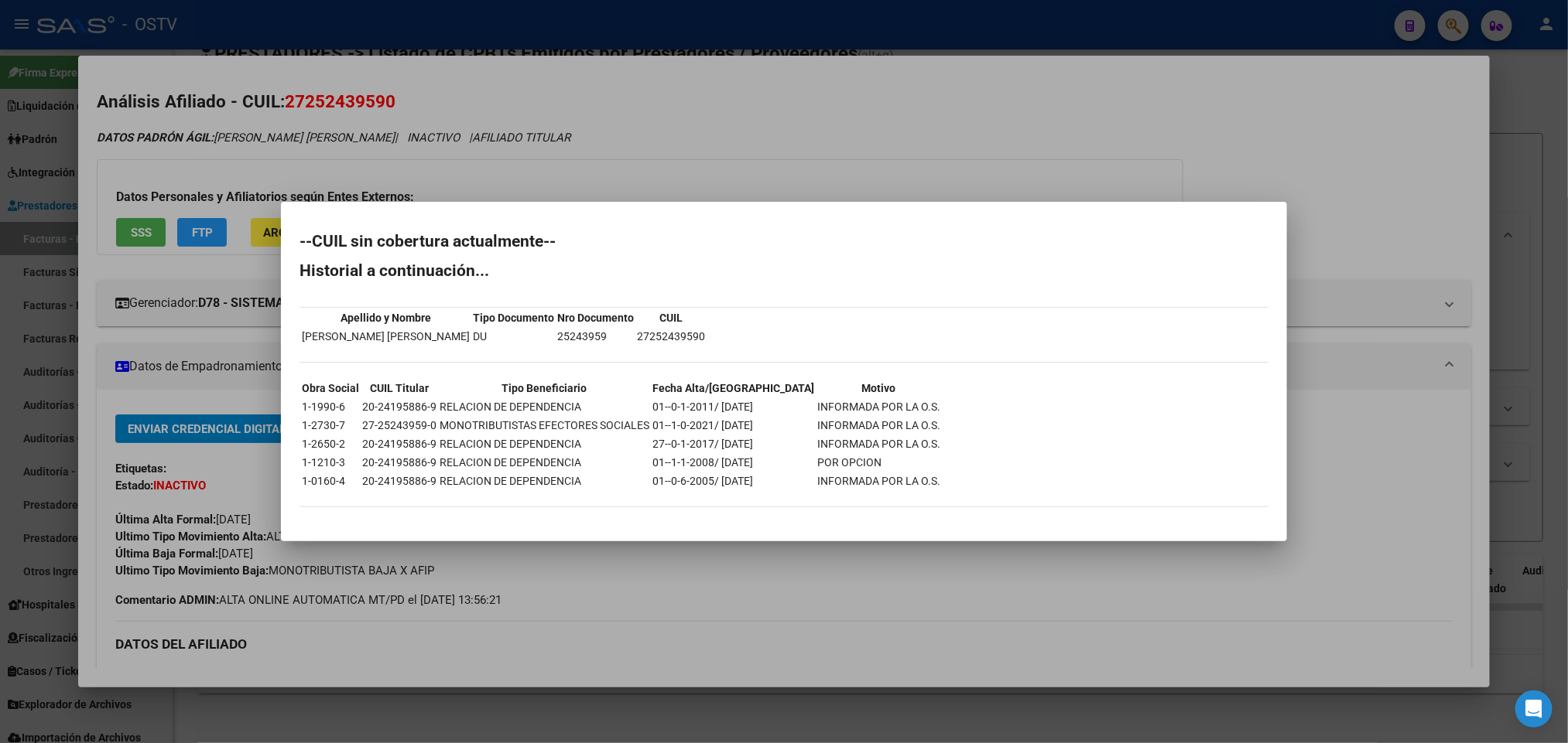
click at [632, 56] on div at bounding box center [784, 372] width 1568 height 743
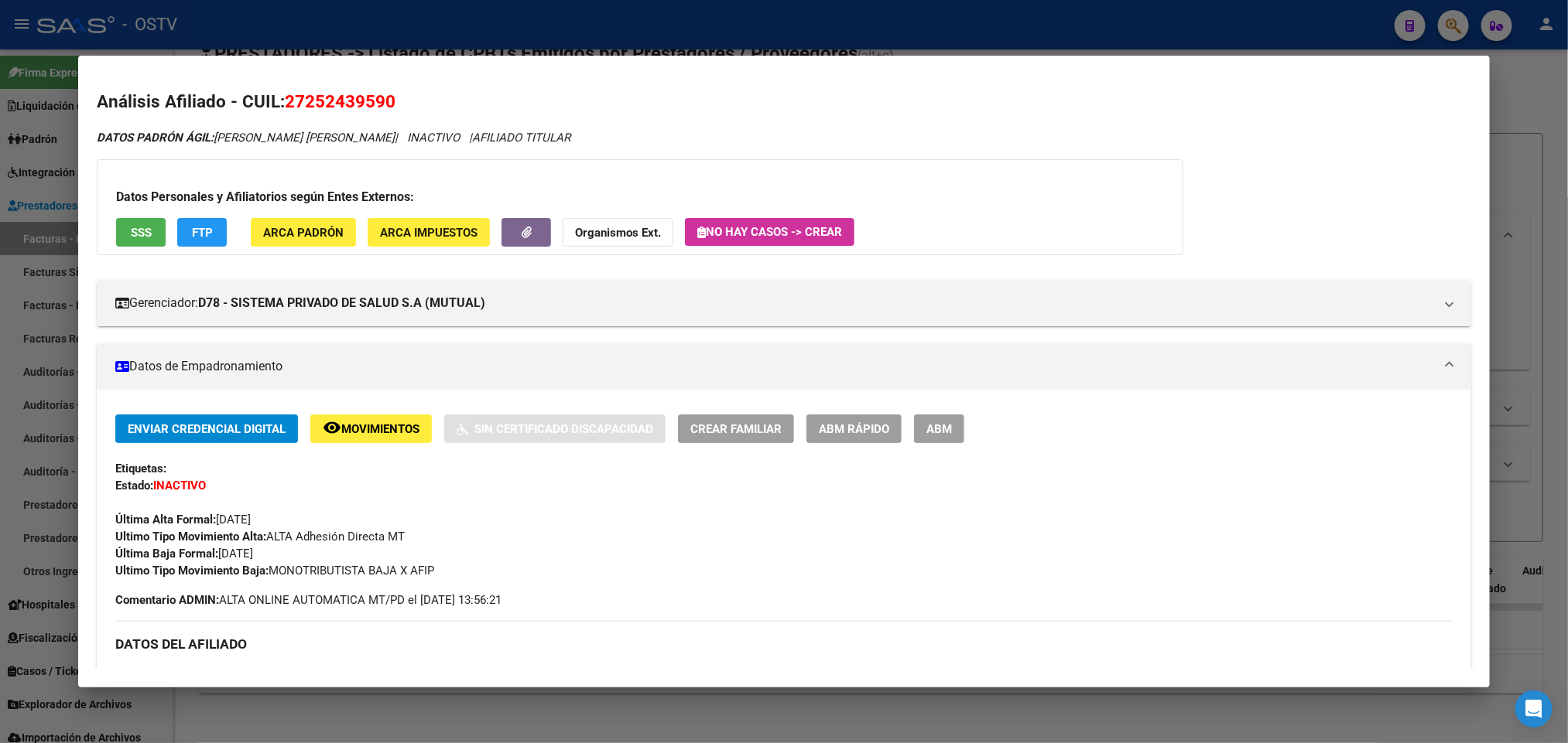
click at [619, 27] on div at bounding box center [784, 372] width 1568 height 743
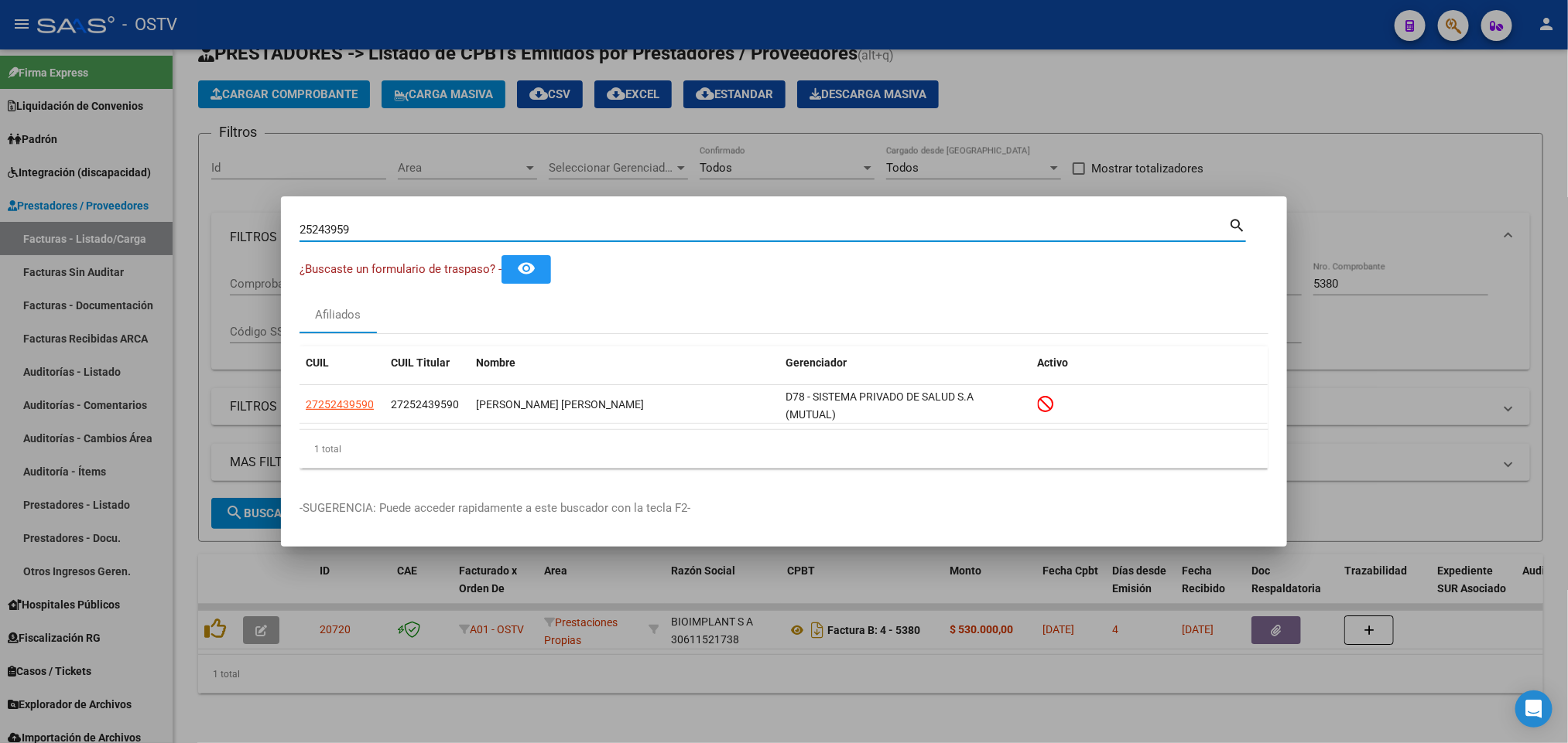
drag, startPoint x: 381, startPoint y: 226, endPoint x: 172, endPoint y: 277, distance: 215.1
click at [172, 277] on div "25243959 Buscar (apellido, dni, cuil, nro traspaso, cuit, obra social) search ¿…" at bounding box center [784, 372] width 1568 height 743
paste input "961404"
type input "25961404"
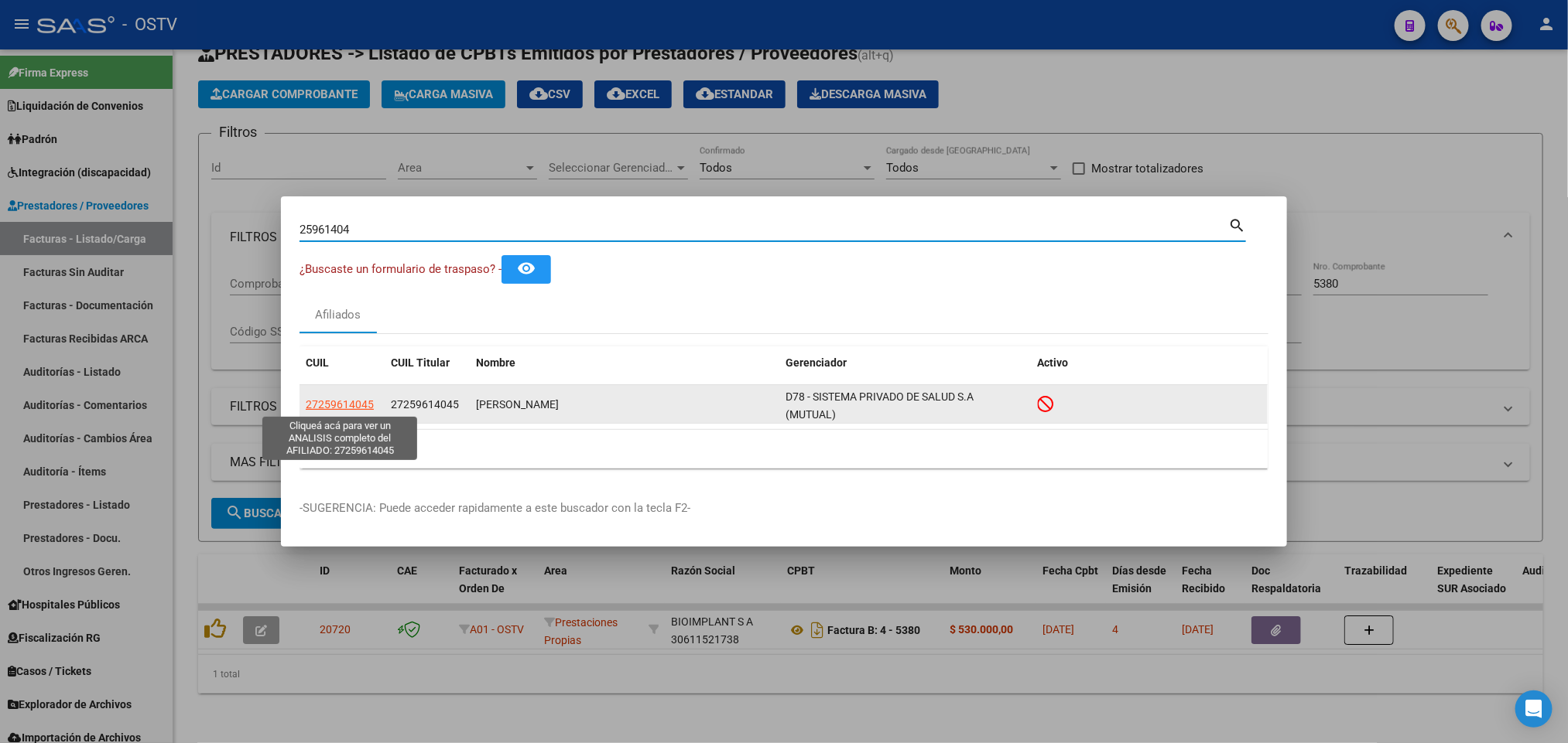
click at [344, 399] on span "27259614045" at bounding box center [339, 404] width 68 height 12
type textarea "27259614045"
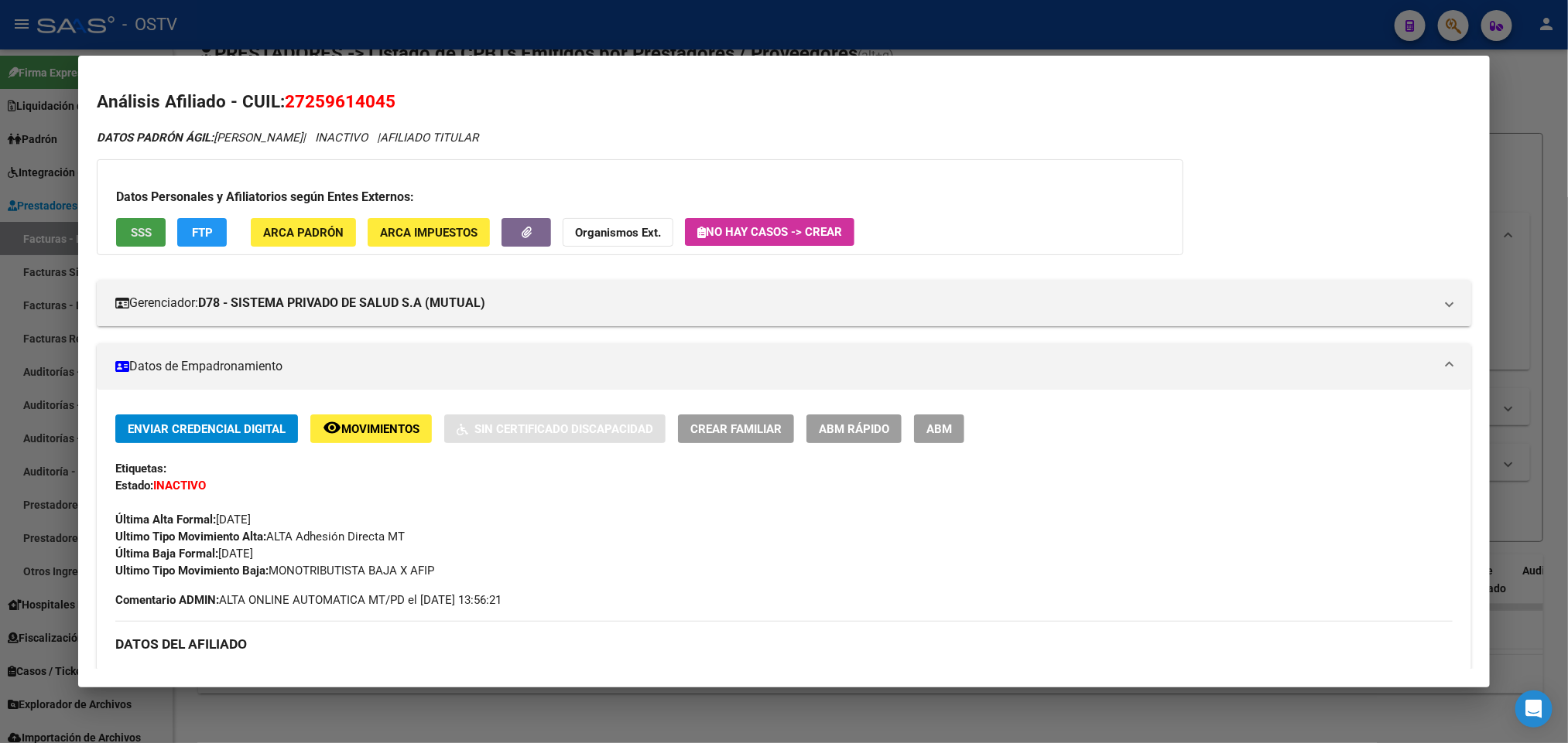
click at [127, 240] on button "SSS" at bounding box center [141, 233] width 50 height 28
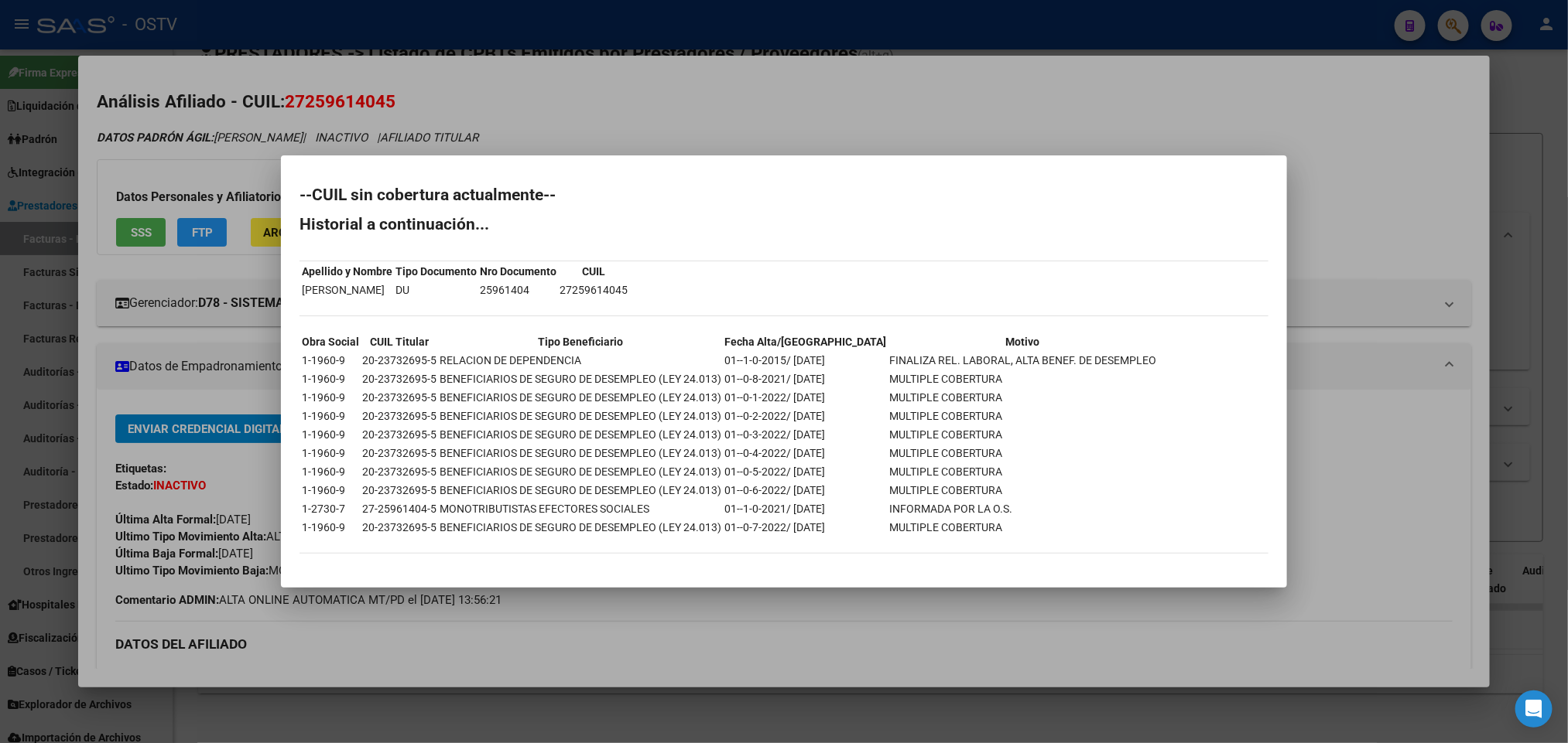
click at [0, 328] on div at bounding box center [784, 372] width 1568 height 743
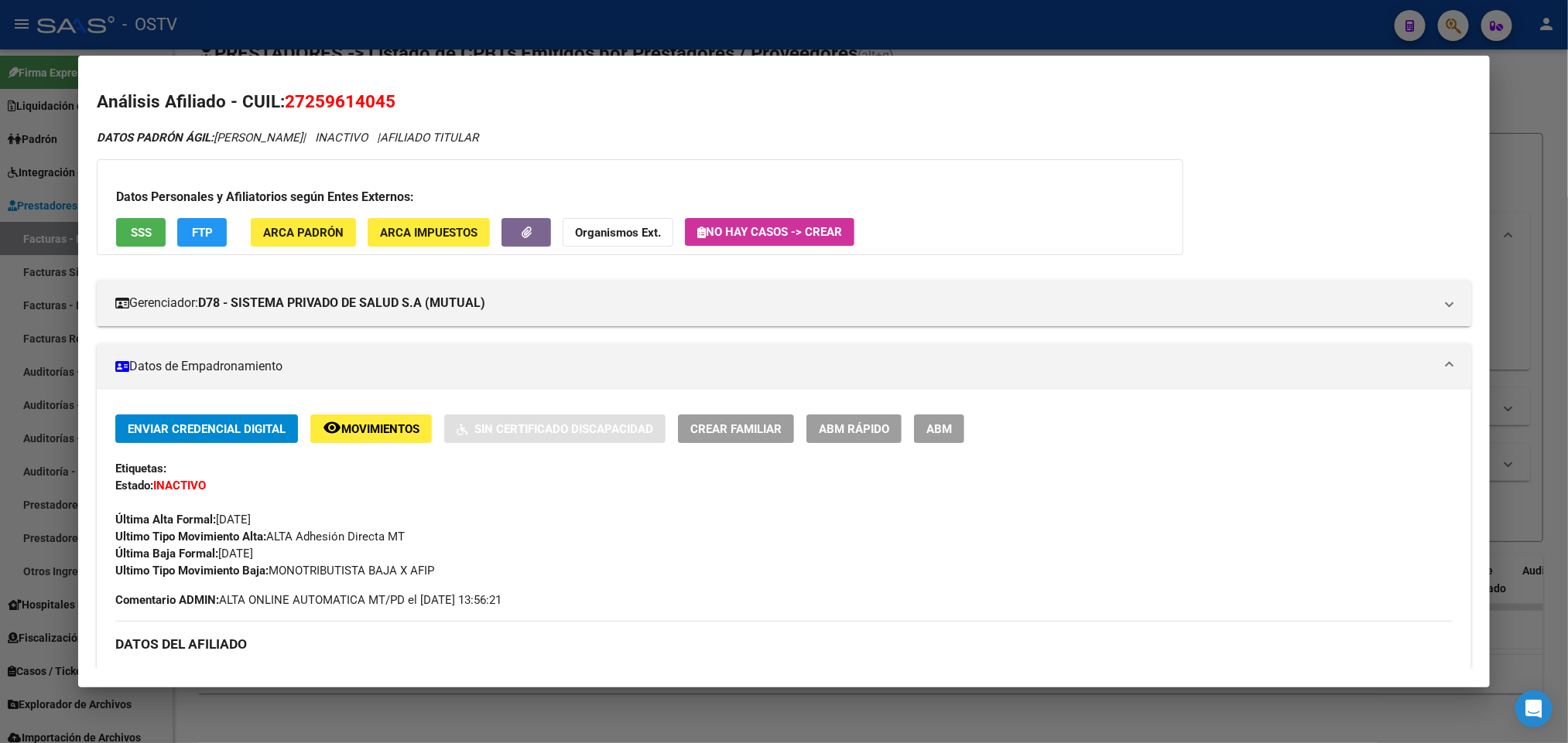
click at [526, 33] on div at bounding box center [784, 372] width 1568 height 743
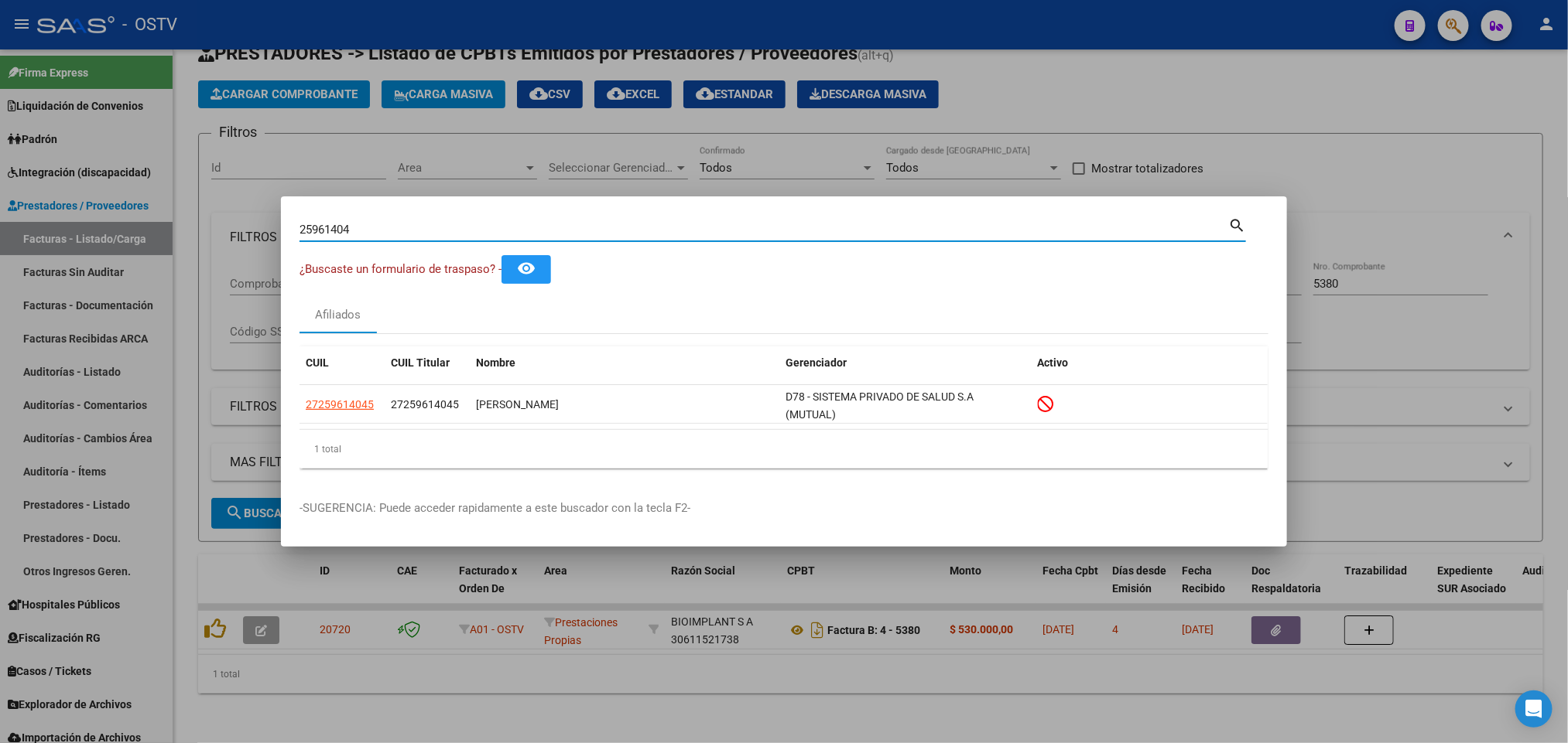
drag, startPoint x: 372, startPoint y: 232, endPoint x: 0, endPoint y: 284, distance: 375.6
click at [0, 284] on div "25961404 Buscar (apellido, dni, cuil, nro traspaso, cuit, obra social) search ¿…" at bounding box center [784, 372] width 1568 height 743
paste input "6288962"
type input "26288962"
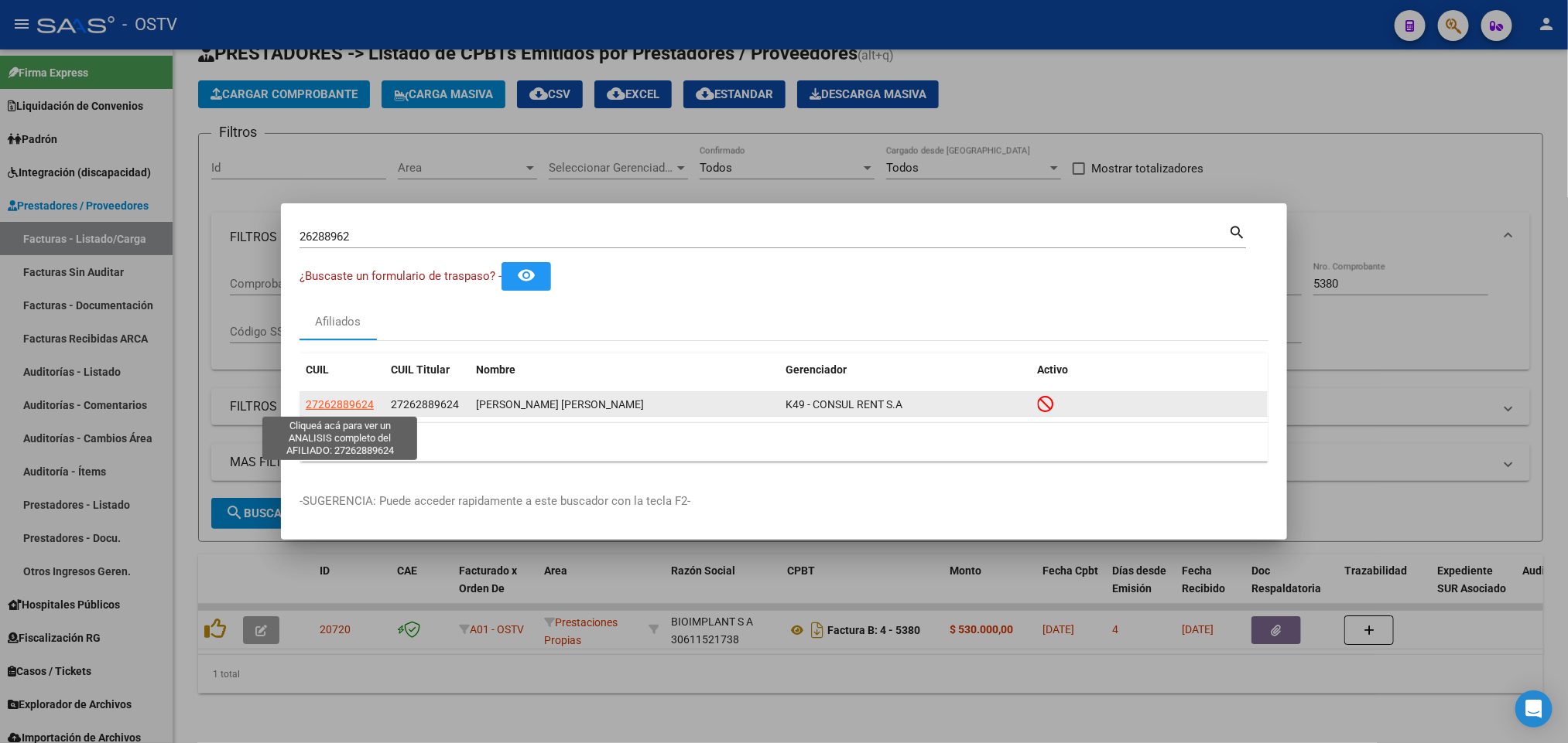
click at [319, 399] on span "27262889624" at bounding box center [339, 404] width 68 height 12
type textarea "27262889624"
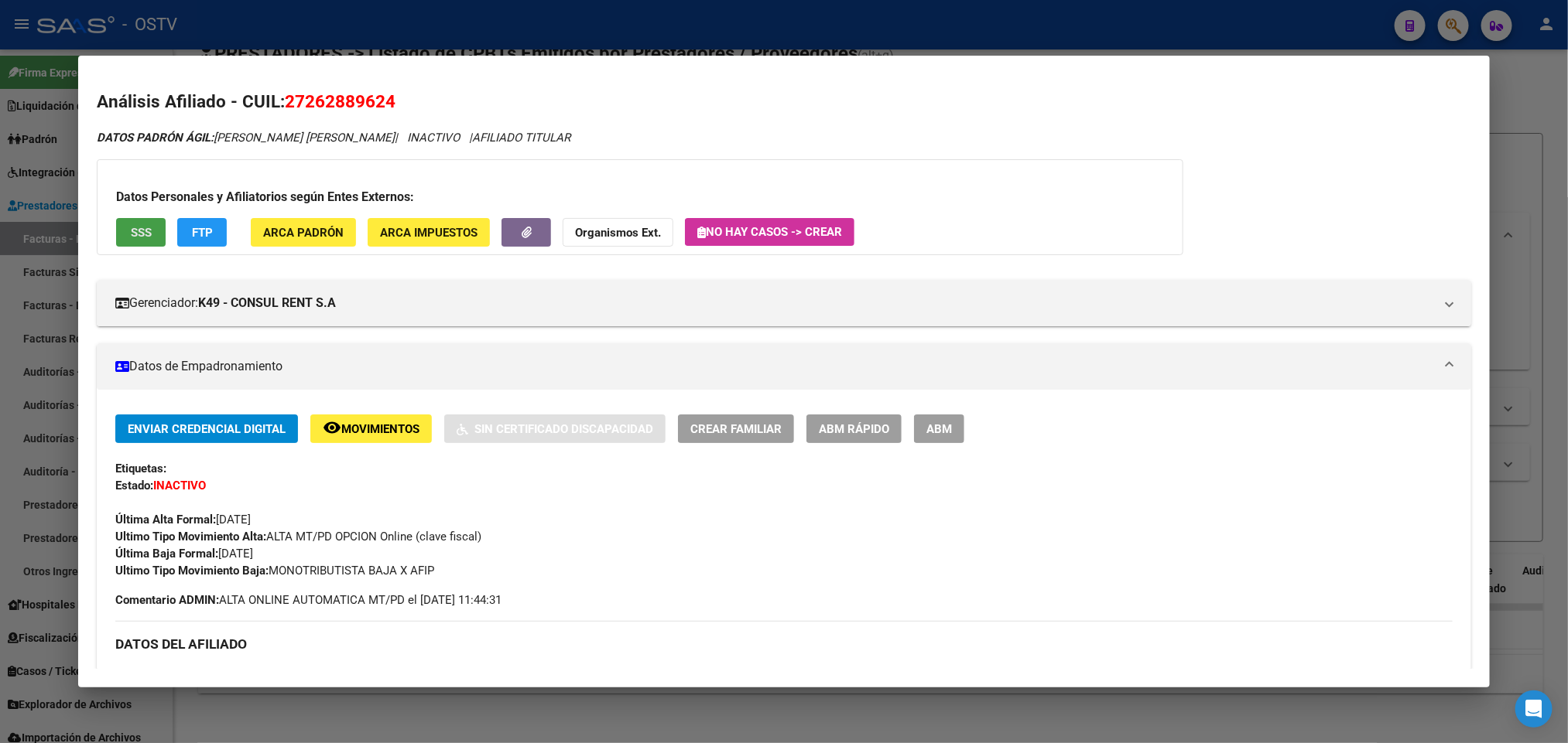
click at [153, 237] on button "SSS" at bounding box center [141, 233] width 50 height 28
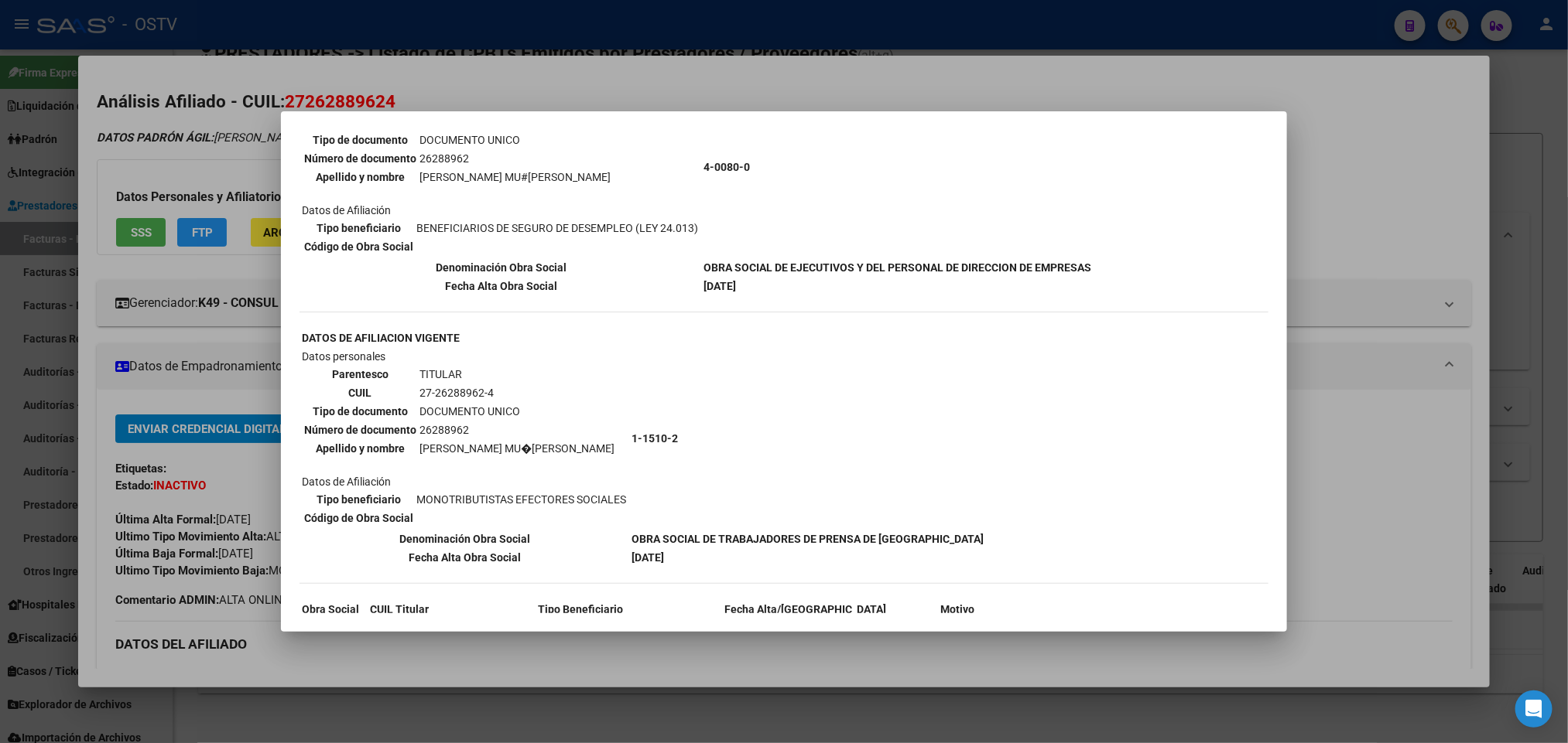
scroll to position [406, 0]
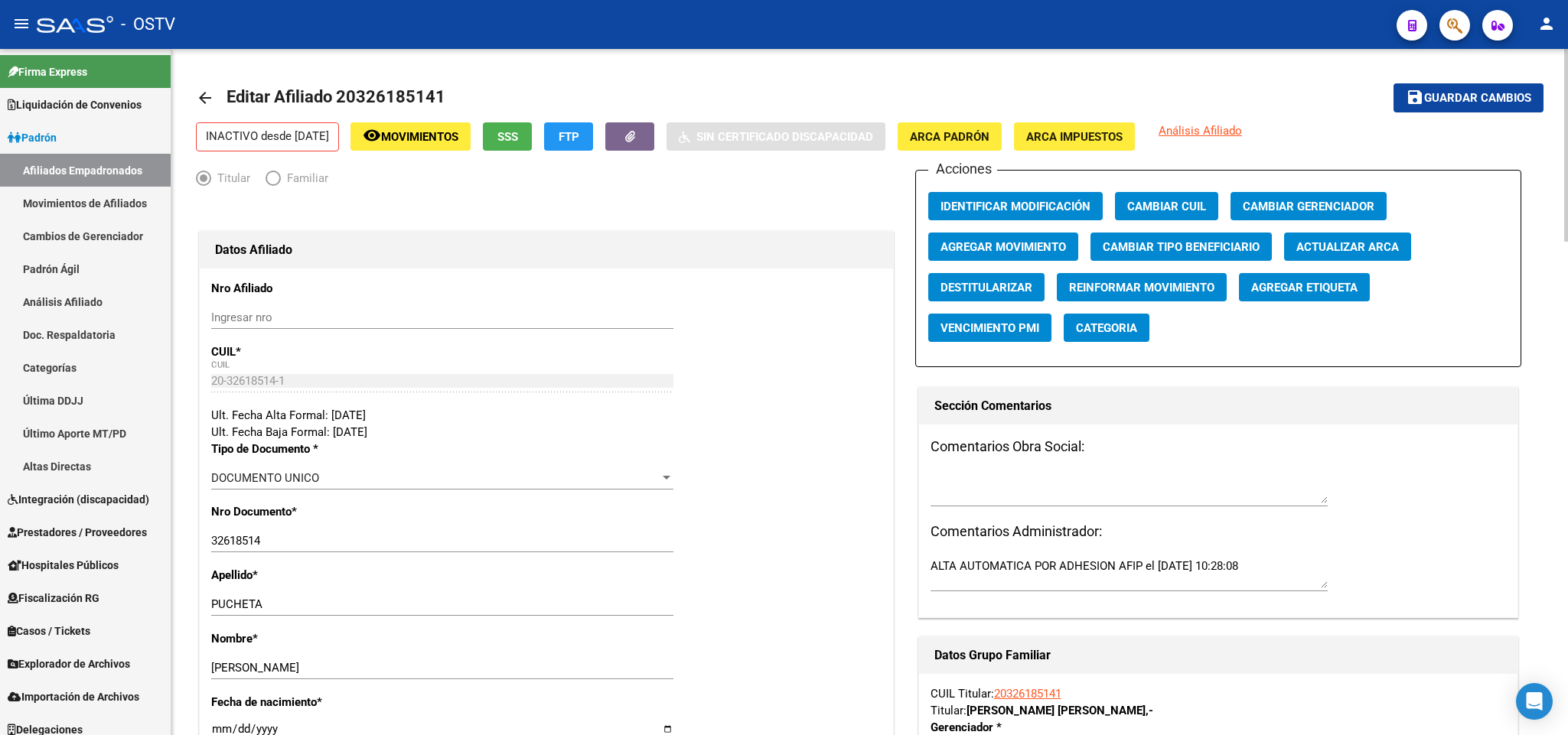
click at [205, 100] on mat-icon "arrow_back" at bounding box center [205, 97] width 18 height 18
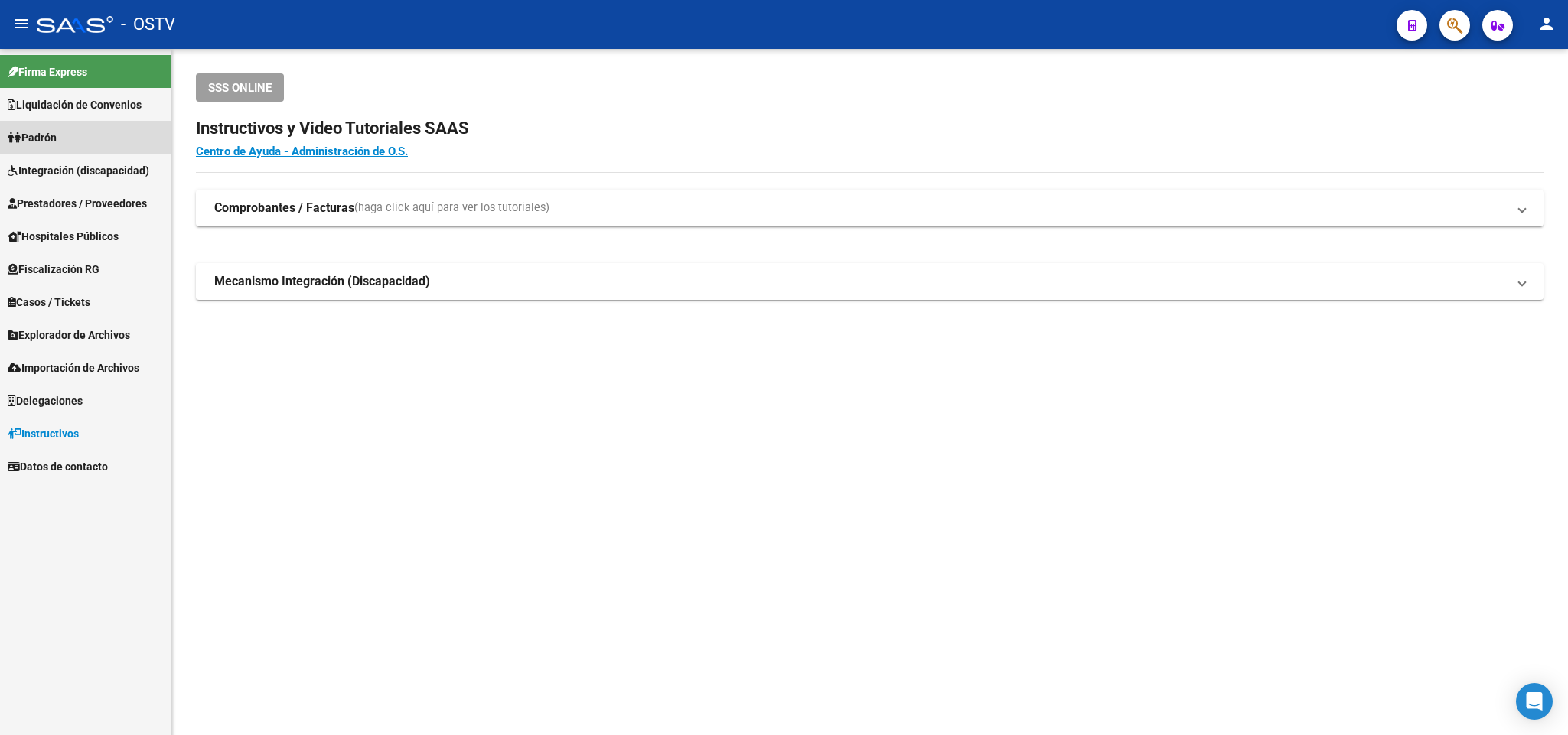
click at [106, 126] on link "Padrón" at bounding box center [85, 137] width 171 height 33
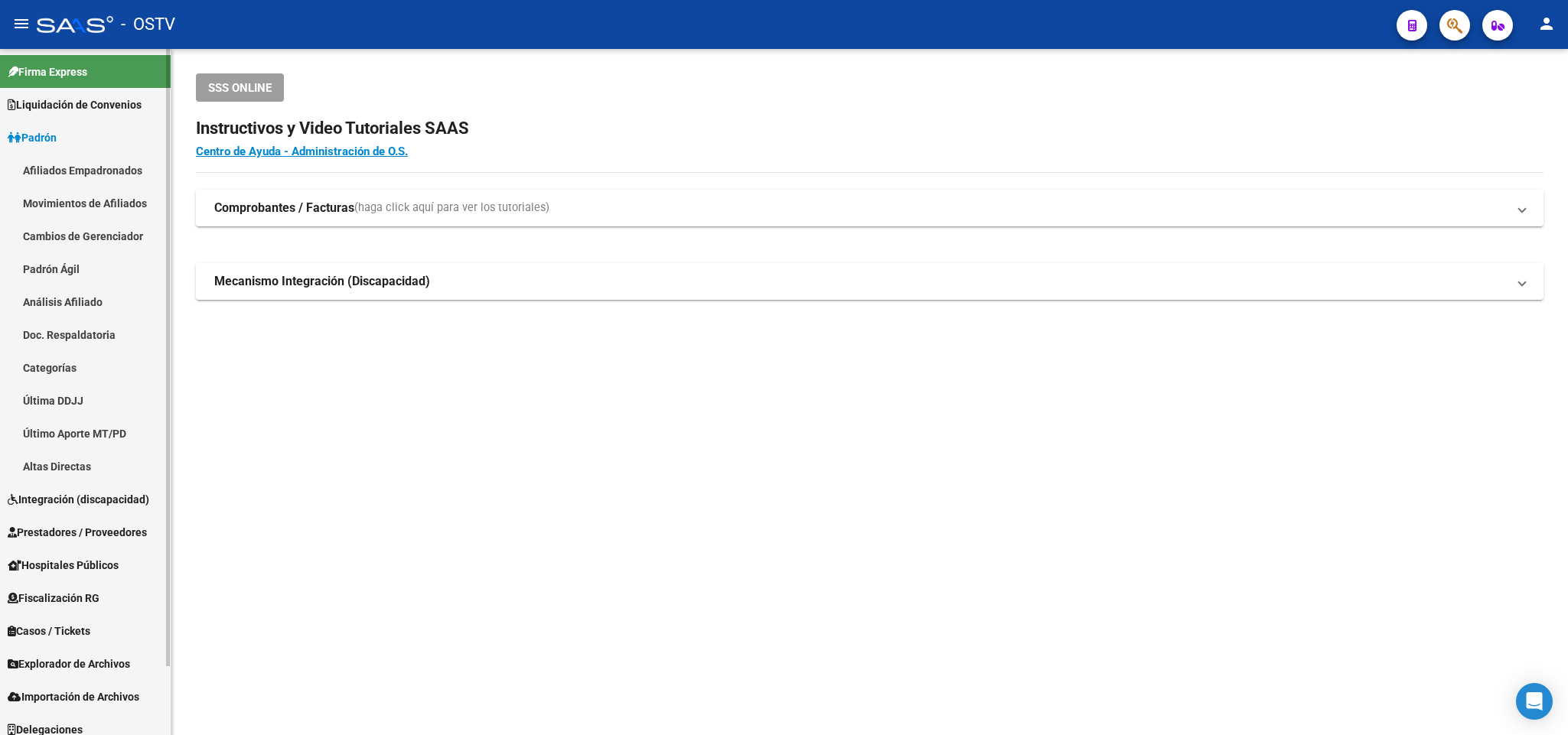
click at [70, 269] on link "Padrón Ágil" at bounding box center [85, 270] width 171 height 33
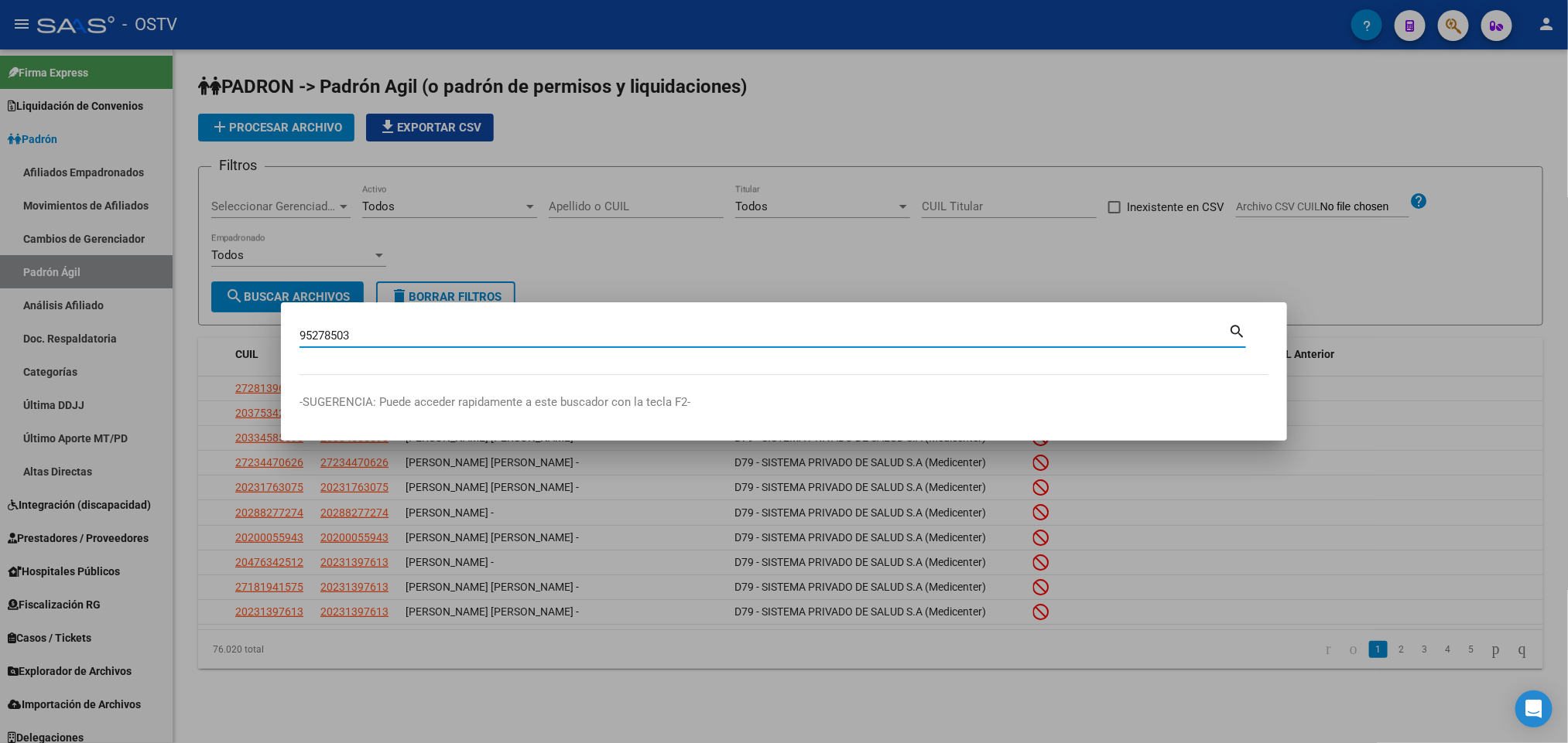
type input "95278503"
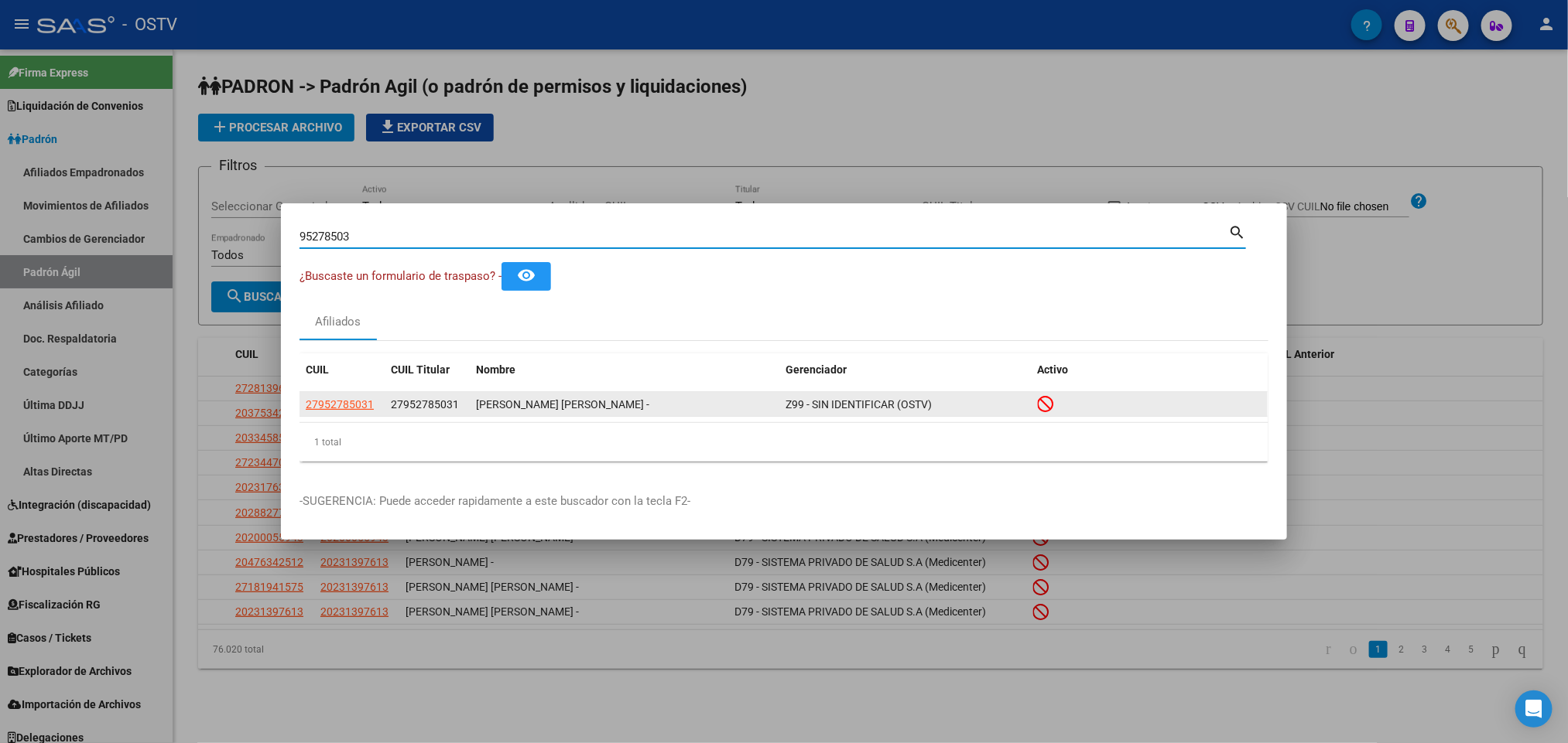
click at [350, 411] on app-link-go-to "27952785031" at bounding box center [339, 405] width 68 height 18
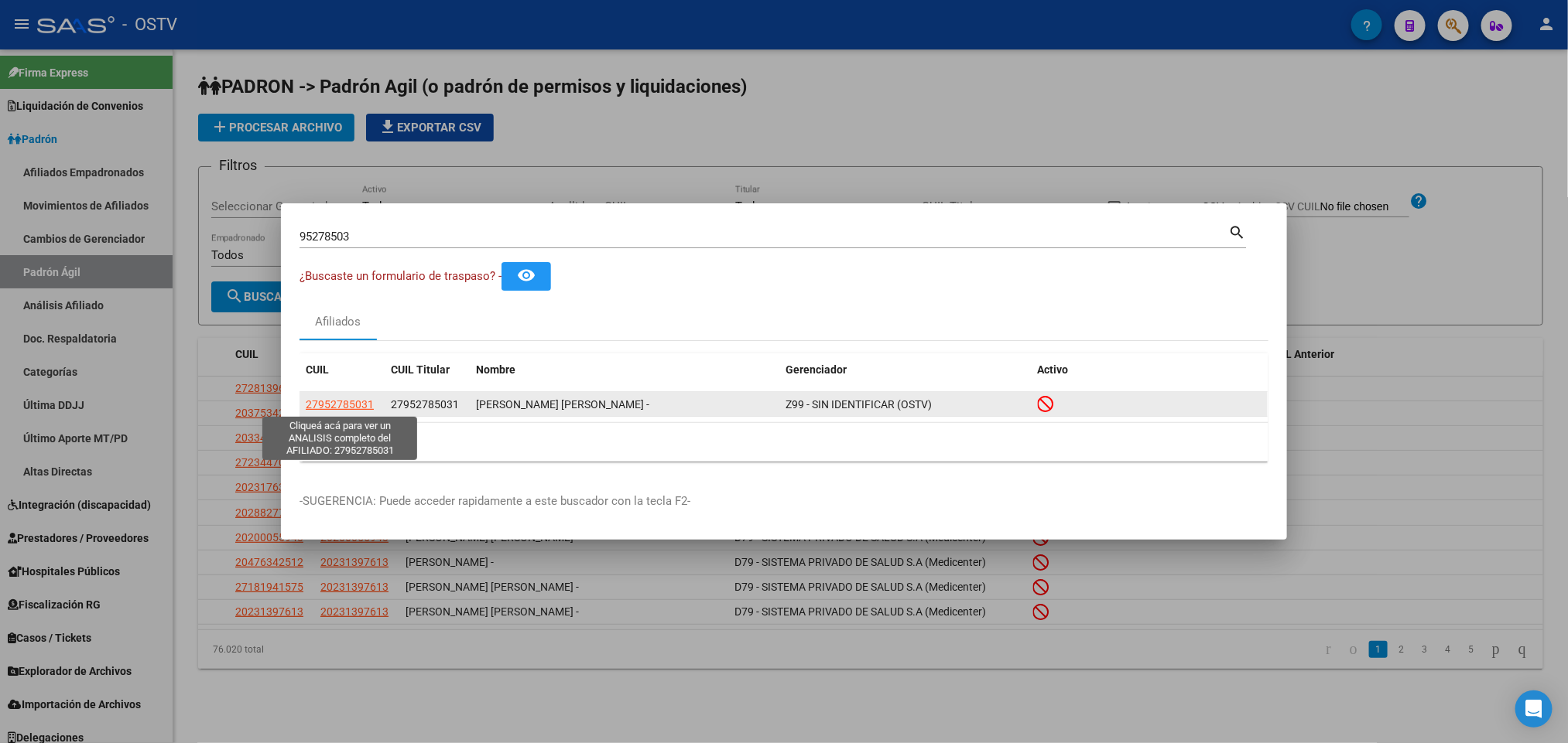
click at [349, 402] on span "27952785031" at bounding box center [339, 404] width 68 height 12
type textarea "27952785031"
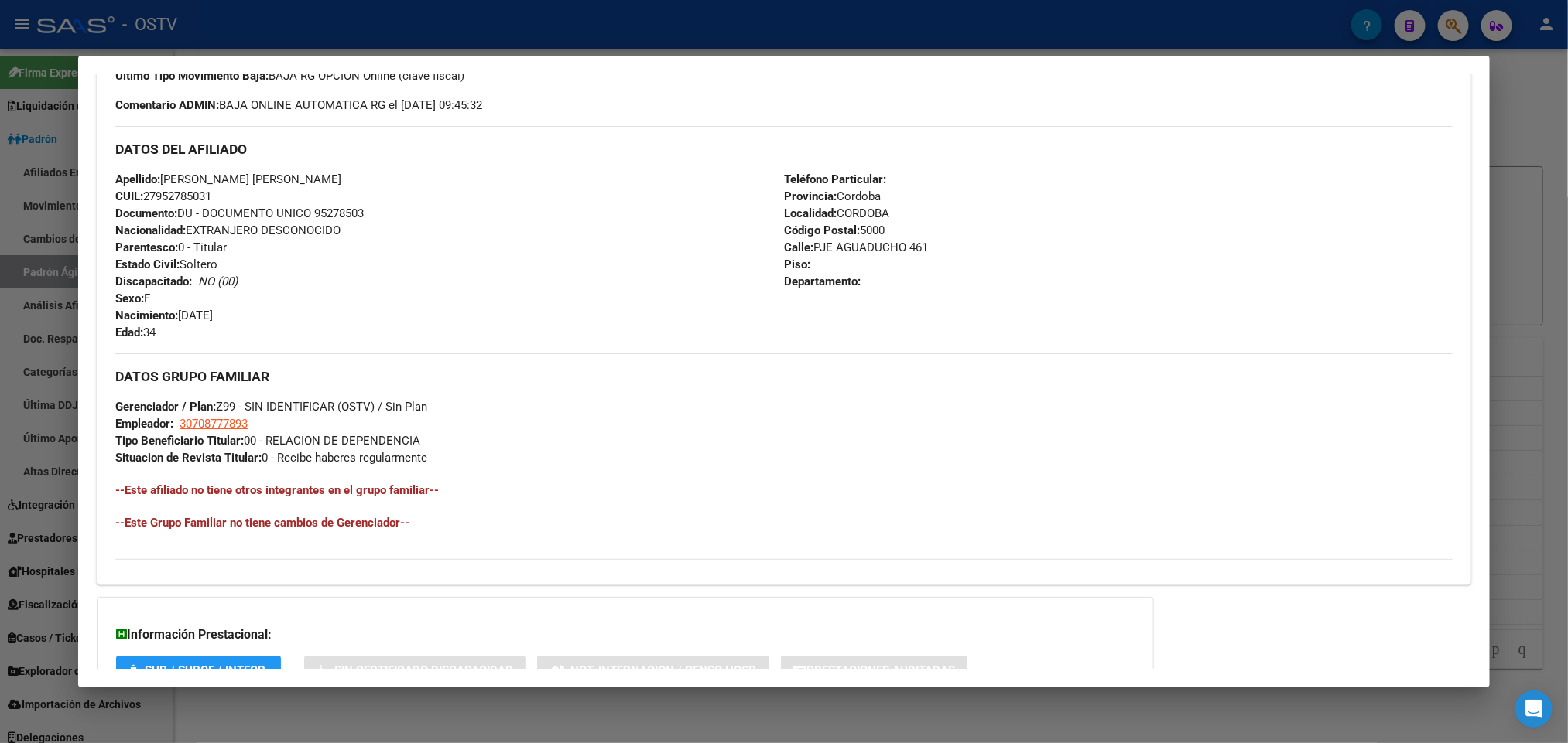
scroll to position [616, 0]
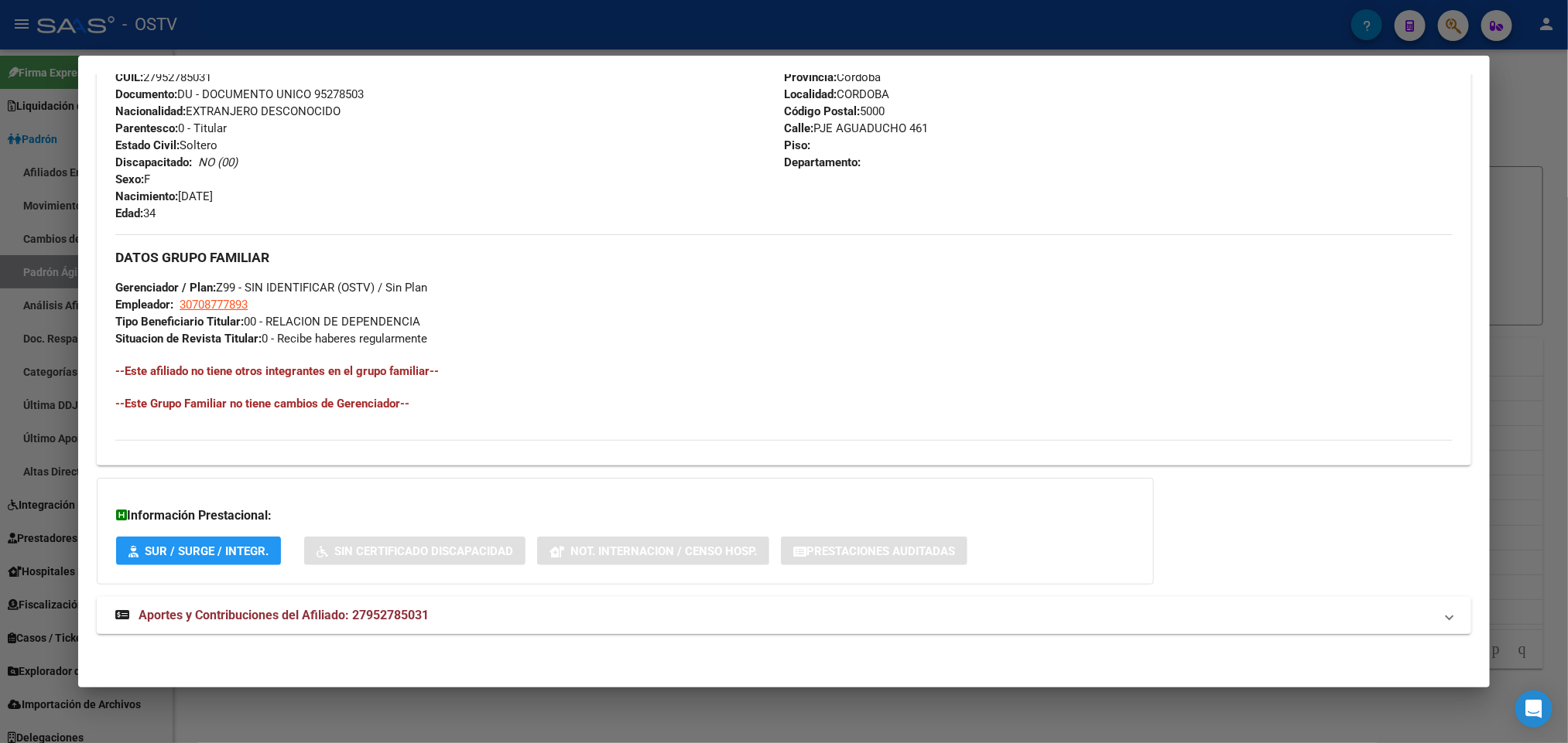
click at [377, 624] on strong "Aportes y Contribuciones del Afiliado: 27952785031" at bounding box center [272, 616] width 313 height 19
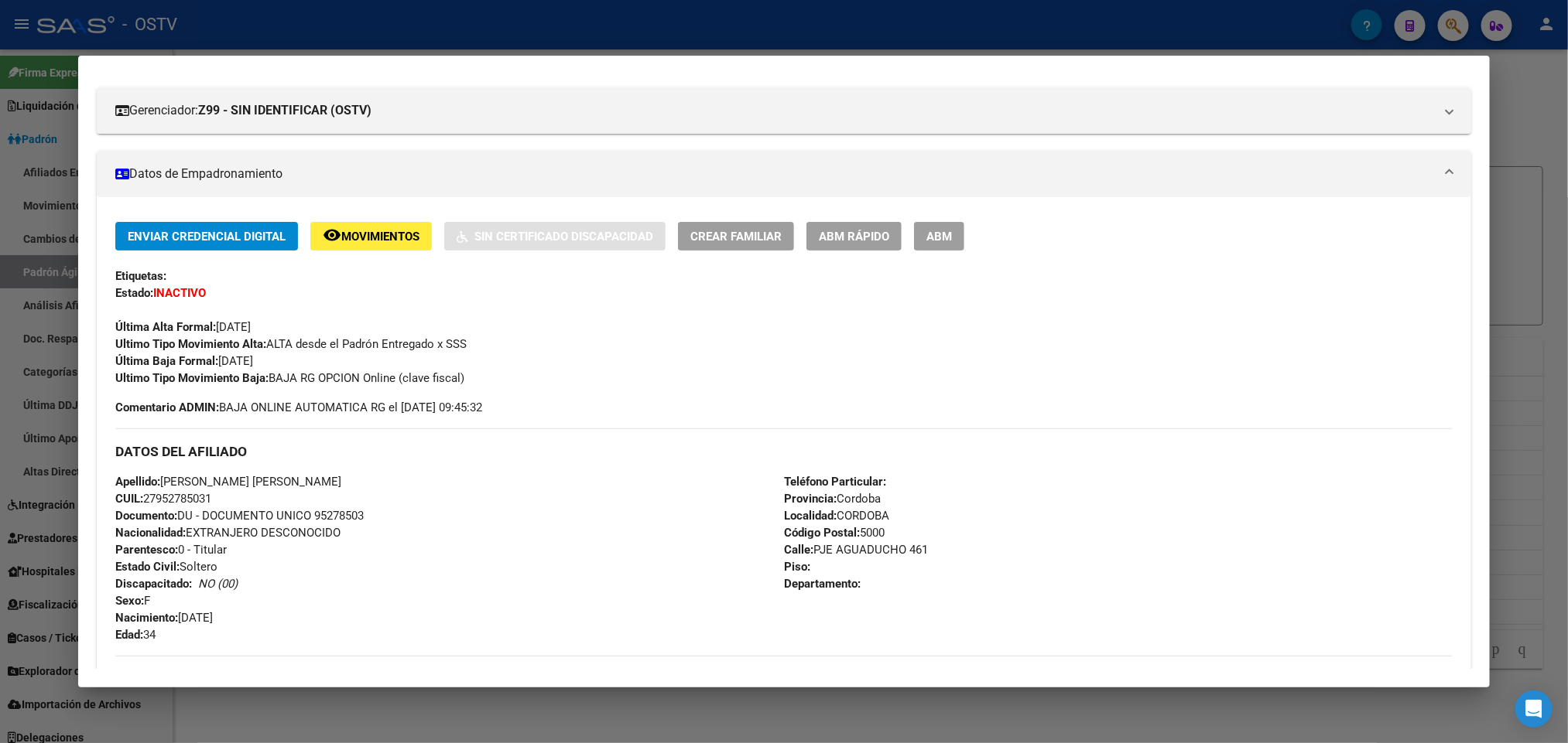
scroll to position [0, 0]
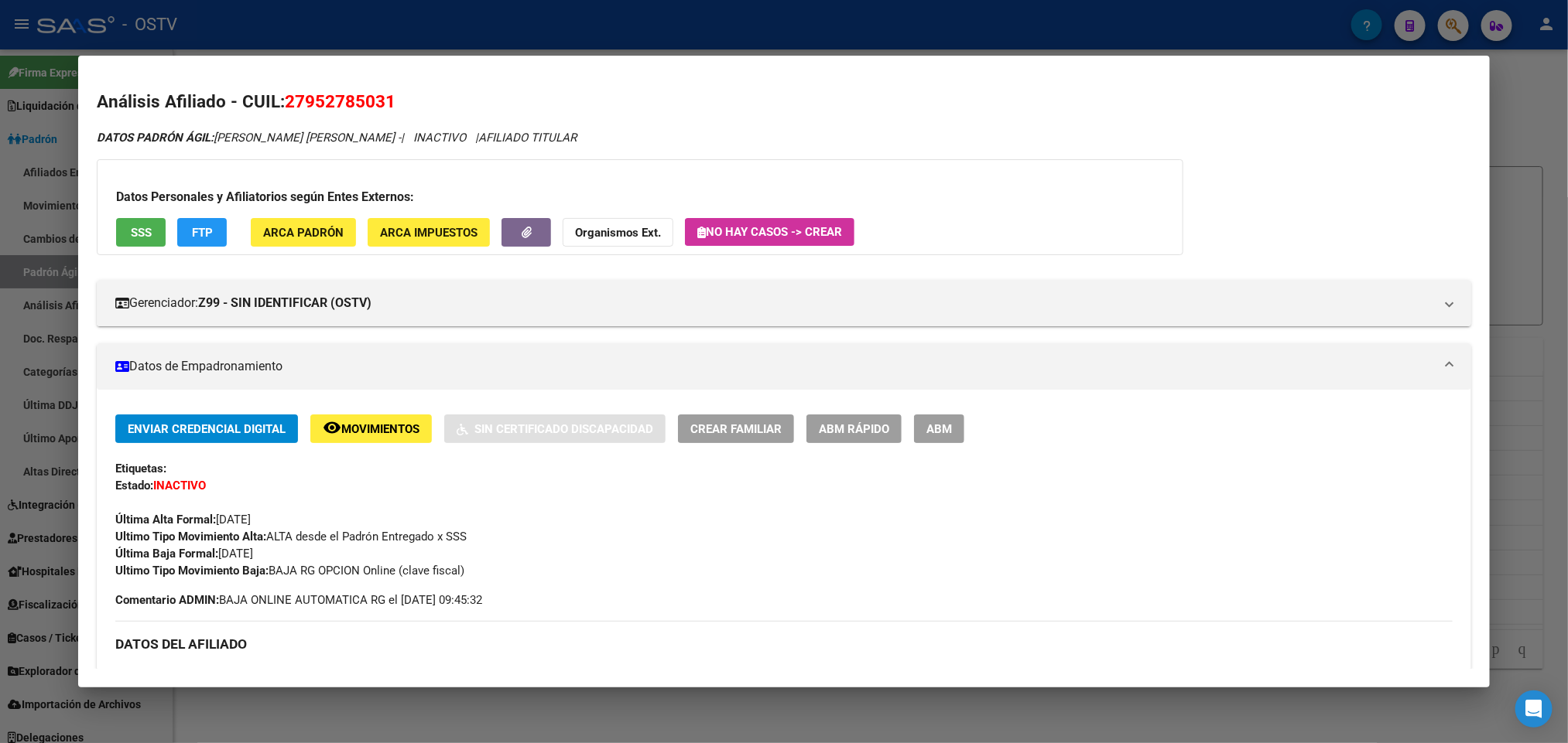
click at [145, 237] on button "SSS" at bounding box center [141, 233] width 50 height 28
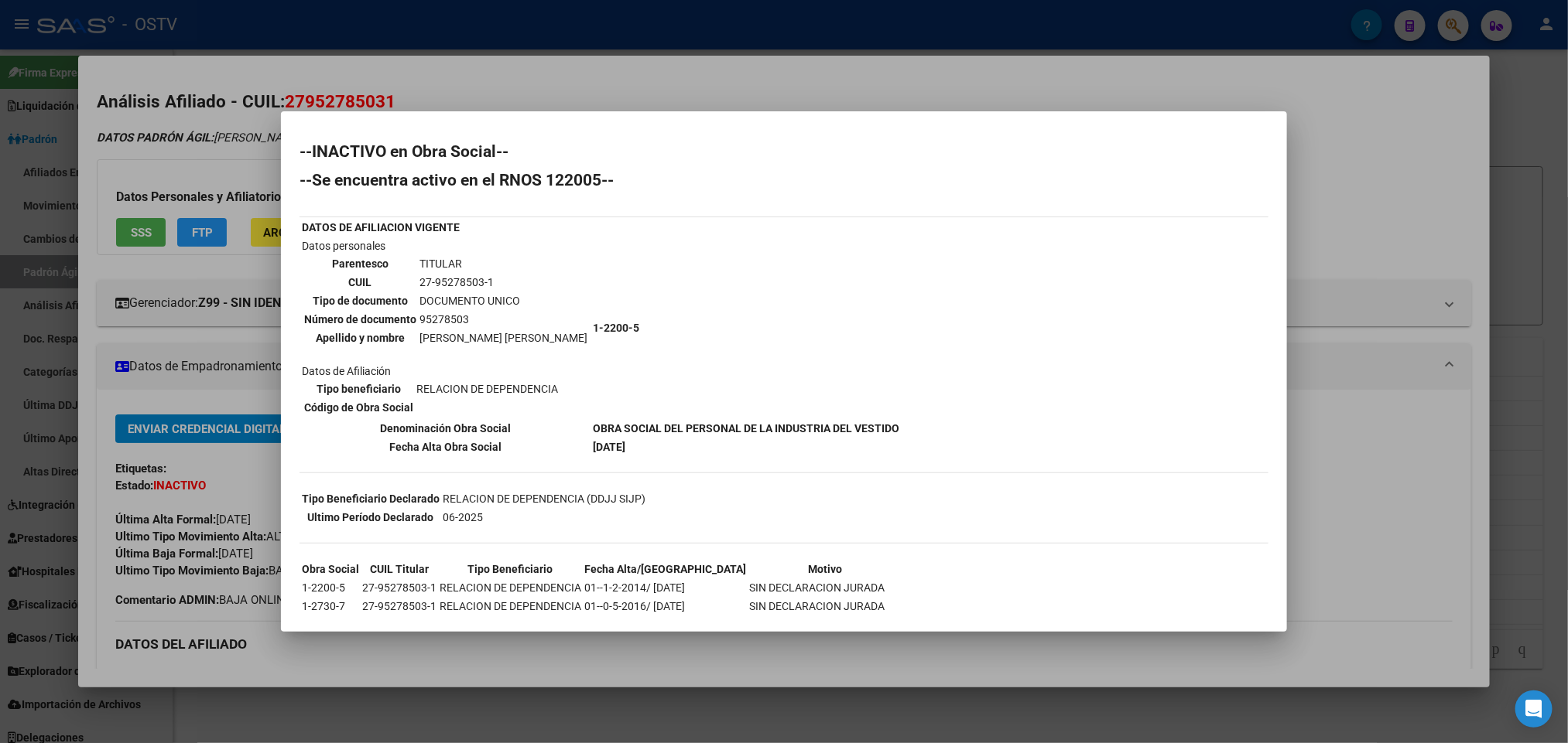
click at [26, 240] on div at bounding box center [784, 372] width 1568 height 743
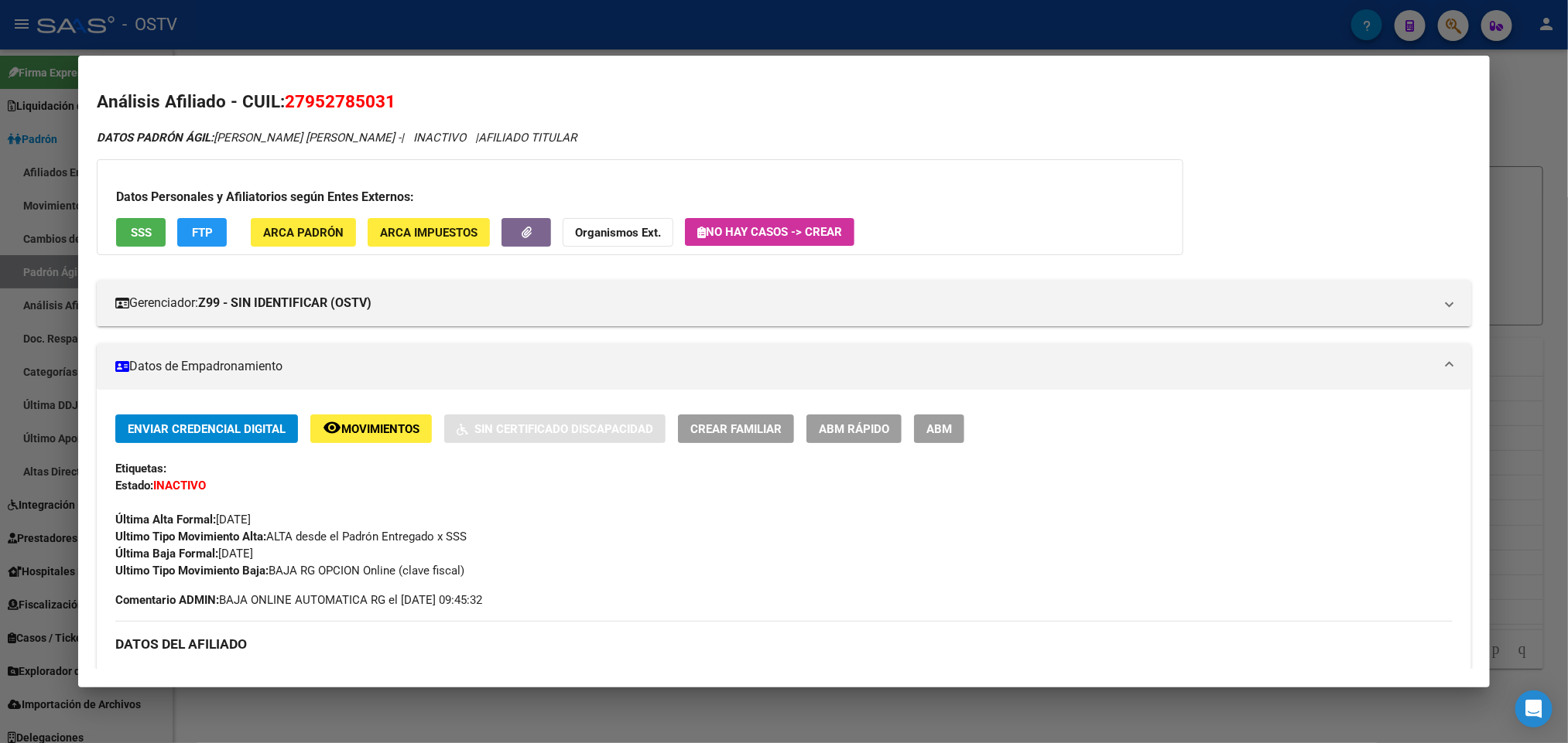
click at [26, 241] on div at bounding box center [784, 372] width 1568 height 743
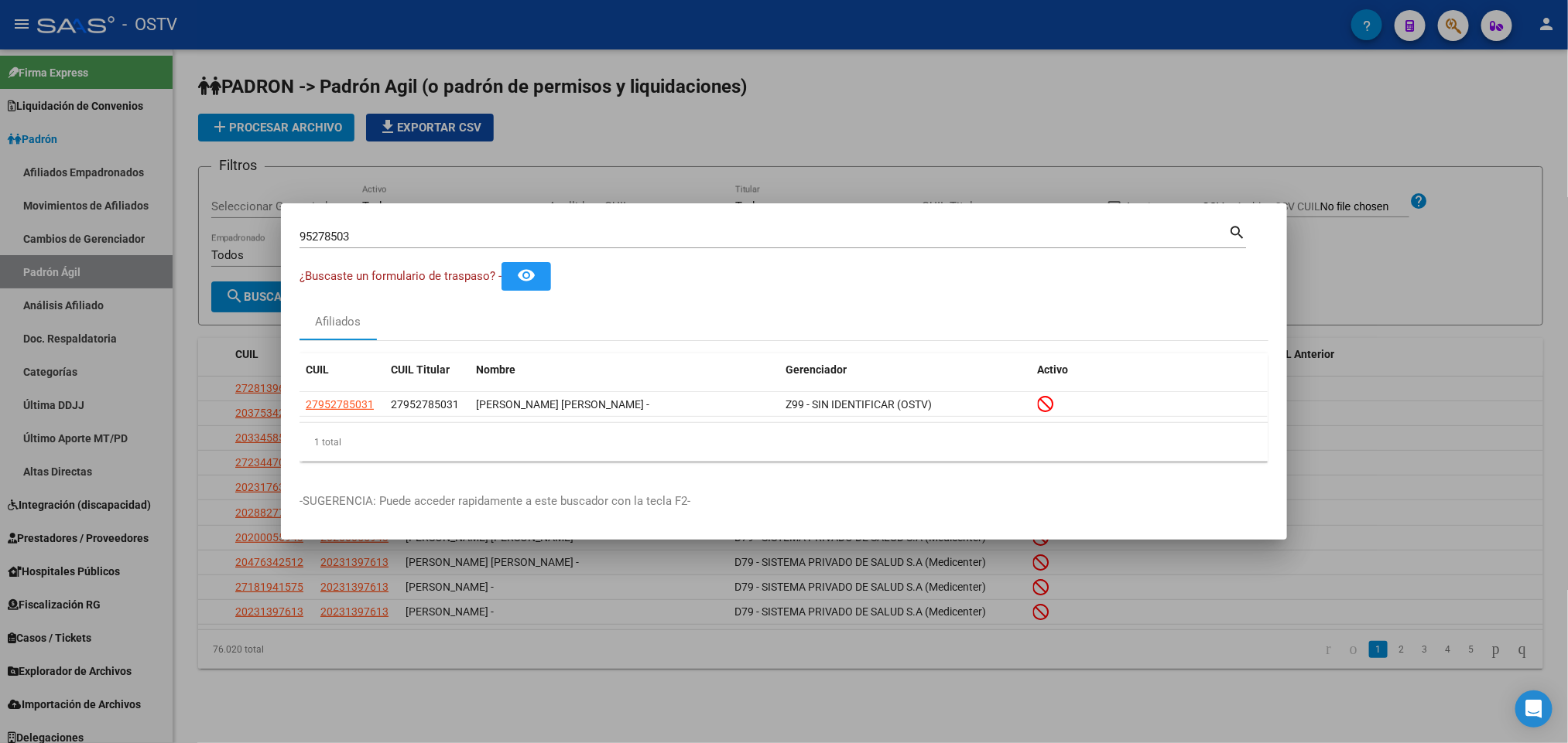
click at [40, 314] on div at bounding box center [784, 372] width 1568 height 743
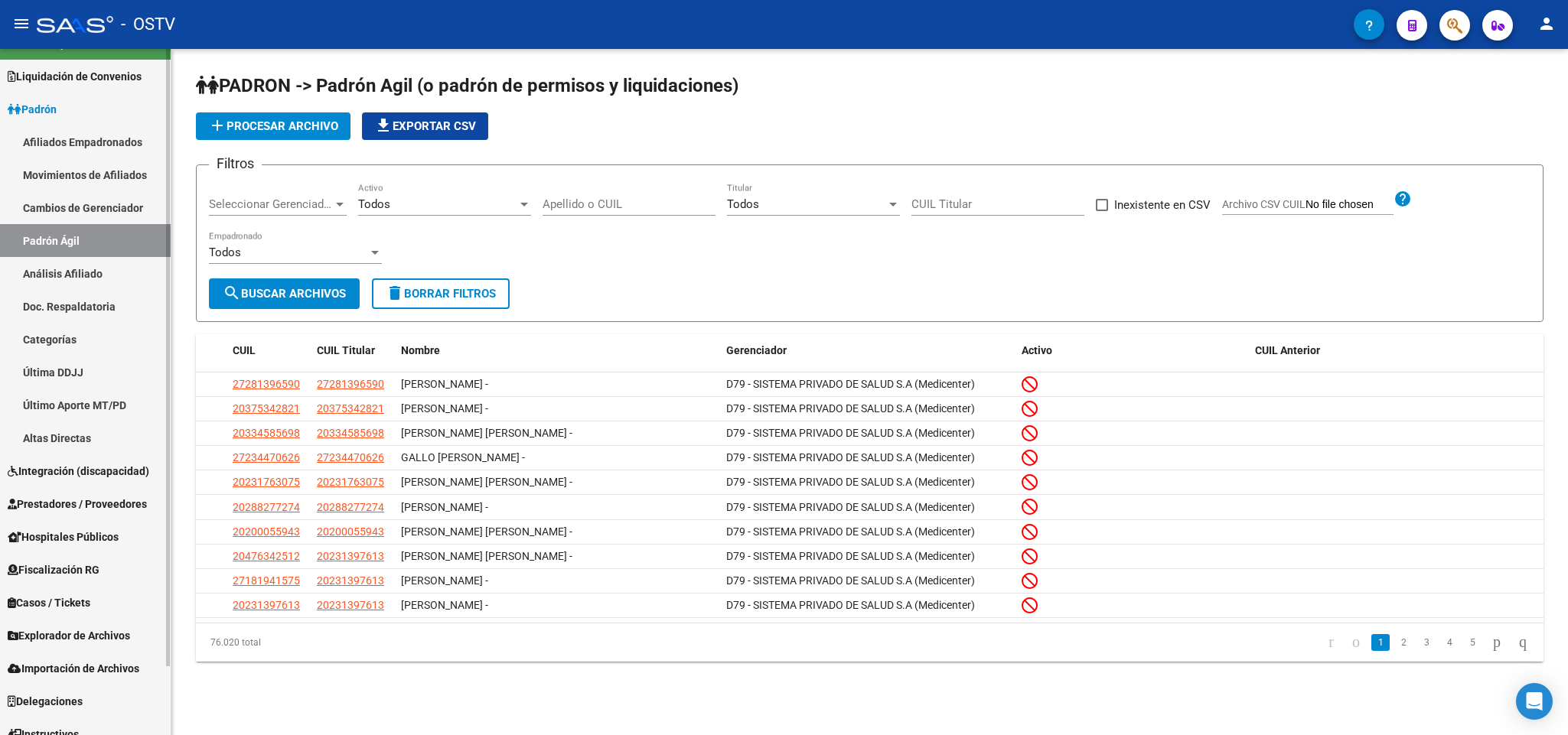
scroll to position [76, 0]
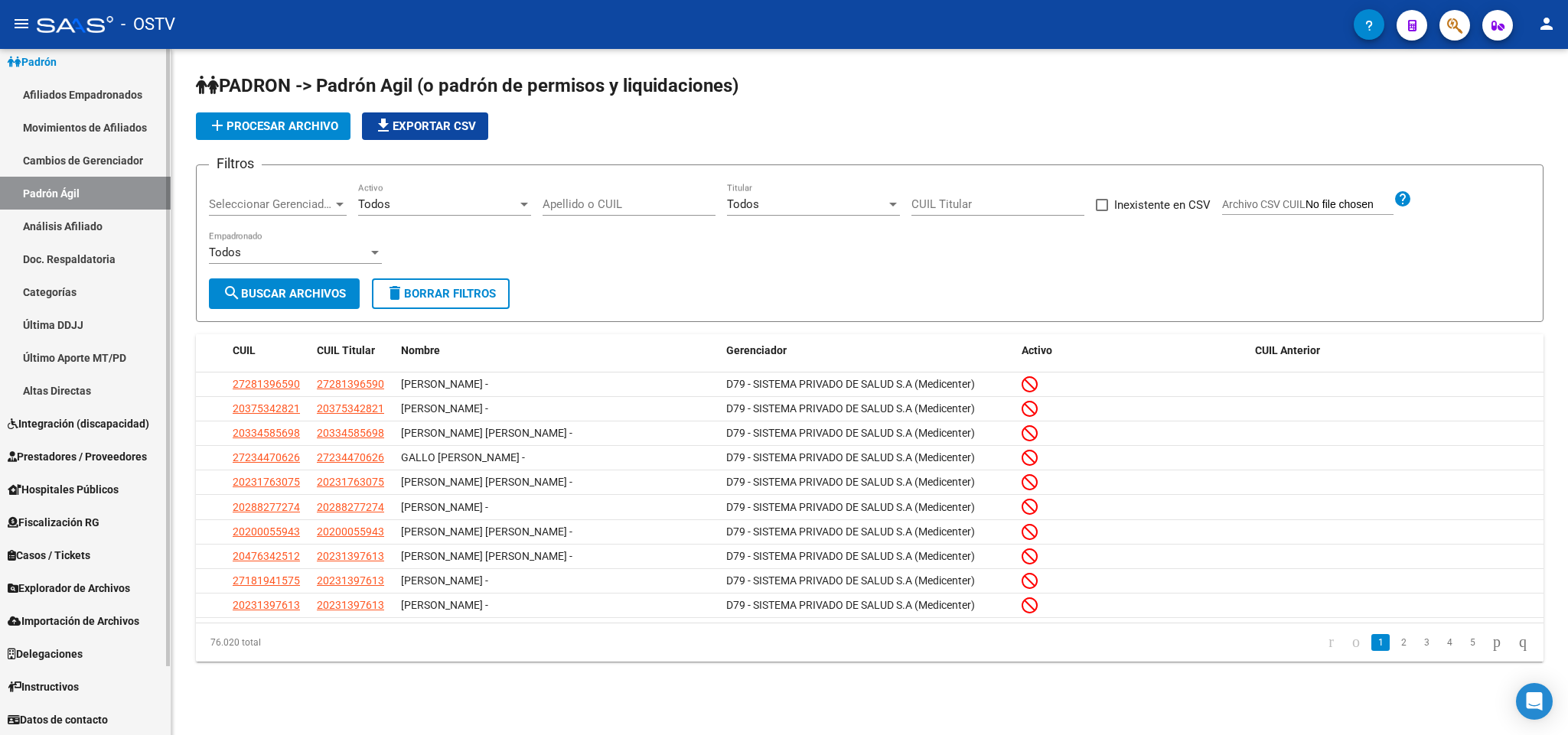
click at [74, 455] on span "Prestadores / Proveedores" at bounding box center [77, 456] width 139 height 17
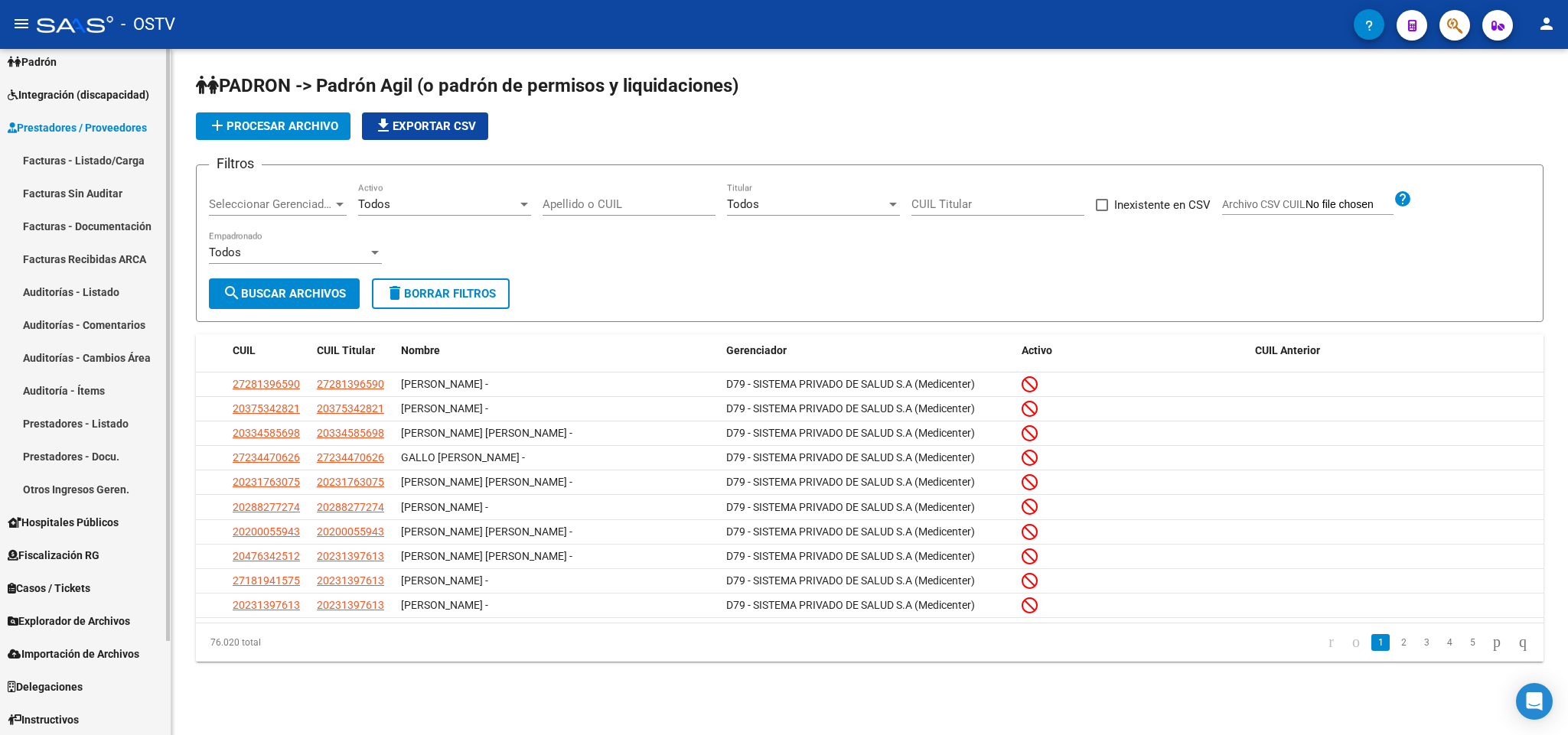
click at [71, 148] on link "Facturas - Listado/Carga" at bounding box center [85, 160] width 171 height 33
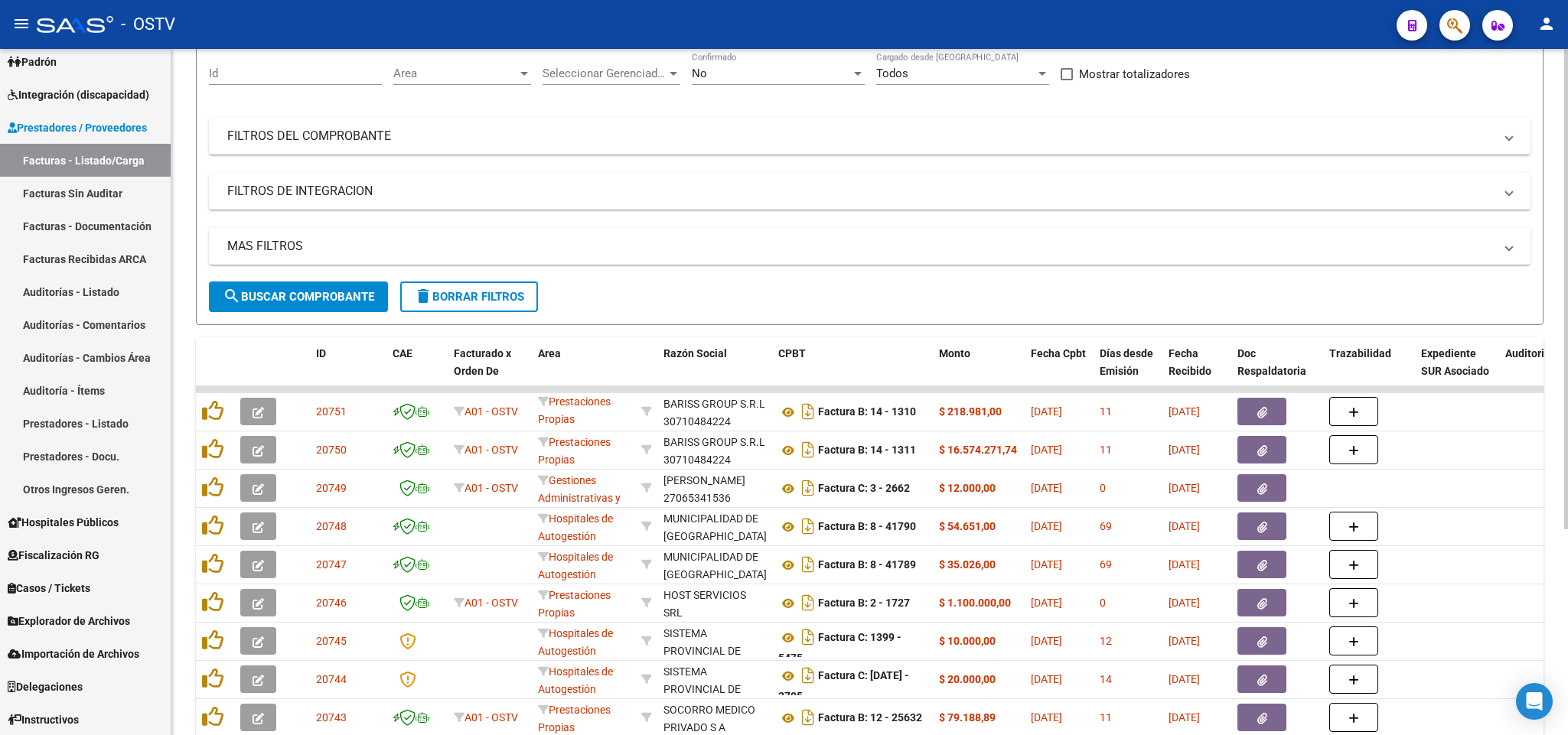
scroll to position [294, 0]
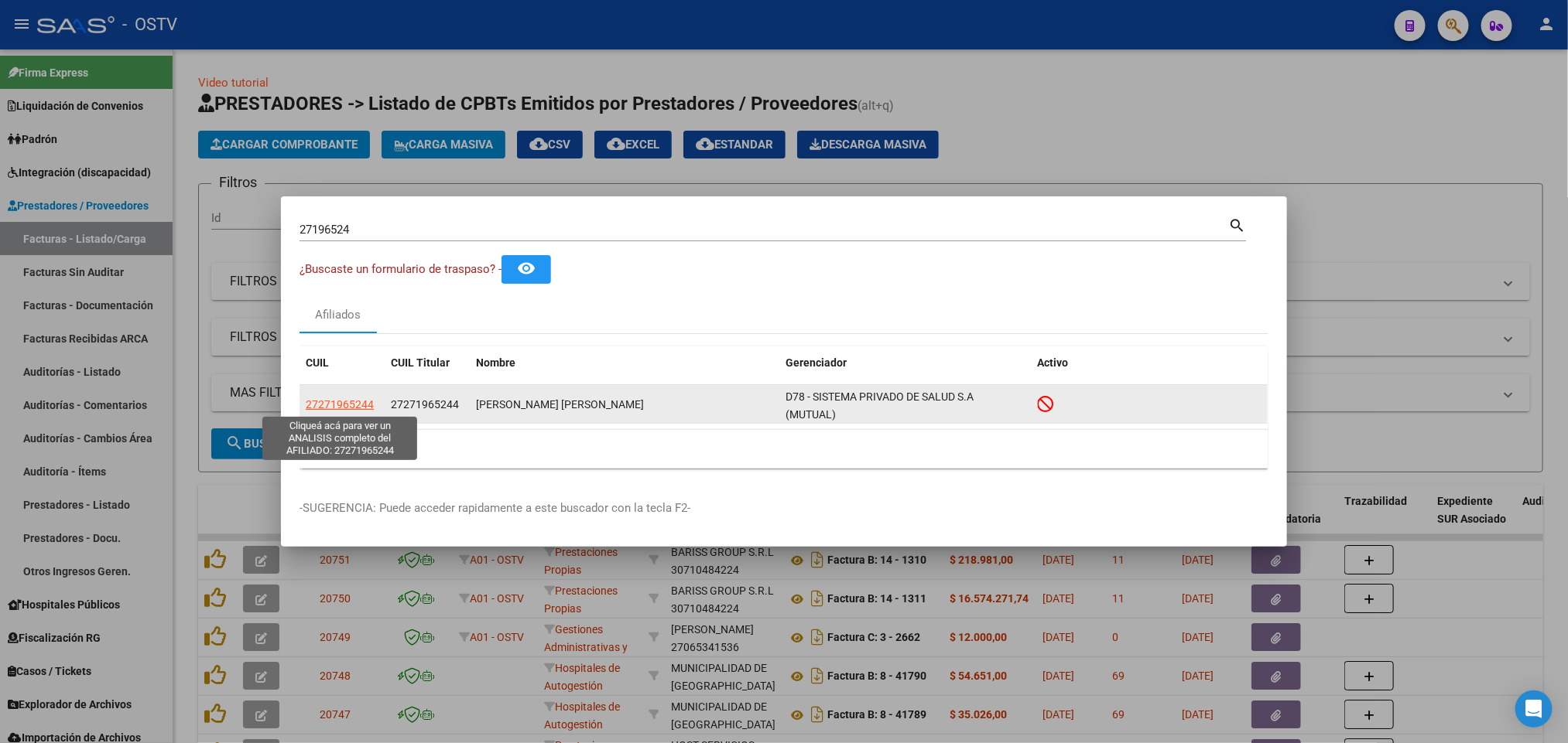
click at [321, 407] on span "27271965244" at bounding box center [339, 404] width 68 height 12
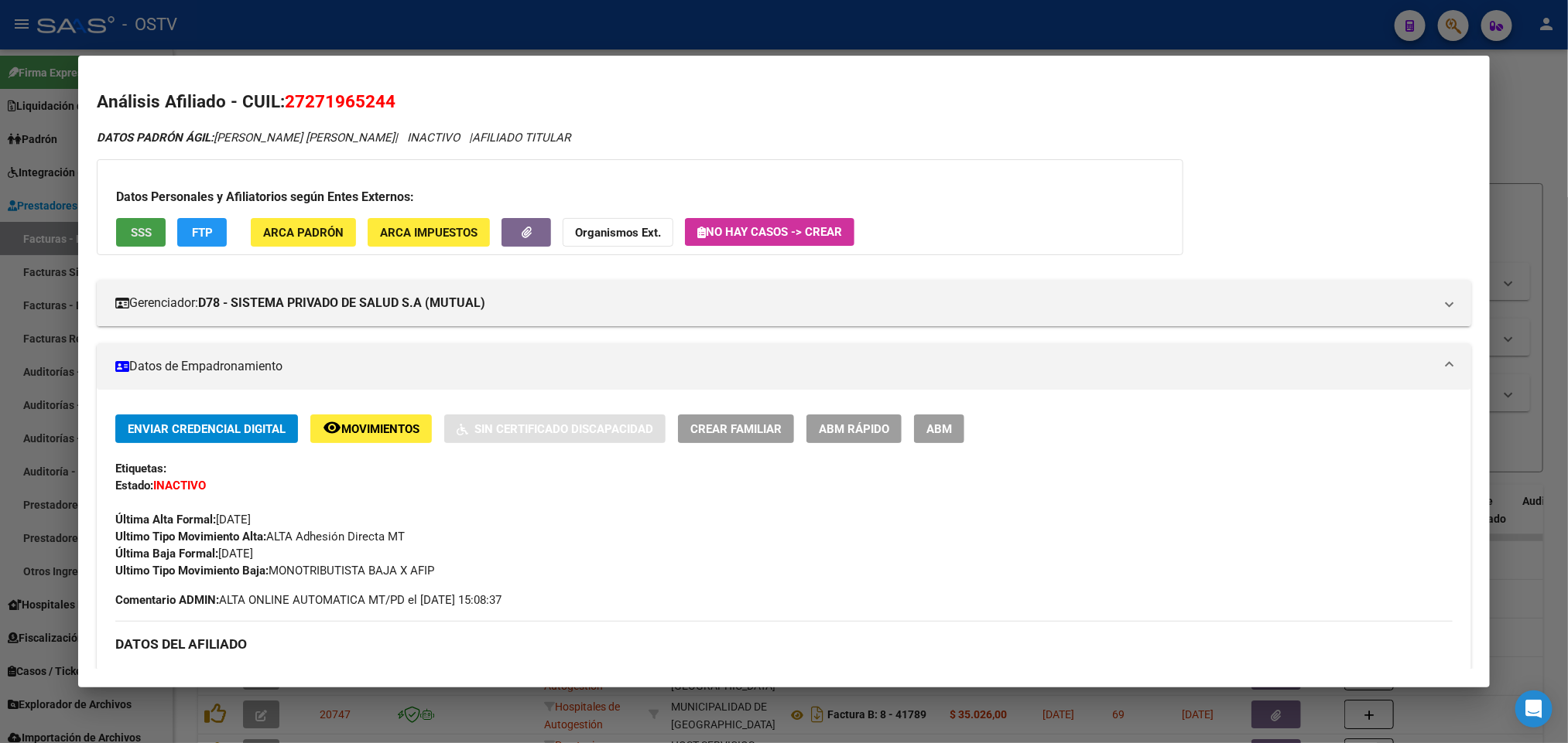
click at [156, 237] on button "SSS" at bounding box center [141, 233] width 50 height 28
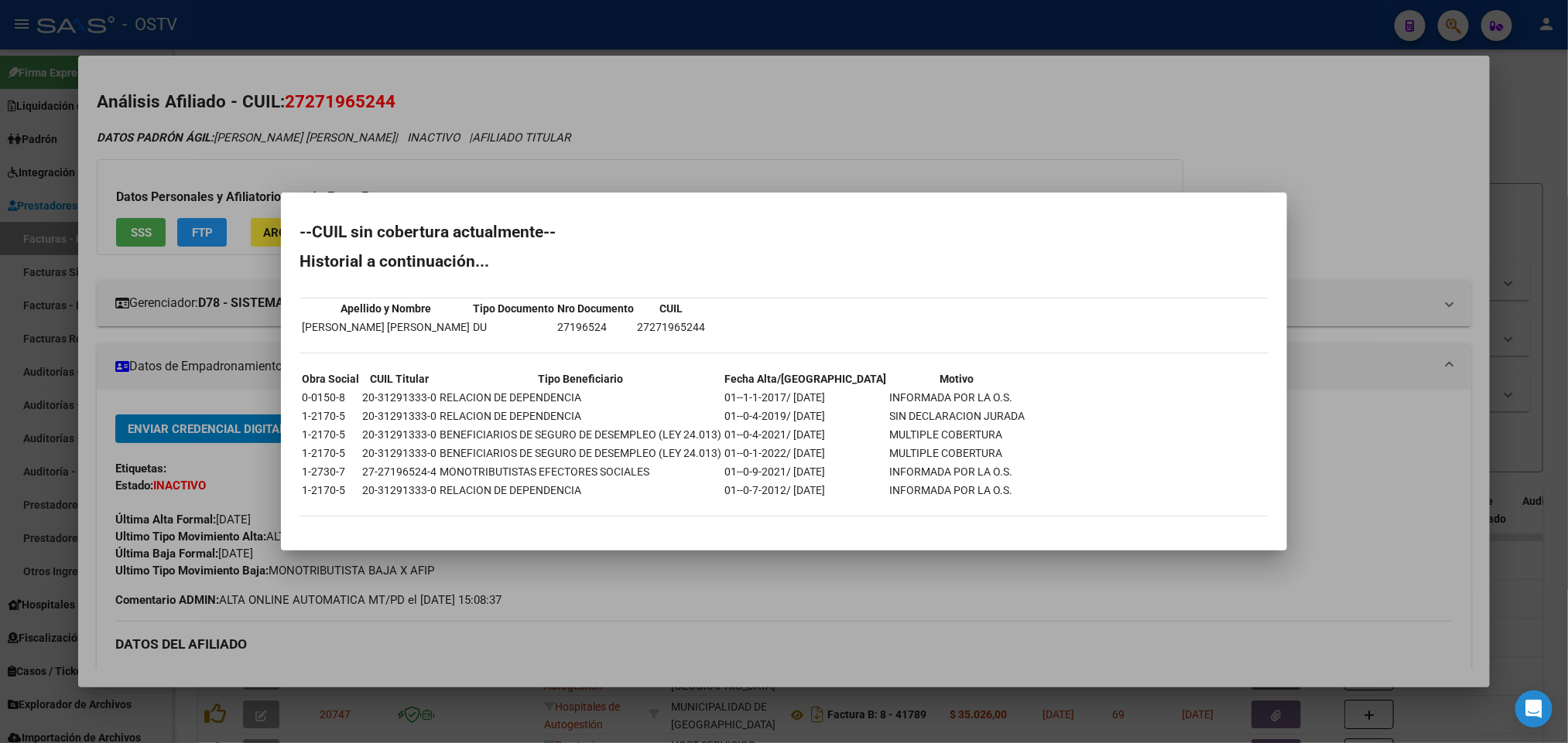
click at [425, 65] on div at bounding box center [784, 372] width 1568 height 743
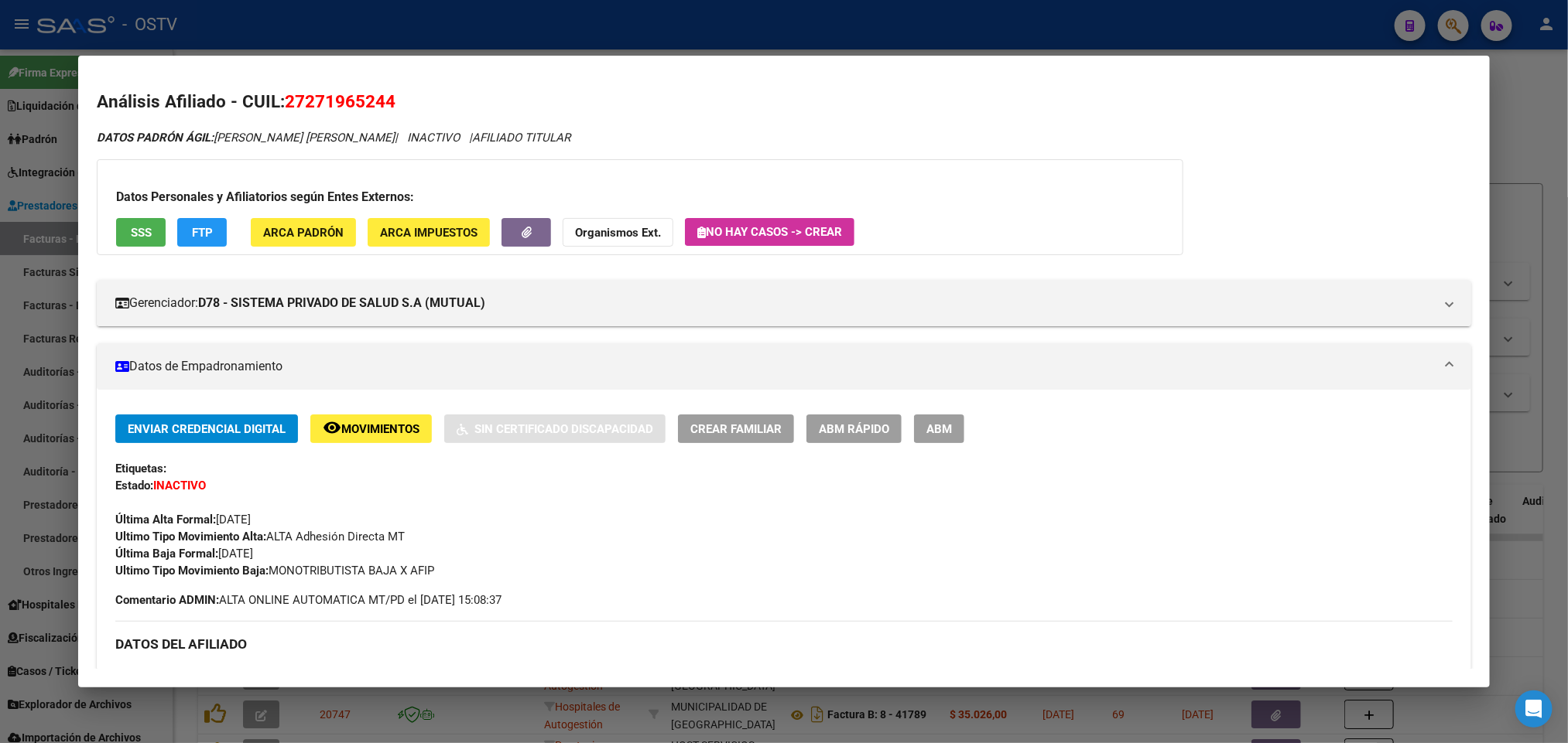
drag, startPoint x: 407, startPoint y: 38, endPoint x: 400, endPoint y: 44, distance: 9.2
click at [404, 38] on div at bounding box center [784, 372] width 1568 height 743
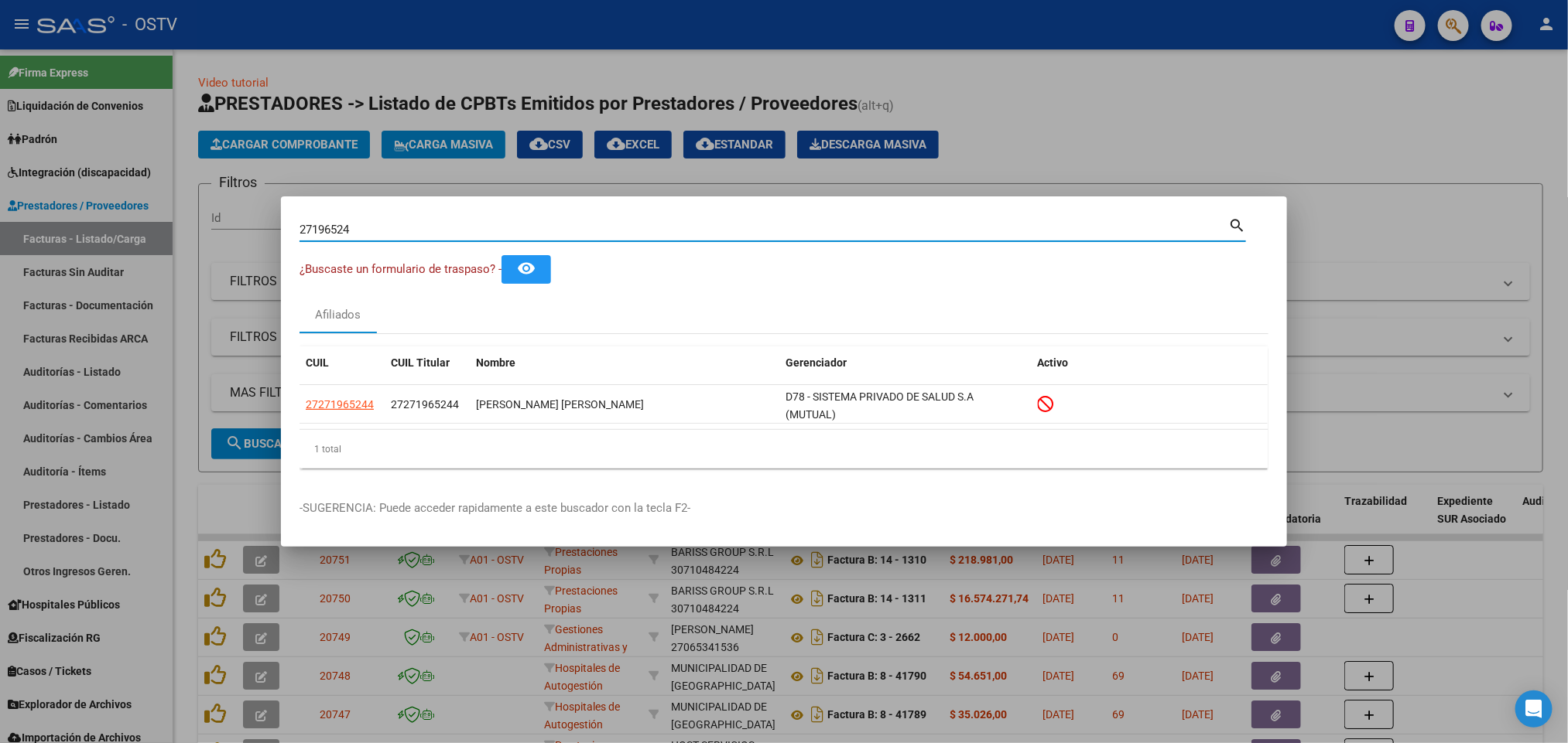
drag, startPoint x: 372, startPoint y: 230, endPoint x: 0, endPoint y: 237, distance: 372.1
click at [0, 240] on div "27196524 Buscar (apellido, dni, cuil, nro traspaso, cuit, obra social) search ¿…" at bounding box center [784, 372] width 1568 height 743
paste input "849395"
type input "27849395"
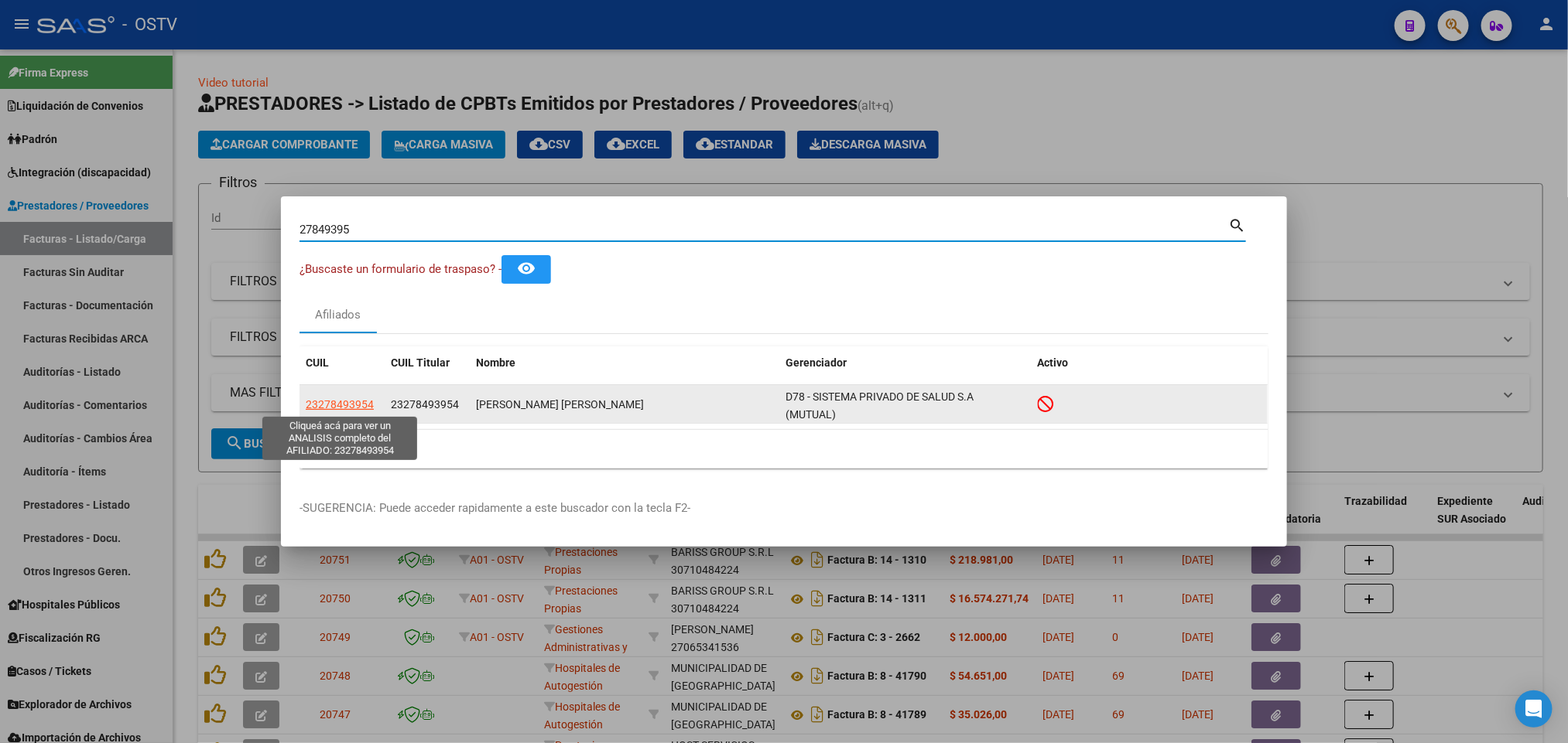
click at [357, 410] on span "23278493954" at bounding box center [339, 404] width 68 height 12
type textarea "23278493954"
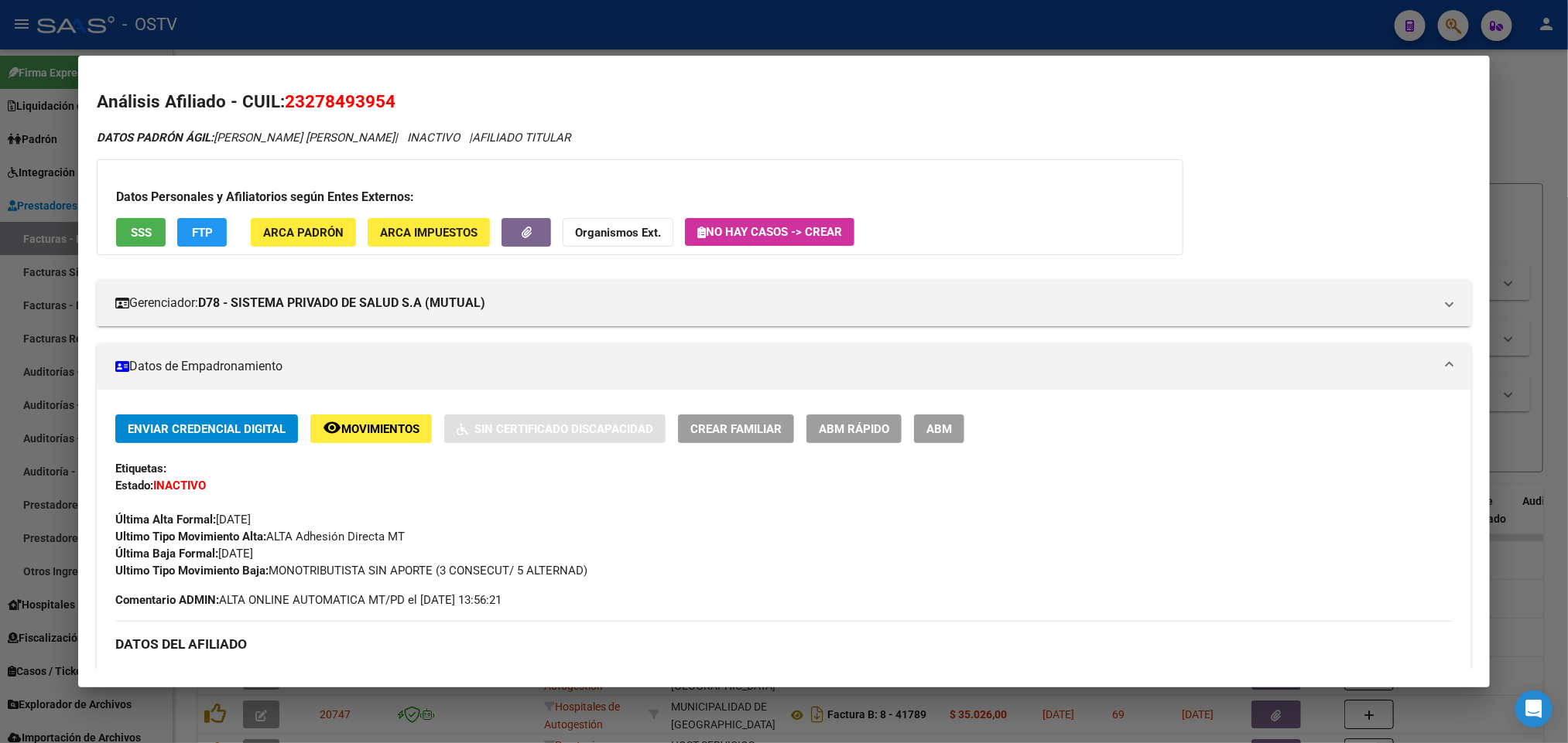
click at [133, 251] on div "Datos Personales y Afiliatorios según Entes Externos: SSS FTP ARCA Padrón ARCA …" at bounding box center [640, 207] width 1087 height 96
click at [131, 233] on span "SSS" at bounding box center [142, 233] width 21 height 14
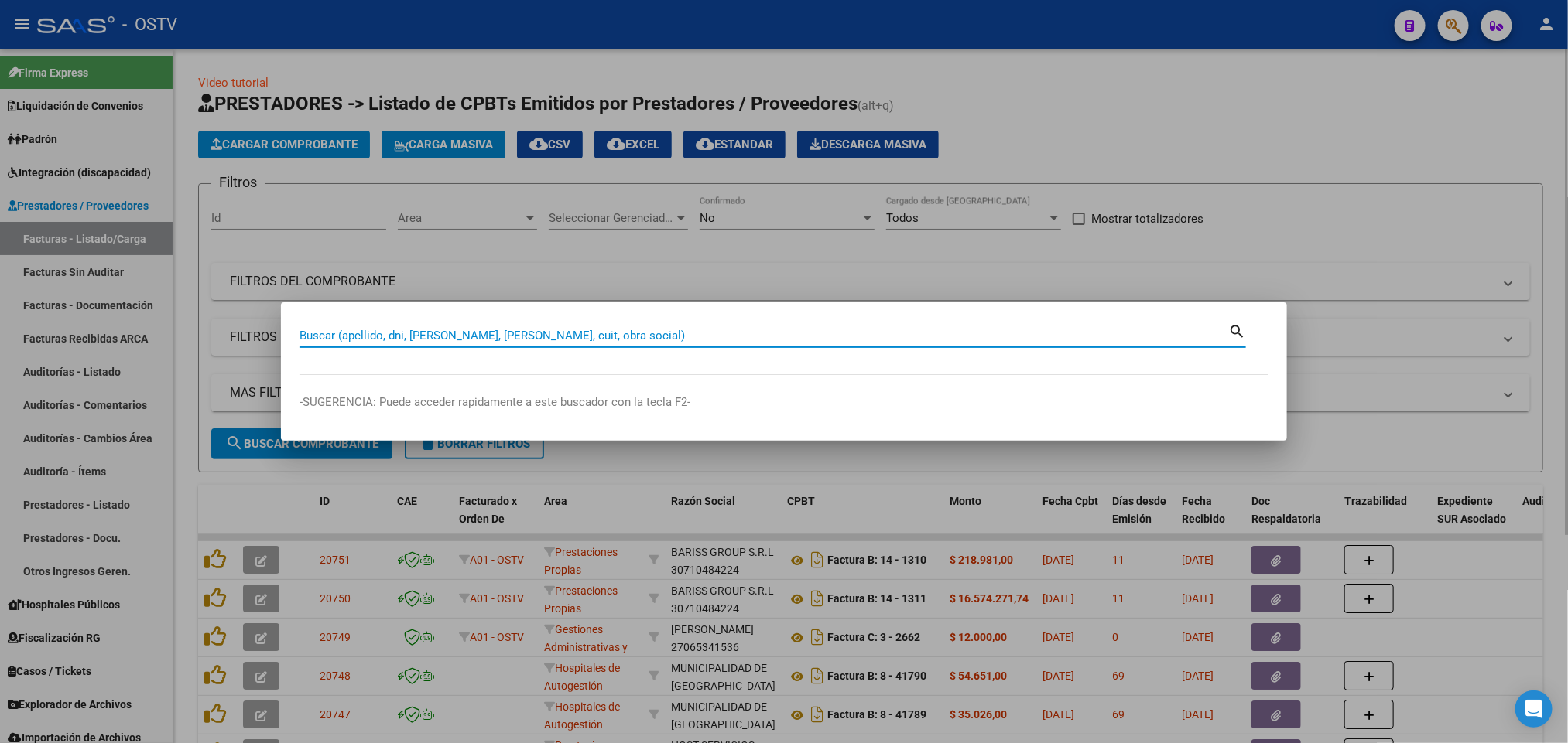
paste input "26611984"
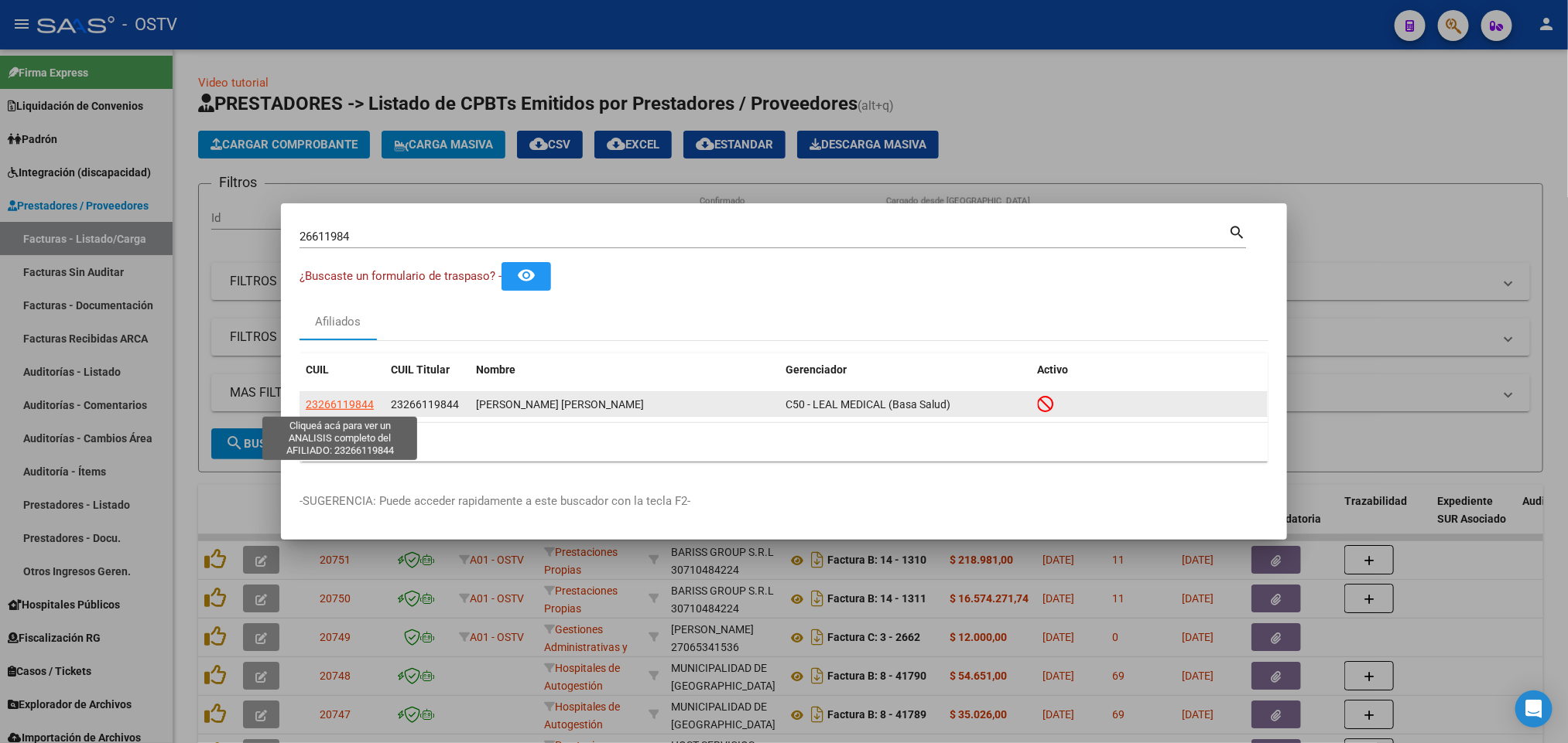
click at [317, 404] on span "23266119844" at bounding box center [339, 404] width 68 height 12
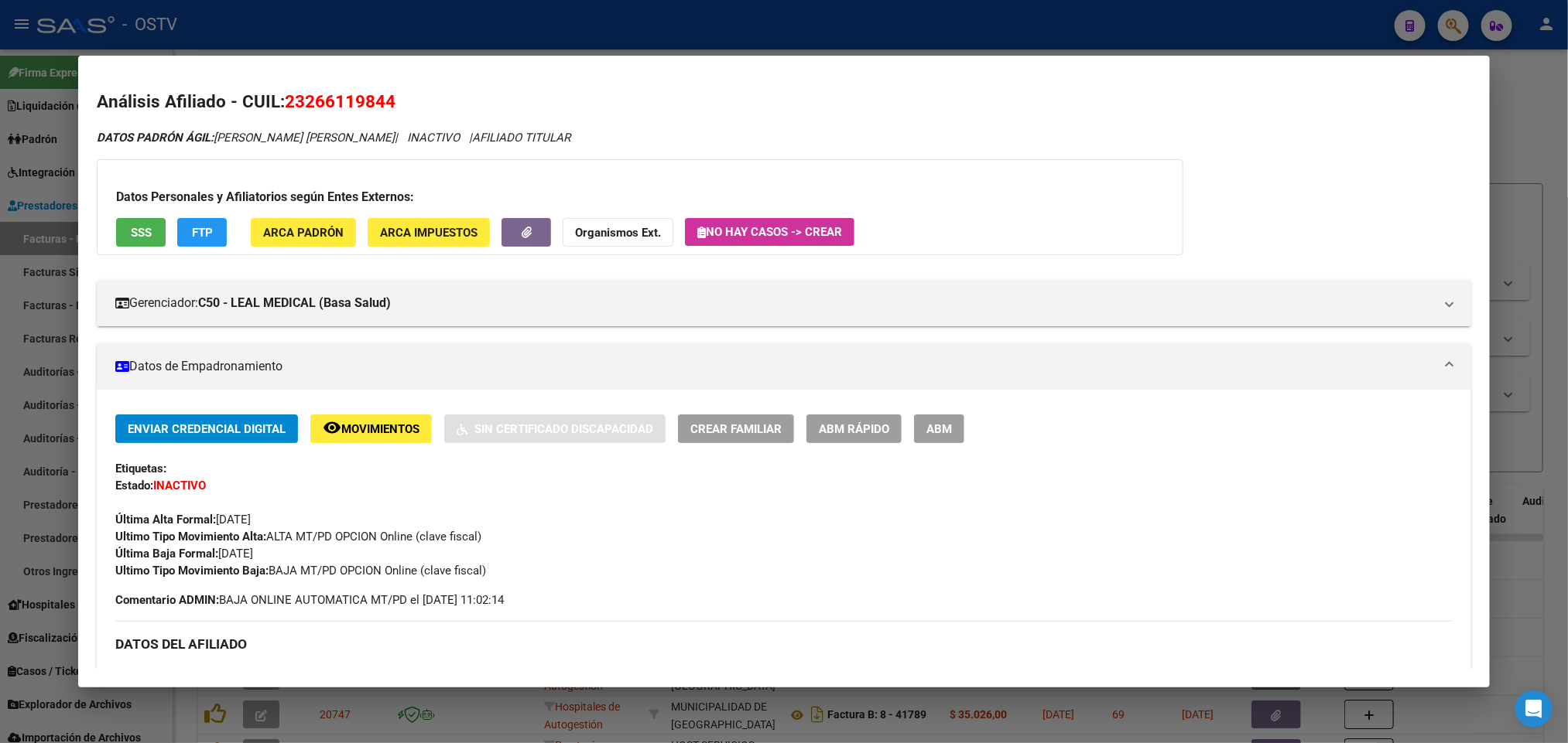
click at [131, 231] on span "SSS" at bounding box center [142, 233] width 21 height 14
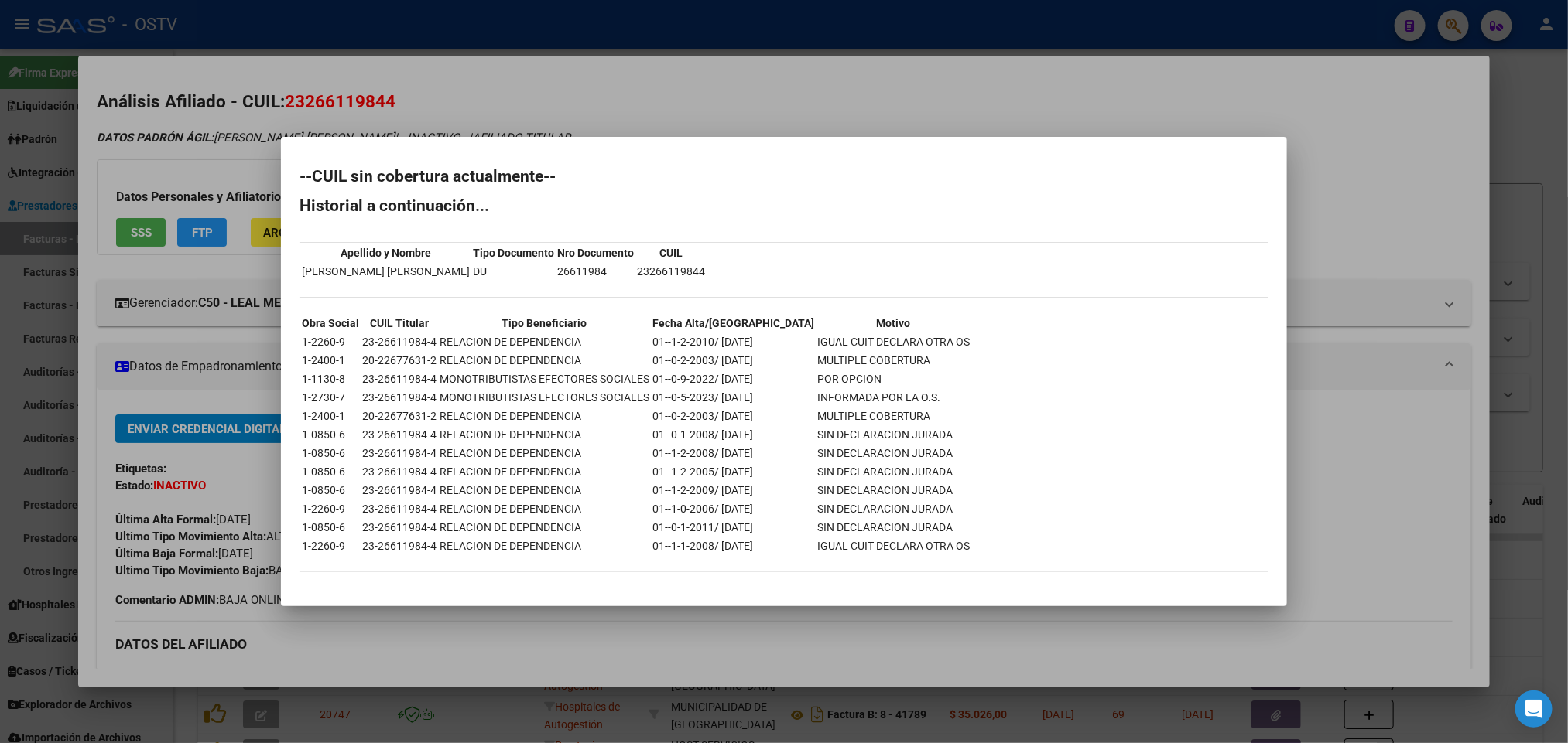
click at [629, 97] on div at bounding box center [784, 372] width 1568 height 743
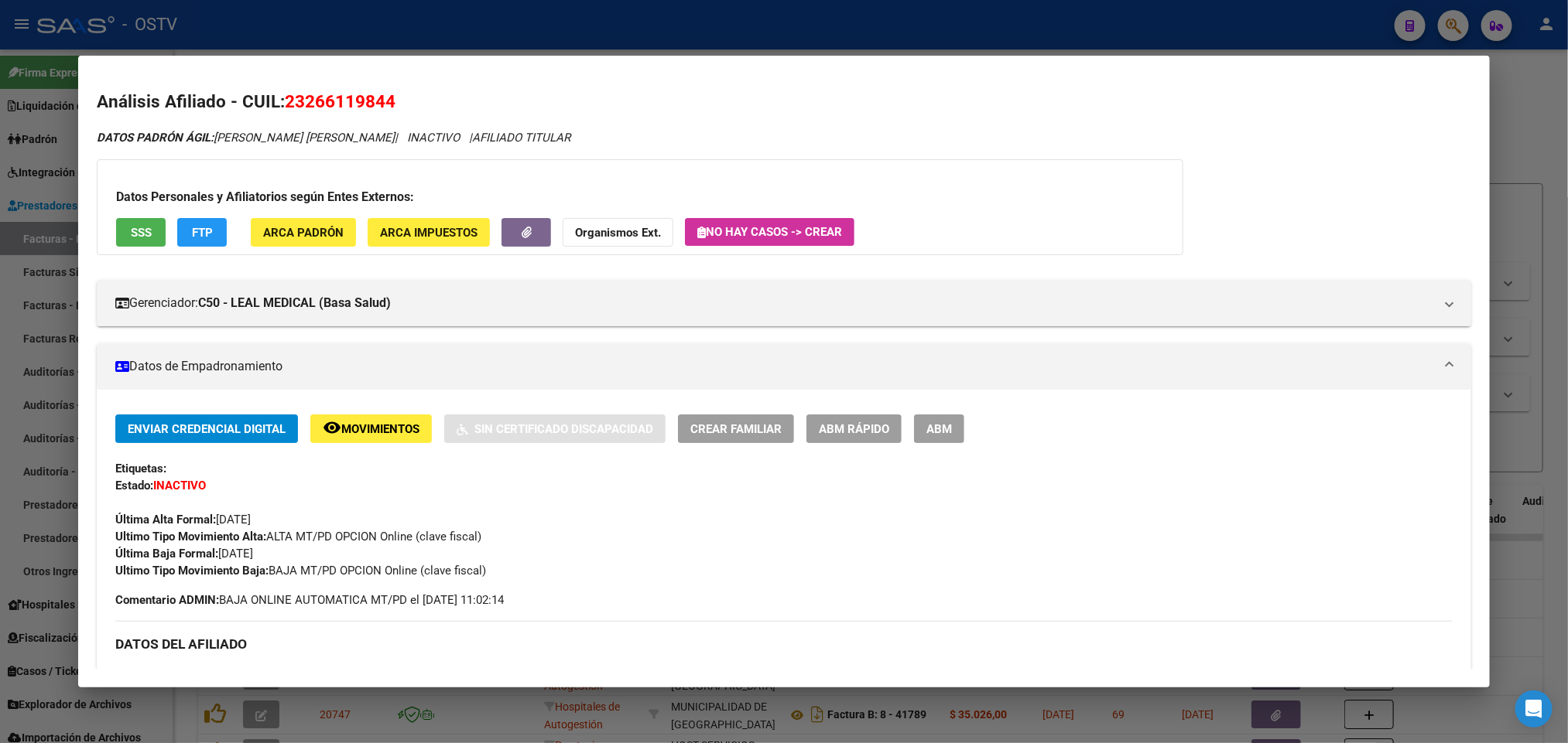
click at [527, 30] on div at bounding box center [784, 372] width 1568 height 743
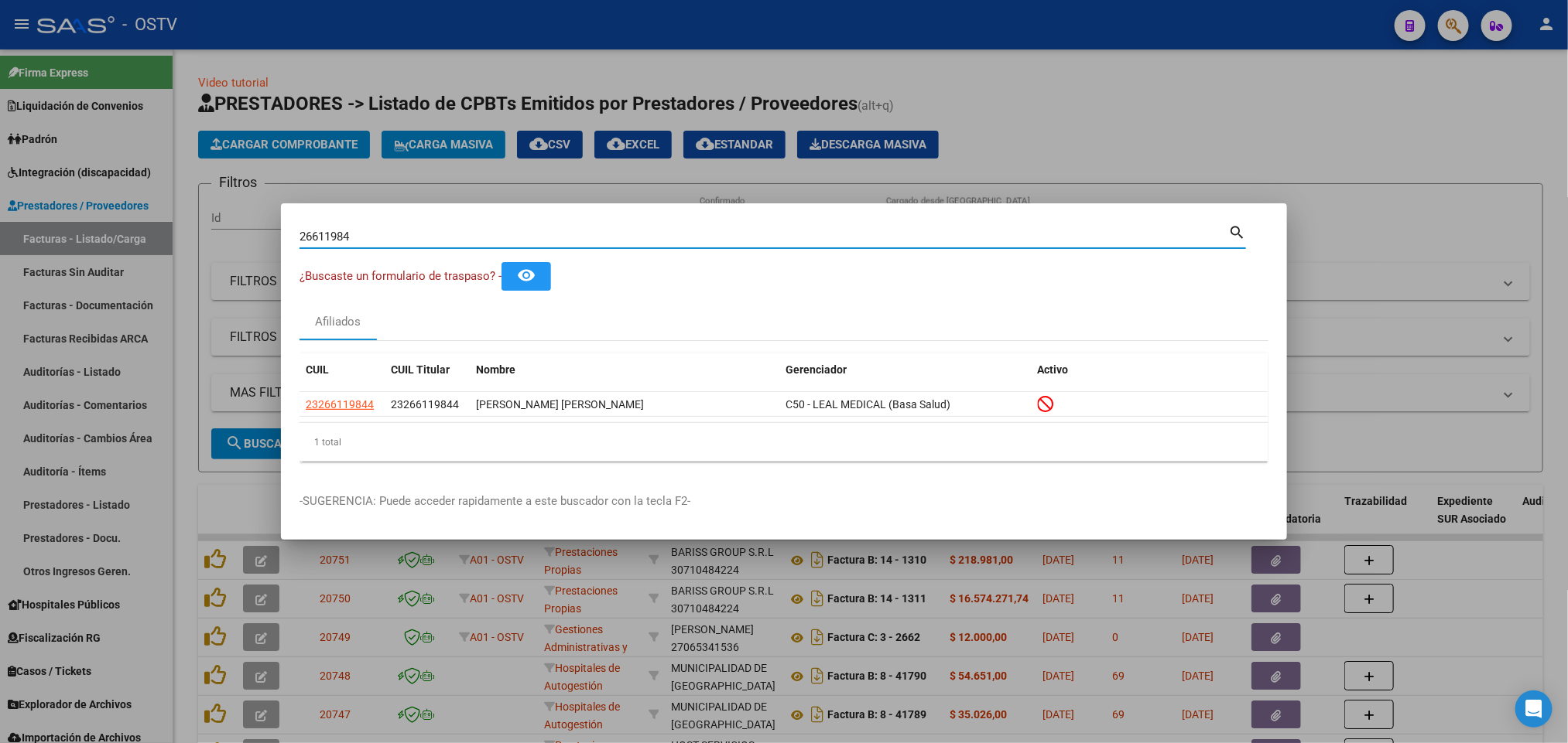
drag, startPoint x: 376, startPoint y: 234, endPoint x: 0, endPoint y: 223, distance: 376.2
click at [0, 223] on div "26611984 Buscar (apellido, dni, cuil, nro traspaso, cuit, obra social) search ¿…" at bounding box center [784, 372] width 1568 height 743
paste input "844829"
type input "28448294"
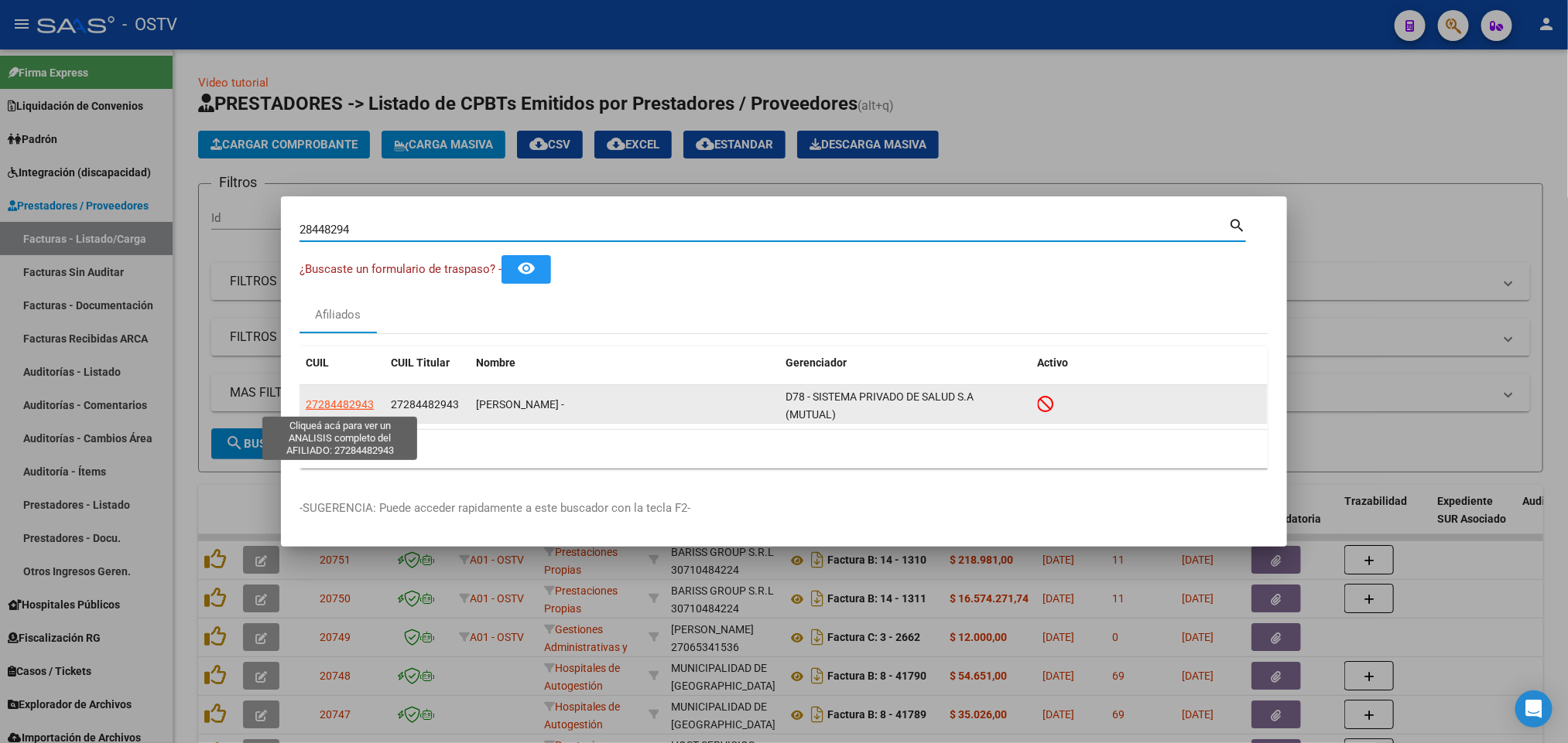
click at [349, 402] on span "27284482943" at bounding box center [339, 404] width 68 height 12
type textarea "27284482943"
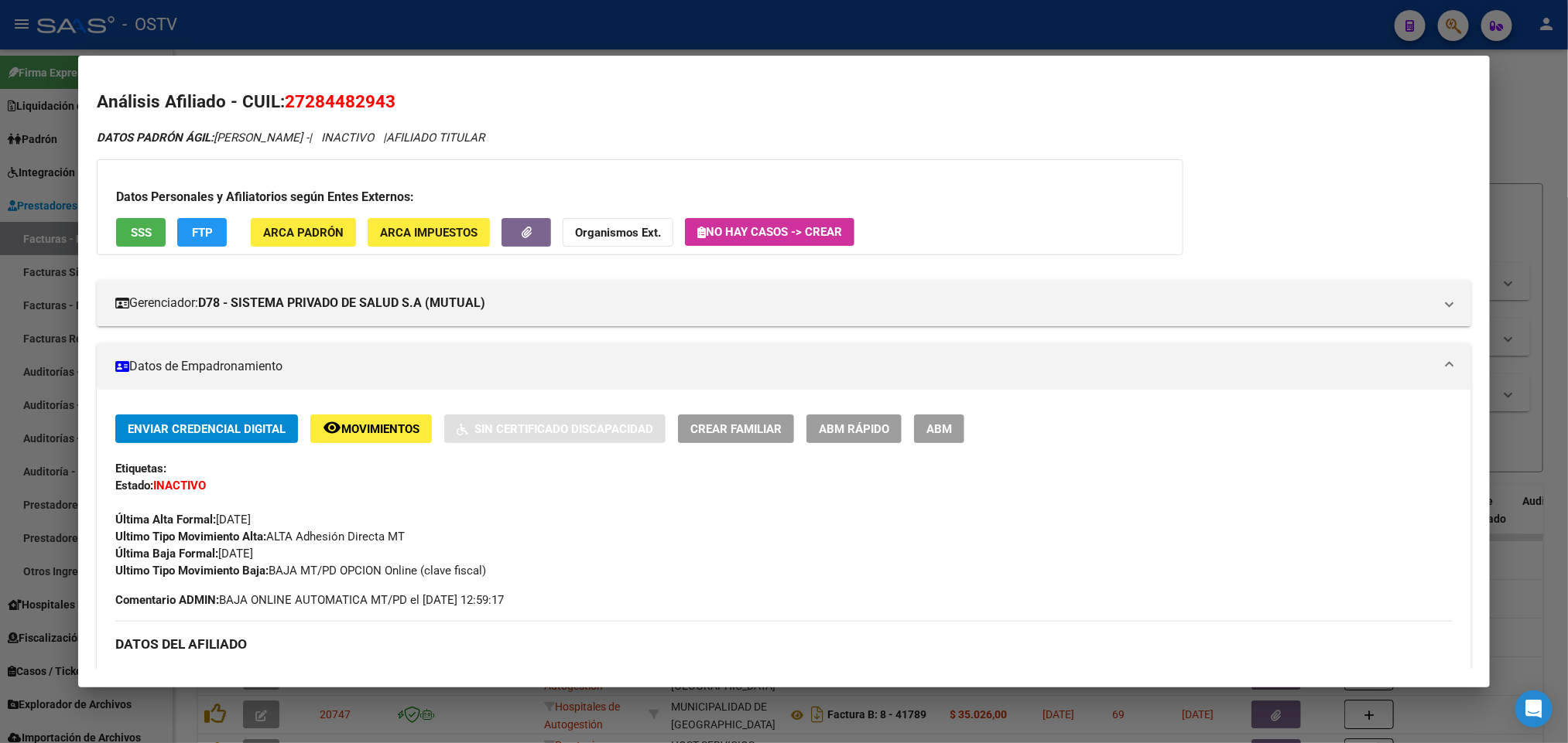
click at [116, 235] on button "SSS" at bounding box center [141, 233] width 50 height 28
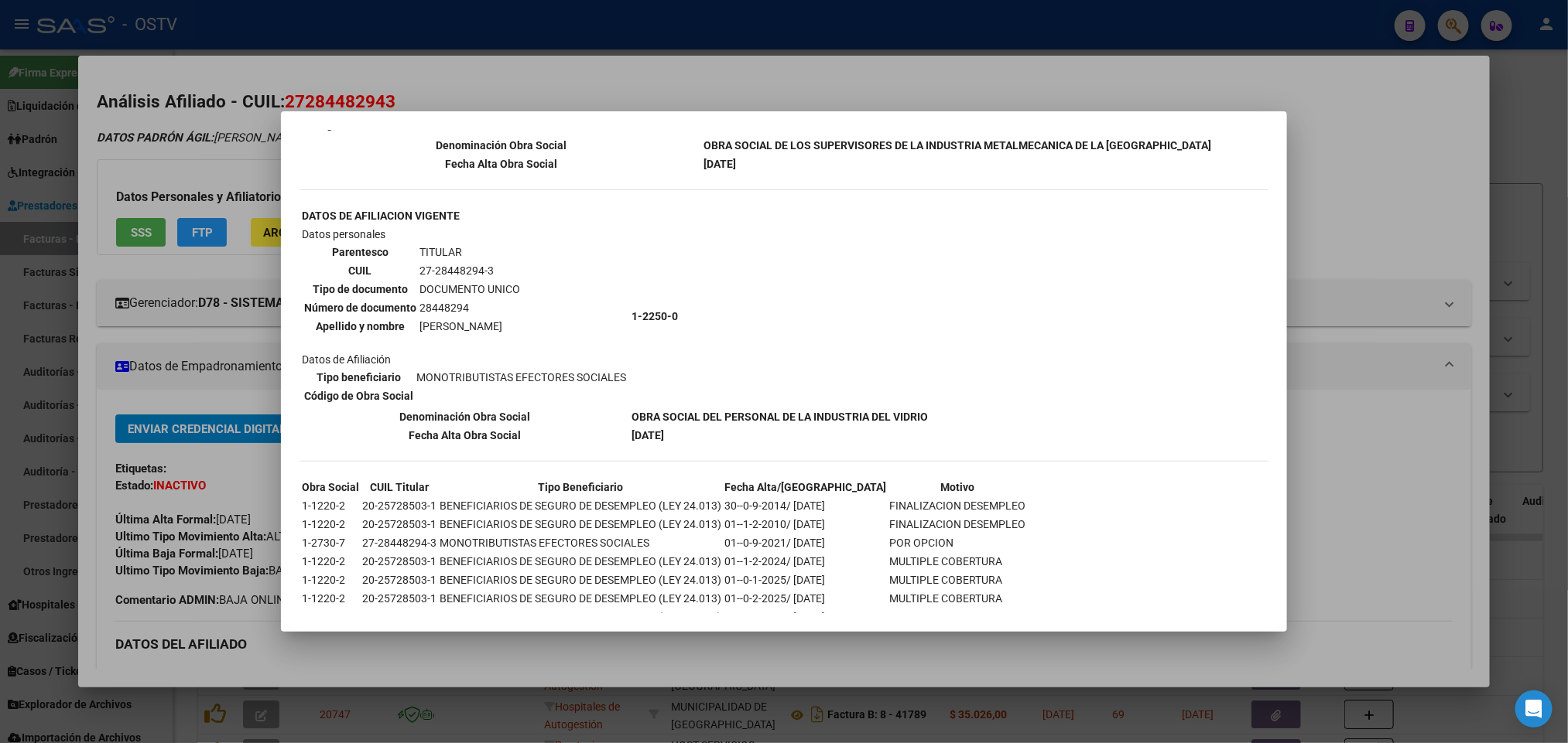
scroll to position [333, 0]
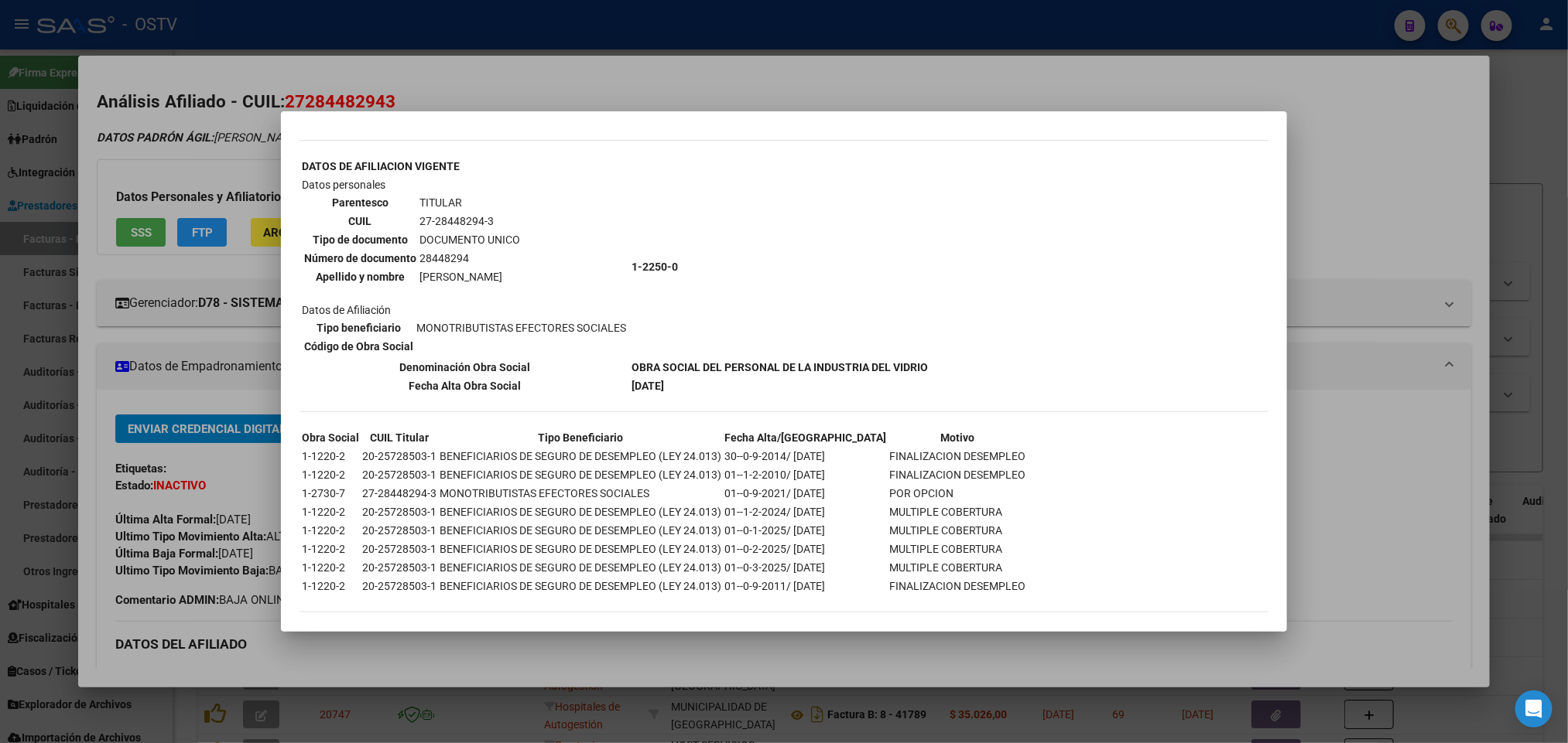
click at [560, 96] on div at bounding box center [784, 372] width 1568 height 743
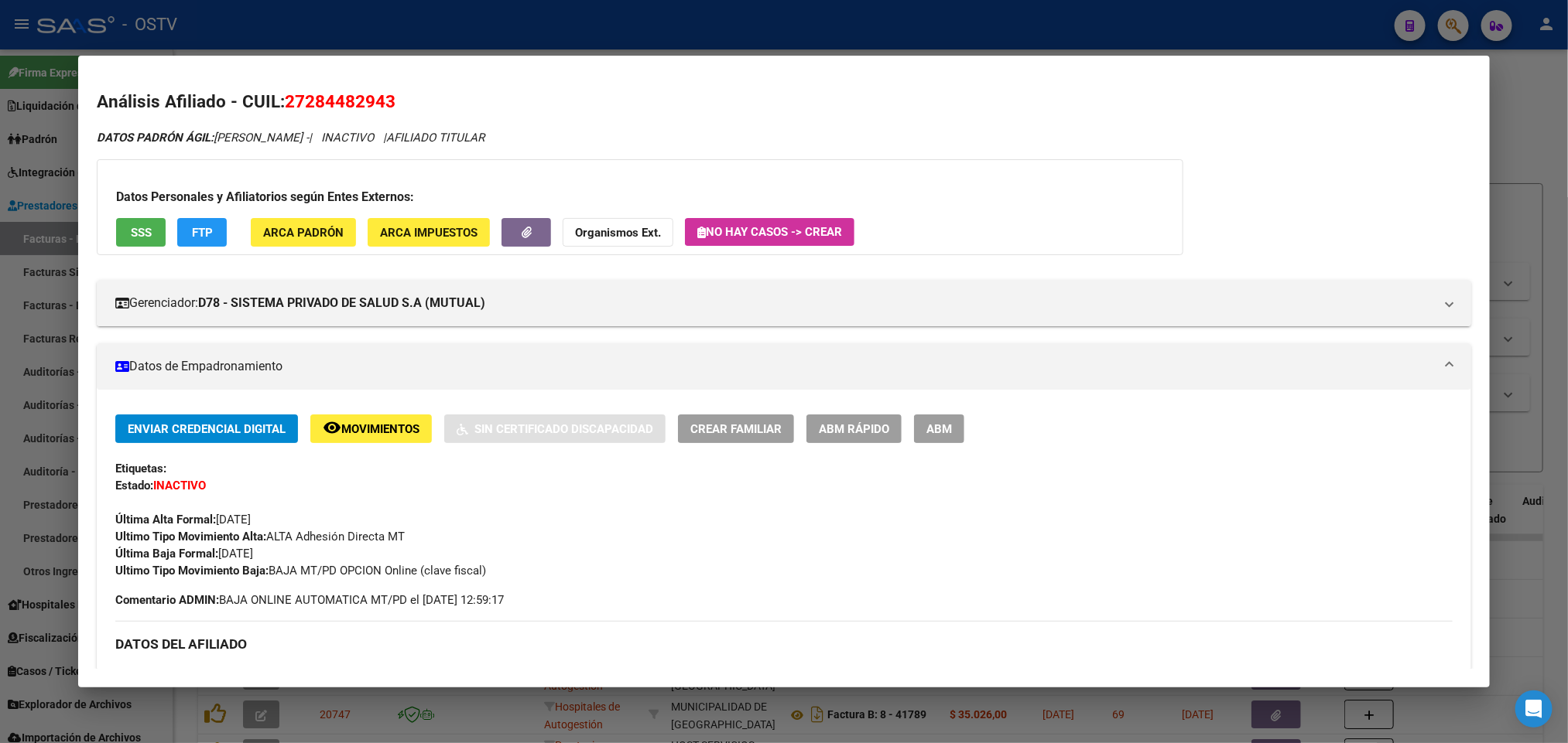
click at [546, 53] on div at bounding box center [784, 372] width 1568 height 743
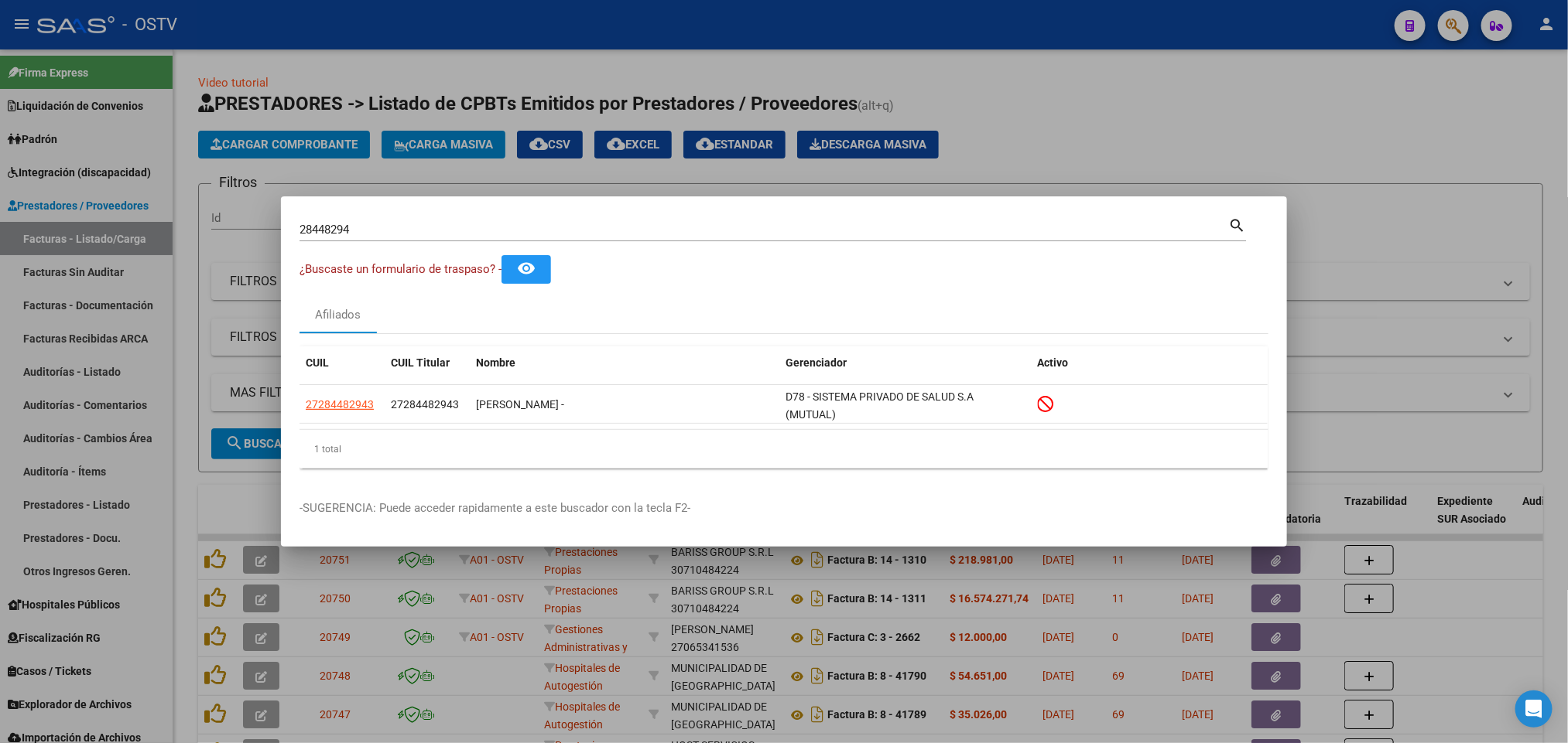
drag, startPoint x: 404, startPoint y: 220, endPoint x: 181, endPoint y: 232, distance: 223.3
click at [158, 235] on div "28448294 Buscar (apellido, dni, cuil, nro traspaso, cuit, obra social) search ¿…" at bounding box center [784, 372] width 1568 height 743
drag, startPoint x: 367, startPoint y: 231, endPoint x: 153, endPoint y: 224, distance: 214.1
click at [153, 224] on div "28448294 Buscar (apellido, dni, cuil, nro traspaso, cuit, obra social) search ¿…" at bounding box center [784, 372] width 1568 height 743
paste input "728"
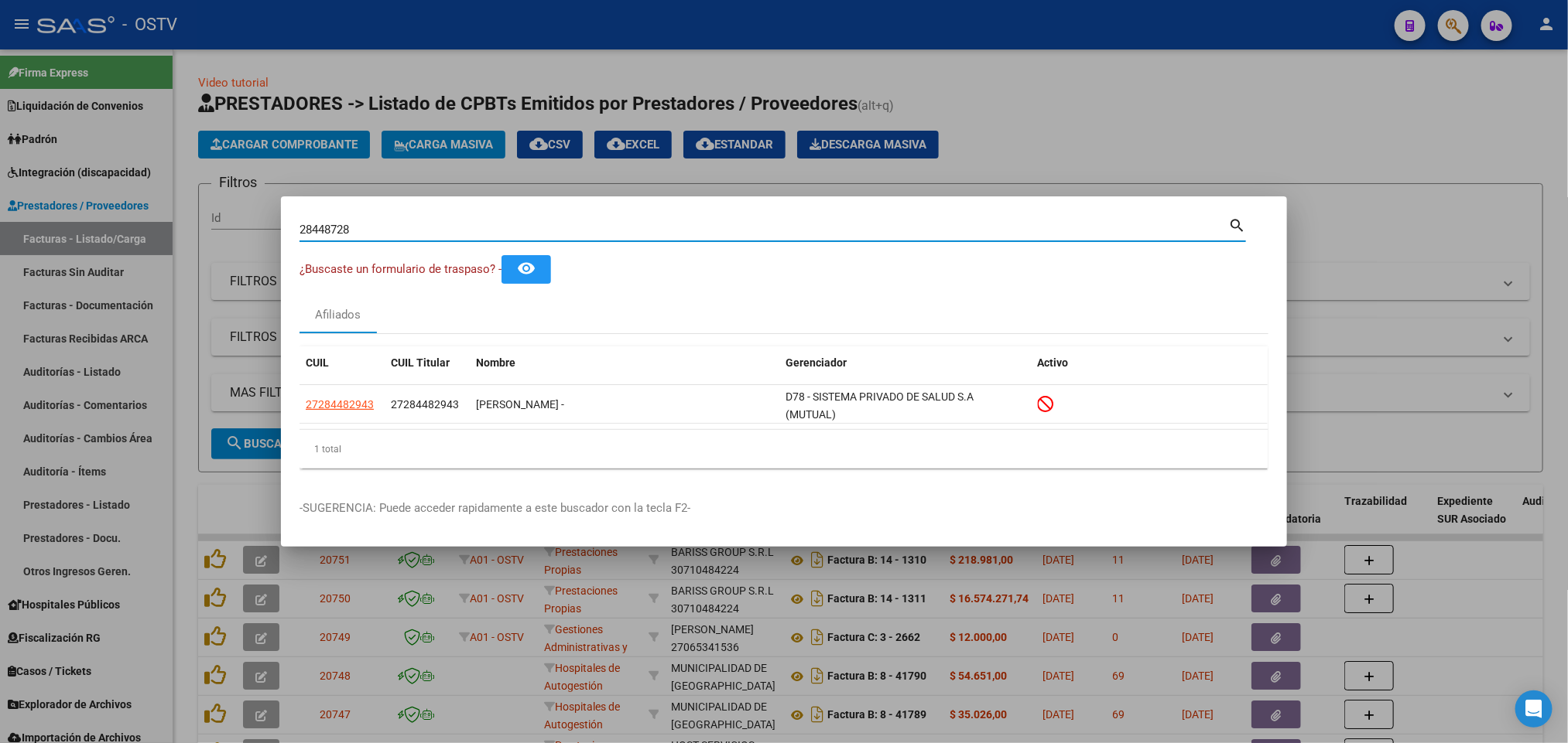
type input "28448728"
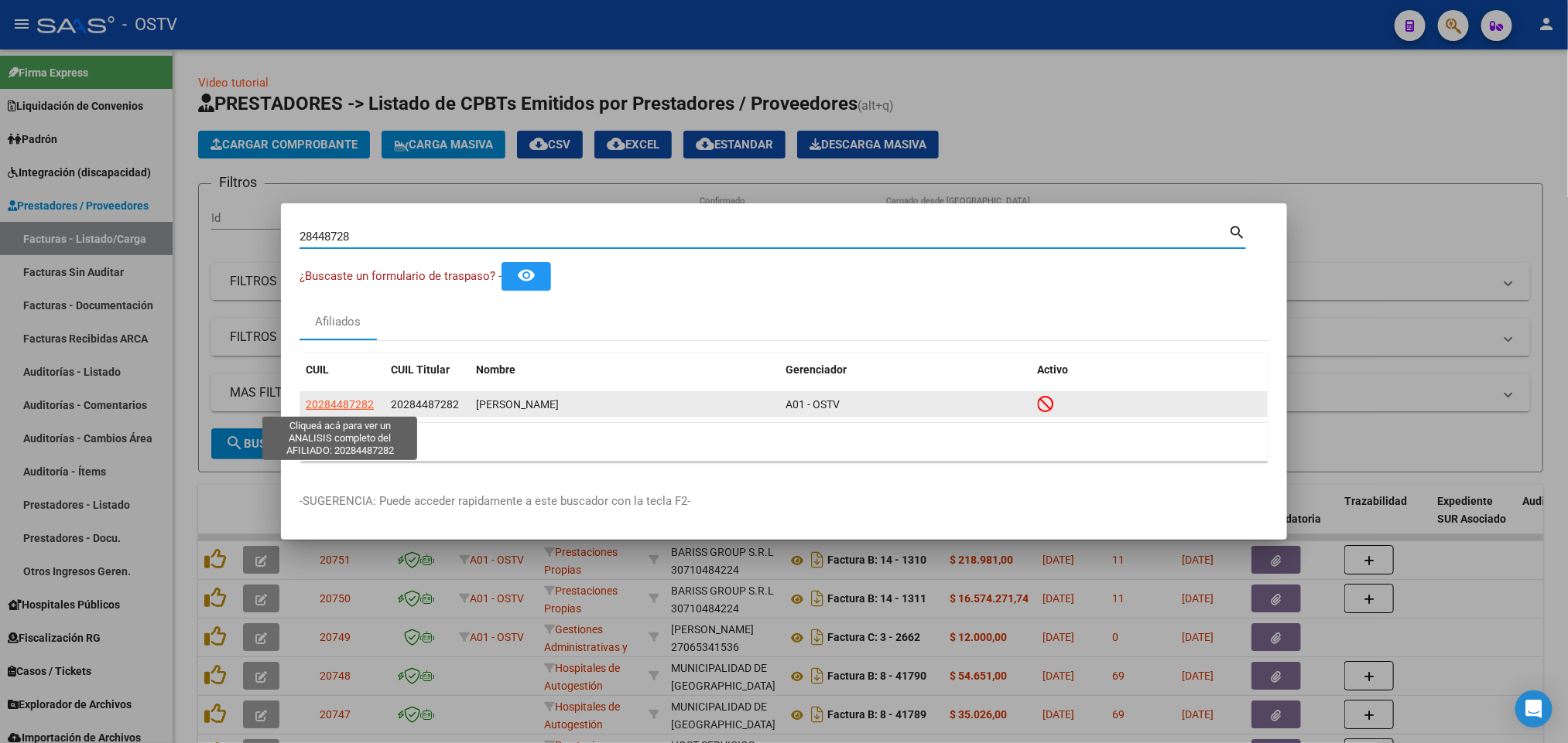
click at [372, 402] on span "20284487282" at bounding box center [339, 404] width 68 height 12
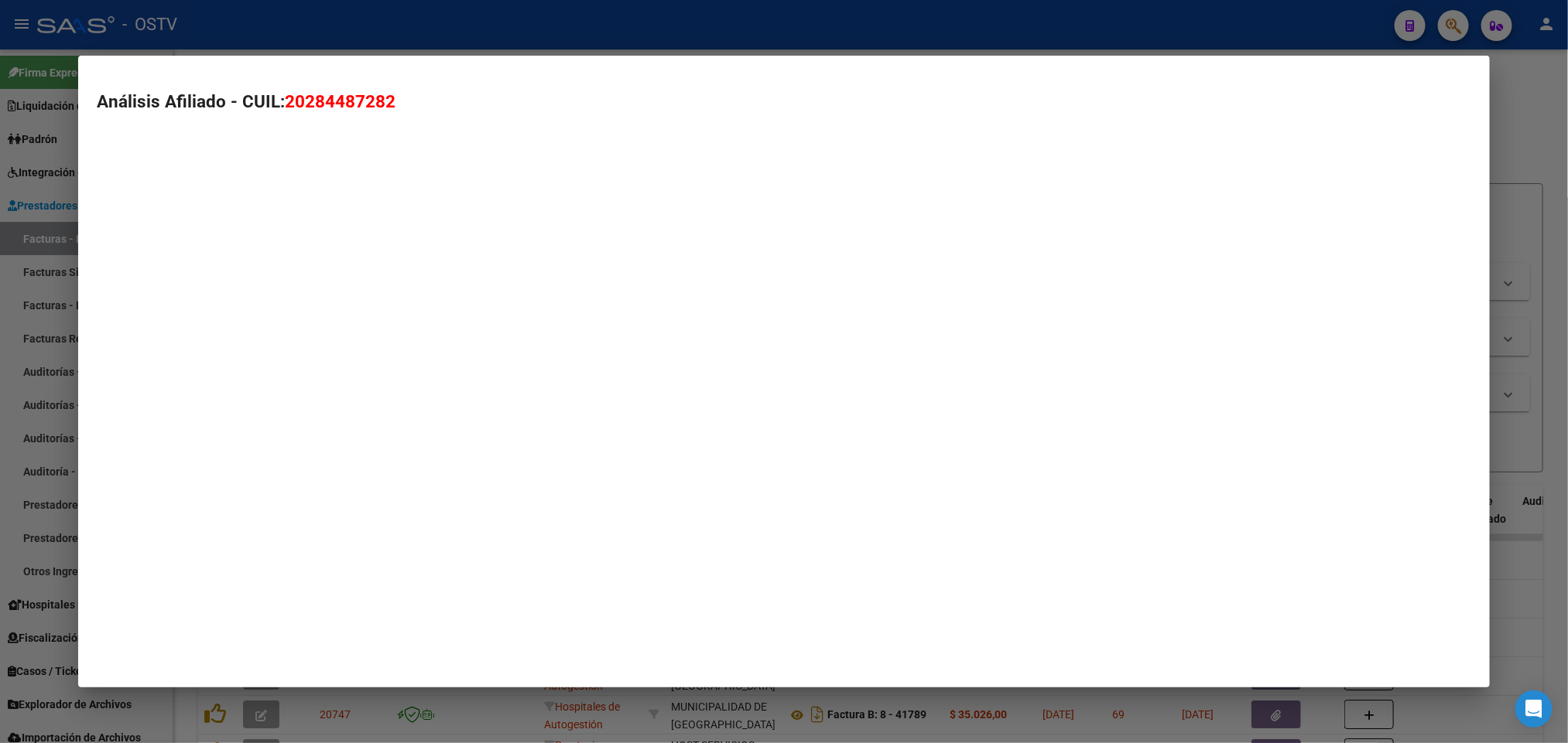
type textarea "20284487282"
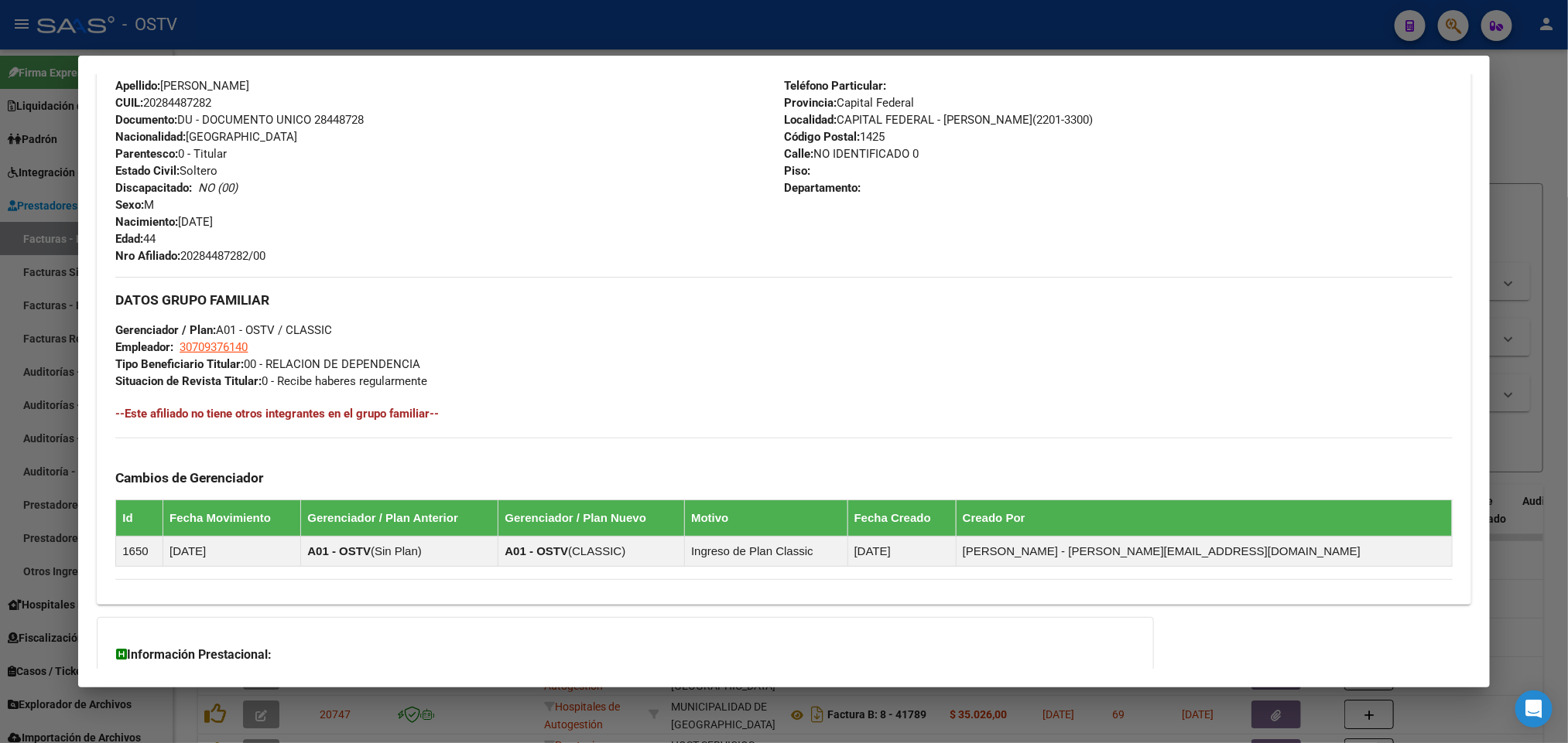
scroll to position [713, 0]
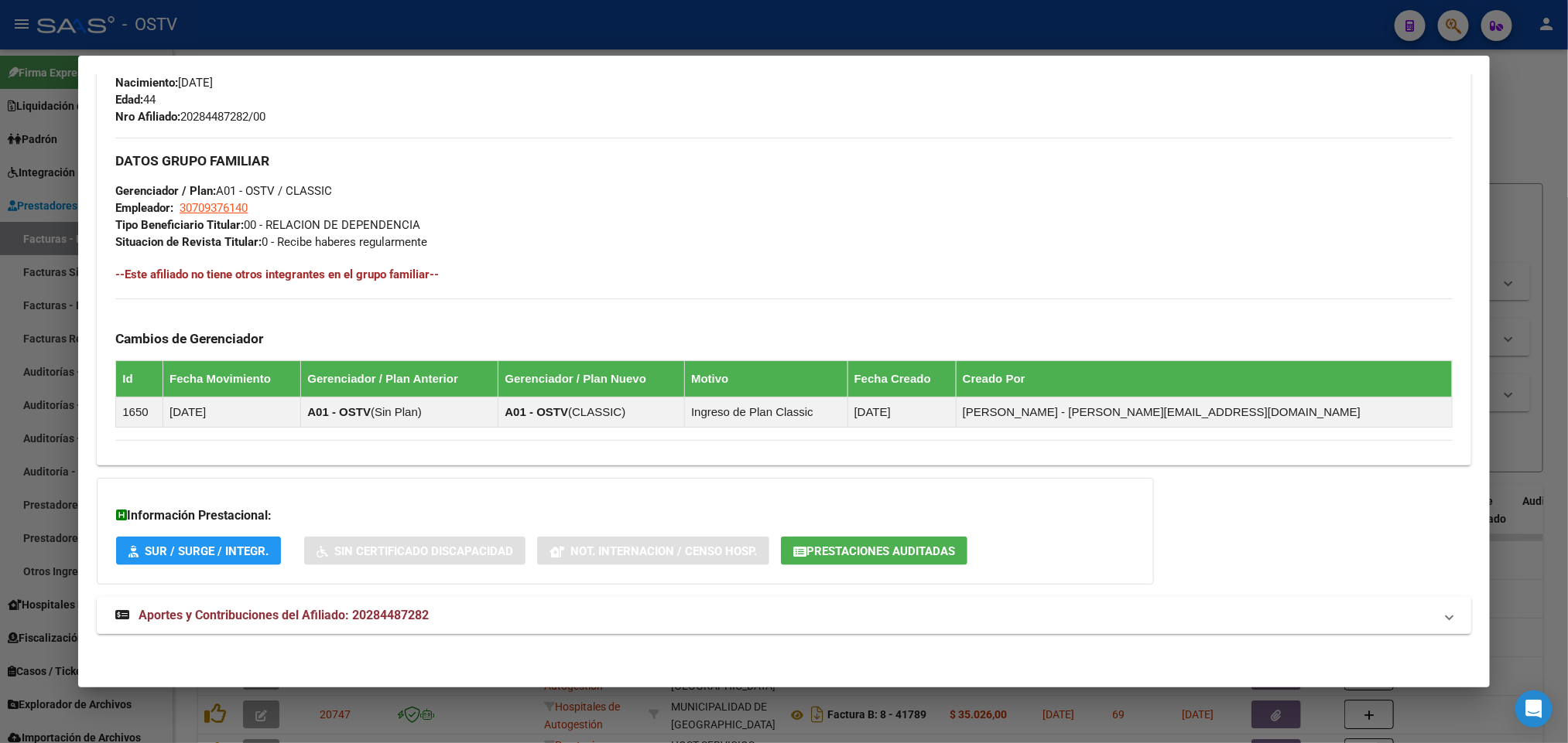
click at [249, 622] on span "Aportes y Contribuciones del Afiliado: 20284487282" at bounding box center [284, 615] width 290 height 15
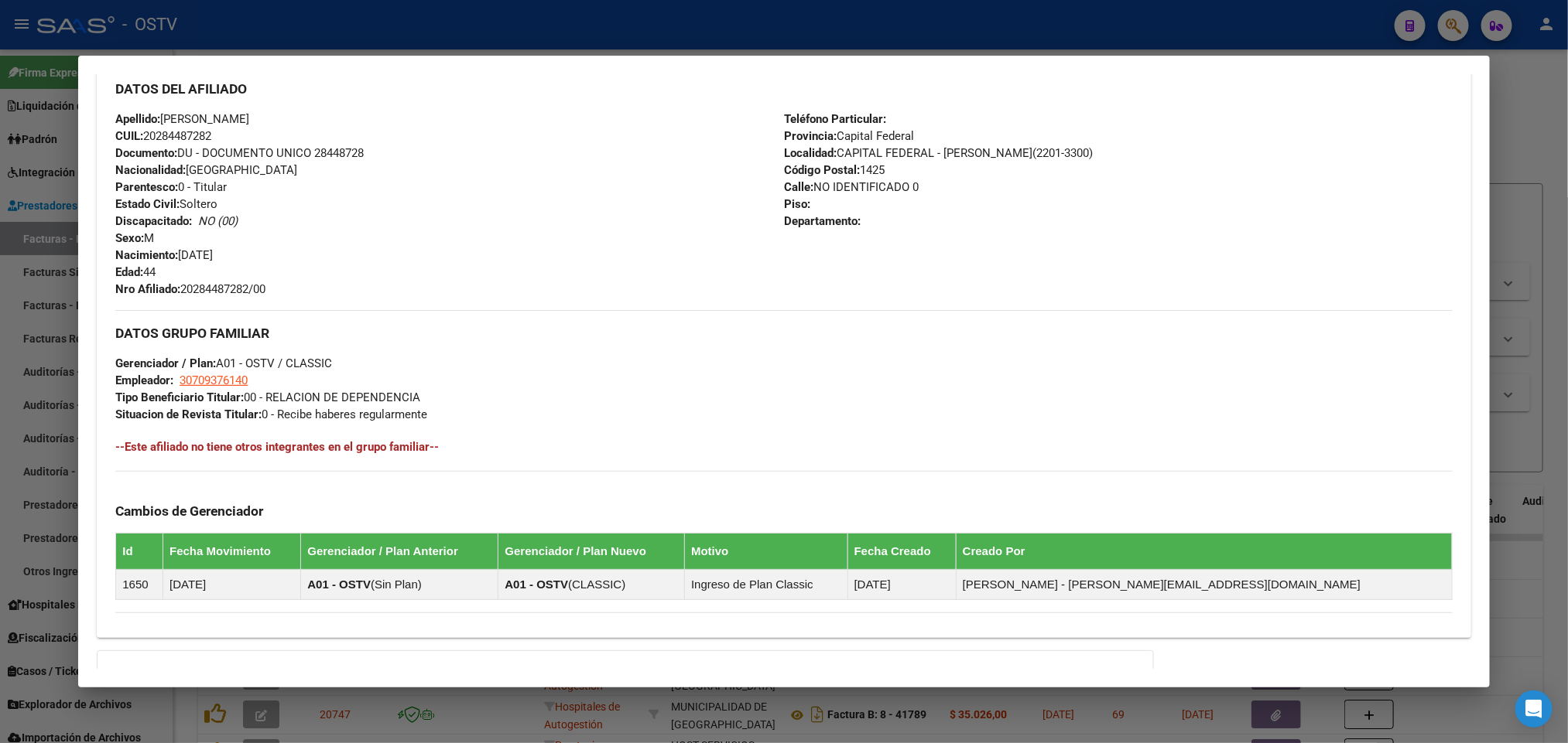
scroll to position [225, 0]
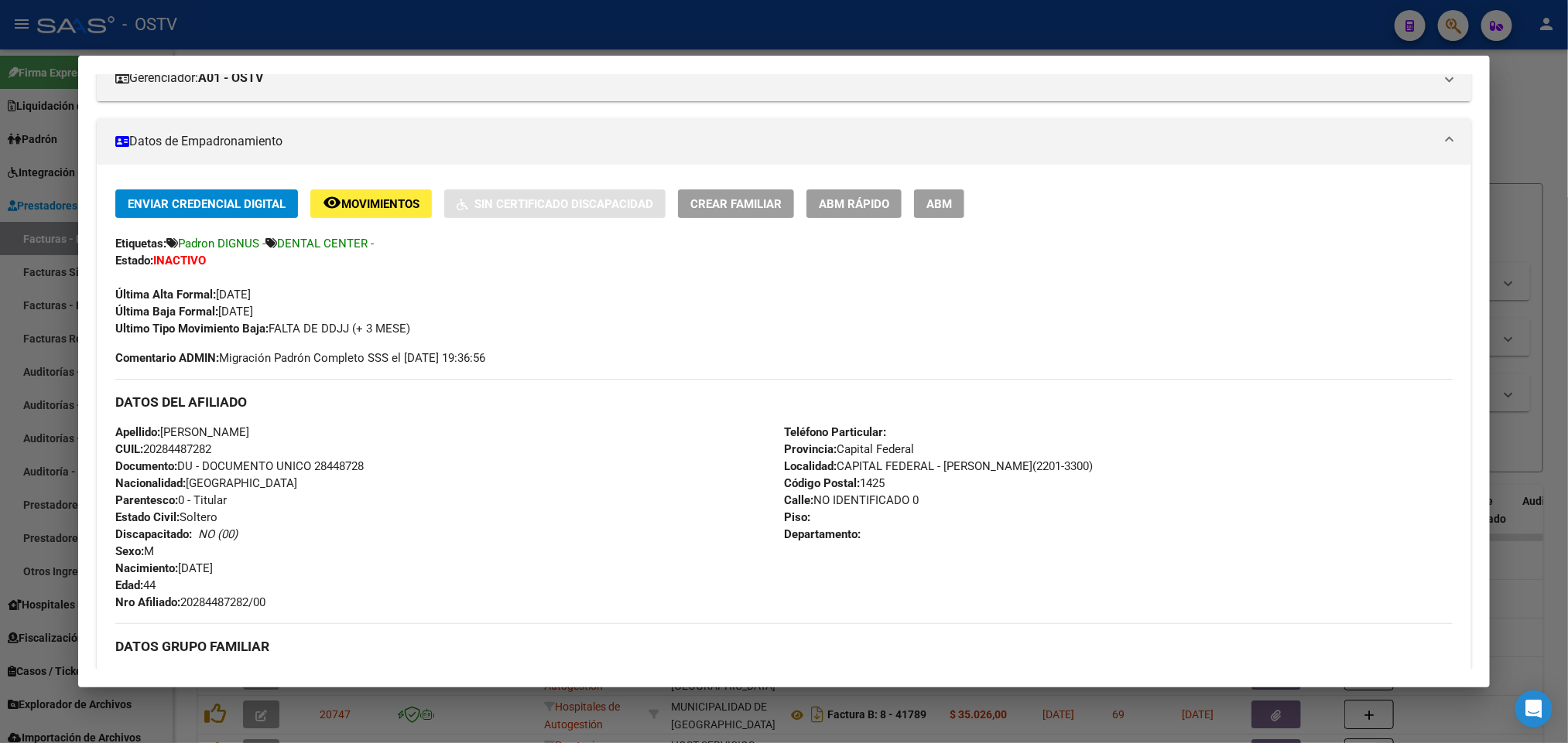
click at [12, 440] on div at bounding box center [784, 372] width 1568 height 743
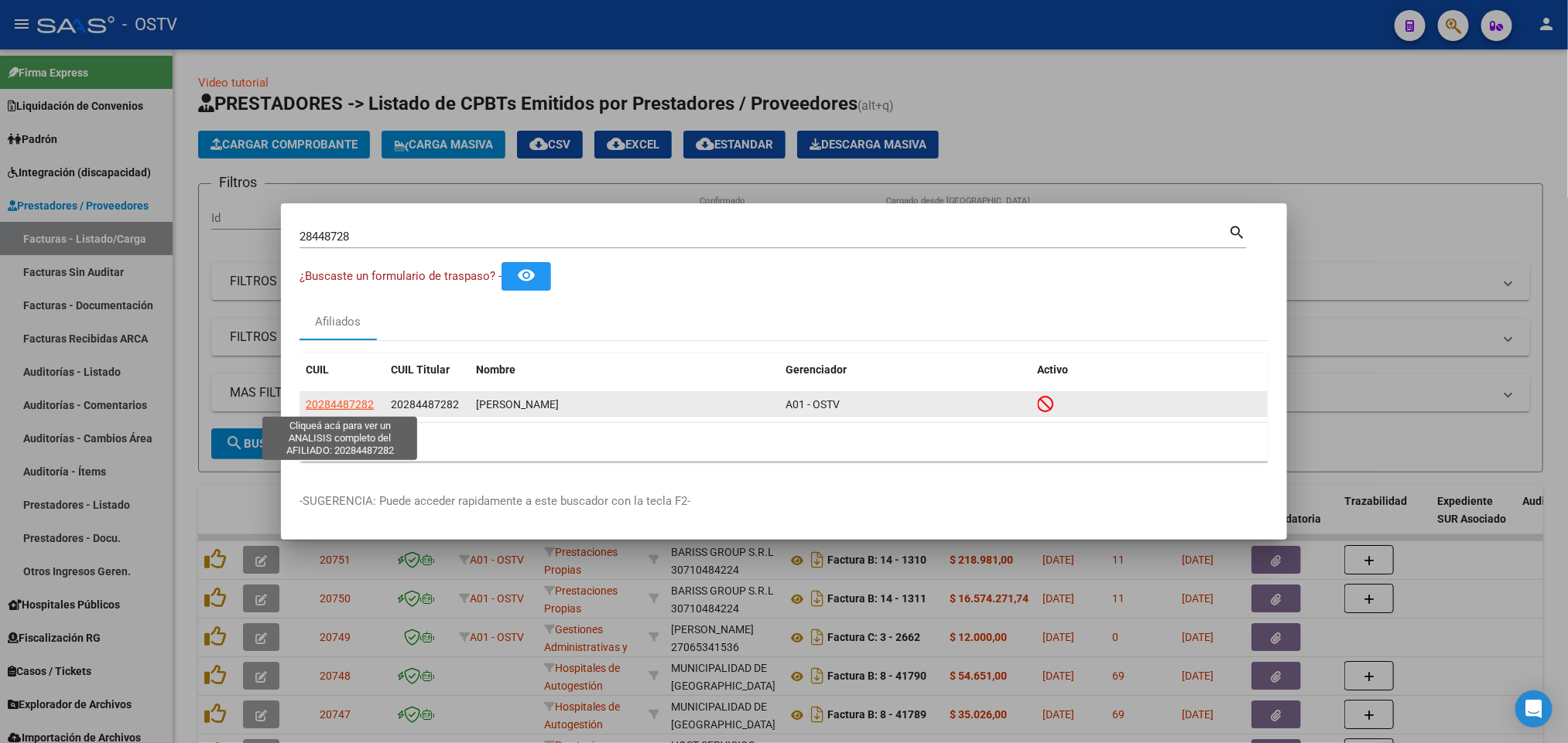
click at [318, 399] on span "20284487282" at bounding box center [339, 404] width 68 height 12
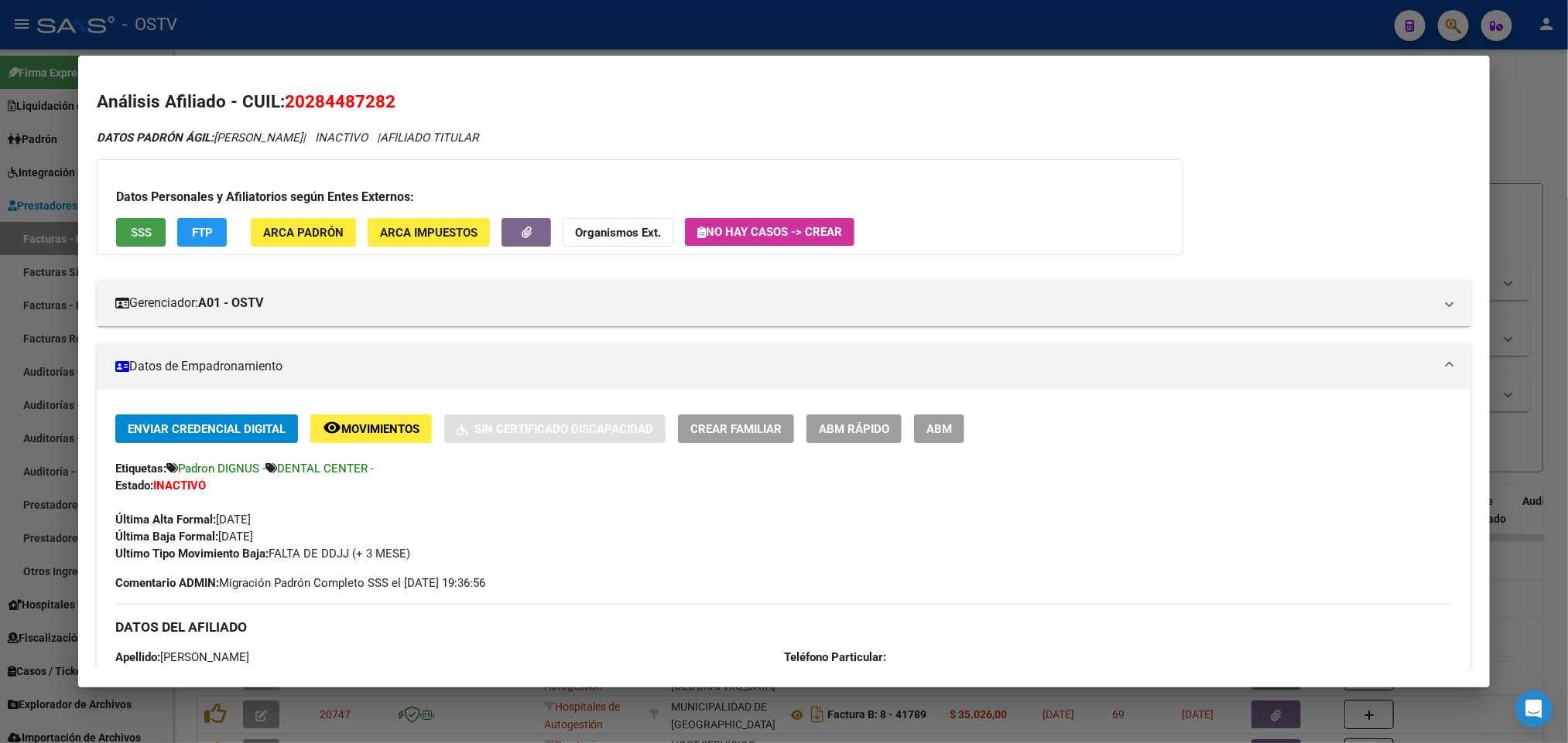
click at [130, 220] on button "SSS" at bounding box center [141, 233] width 50 height 28
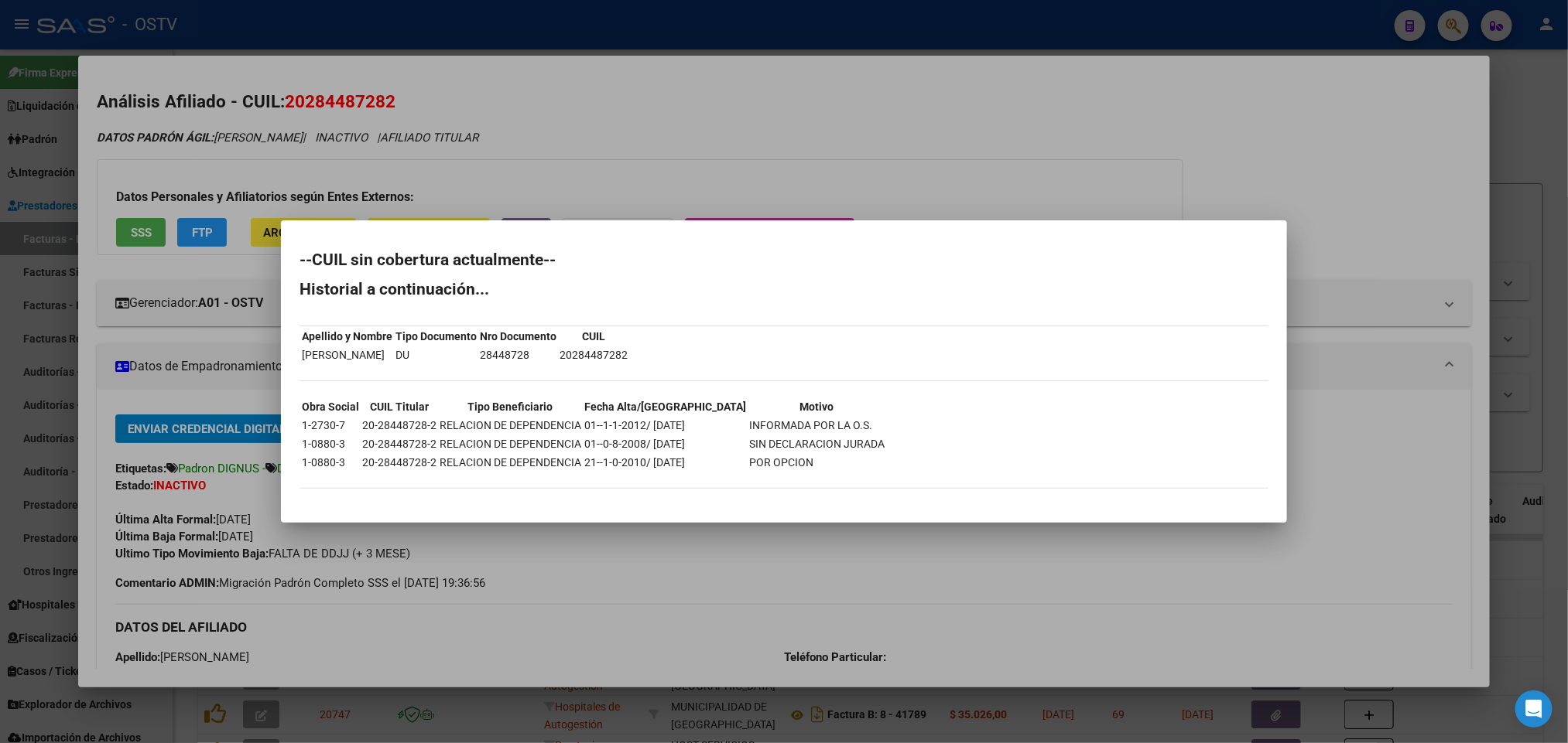
drag, startPoint x: 534, startPoint y: 175, endPoint x: 527, endPoint y: 88, distance: 87.3
click at [534, 179] on div at bounding box center [784, 372] width 1568 height 743
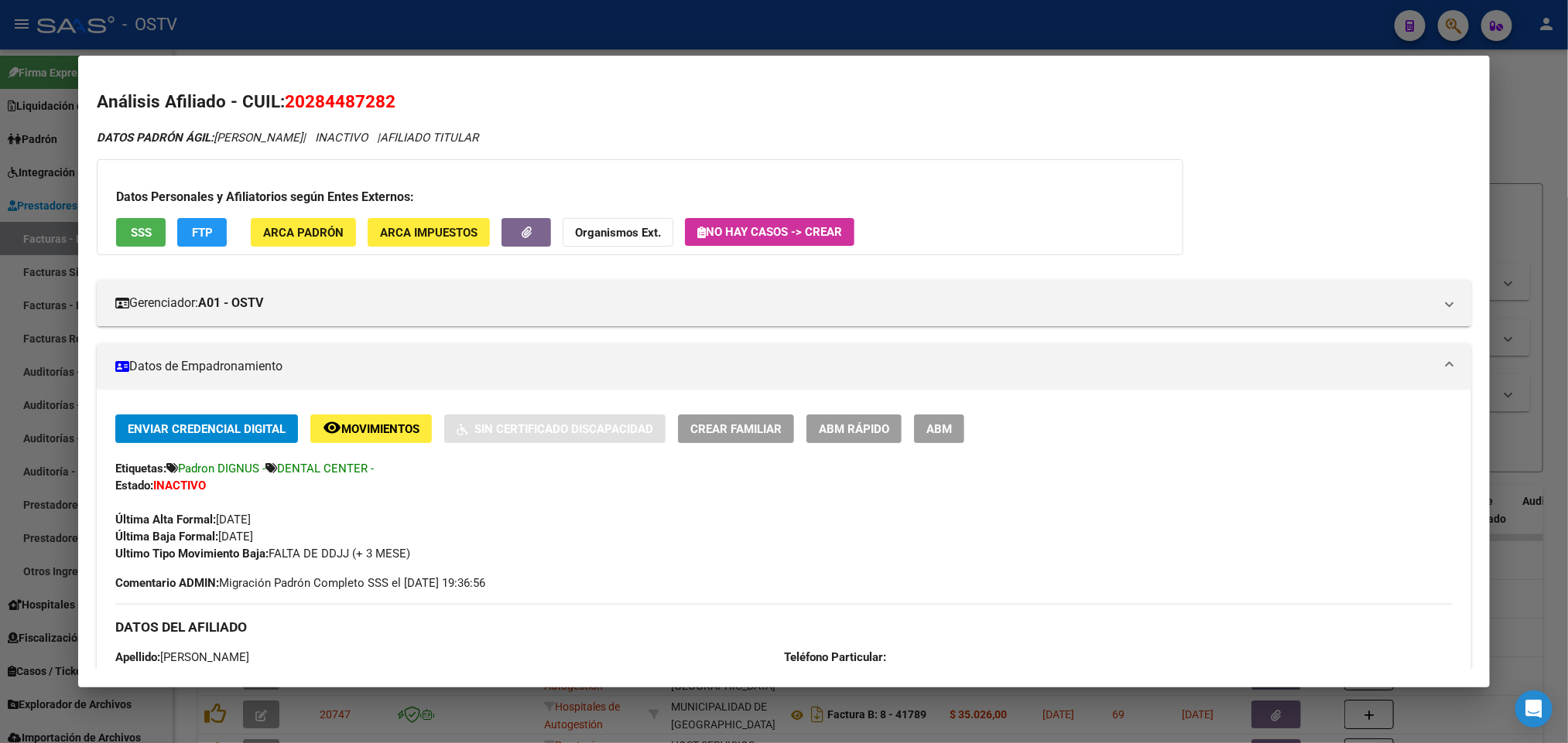
click at [549, 30] on div at bounding box center [784, 372] width 1568 height 743
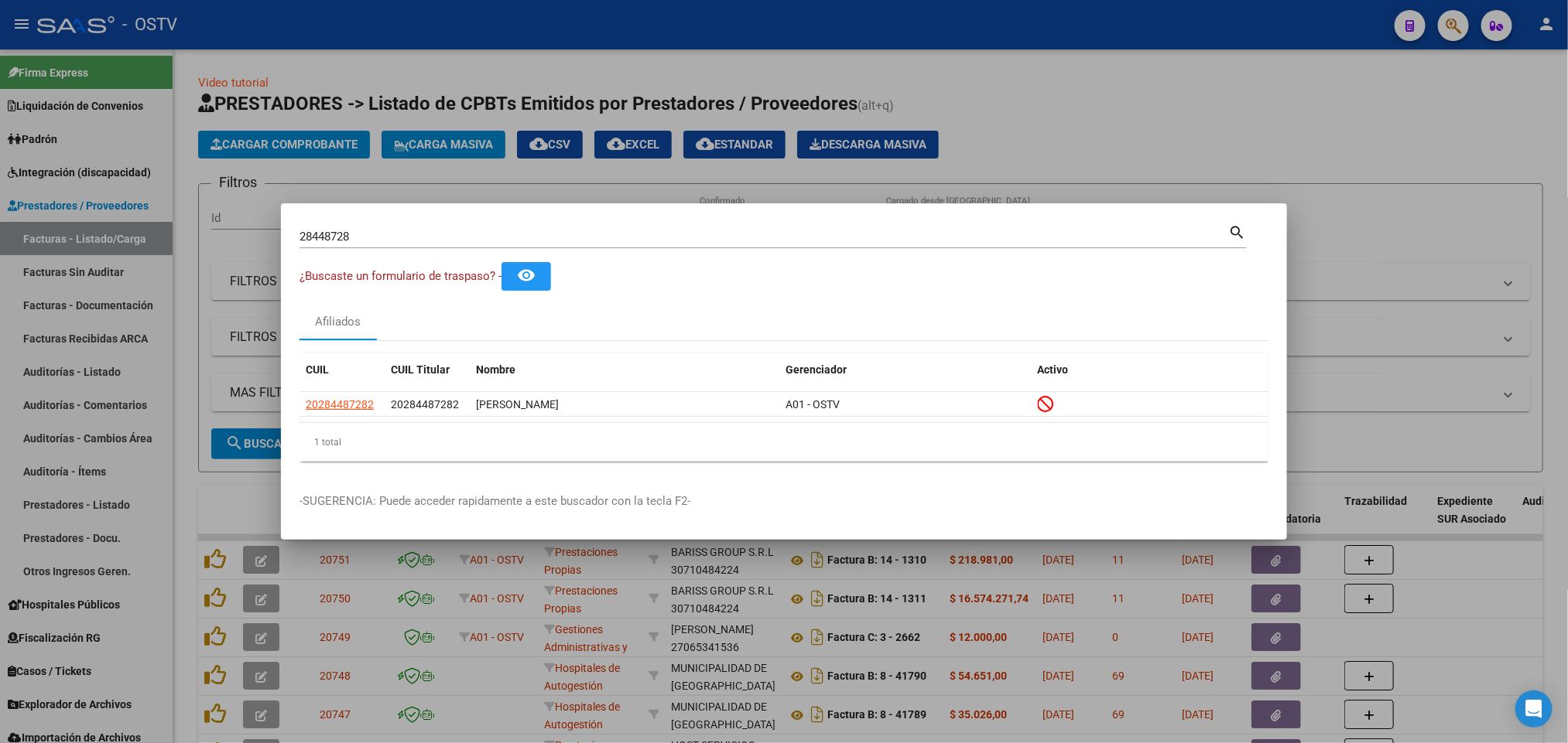
drag, startPoint x: 425, startPoint y: 230, endPoint x: 87, endPoint y: 244, distance: 338.3
click at [133, 247] on div "28448728 Buscar (apellido, dni, cuil, nro traspaso, cuit, obra social) search ¿…" at bounding box center [784, 372] width 1568 height 743
drag, startPoint x: 373, startPoint y: 237, endPoint x: 0, endPoint y: 304, distance: 379.0
click at [0, 286] on div "28448728 Buscar (apellido, dni, cuil, nro traspaso, cuit, obra social) search ¿…" at bounding box center [784, 372] width 1568 height 743
paste input "726397"
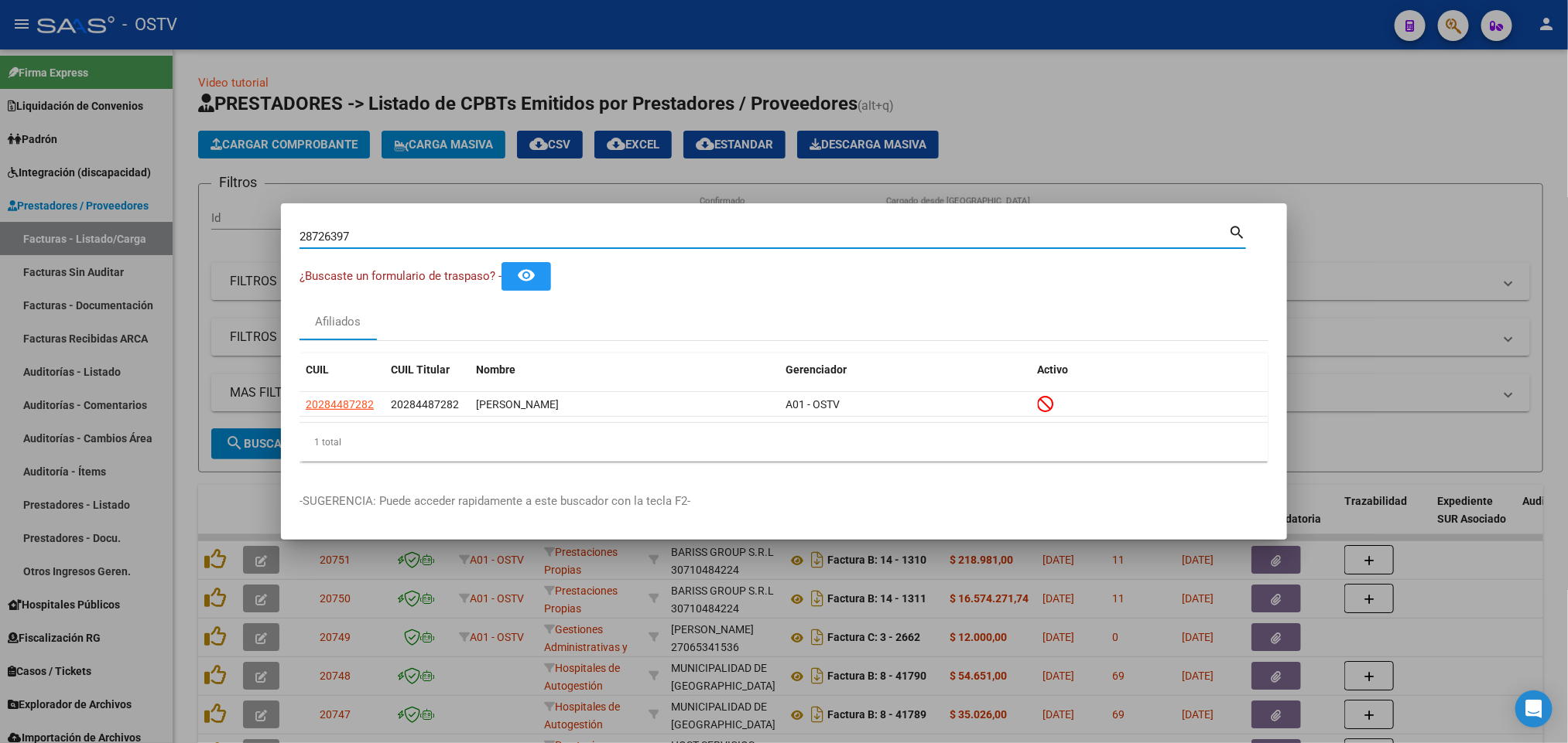
type input "28726397"
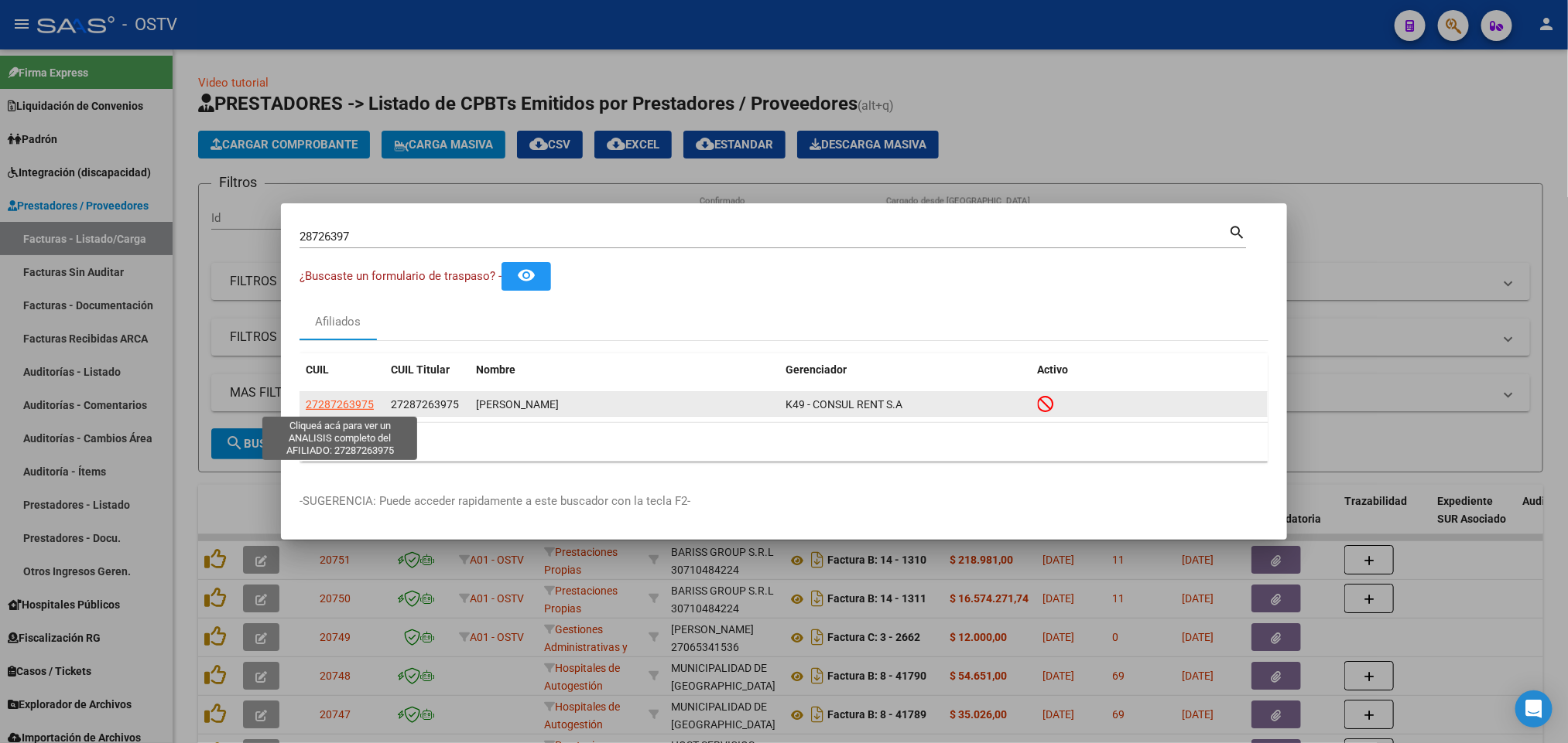
click at [342, 402] on span "27287263975" at bounding box center [339, 404] width 68 height 12
type textarea "27287263975"
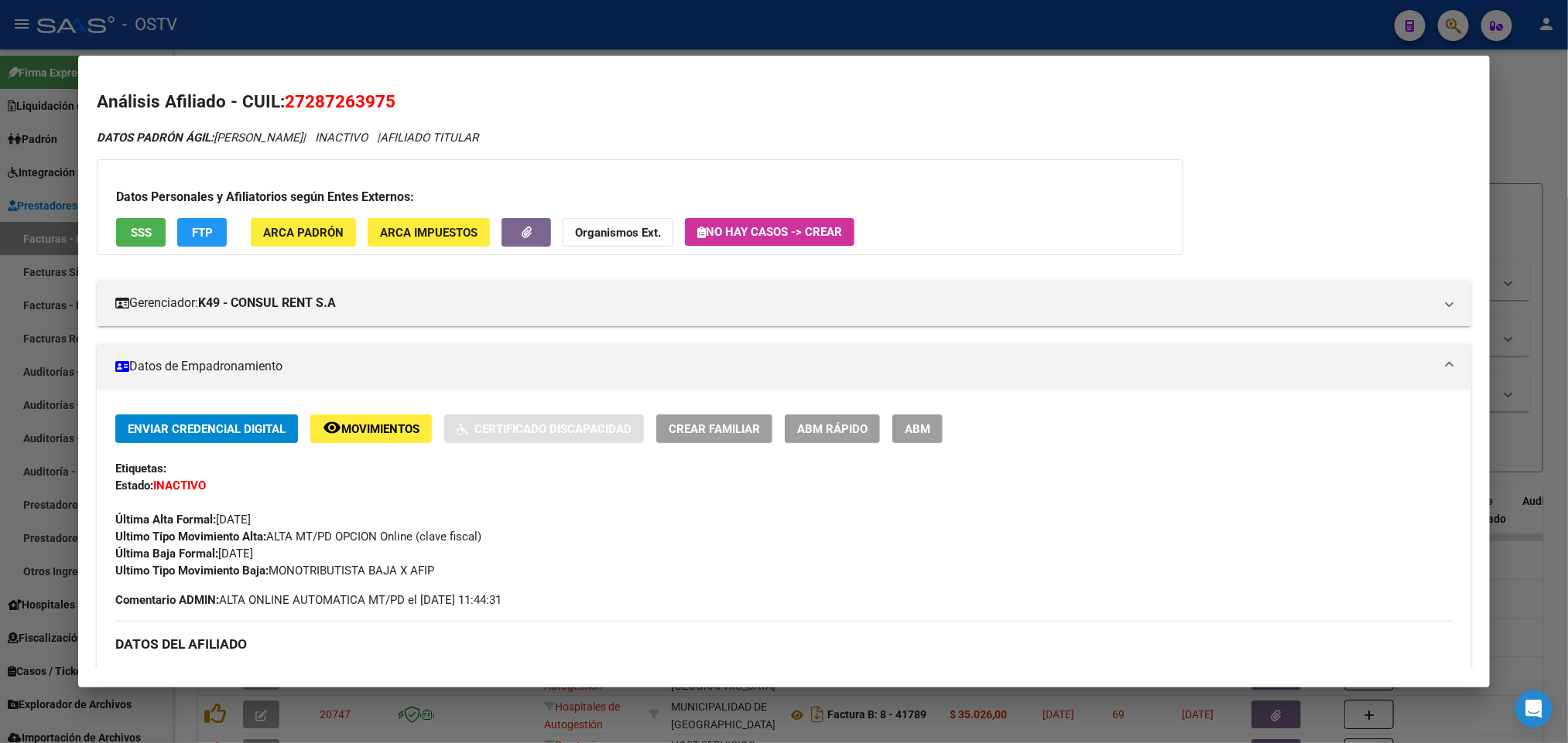
click at [147, 221] on button "SSS" at bounding box center [141, 233] width 50 height 28
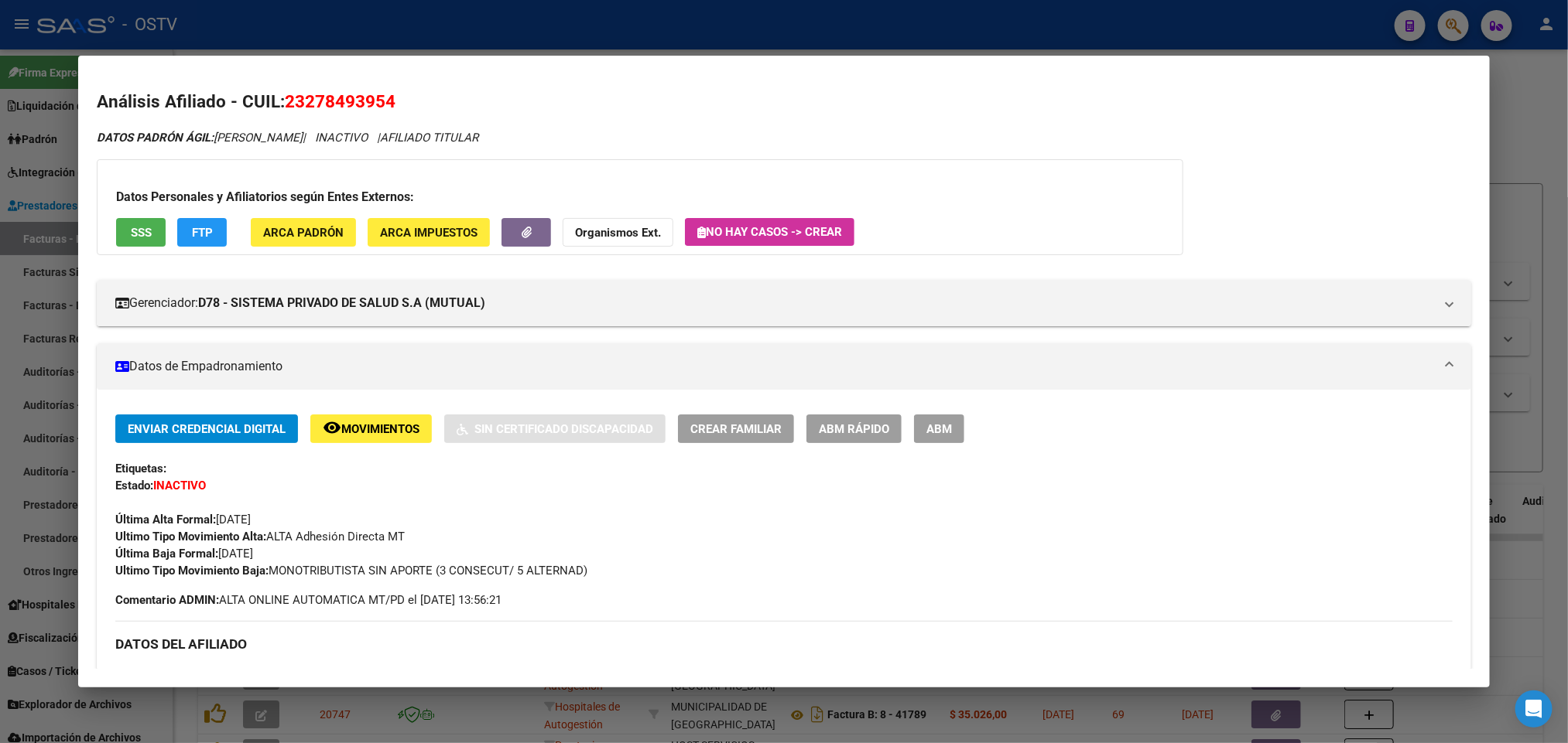
click at [0, 256] on div at bounding box center [784, 372] width 1568 height 743
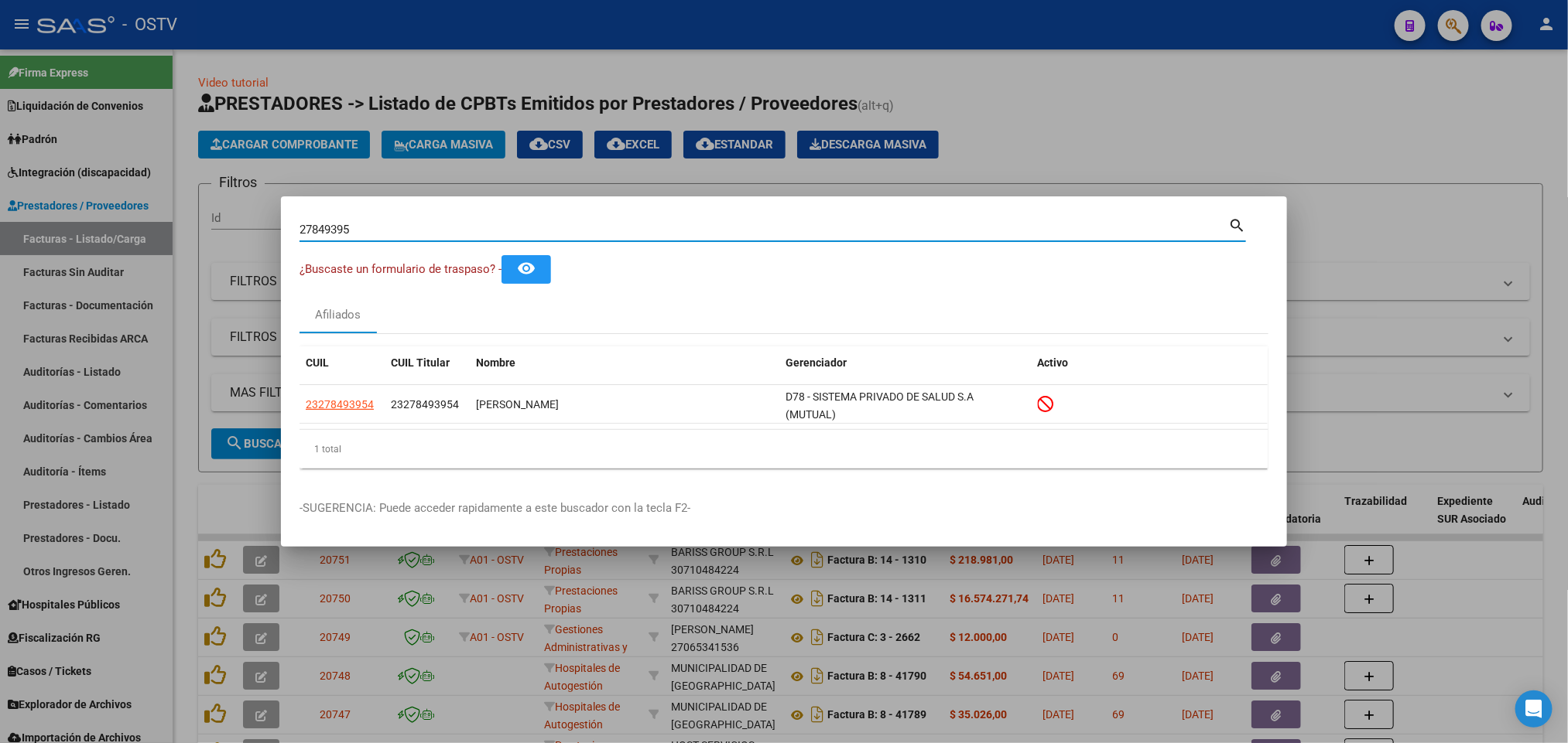
drag, startPoint x: 365, startPoint y: 233, endPoint x: 0, endPoint y: 293, distance: 369.9
click at [0, 293] on div "27849395 Buscar (apellido, dni, cuil, nro traspaso, cuit, obra social) search ¿…" at bounding box center [784, 372] width 1568 height 743
paste input "9481348"
type input "29481348"
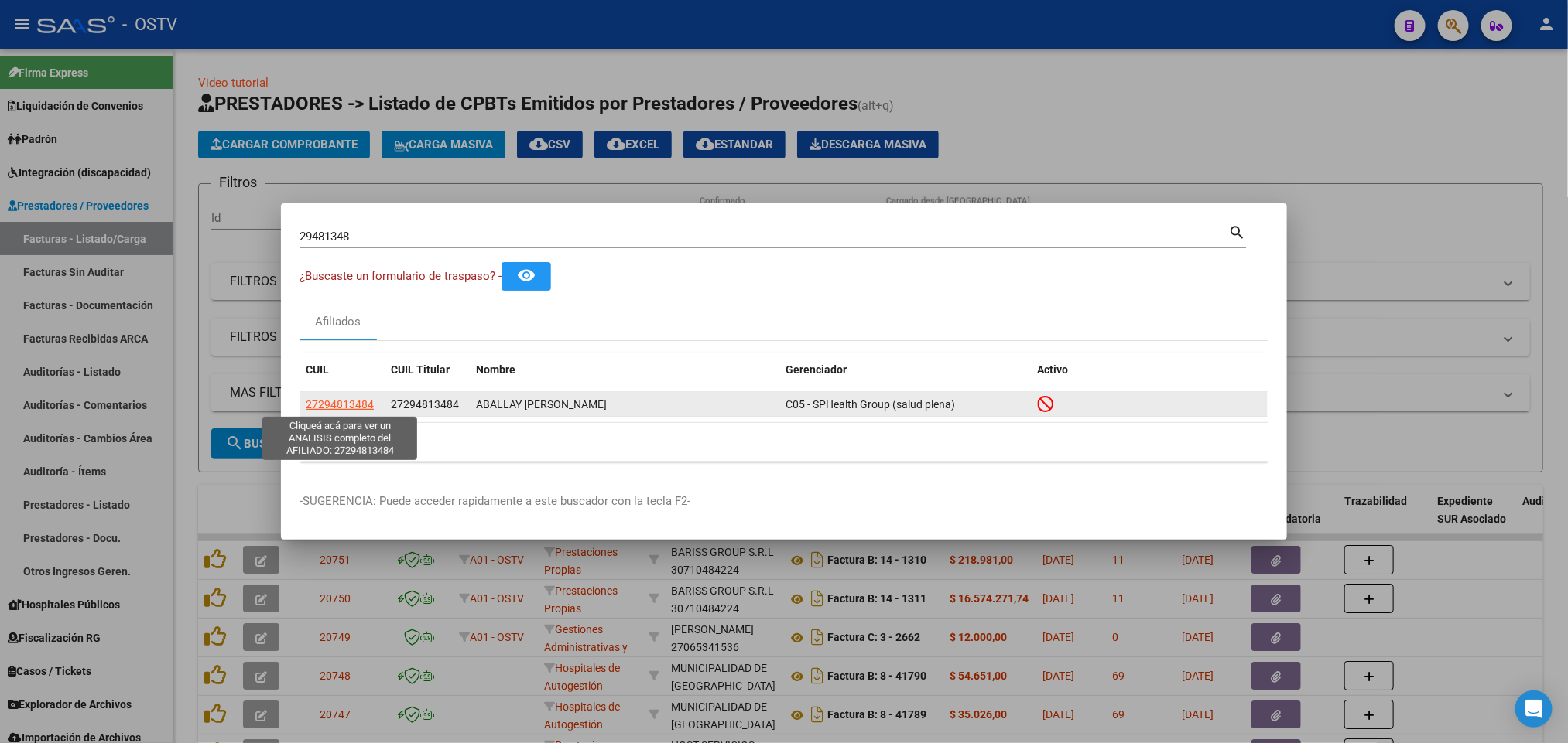
click at [342, 402] on span "27294813484" at bounding box center [339, 404] width 68 height 12
type textarea "27294813484"
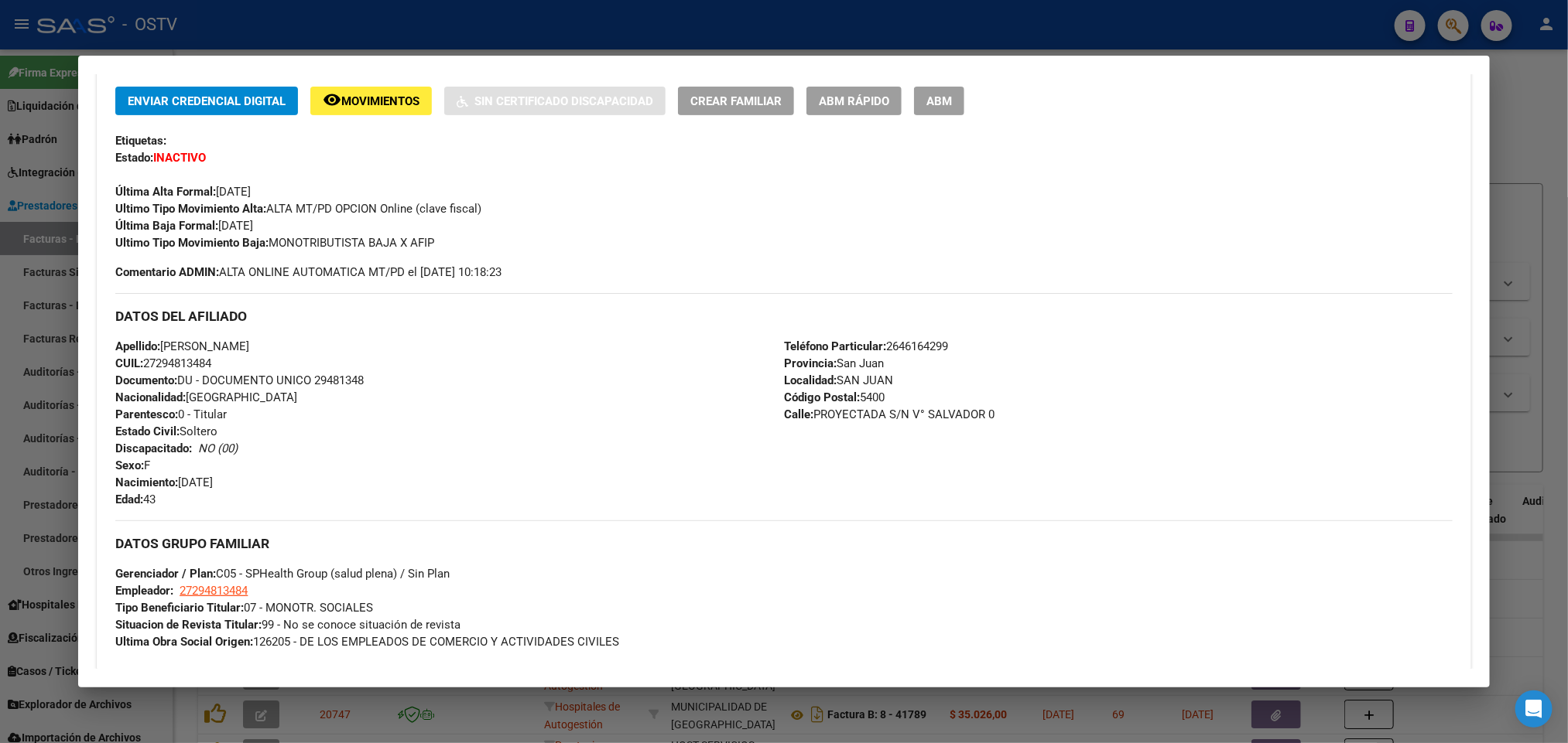
scroll to position [349, 0]
